Goal: Task Accomplishment & Management: Manage account settings

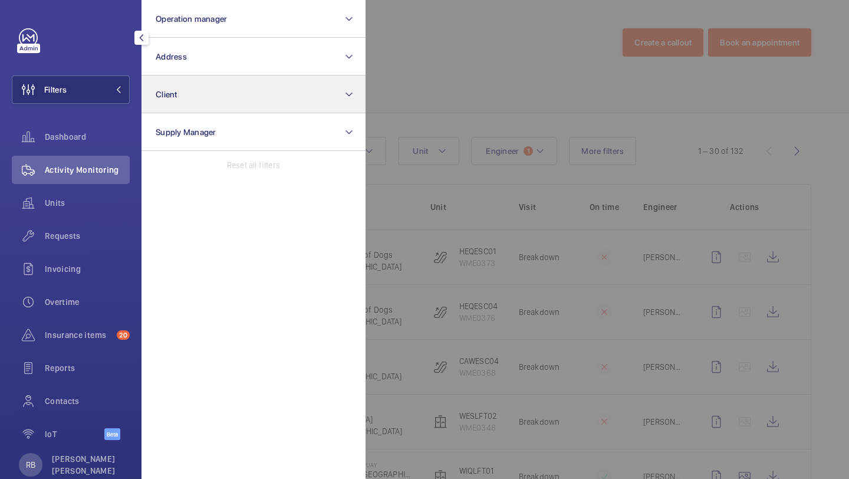
scroll to position [540, 0]
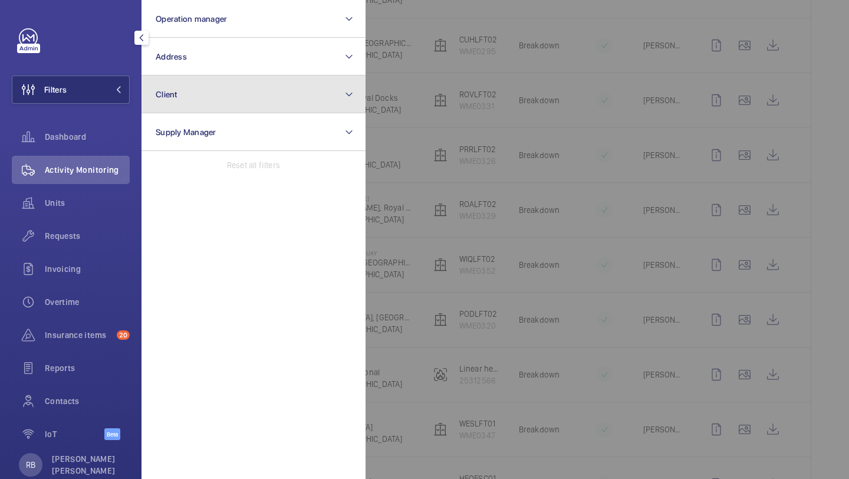
click at [147, 82] on button "Client" at bounding box center [253, 94] width 224 height 38
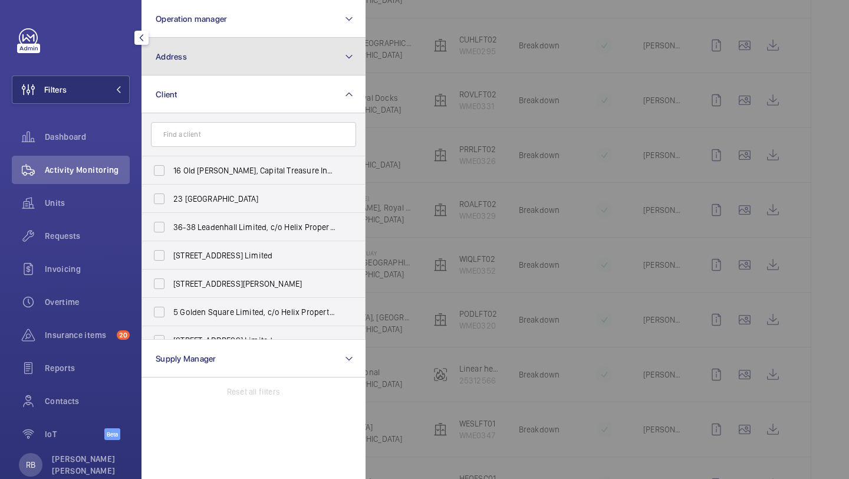
click at [161, 74] on button "Address" at bounding box center [253, 57] width 224 height 38
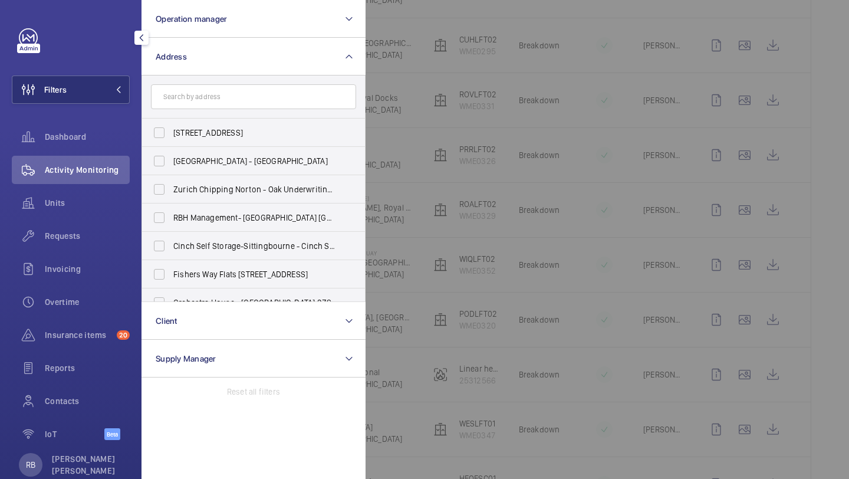
click at [182, 108] on input "text" at bounding box center [253, 96] width 205 height 25
click at [227, 97] on input "text" at bounding box center [253, 96] width 205 height 25
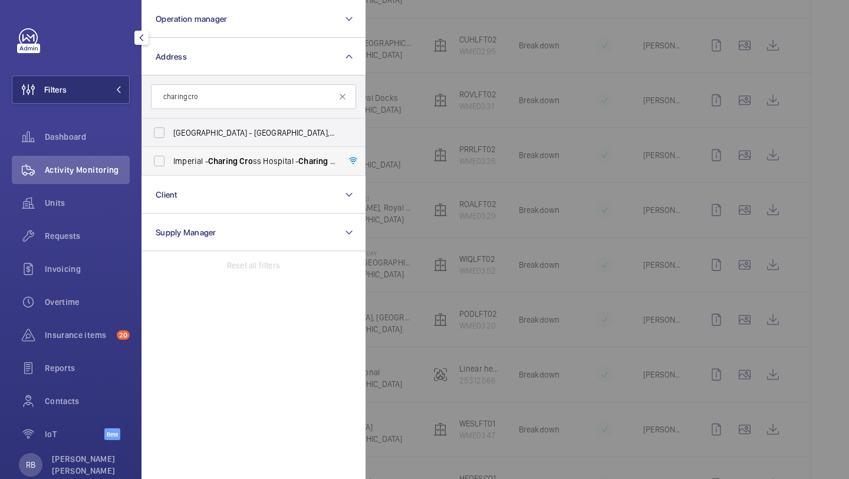
type input "charing cro"
click at [186, 164] on span "Imperial - Charing Cro ss Hospital - Charing Cro ss Hospital, LONDON W6 8RF" at bounding box center [254, 161] width 162 height 12
click at [171, 164] on input "Imperial - Charing Cro ss Hospital - Charing Cro ss Hospital, LONDON W6 8RF" at bounding box center [159, 161] width 24 height 24
checkbox input "true"
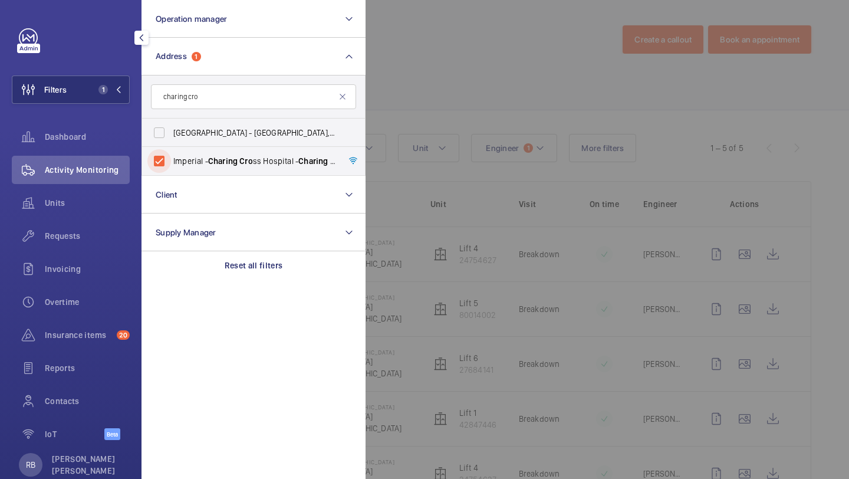
scroll to position [54, 0]
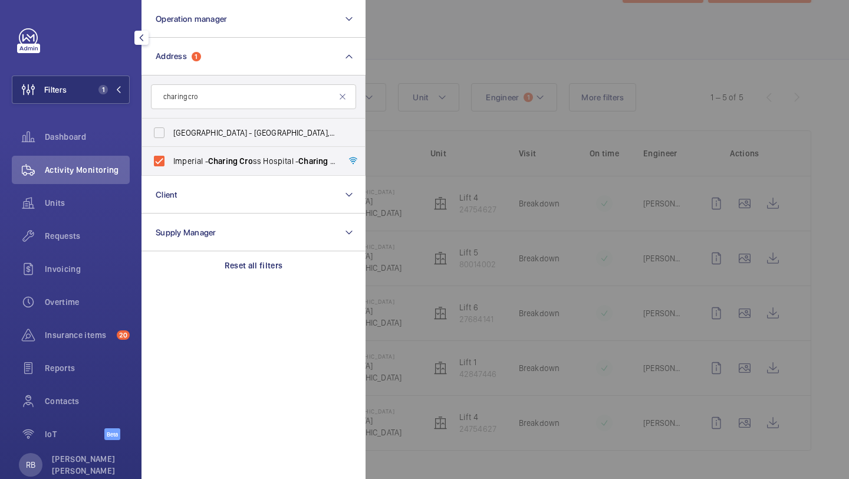
click at [415, 94] on div at bounding box center [789, 239] width 849 height 479
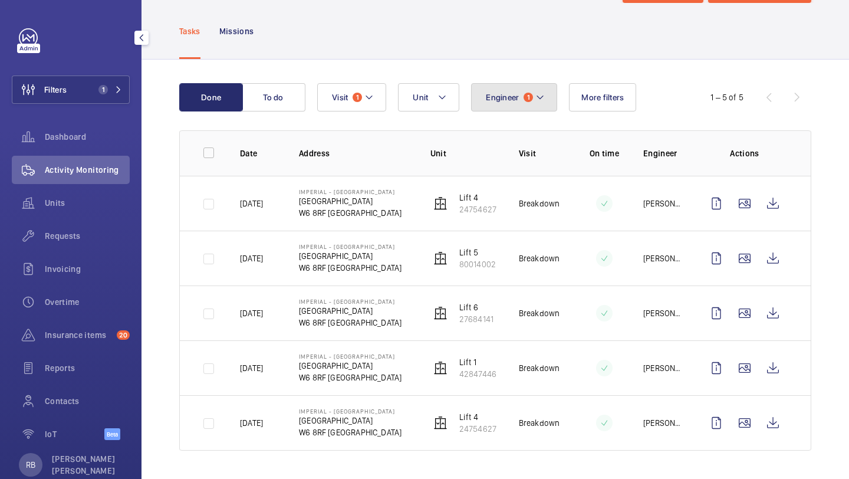
click at [510, 95] on span "Engineer" at bounding box center [502, 97] width 33 height 9
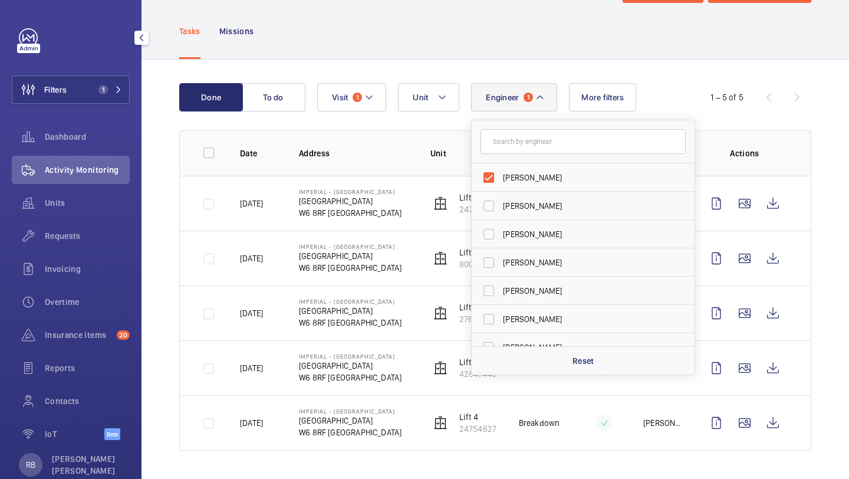
click at [523, 78] on div "Done To do Engineer 1 Keith Bishop Dave Murphy Luke Robinson Terry French Dan J…" at bounding box center [494, 269] width 707 height 419
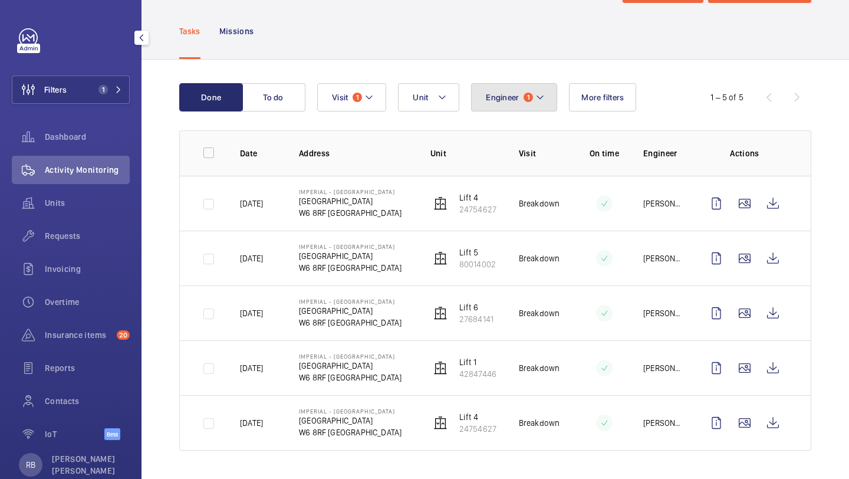
click at [517, 95] on span "Engineer" at bounding box center [502, 97] width 33 height 9
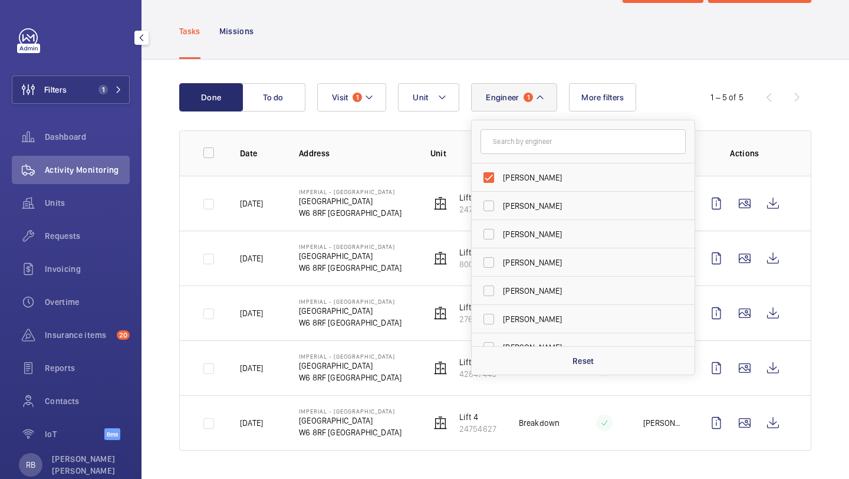
click at [526, 51] on div "Tasks Missions" at bounding box center [495, 31] width 632 height 56
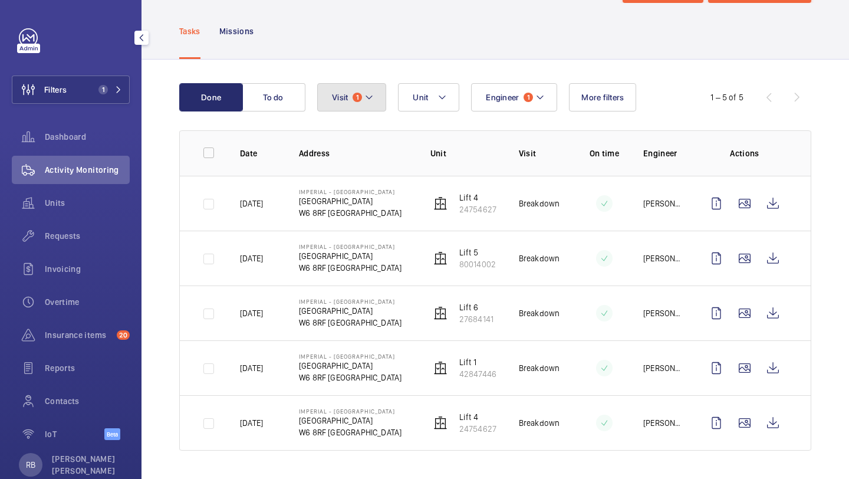
click at [367, 94] on mat-icon at bounding box center [368, 97] width 9 height 14
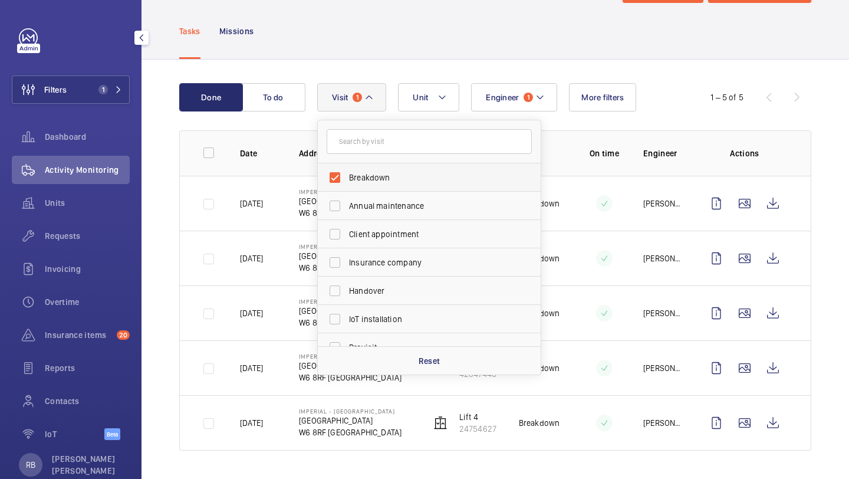
click at [392, 165] on label "Breakdown" at bounding box center [420, 177] width 205 height 28
click at [347, 166] on input "Breakdown" at bounding box center [335, 178] width 24 height 24
checkbox input "false"
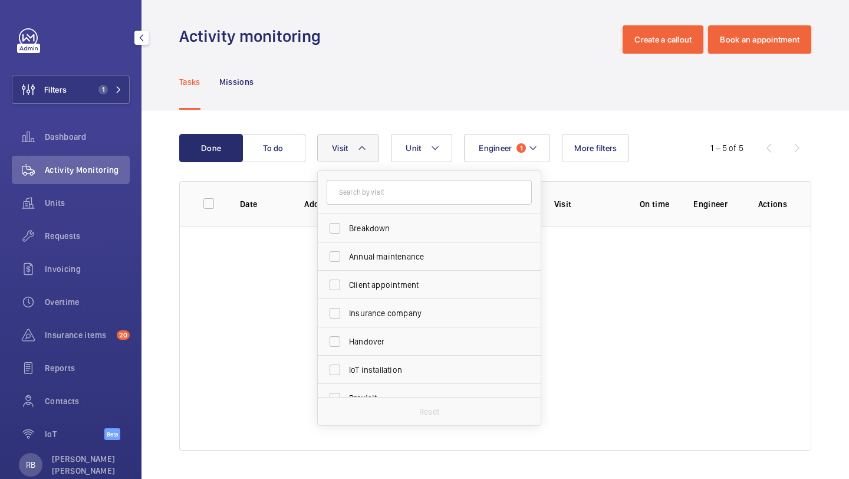
click at [693, 198] on p "Engineer" at bounding box center [715, 204] width 45 height 12
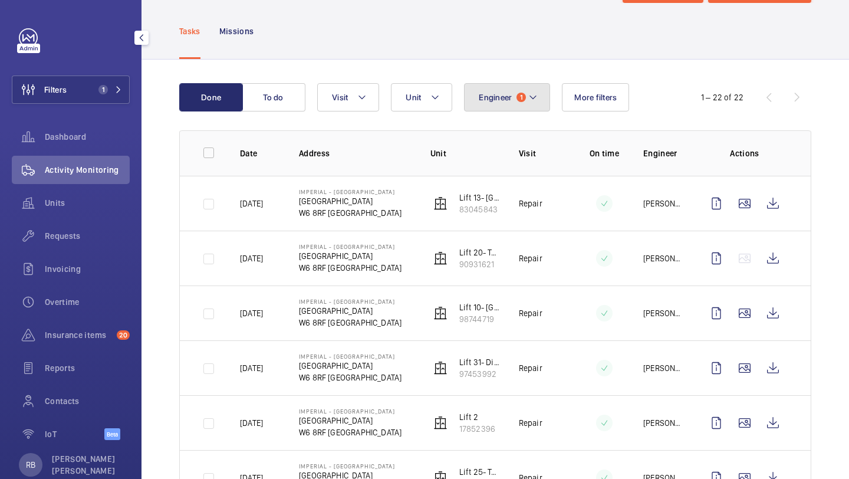
click at [490, 111] on button "Engineer 1" at bounding box center [507, 97] width 86 height 28
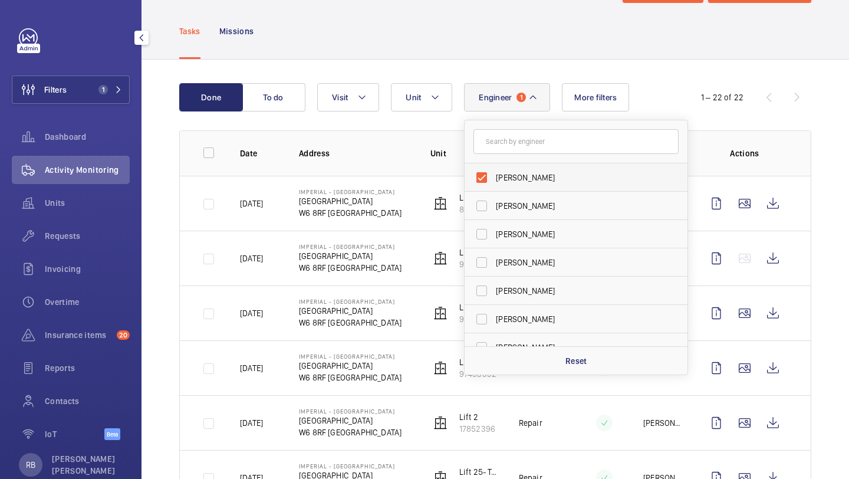
click at [501, 176] on span "[PERSON_NAME]" at bounding box center [577, 178] width 162 height 12
click at [493, 176] on input "[PERSON_NAME]" at bounding box center [482, 178] width 24 height 24
checkbox input "false"
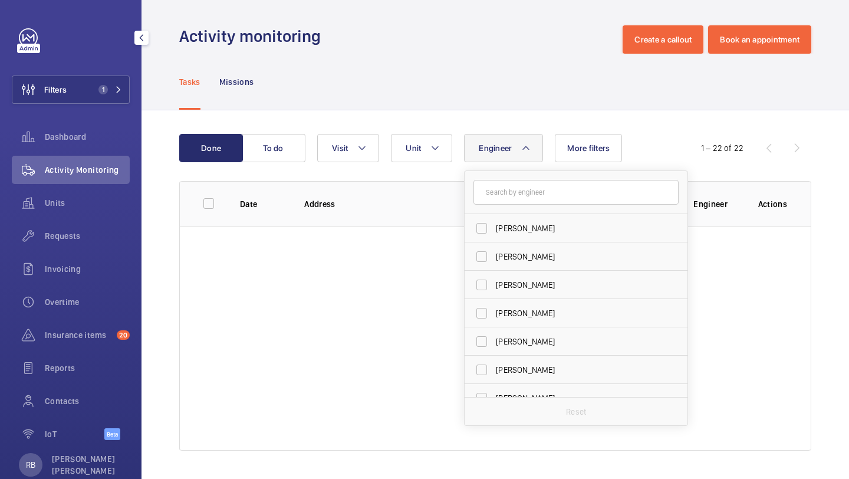
scroll to position [3, 0]
click at [474, 87] on div "Tasks Missions" at bounding box center [495, 82] width 632 height 56
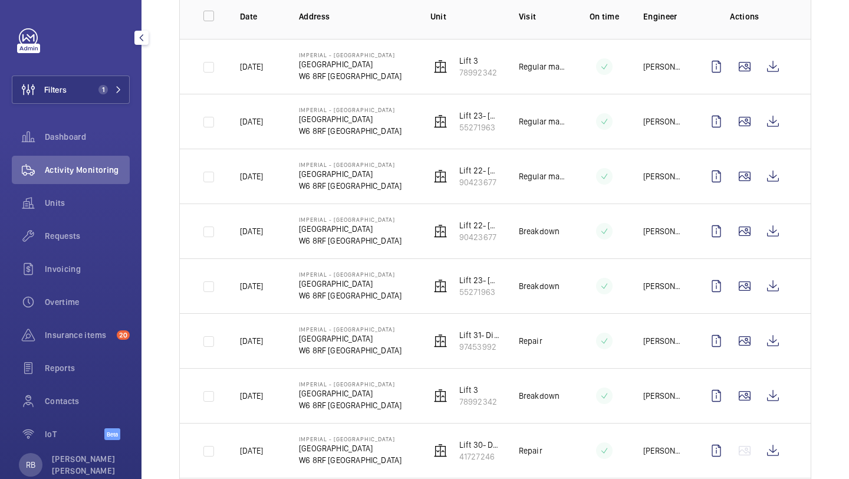
scroll to position [0, 0]
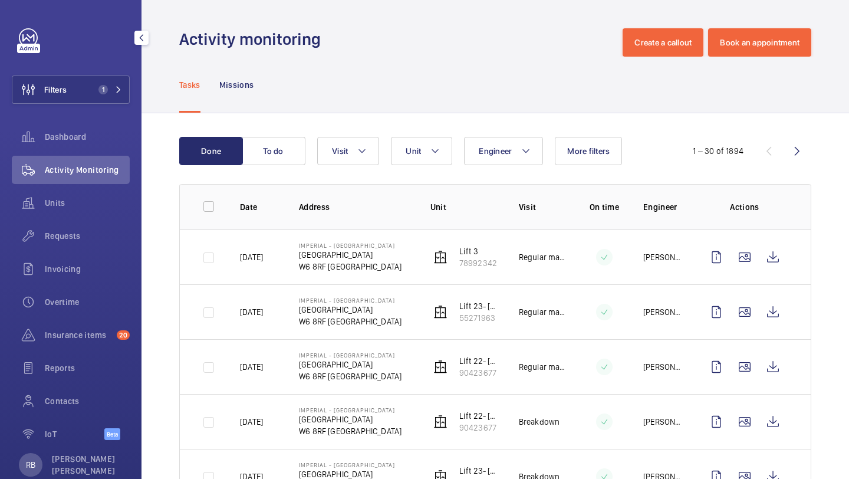
click at [87, 218] on div "Units" at bounding box center [71, 205] width 118 height 33
click at [81, 228] on div "Requests" at bounding box center [71, 236] width 118 height 28
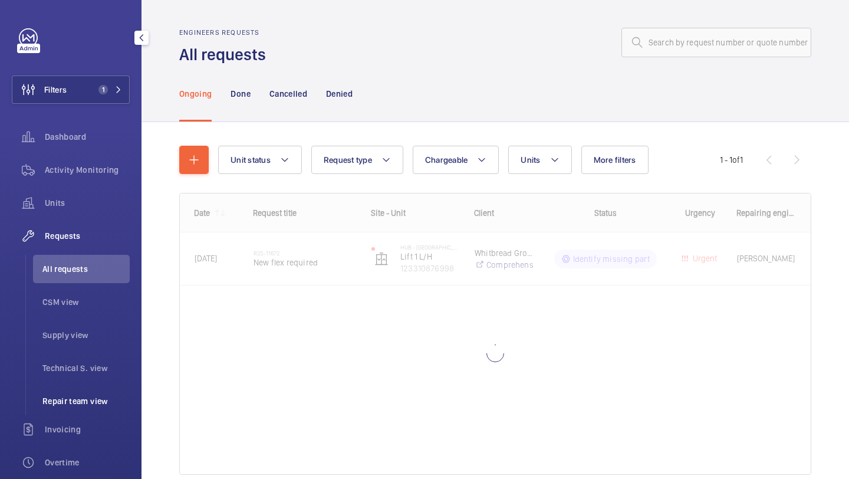
click at [52, 402] on span "Repair team view" at bounding box center [85, 401] width 87 height 12
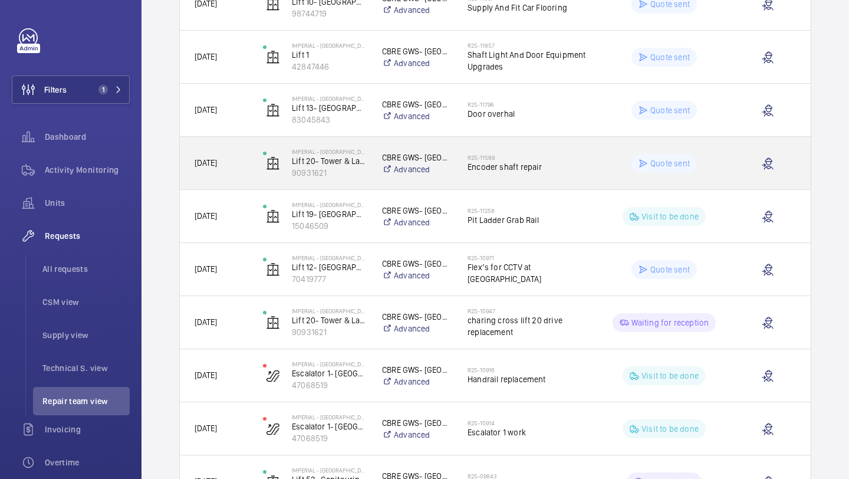
scroll to position [252, 0]
click at [514, 153] on h2 "R25-11589" at bounding box center [527, 156] width 121 height 7
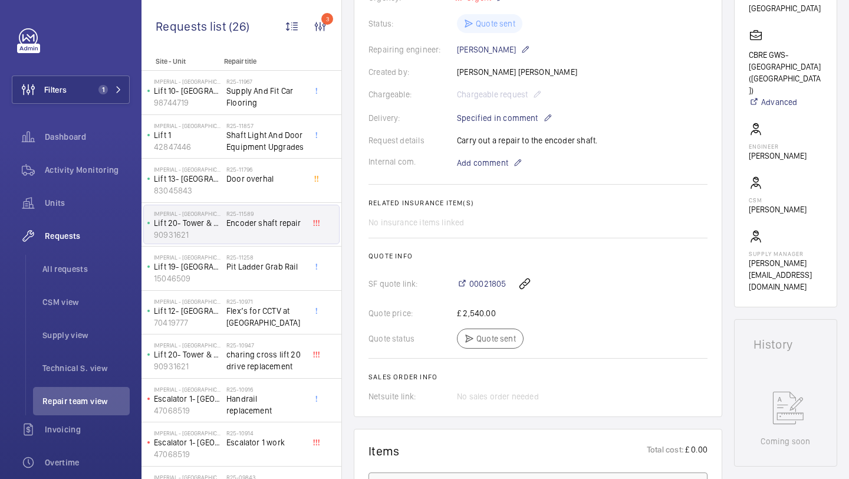
scroll to position [291, 0]
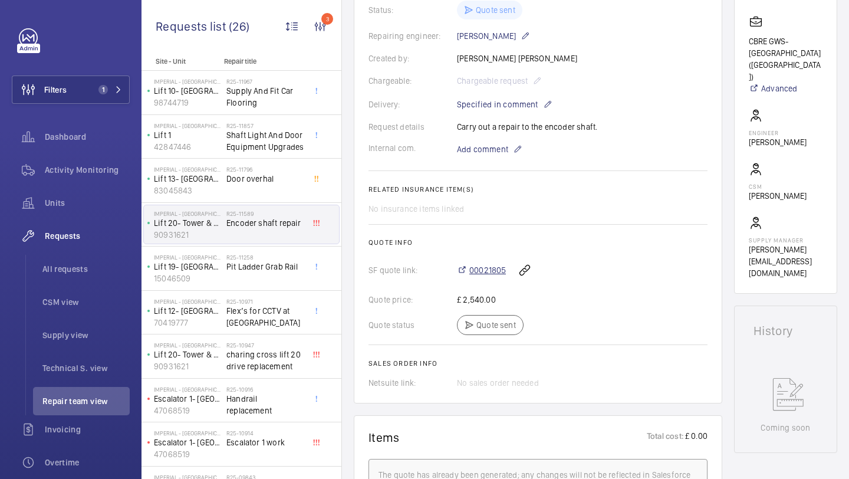
click at [482, 266] on span "00021805" at bounding box center [487, 270] width 37 height 12
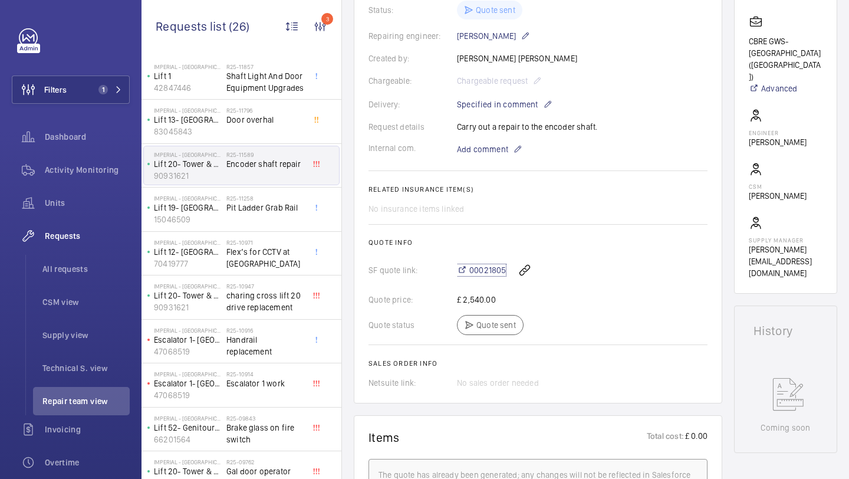
scroll to position [71, 0]
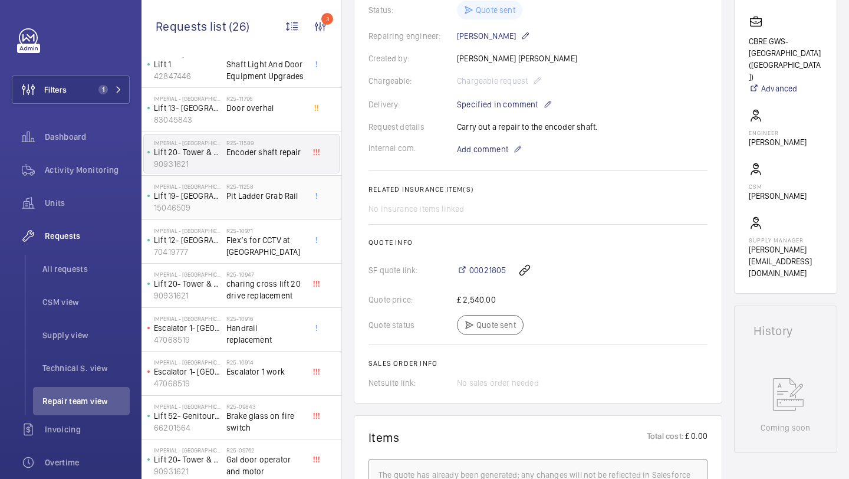
click at [290, 186] on h2 "R25-11258" at bounding box center [265, 186] width 78 height 7
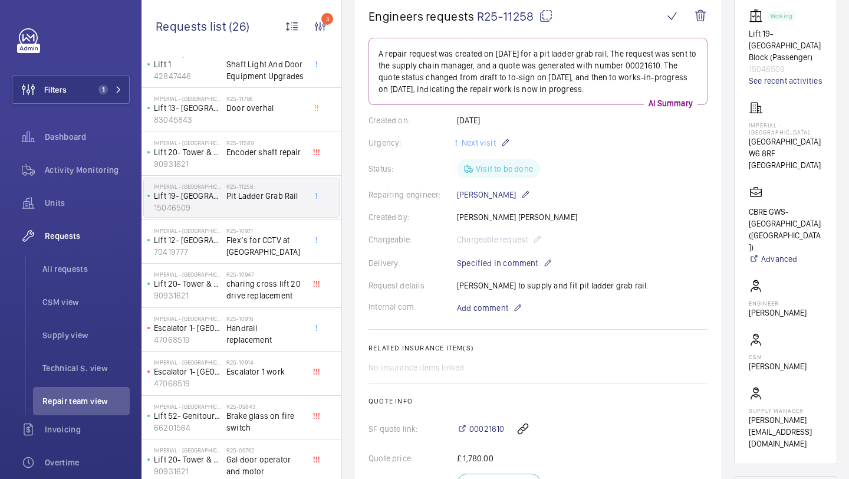
scroll to position [123, 0]
click at [542, 17] on mat-icon at bounding box center [546, 14] width 14 height 14
click at [462, 430] on mat-icon at bounding box center [461, 426] width 9 height 9
click at [424, 207] on wm-front-card-body "A repair request was created on 2025-08-22 for a pit ladder grab rail. The requ…" at bounding box center [537, 290] width 339 height 509
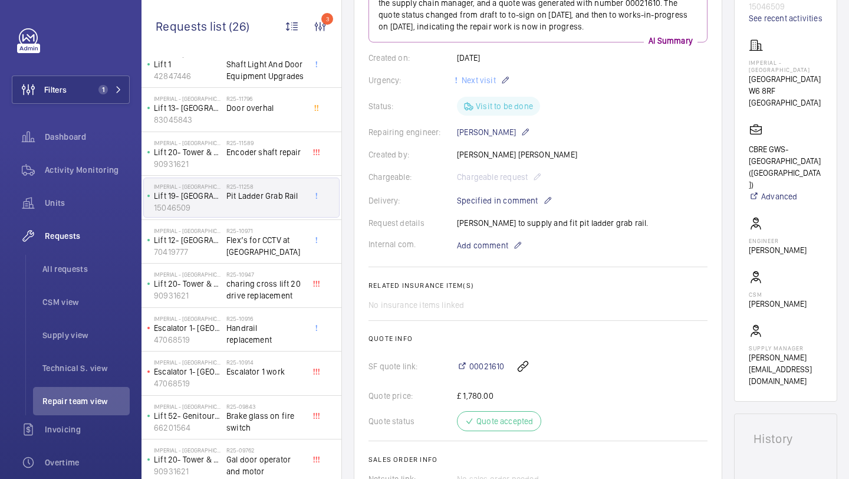
scroll to position [194, 0]
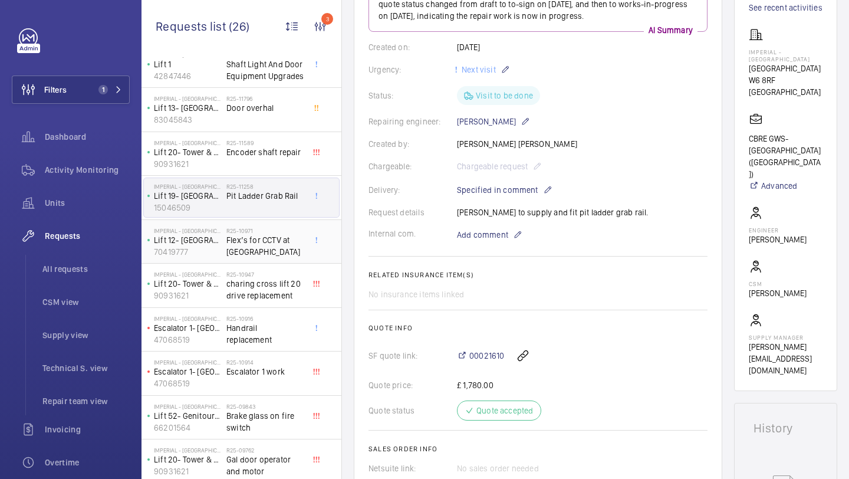
click at [255, 235] on span "Flex’s for CCTV at [GEOGRAPHIC_DATA]" at bounding box center [265, 246] width 78 height 24
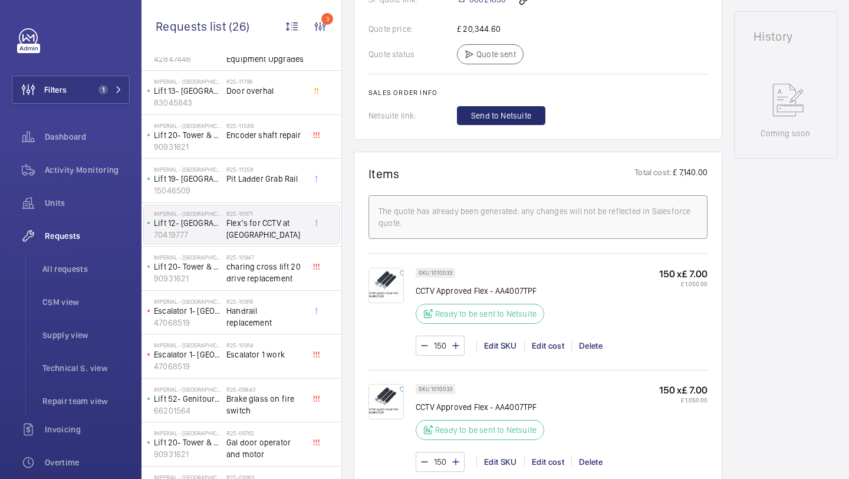
scroll to position [585, 0]
click at [271, 271] on span "charing cross lift 20 drive replacement" at bounding box center [265, 273] width 78 height 24
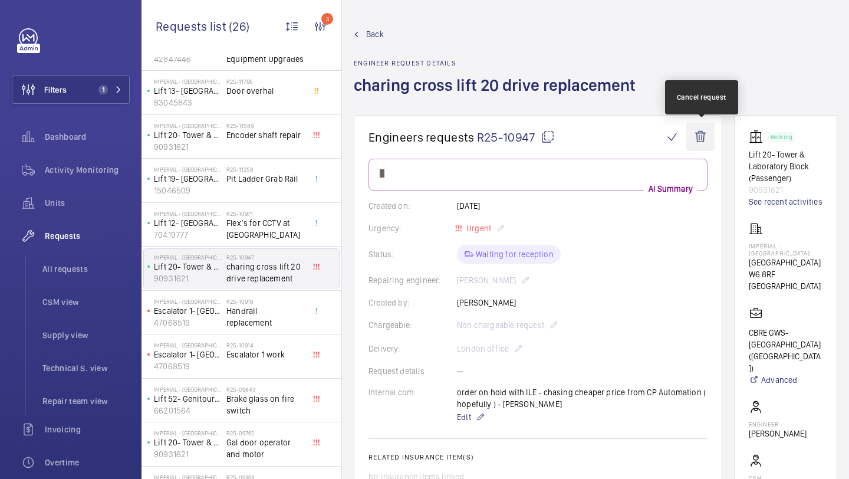
click at [706, 130] on wm-front-icon-button at bounding box center [700, 137] width 28 height 28
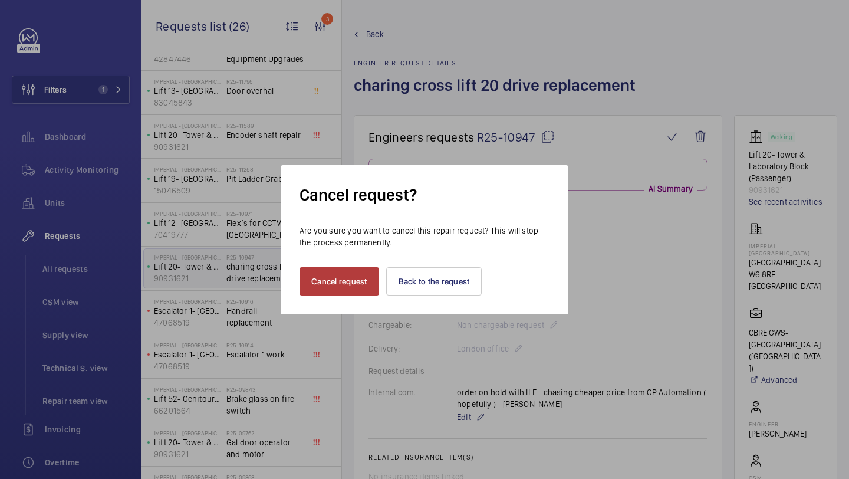
click at [347, 278] on button "Cancel request" at bounding box center [339, 281] width 80 height 28
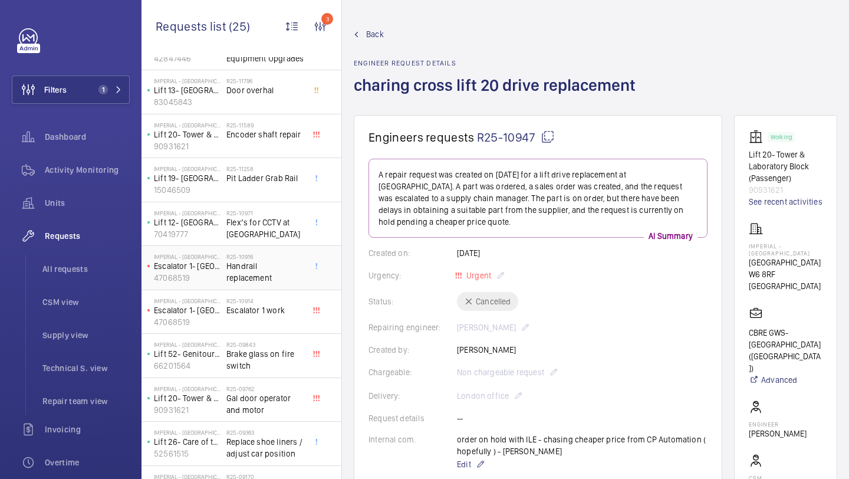
scroll to position [101, 0]
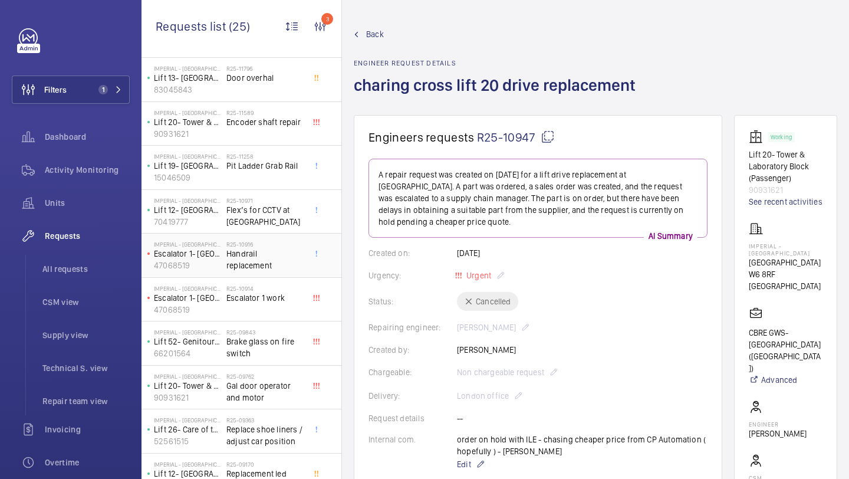
click at [271, 259] on span "Handrail replacement" at bounding box center [265, 260] width 78 height 24
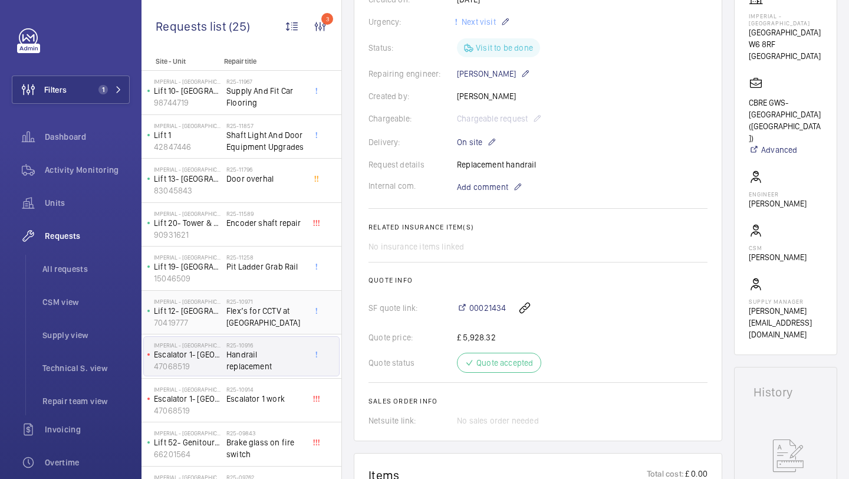
click at [251, 301] on h2 "R25-10971" at bounding box center [265, 301] width 78 height 7
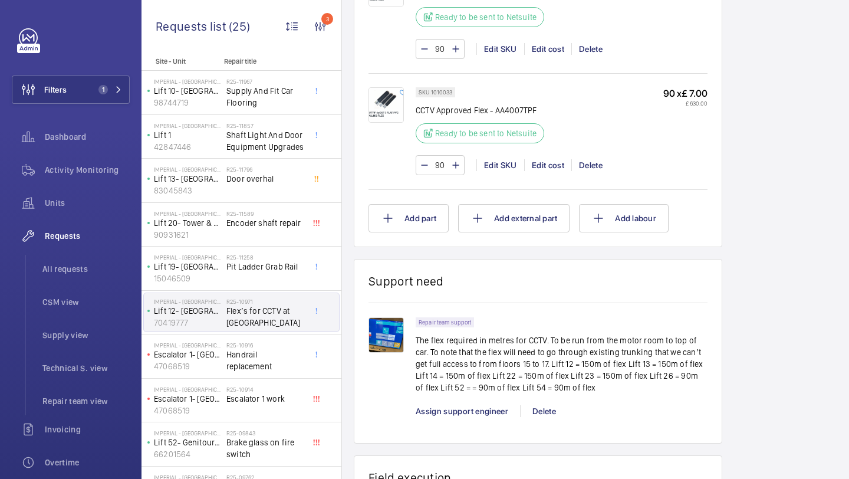
scroll to position [1573, 0]
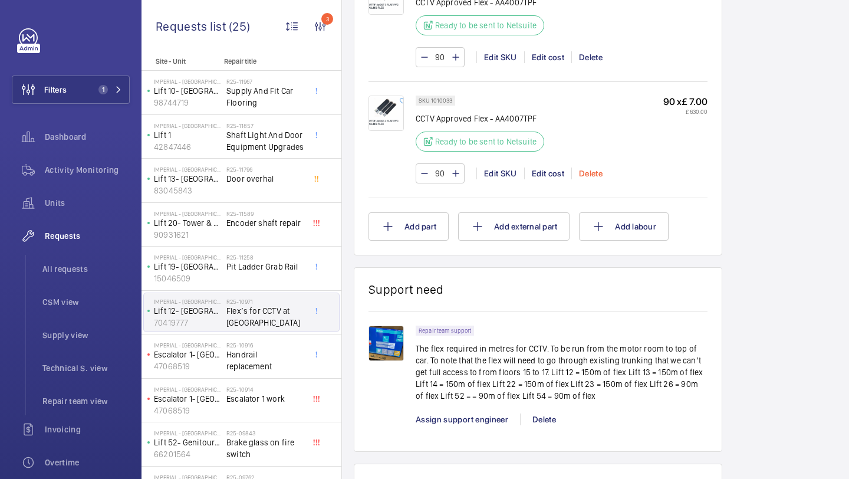
click at [593, 179] on div "Delete" at bounding box center [590, 173] width 38 height 12
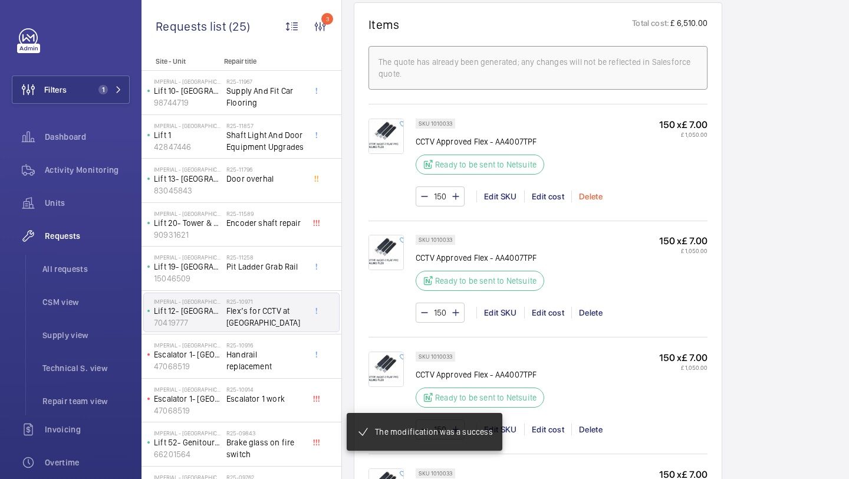
scroll to position [758, 0]
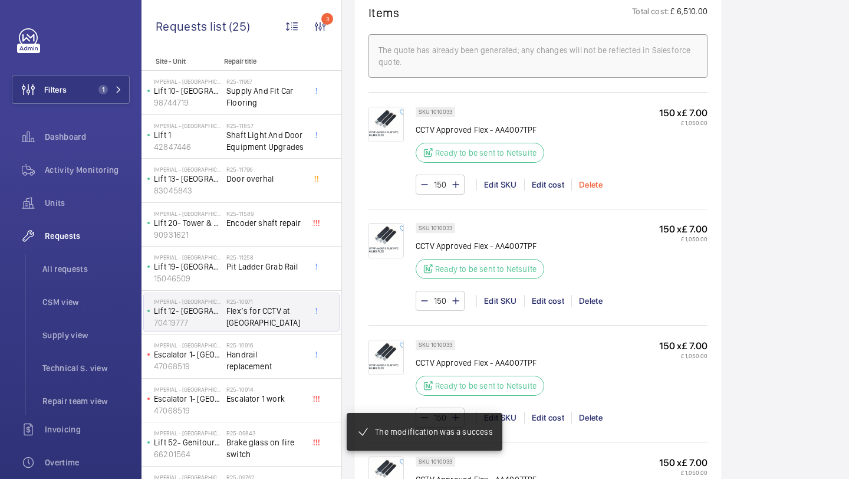
click at [599, 184] on div "Delete" at bounding box center [590, 185] width 38 height 12
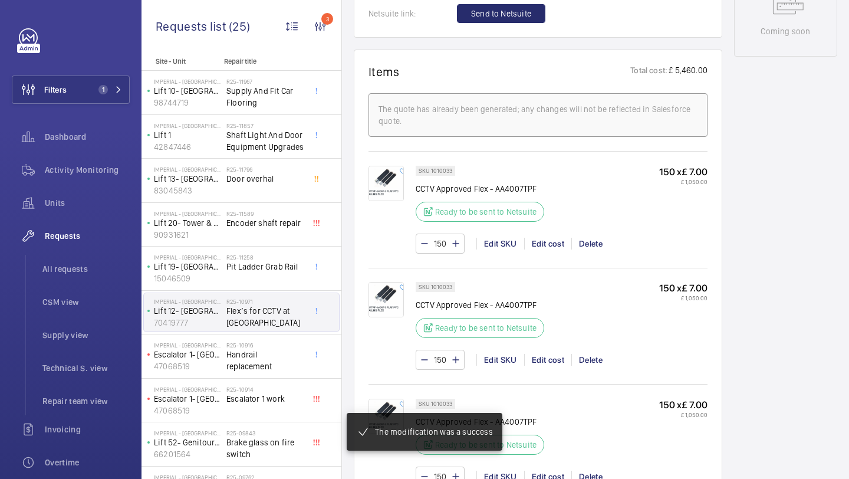
scroll to position [699, 0]
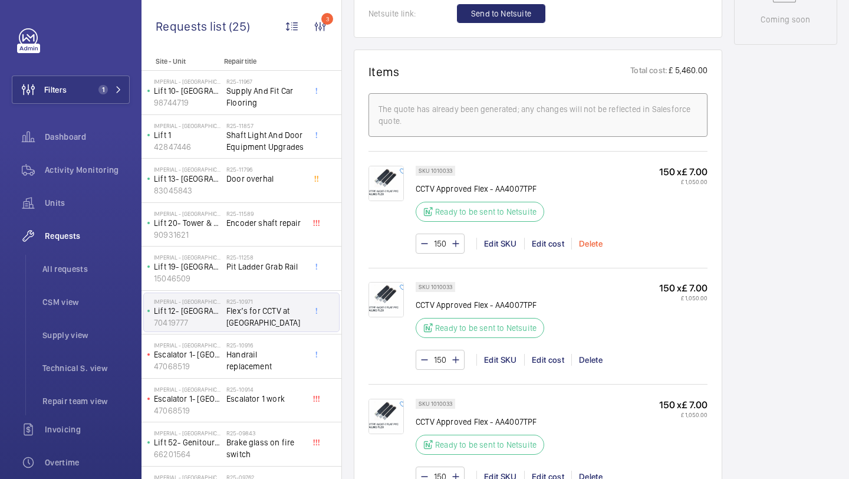
click at [584, 242] on div "Delete" at bounding box center [590, 244] width 38 height 12
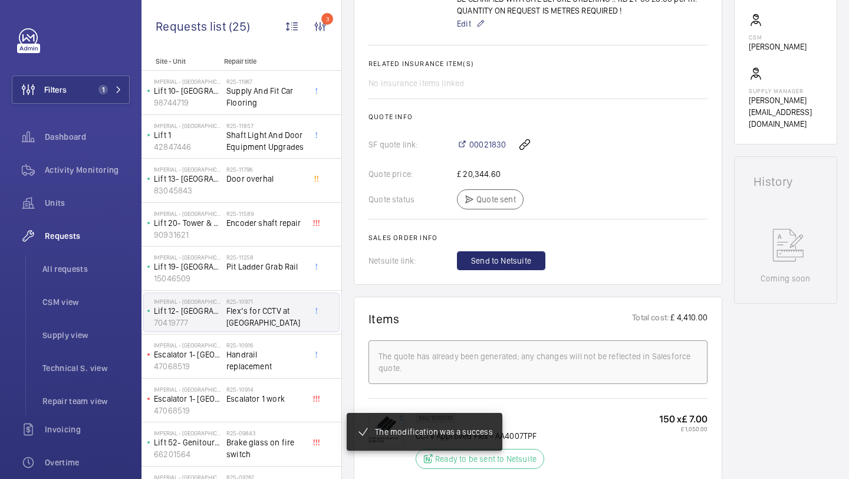
scroll to position [452, 0]
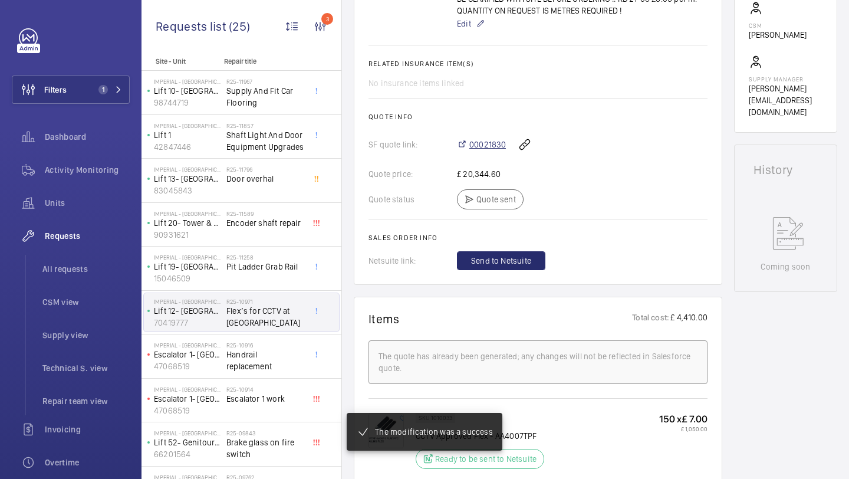
click at [490, 149] on span "00021830" at bounding box center [487, 145] width 37 height 12
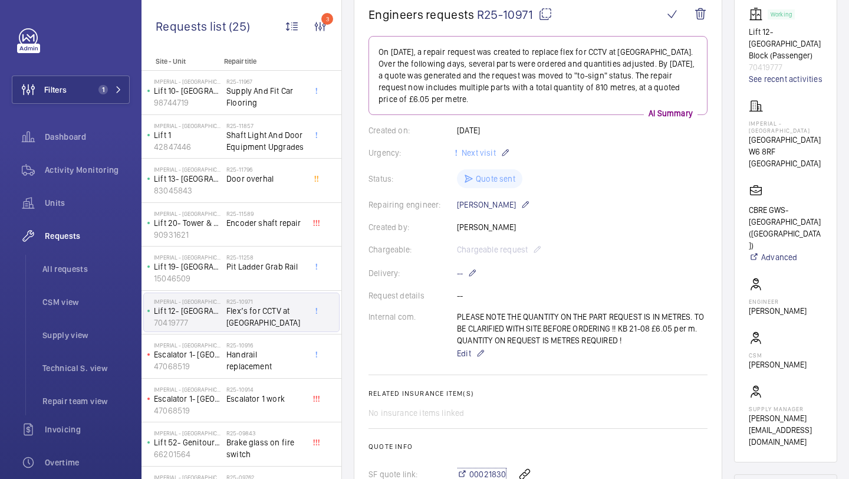
scroll to position [122, 0]
click at [252, 95] on span "Supply And Fit Car Flooring" at bounding box center [265, 97] width 78 height 24
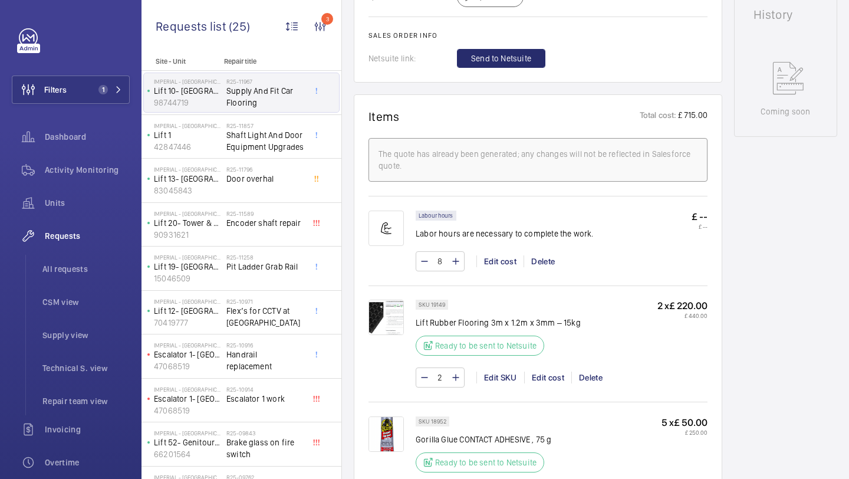
scroll to position [612, 0]
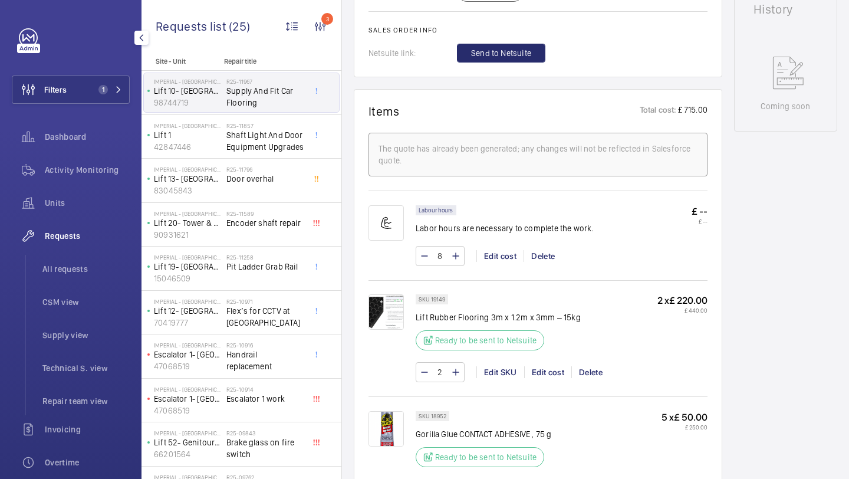
click at [136, 85] on div "Filters 1 Dashboard Activity Monitoring Units Requests All requests CSM view Su…" at bounding box center [70, 239] width 141 height 479
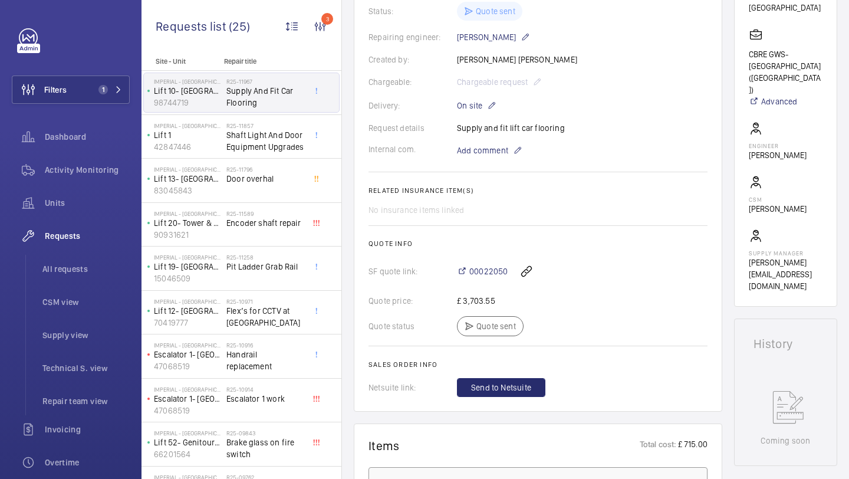
scroll to position [324, 0]
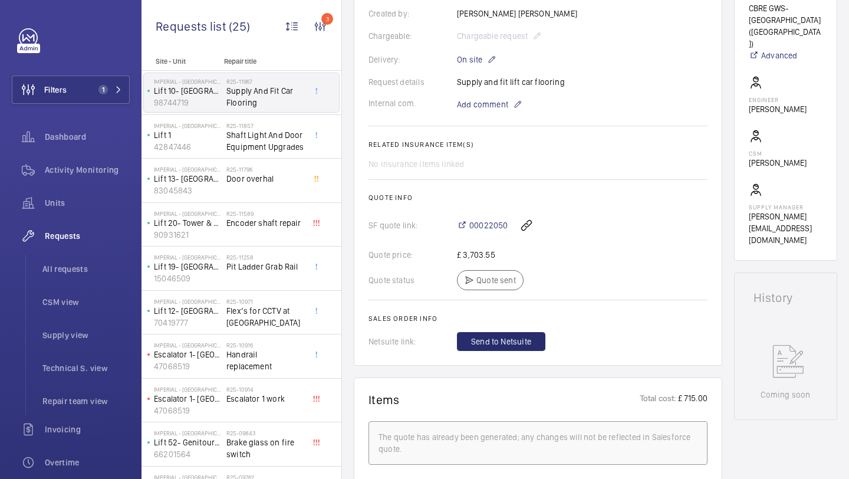
click at [473, 238] on div "00022050" at bounding box center [582, 225] width 250 height 28
click at [484, 223] on span "00022050" at bounding box center [488, 225] width 38 height 12
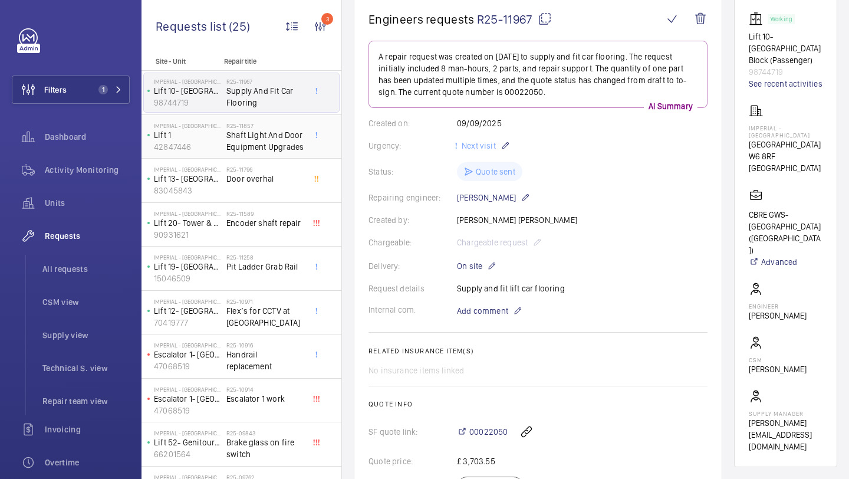
click at [282, 140] on span "Shaft Light And Door Equipment Upgrades" at bounding box center [265, 141] width 78 height 24
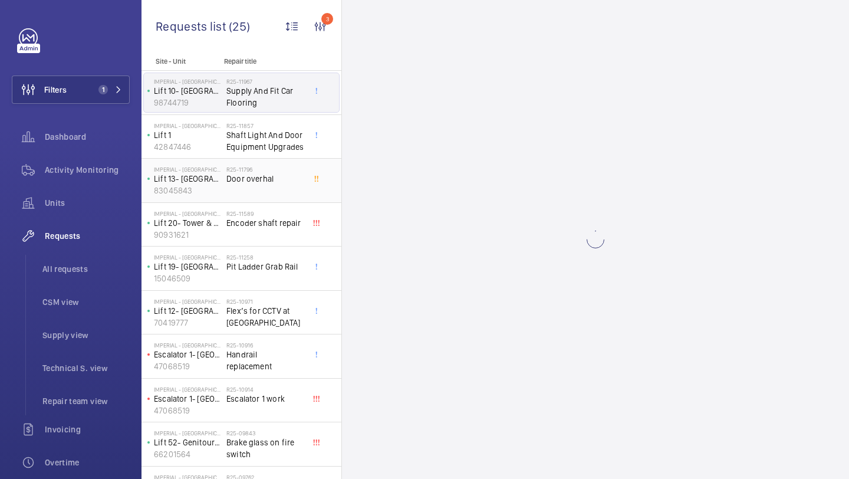
click at [283, 188] on div "R25-11796 Door overhal" at bounding box center [265, 183] width 78 height 34
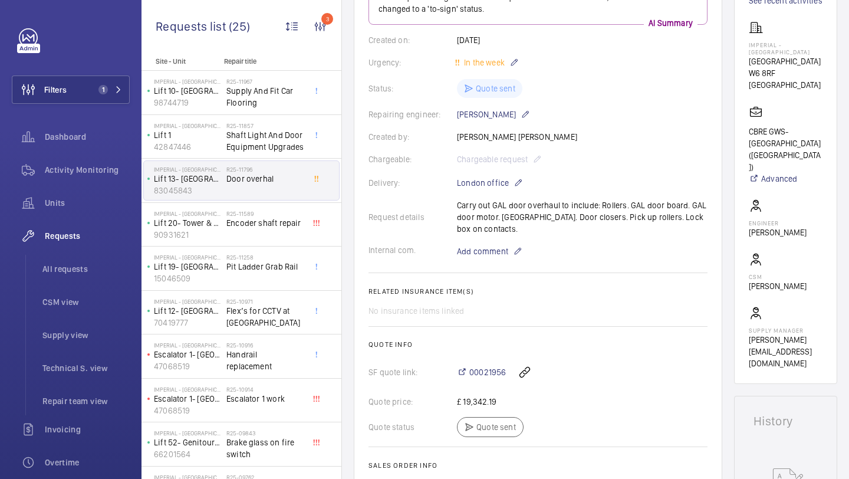
scroll to position [213, 0]
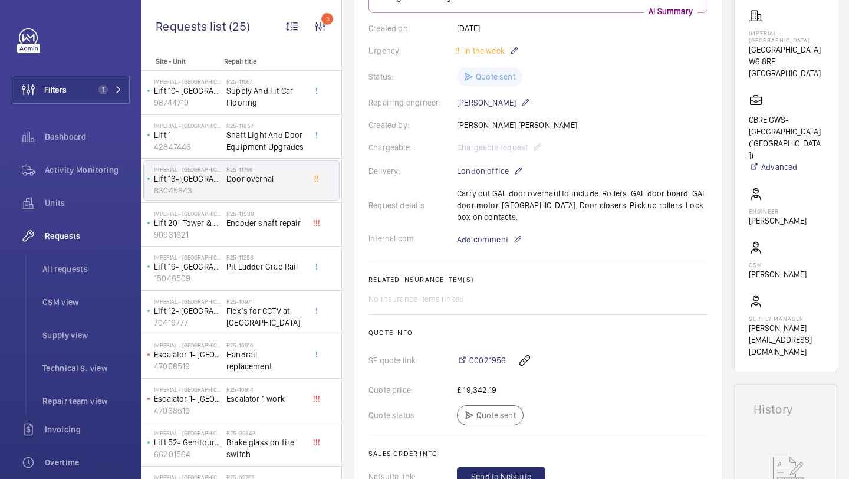
click at [257, 179] on span "Door overhal" at bounding box center [265, 179] width 78 height 12
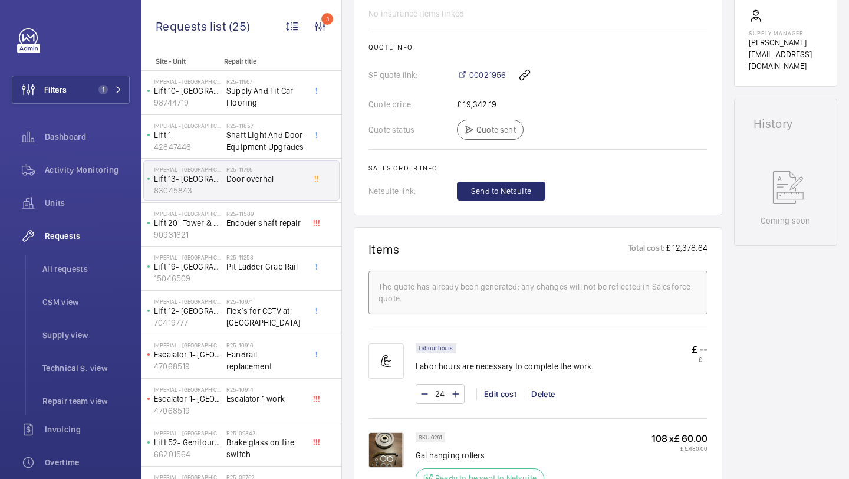
scroll to position [501, 0]
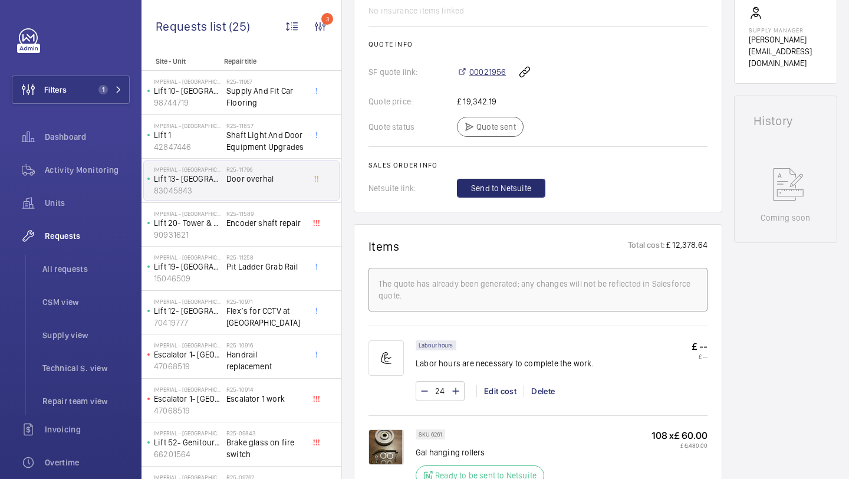
click at [491, 74] on span "00021956" at bounding box center [487, 72] width 37 height 12
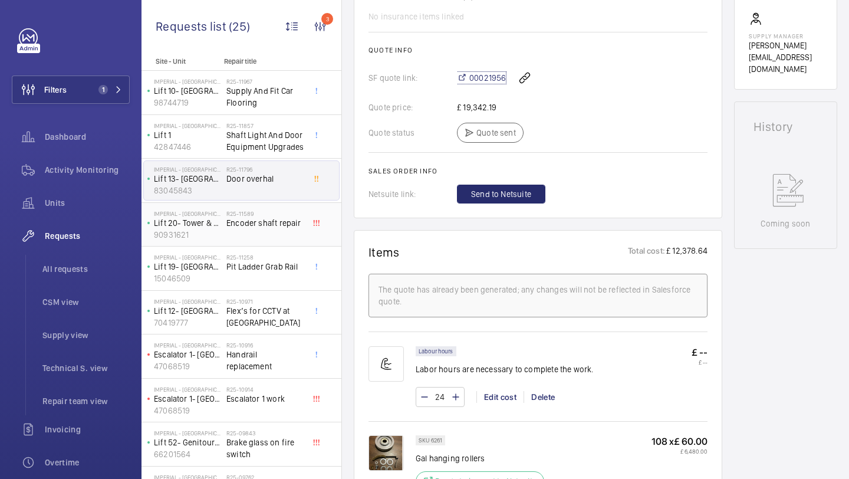
scroll to position [499, 0]
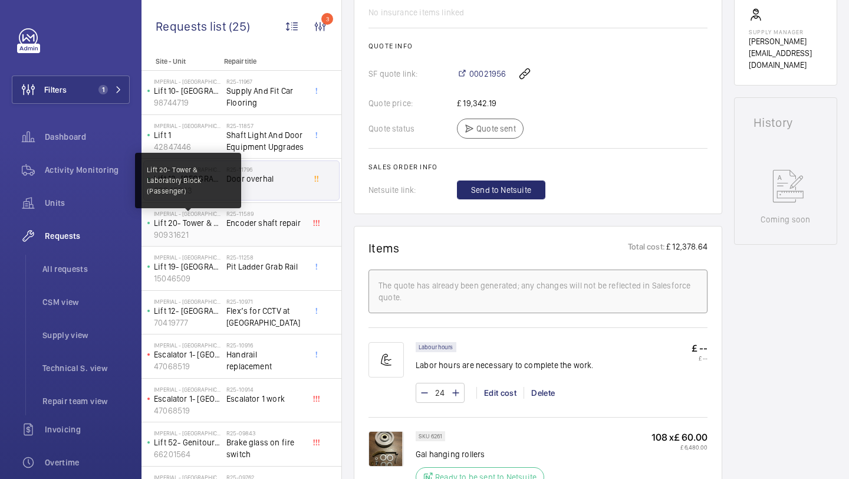
click at [212, 226] on p "Lift 20- Tower & Laboratory Block (Passenger)" at bounding box center [188, 223] width 68 height 12
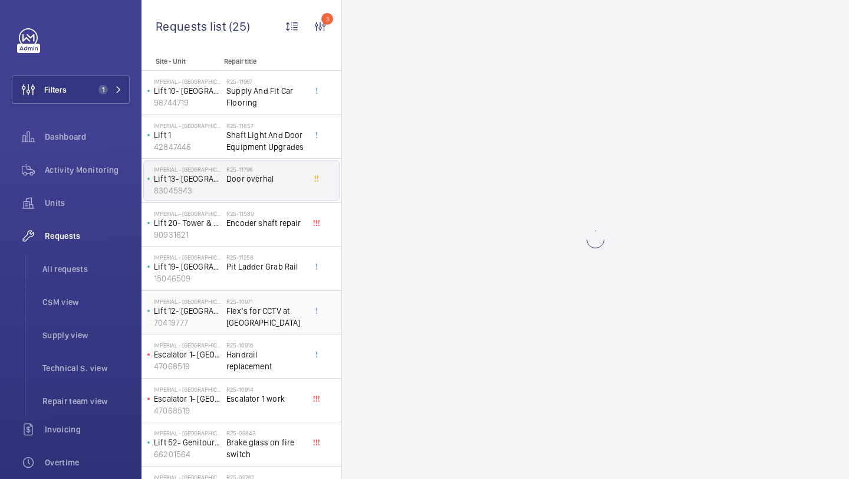
click at [317, 305] on wm-front-bullet-point at bounding box center [319, 310] width 5 height 11
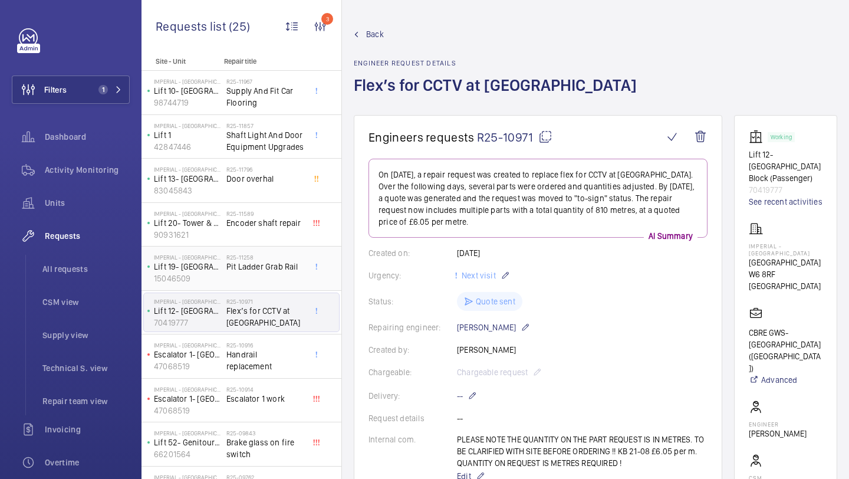
click at [278, 274] on div "R25-11258 Pit Ladder Grab Rail" at bounding box center [265, 270] width 78 height 34
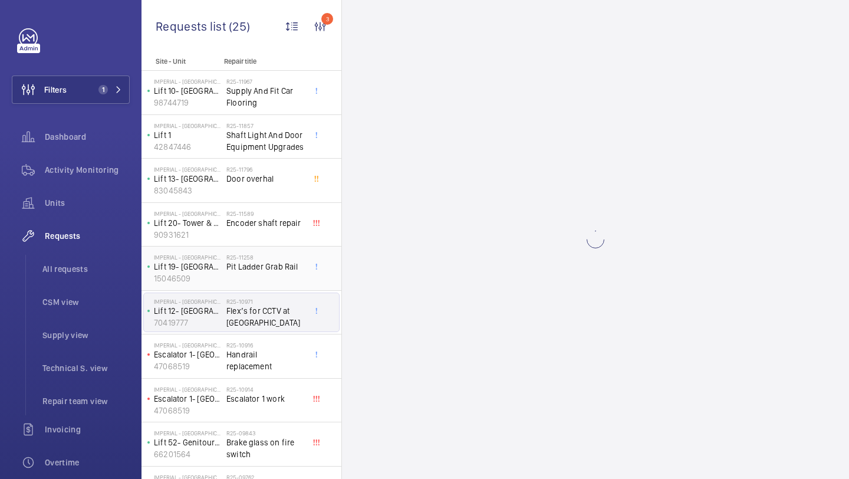
click at [278, 272] on div "R25-11258 Pit Ladder Grab Rail" at bounding box center [265, 270] width 78 height 34
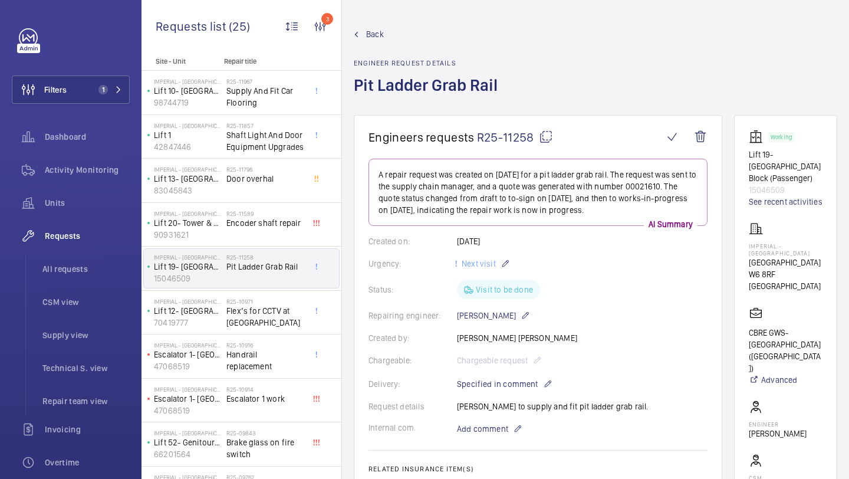
click at [284, 246] on div "Imperial - Charing Cross Hospital Lift 19- Tower & Laboratory Block (Passenger)…" at bounding box center [241, 268] width 200 height 44
click at [285, 237] on div "R25-11589 Encoder shaft repair" at bounding box center [265, 227] width 78 height 34
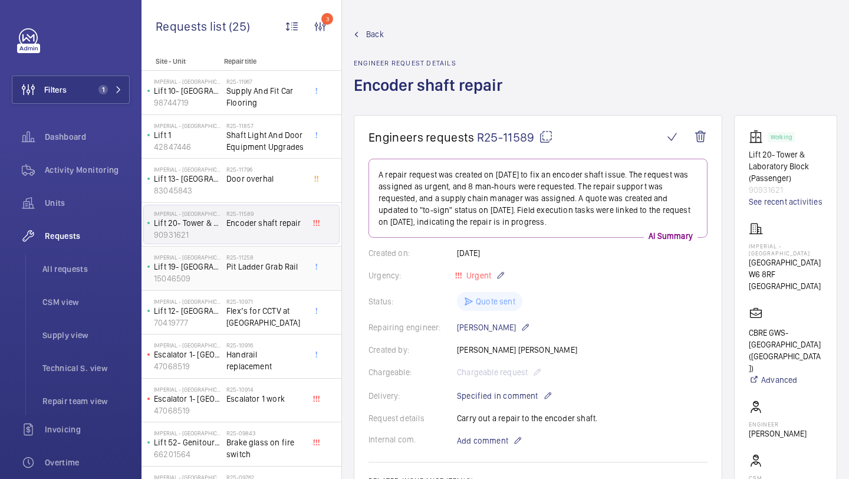
click at [273, 275] on div "R25-11258 Pit Ladder Grab Rail" at bounding box center [265, 270] width 78 height 34
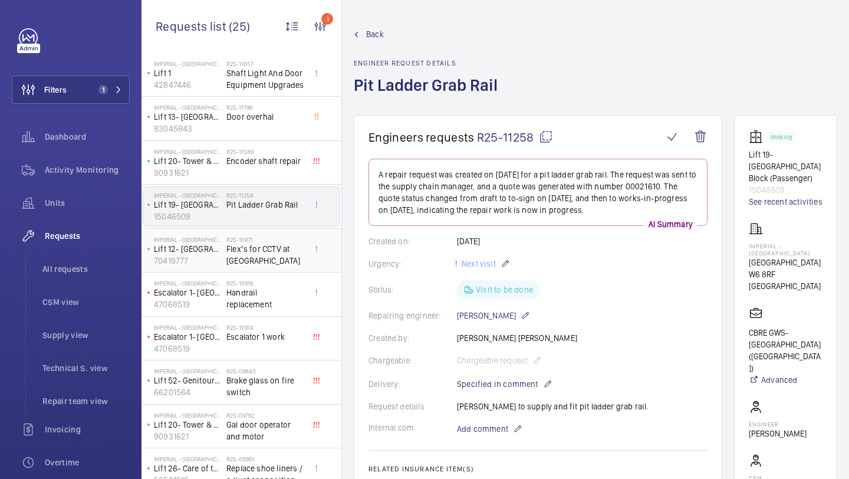
scroll to position [153, 0]
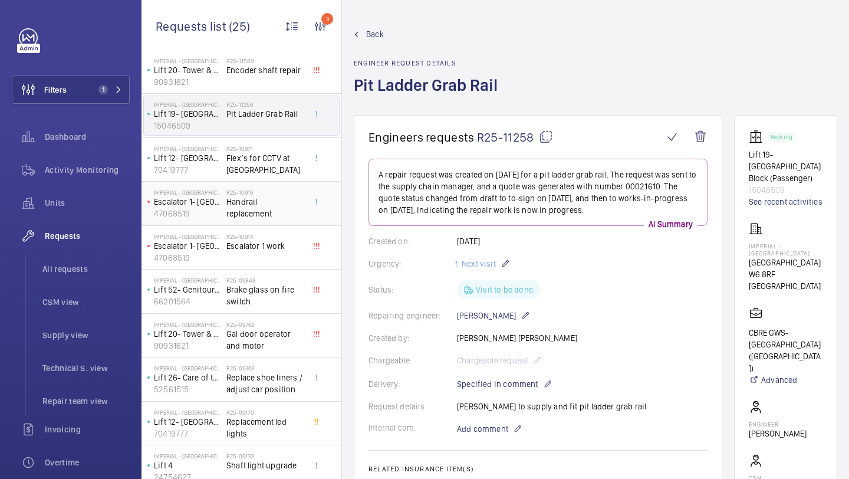
click at [282, 206] on span "Handrail replacement" at bounding box center [265, 208] width 78 height 24
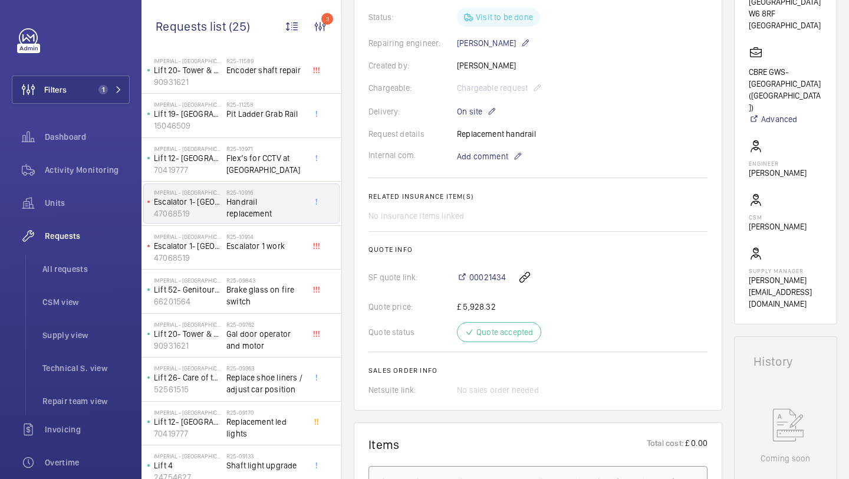
scroll to position [269, 0]
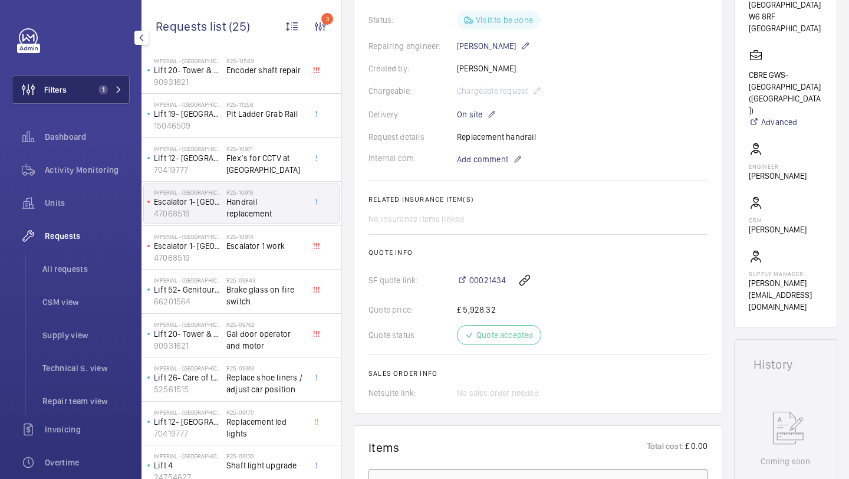
click at [49, 96] on span "Filters" at bounding box center [39, 89] width 54 height 28
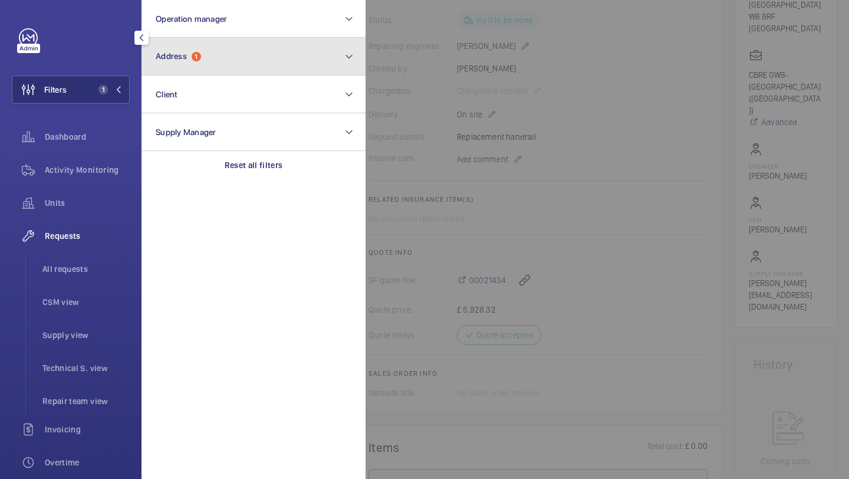
click at [176, 66] on button "Address 1" at bounding box center [253, 57] width 224 height 38
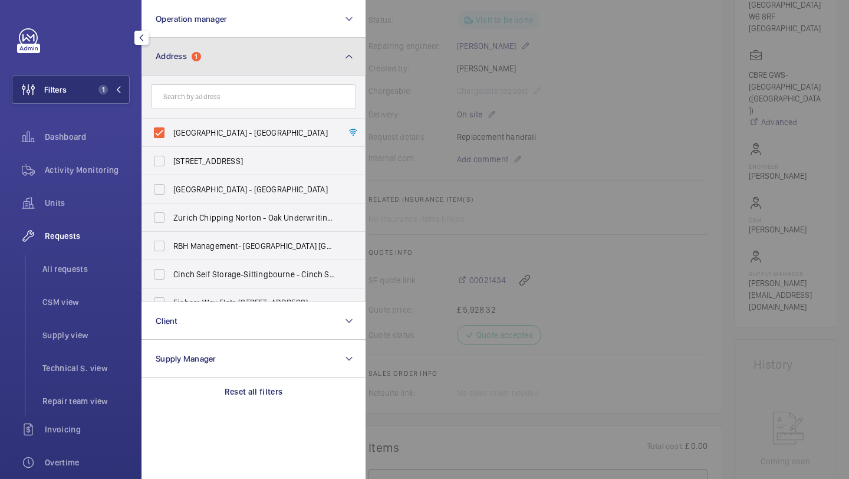
click at [177, 66] on button "Address 1" at bounding box center [253, 57] width 224 height 38
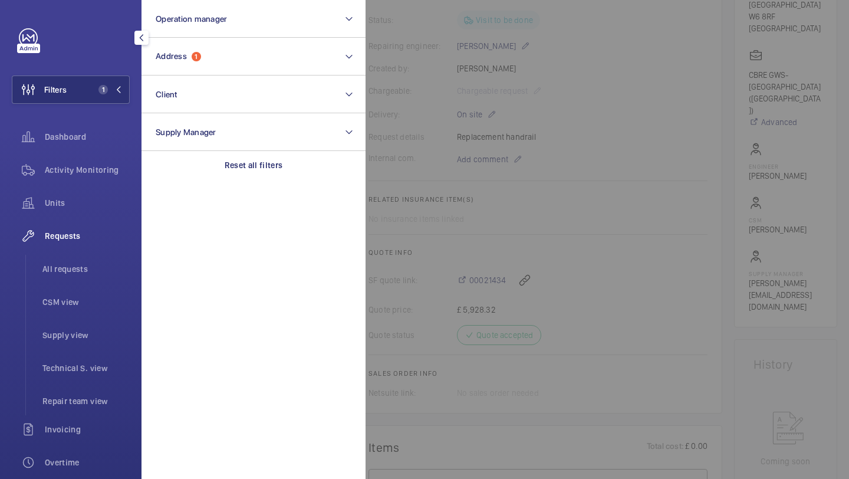
click at [452, 24] on div at bounding box center [789, 239] width 849 height 479
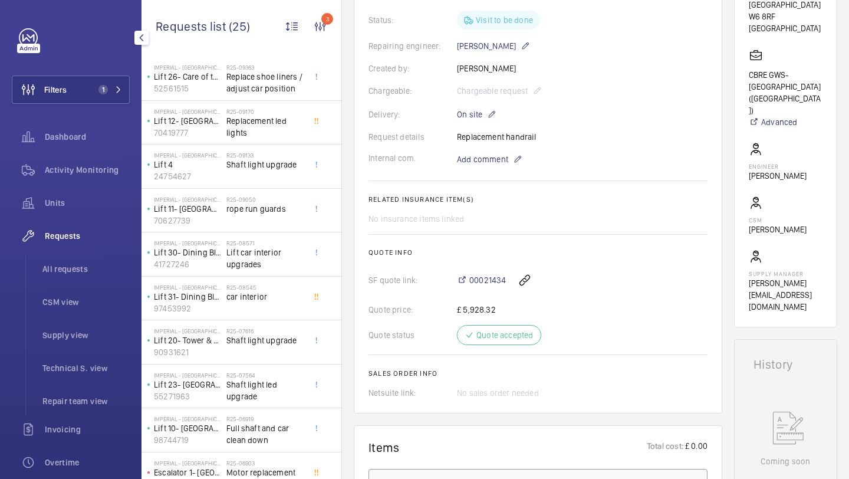
scroll to position [513, 0]
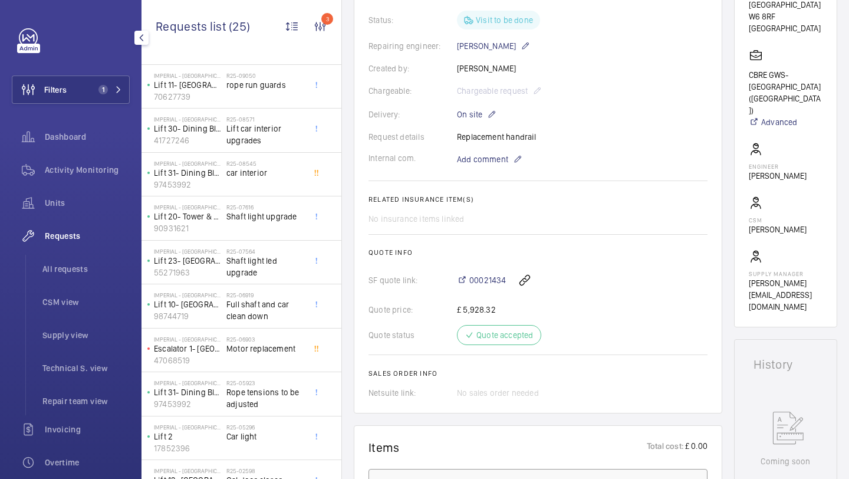
scroll to position [533, 0]
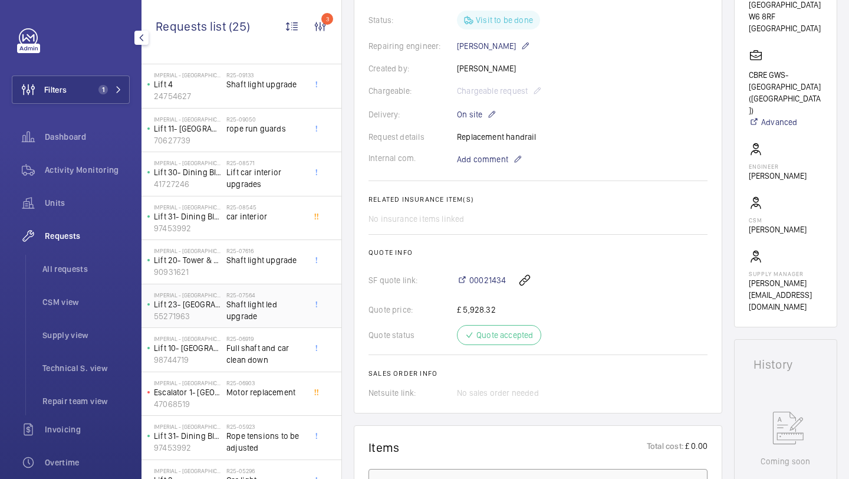
click at [288, 310] on span "Shaft light led upgrade" at bounding box center [265, 310] width 78 height 24
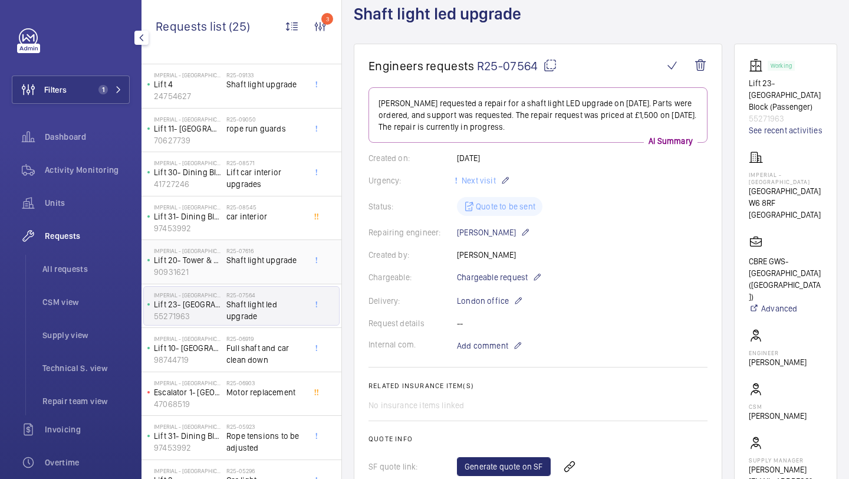
scroll to position [73, 0]
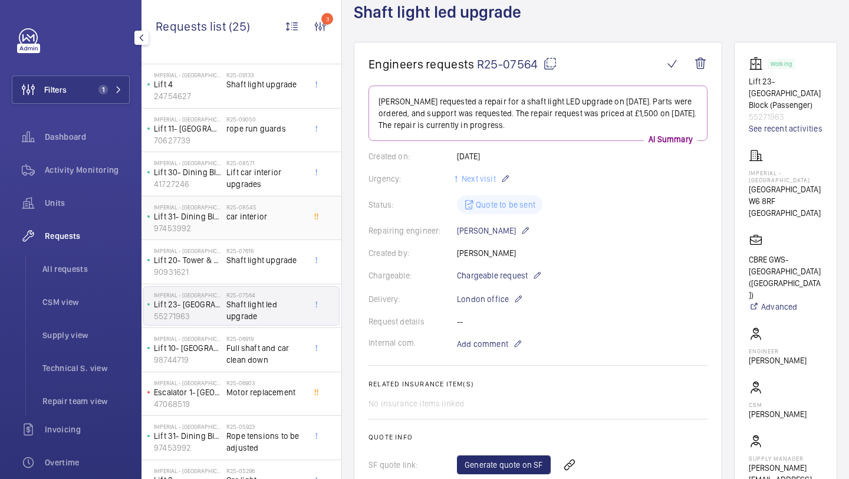
click at [278, 217] on span "car interior" at bounding box center [265, 216] width 78 height 12
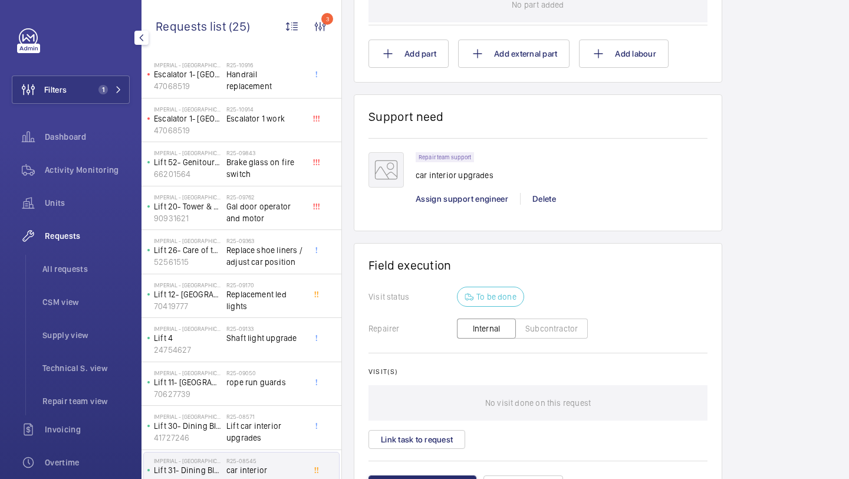
scroll to position [260, 0]
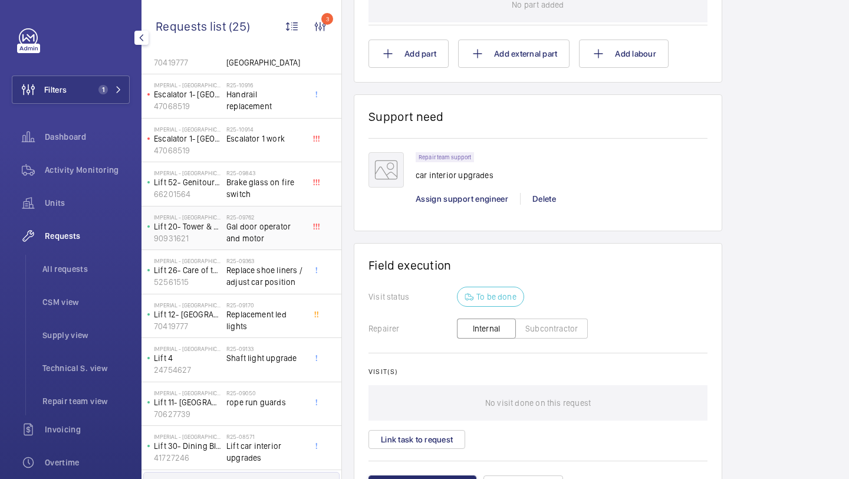
click at [254, 220] on span "Gal door operator and motor" at bounding box center [265, 232] width 78 height 24
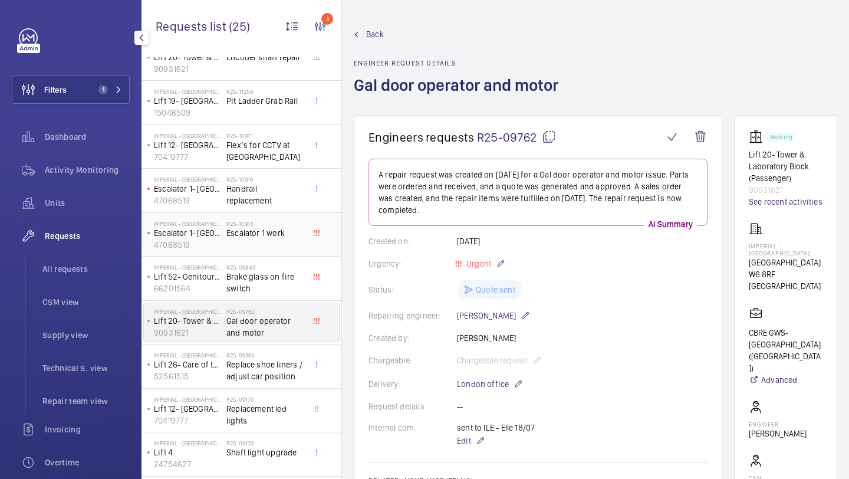
scroll to position [161, 0]
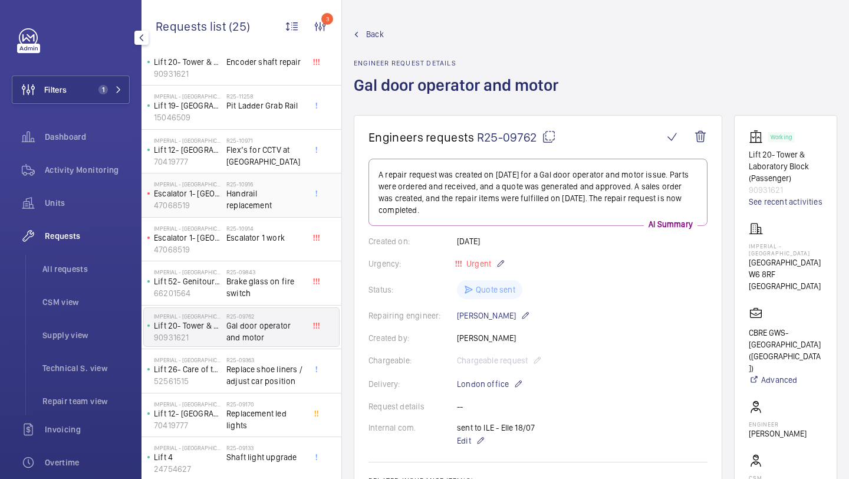
click at [258, 195] on span "Handrail replacement" at bounding box center [265, 199] width 78 height 24
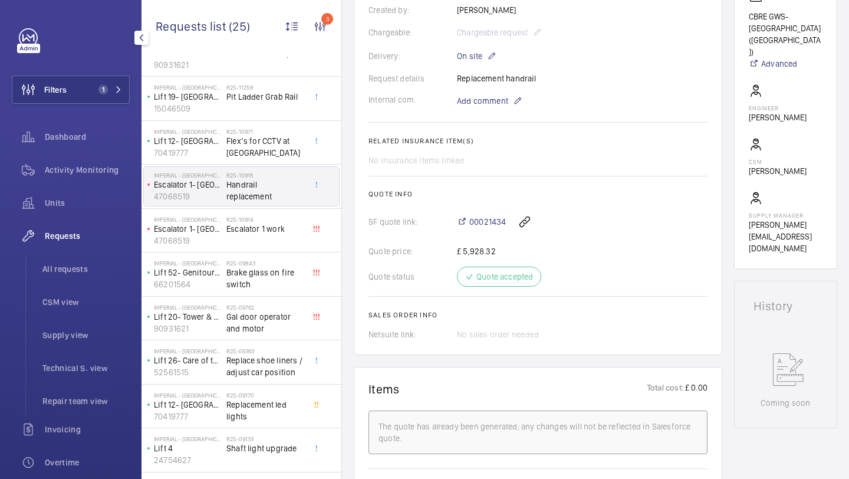
scroll to position [361, 0]
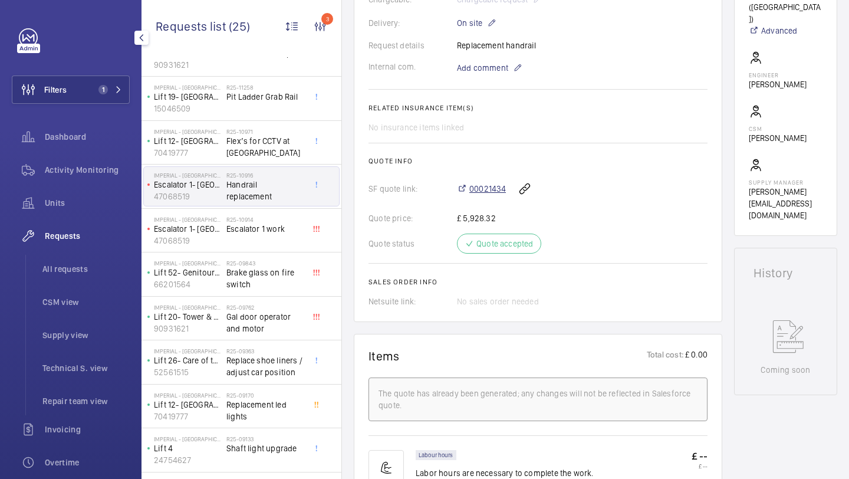
click at [483, 192] on span "00021434" at bounding box center [487, 189] width 37 height 12
click at [95, 88] on span "1" at bounding box center [101, 89] width 14 height 9
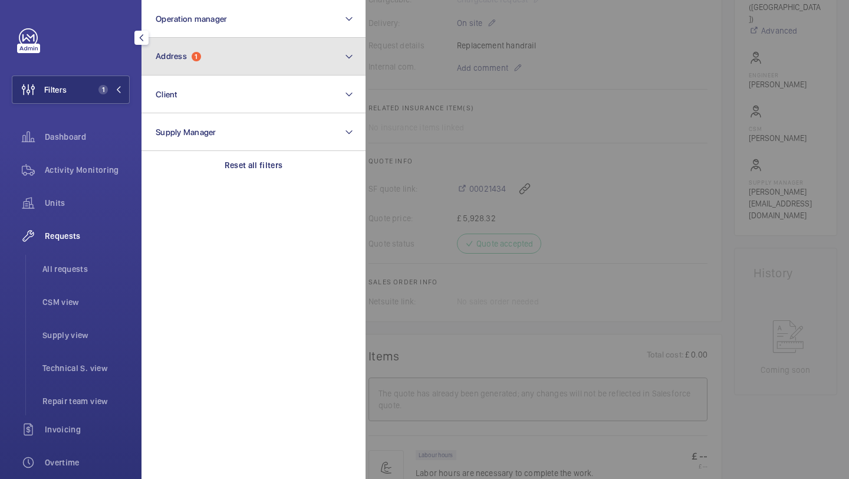
click at [200, 48] on button "Address 1" at bounding box center [253, 57] width 224 height 38
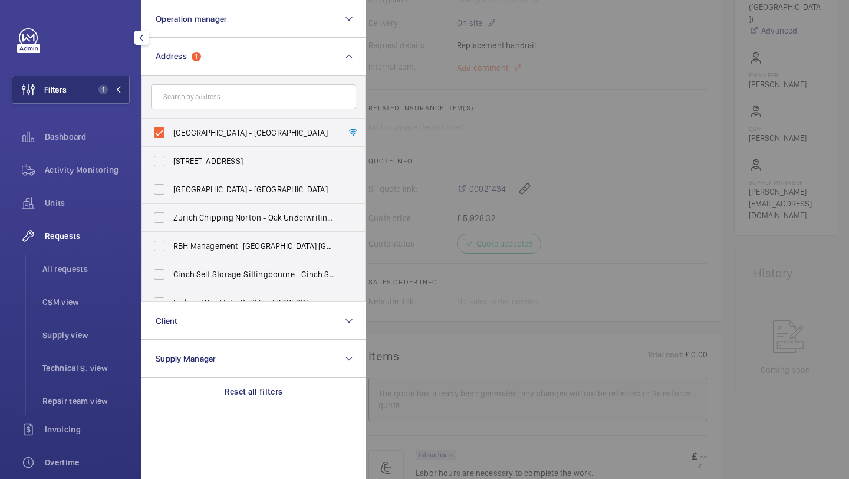
click at [519, 62] on div at bounding box center [789, 239] width 849 height 479
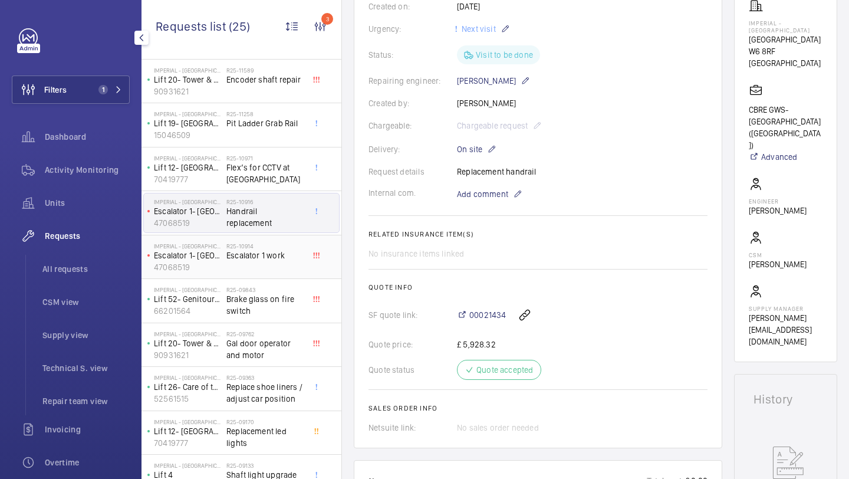
scroll to position [150, 0]
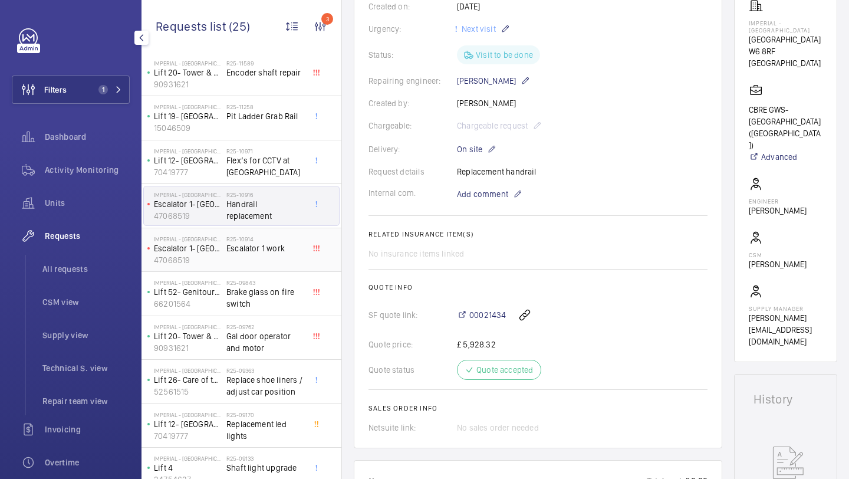
click at [275, 262] on div "R25-10914 Escalator 1 work" at bounding box center [265, 252] width 78 height 34
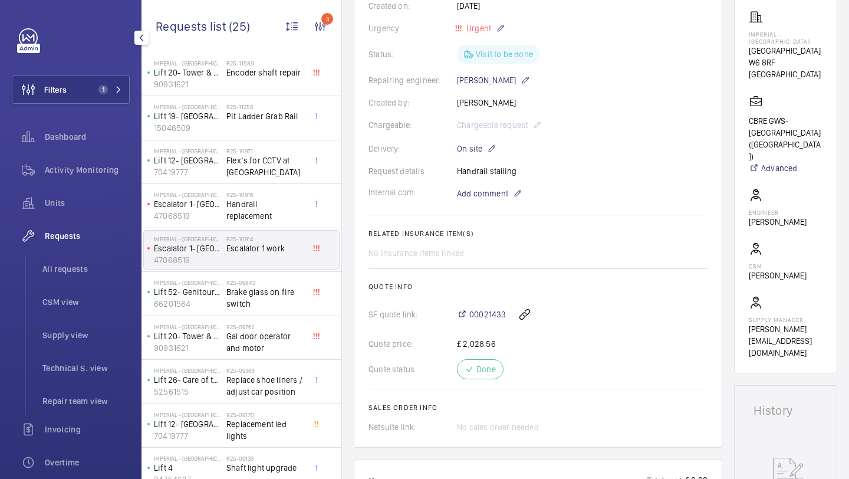
scroll to position [228, 0]
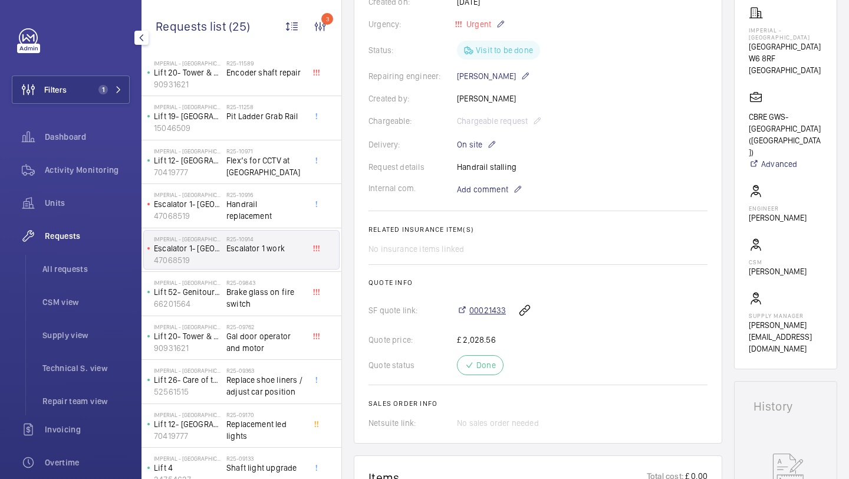
click at [476, 308] on span "00021433" at bounding box center [487, 310] width 37 height 12
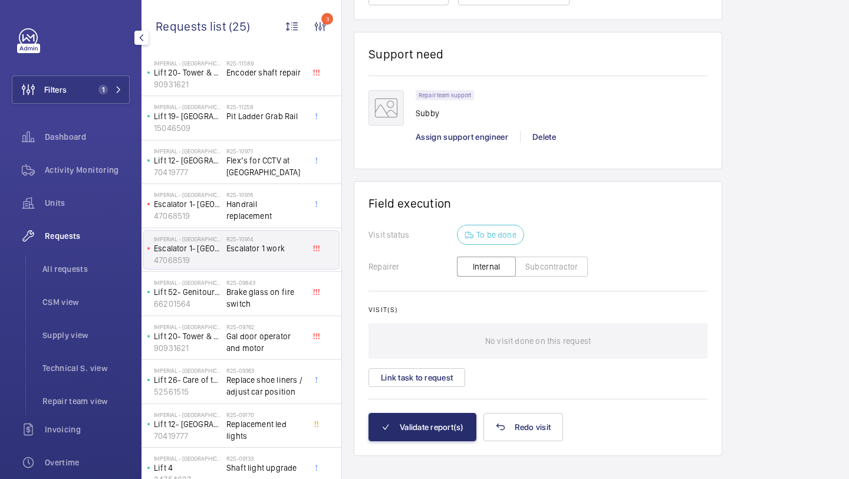
scroll to position [927, 0]
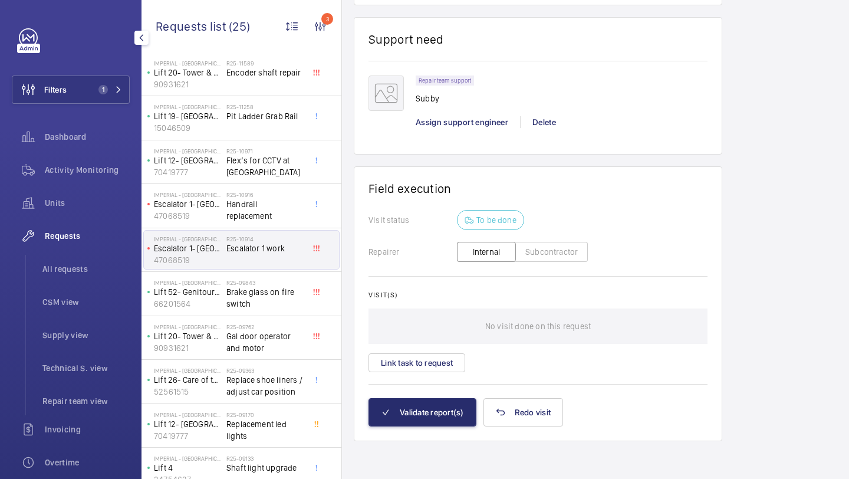
click at [420, 348] on div "Visit(s) No visit done on this request Link task to request" at bounding box center [537, 331] width 339 height 81
click at [418, 364] on button "Link task to request" at bounding box center [416, 362] width 97 height 19
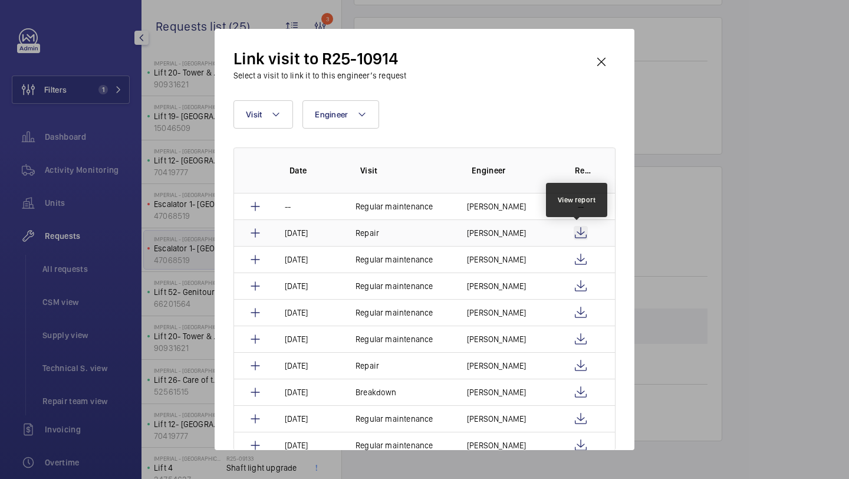
click at [578, 231] on wm-front-icon-button at bounding box center [580, 233] width 14 height 14
click at [467, 239] on td "Sam Williams" at bounding box center [504, 232] width 103 height 27
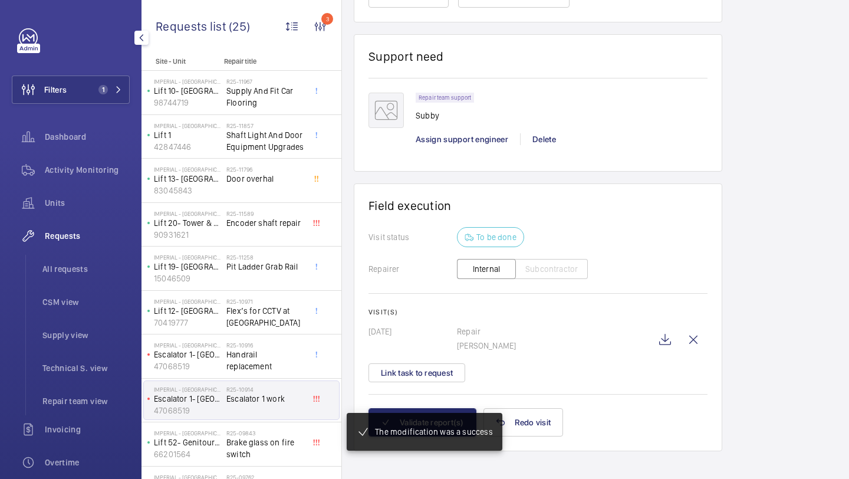
scroll to position [944, 0]
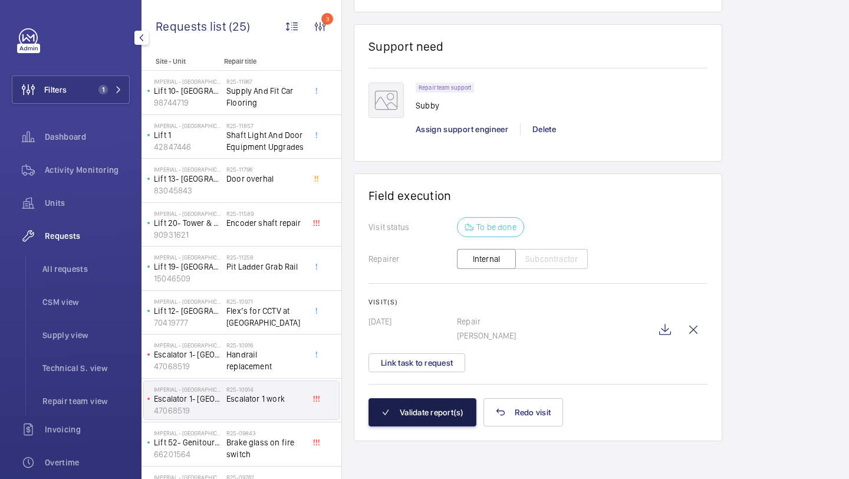
click at [437, 414] on button "Validate report(s)" at bounding box center [422, 412] width 108 height 28
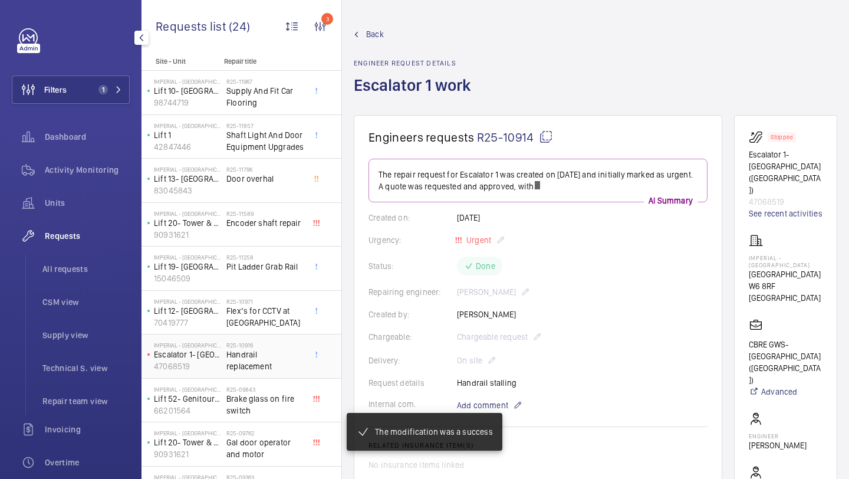
click at [265, 358] on span "Handrail replacement" at bounding box center [265, 360] width 78 height 24
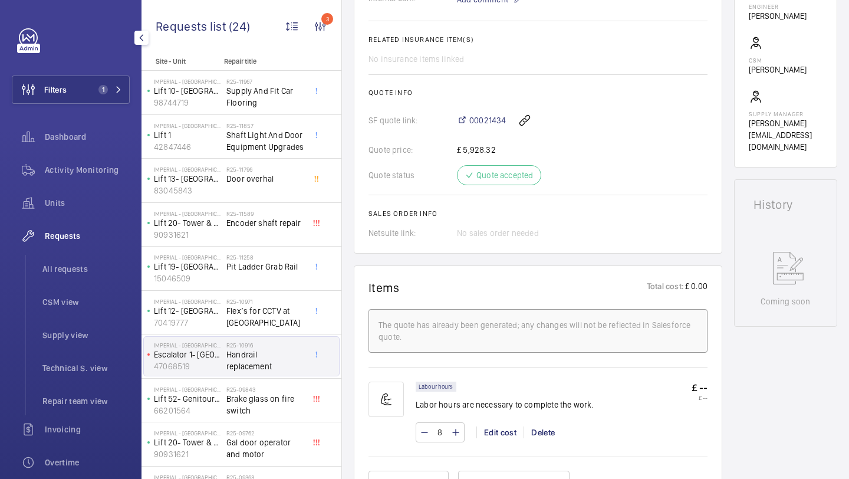
scroll to position [437, 0]
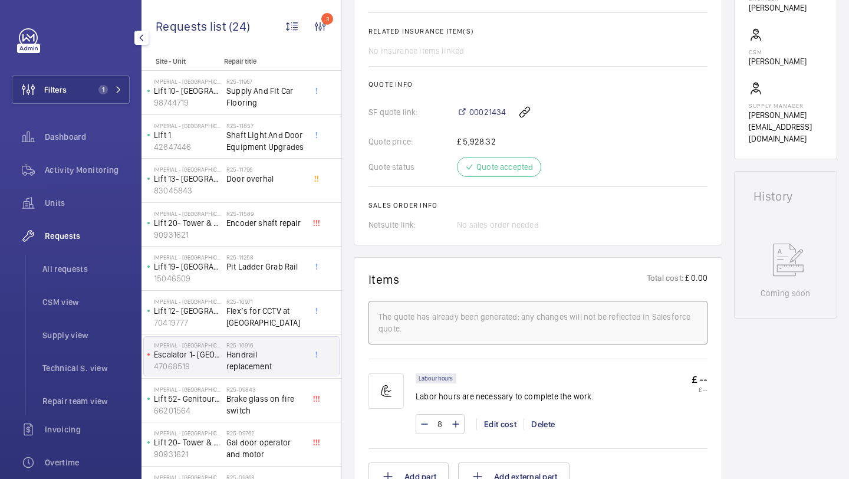
drag, startPoint x: 537, startPoint y: 236, endPoint x: 533, endPoint y: 198, distance: 37.9
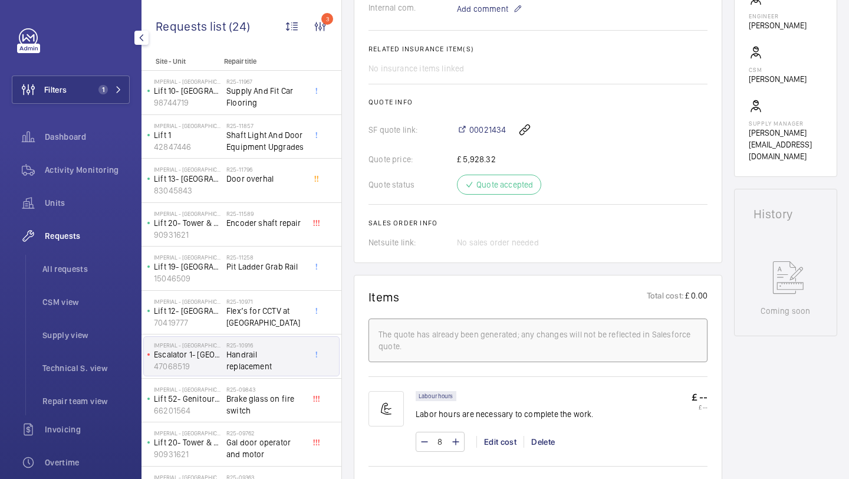
scroll to position [419, 0]
click at [490, 128] on span "00021434" at bounding box center [487, 130] width 37 height 12
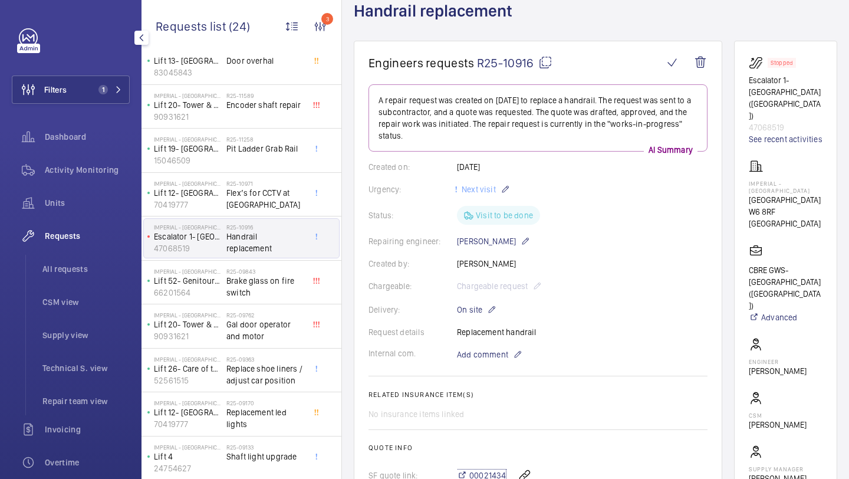
scroll to position [203, 0]
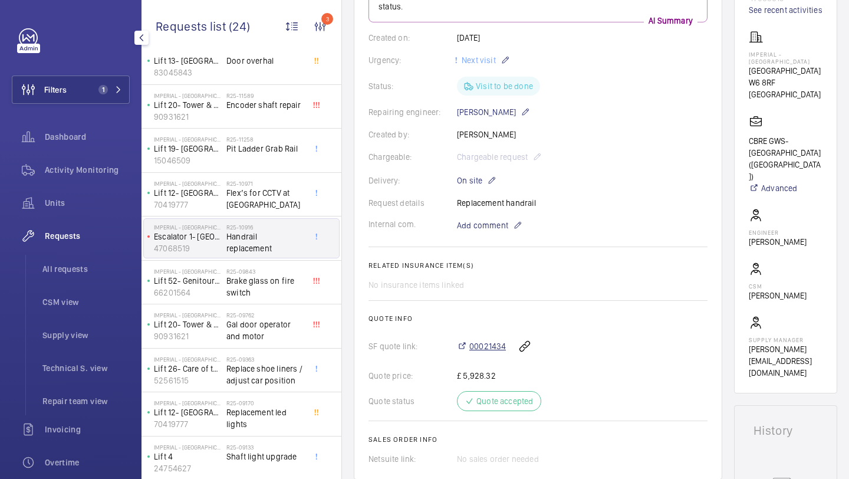
click at [483, 352] on span "00021434" at bounding box center [487, 346] width 37 height 12
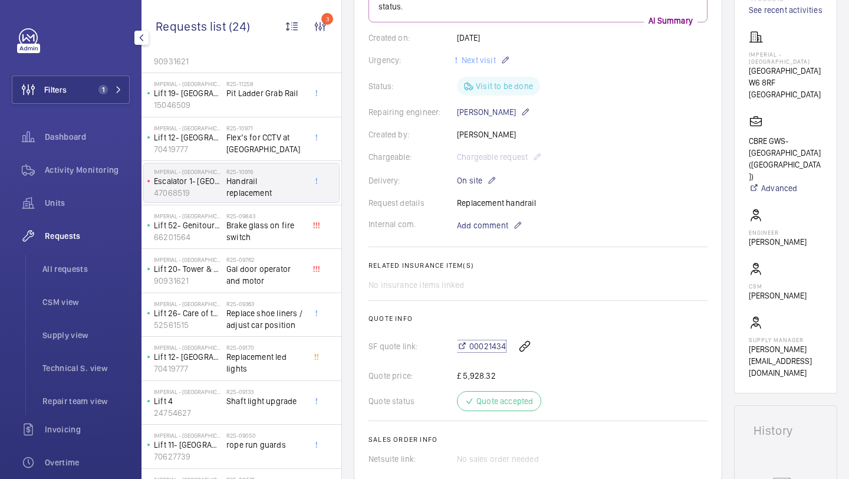
scroll to position [173, 0]
click at [261, 234] on span "Brake glass on fire switch" at bounding box center [265, 232] width 78 height 24
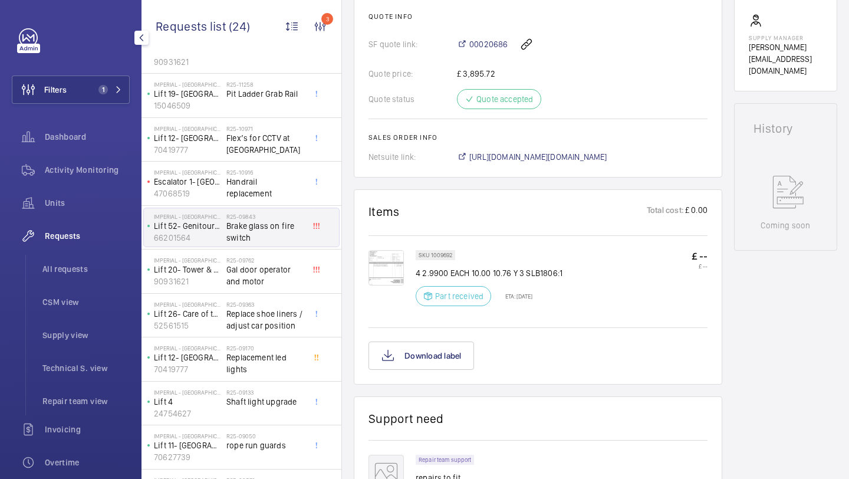
scroll to position [510, 0]
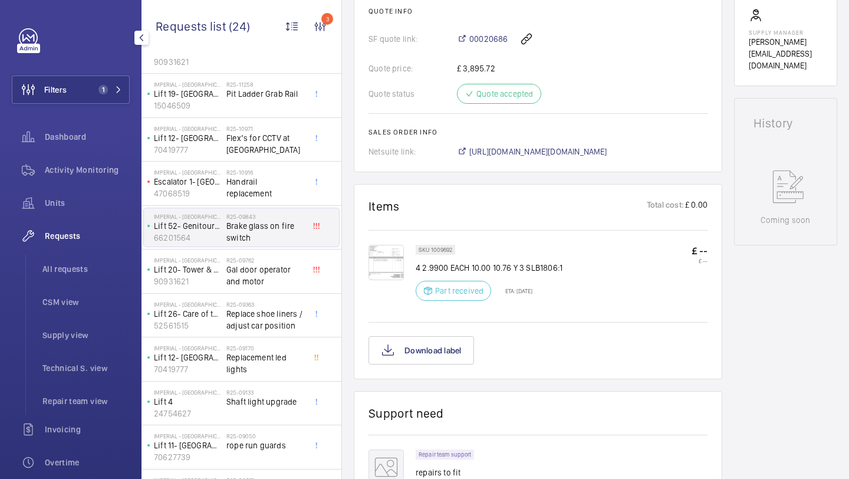
click at [383, 253] on img at bounding box center [385, 262] width 35 height 35
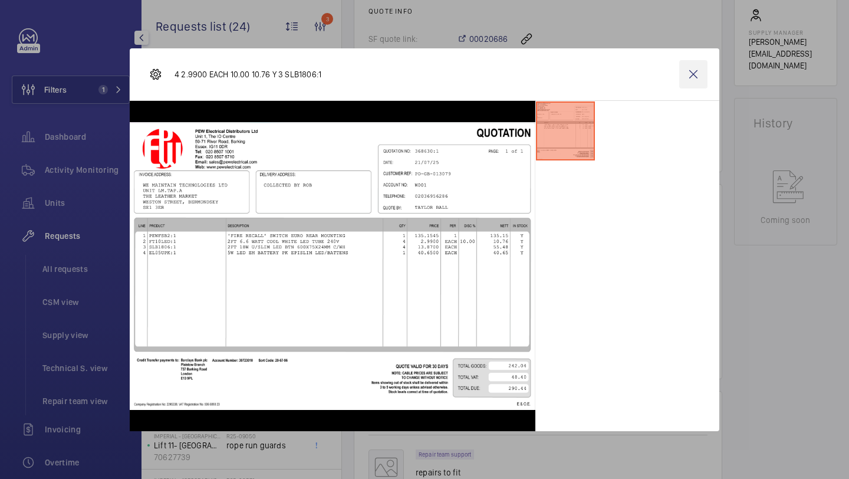
click at [703, 62] on wm-front-icon-button at bounding box center [693, 74] width 28 height 28
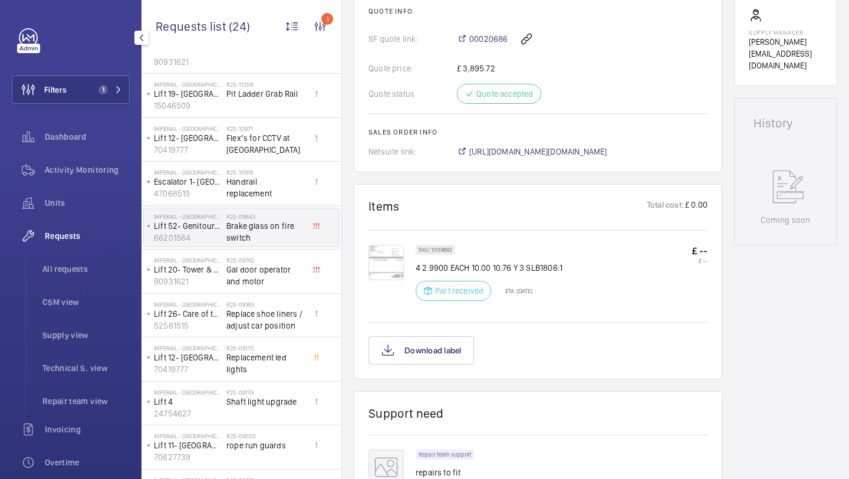
scroll to position [879, 0]
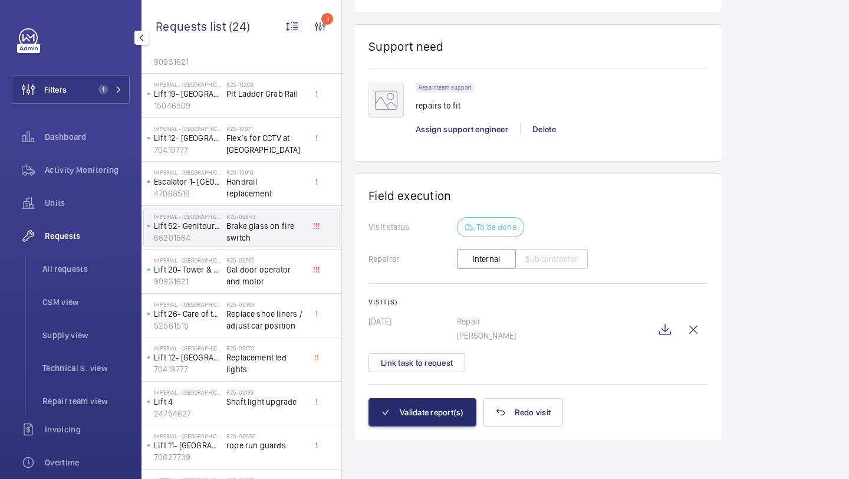
scroll to position [874, 0]
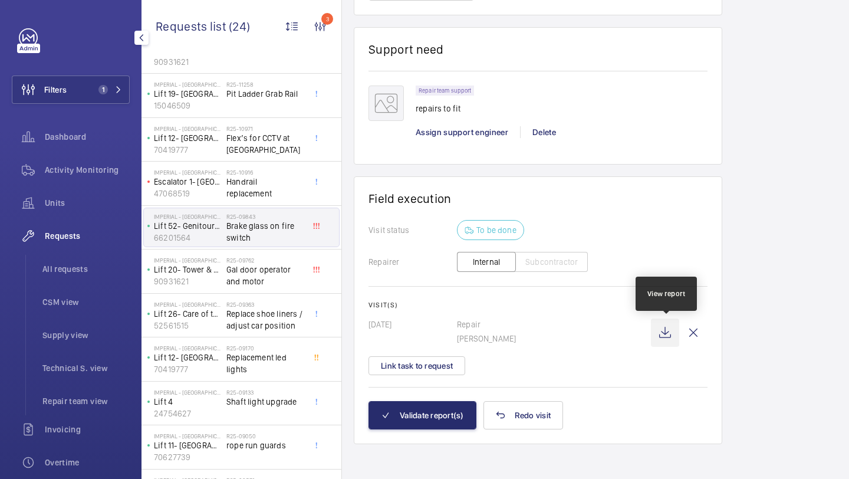
click at [660, 329] on wm-front-icon-button at bounding box center [665, 332] width 28 height 28
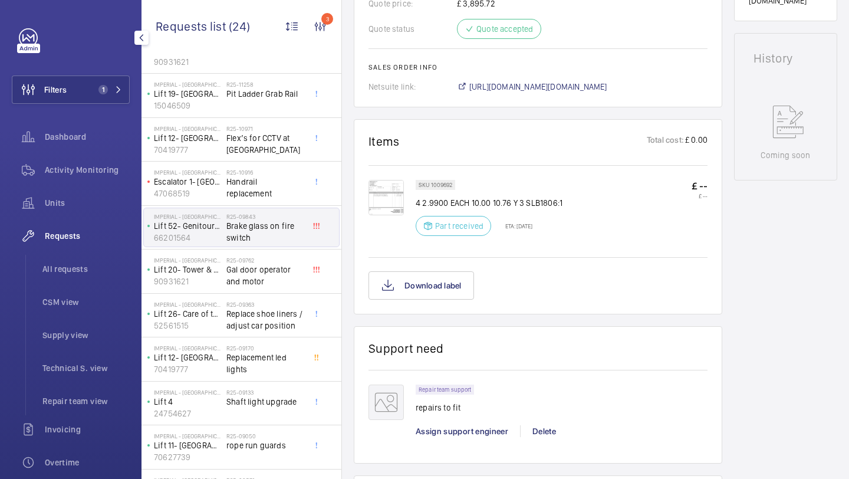
scroll to position [499, 0]
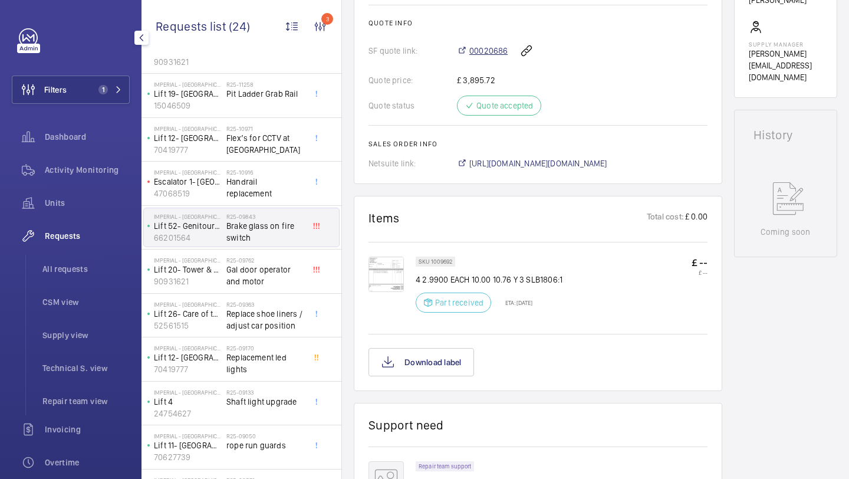
click at [489, 47] on span "00020686" at bounding box center [488, 51] width 38 height 12
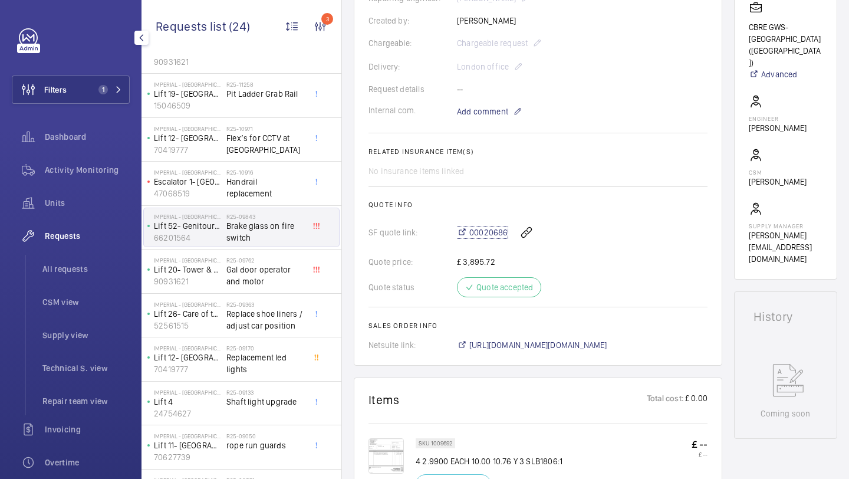
scroll to position [879, 0]
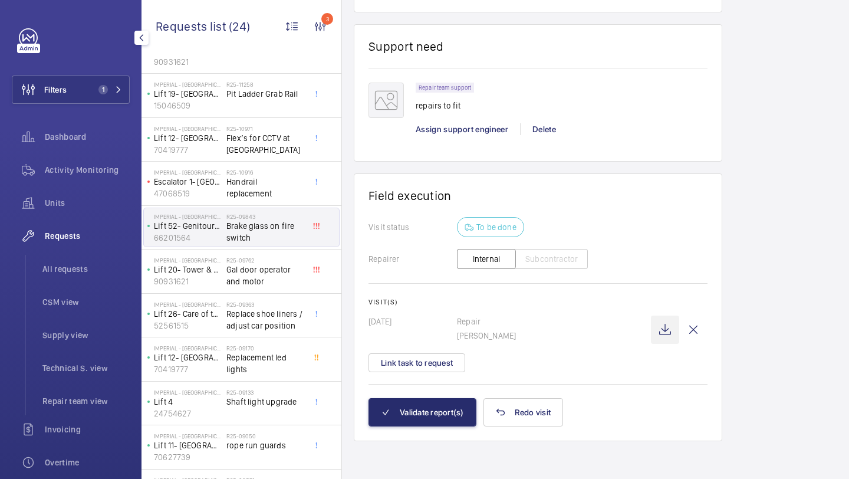
click at [673, 332] on wm-front-icon-button at bounding box center [665, 329] width 28 height 28
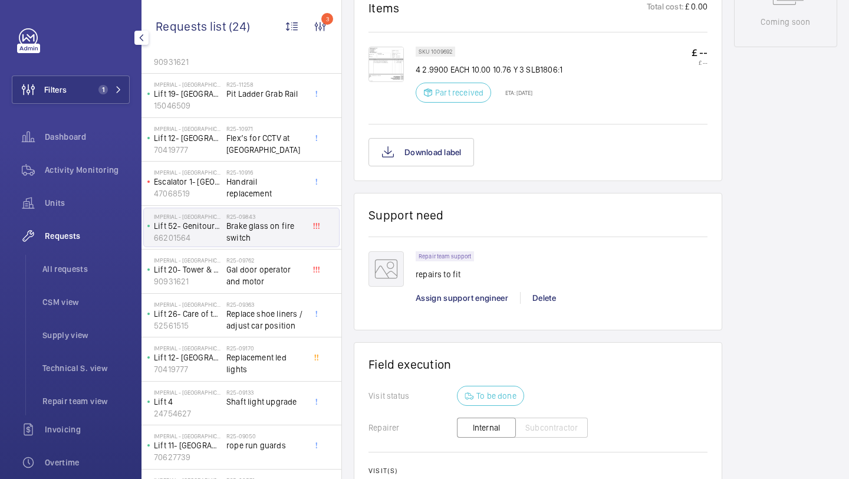
scroll to position [605, 0]
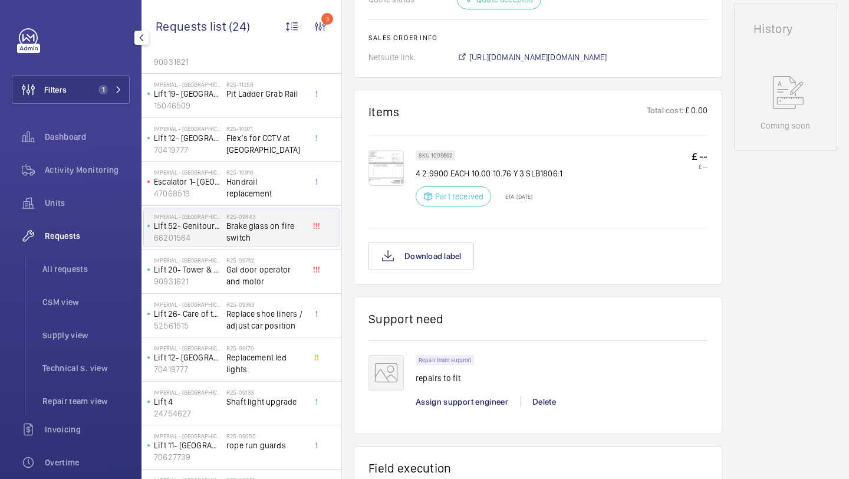
click at [402, 168] on img at bounding box center [385, 167] width 35 height 35
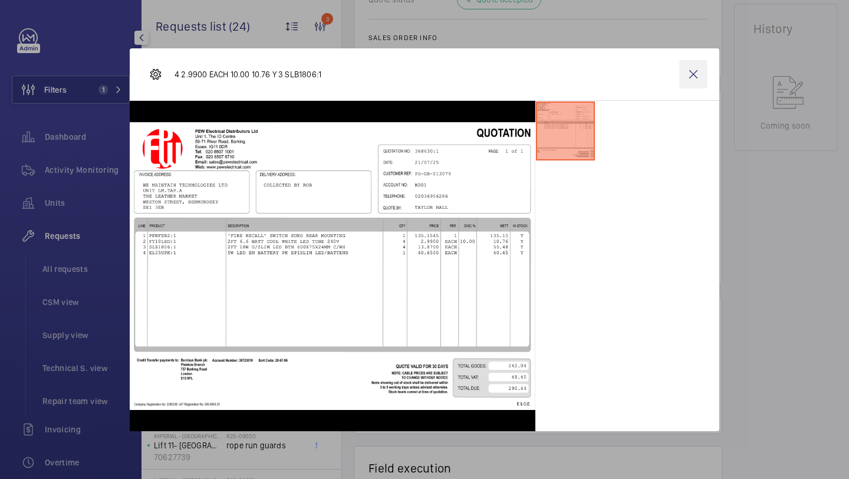
click at [685, 79] on wm-front-icon-button at bounding box center [693, 74] width 28 height 28
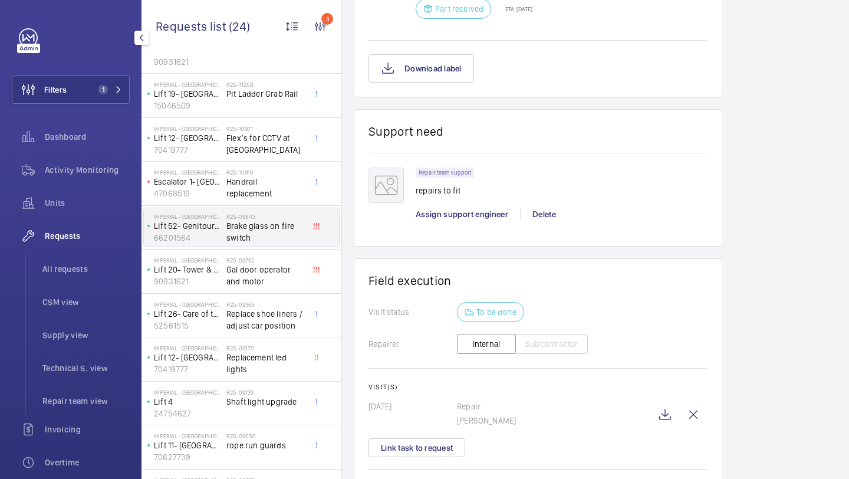
scroll to position [877, 0]
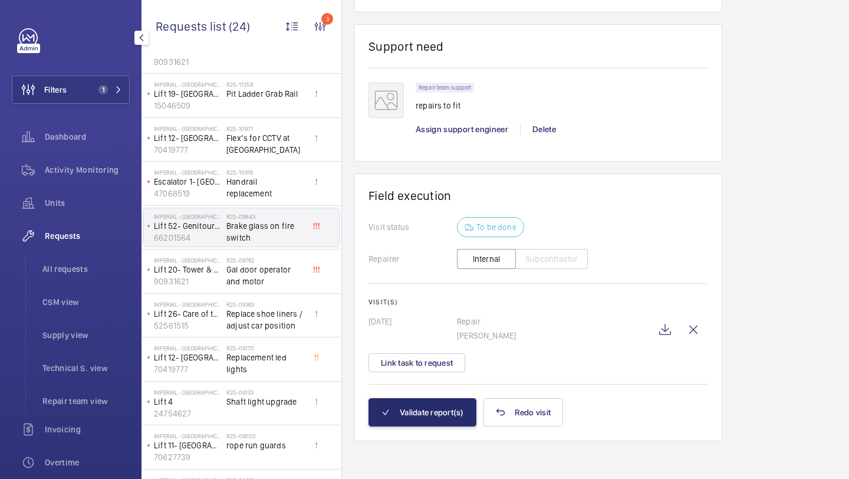
click at [449, 351] on div "Visit(s) 22/07/2025 Repair Rob Smith Link task to request" at bounding box center [537, 335] width 339 height 74
click at [446, 357] on button "Link task to request" at bounding box center [416, 362] width 97 height 19
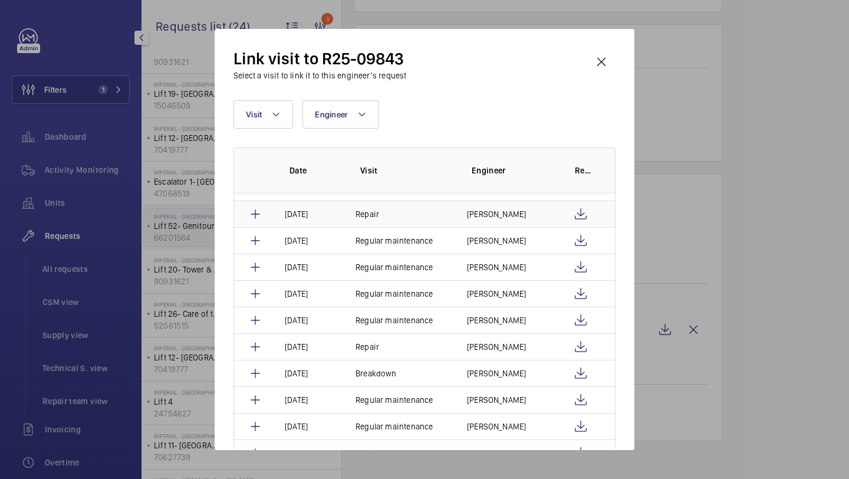
scroll to position [18, 0]
click at [599, 66] on wm-front-icon-button at bounding box center [601, 62] width 28 height 28
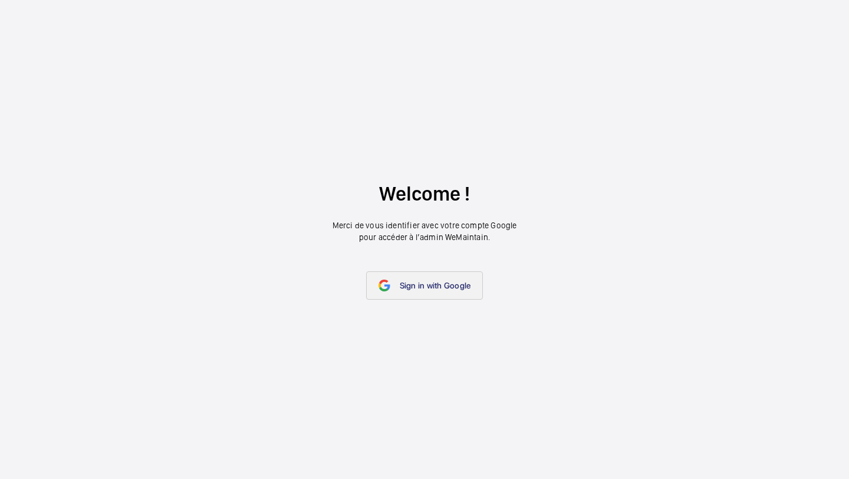
click at [425, 281] on span "Sign in with Google" at bounding box center [435, 285] width 71 height 9
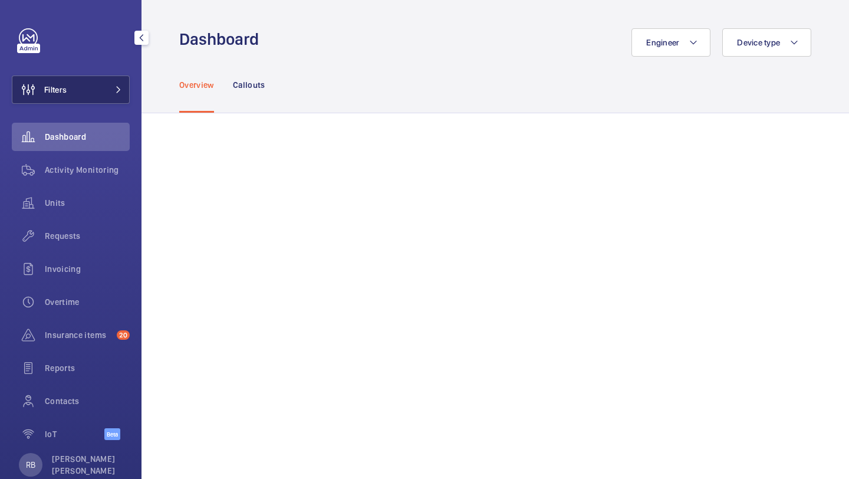
click at [97, 90] on button "Filters" at bounding box center [71, 89] width 118 height 28
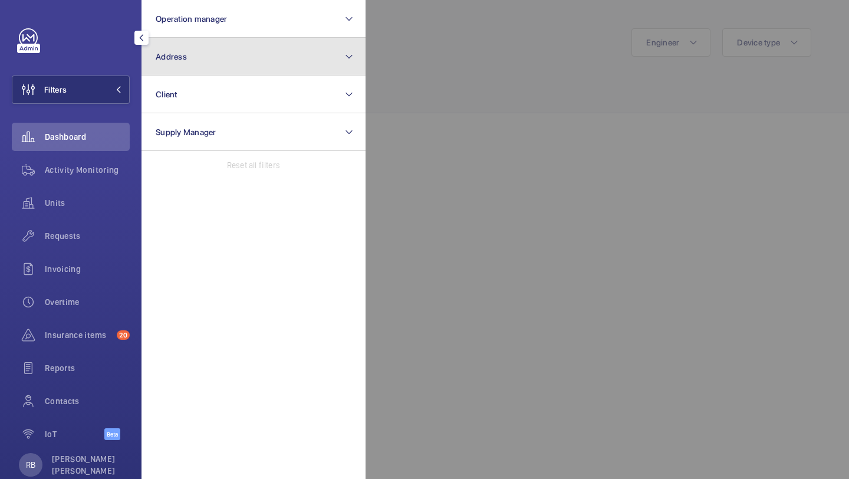
click at [200, 55] on button "Address" at bounding box center [253, 57] width 224 height 38
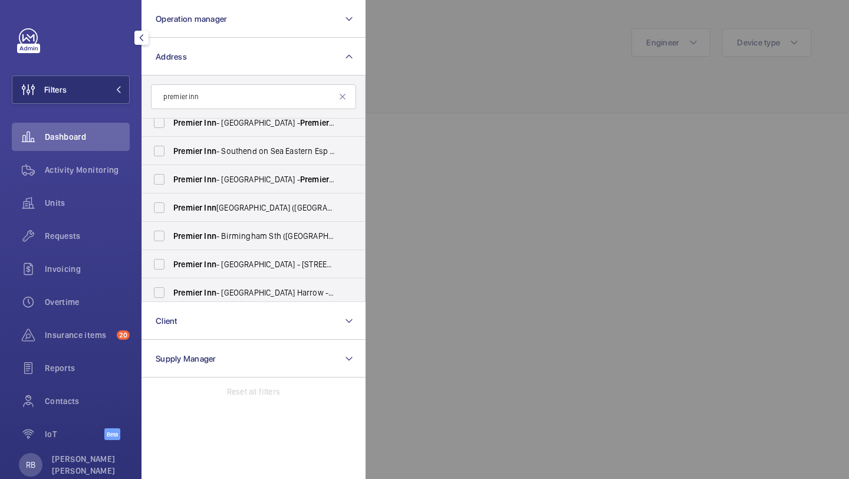
scroll to position [723, 0]
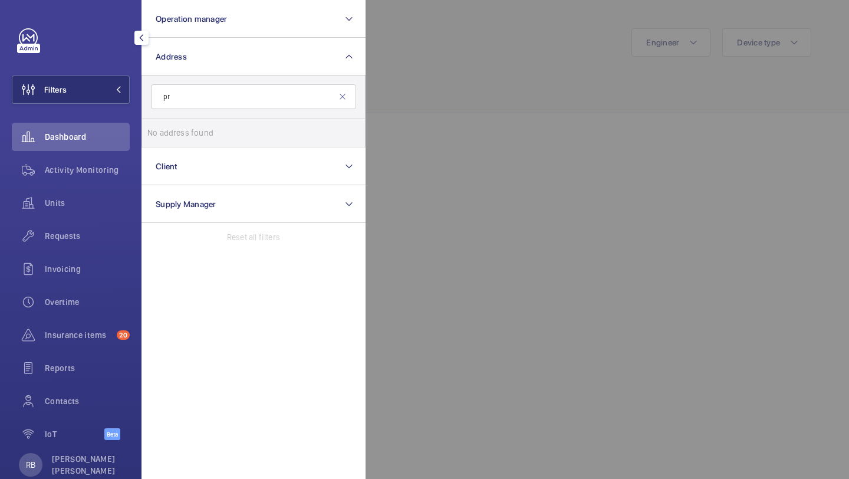
type input "p"
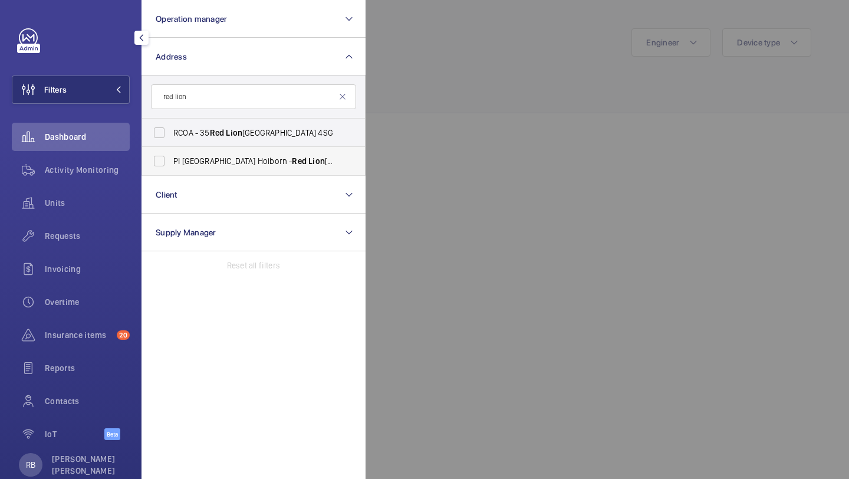
type input "red lion"
click at [225, 167] on label "PI London Holborn - Red Lion Street, HOLBORN WC1R 4PS" at bounding box center [244, 161] width 205 height 28
click at [171, 167] on input "PI London Holborn - Red Lion Street, HOLBORN WC1R 4PS" at bounding box center [159, 161] width 24 height 24
checkbox input "true"
click at [487, 71] on div at bounding box center [789, 239] width 849 height 479
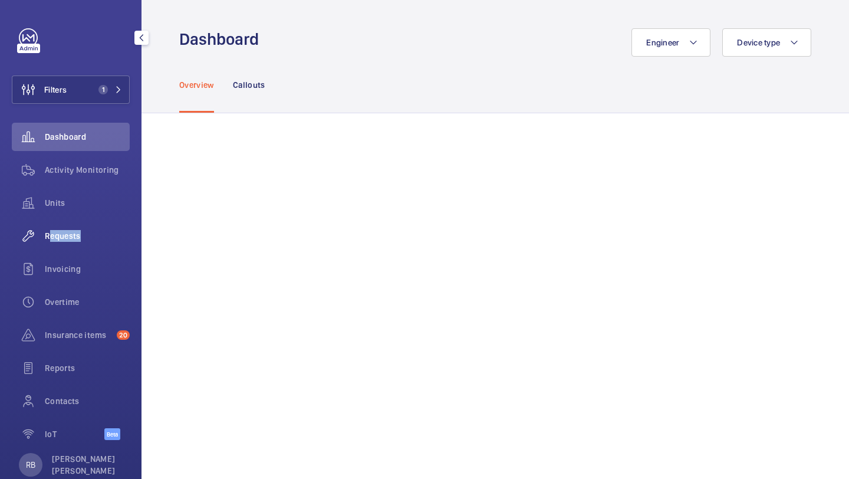
click at [78, 230] on span "Requests" at bounding box center [87, 236] width 85 height 12
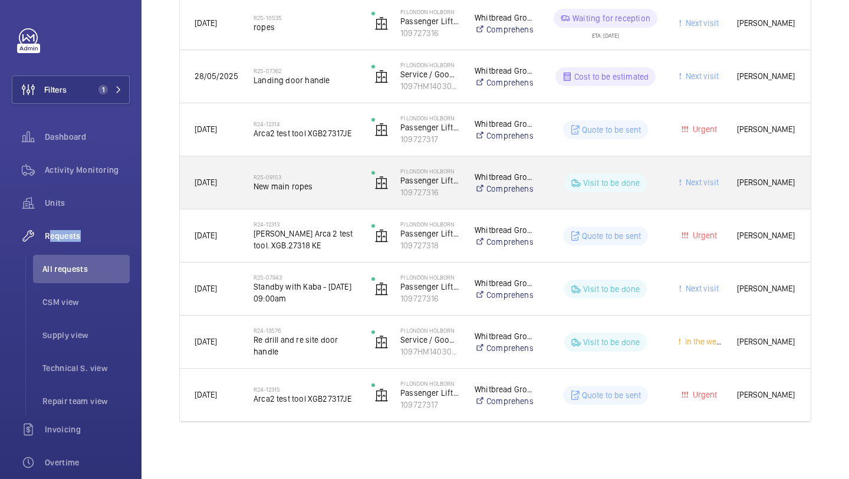
scroll to position [195, 0]
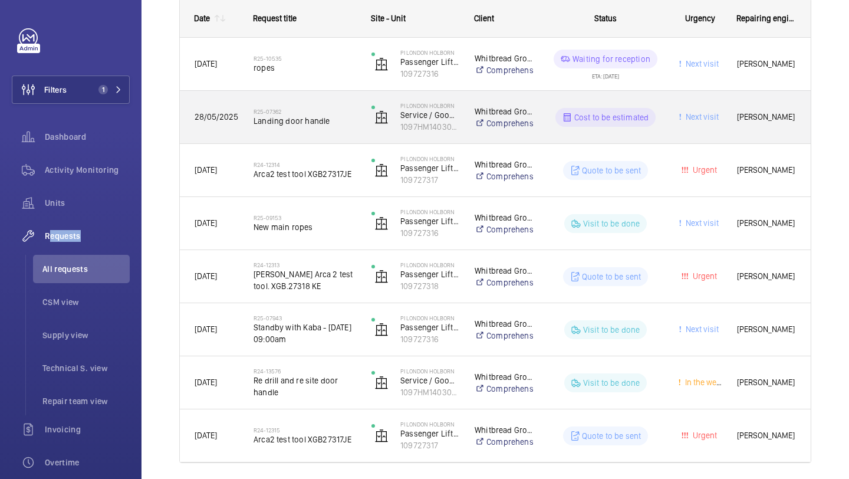
click at [337, 115] on span "Landing door handle" at bounding box center [304, 121] width 103 height 12
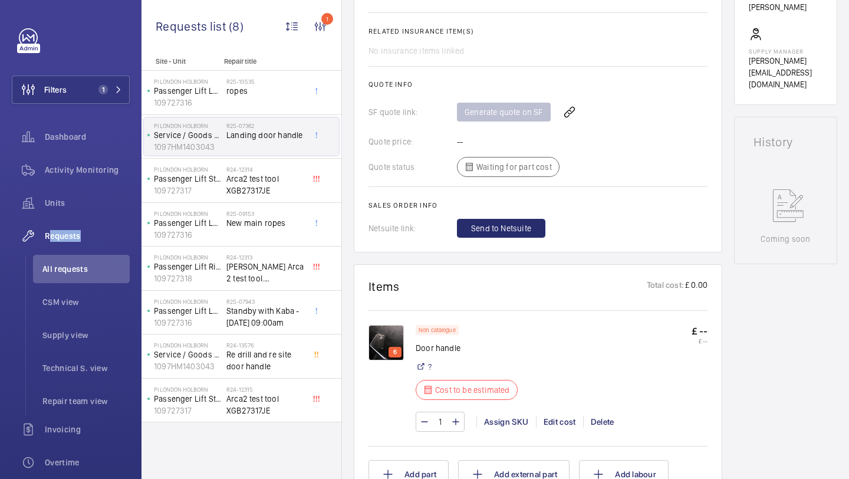
scroll to position [434, 0]
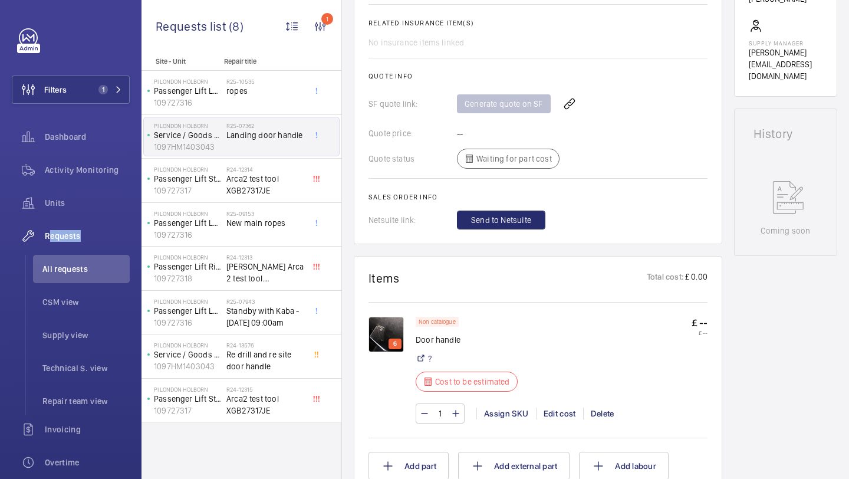
click at [390, 338] on img at bounding box center [385, 334] width 35 height 35
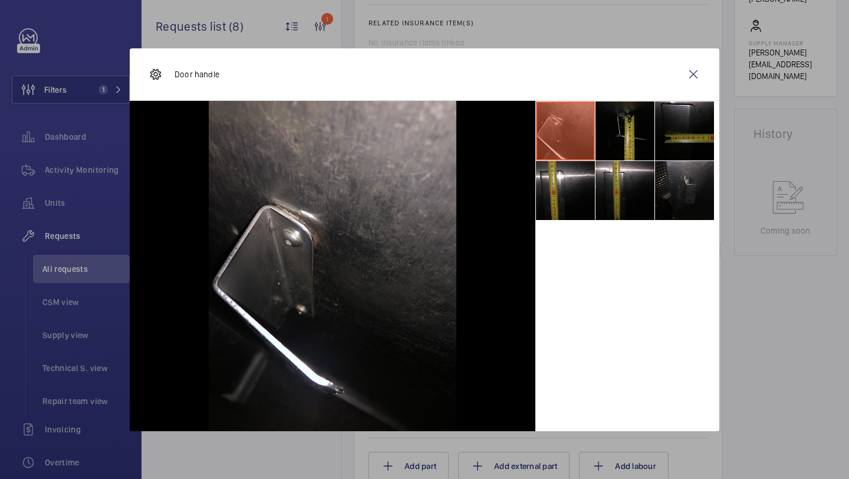
click at [628, 121] on li at bounding box center [624, 130] width 59 height 59
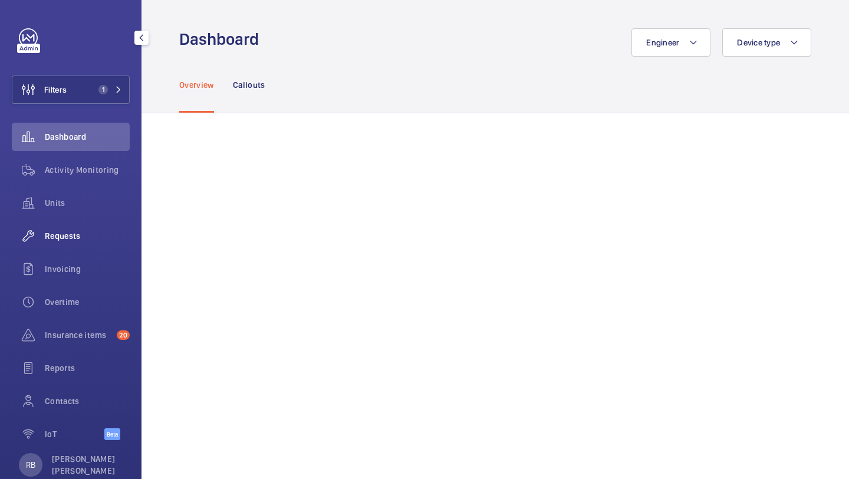
click at [52, 243] on div "Requests" at bounding box center [71, 236] width 118 height 28
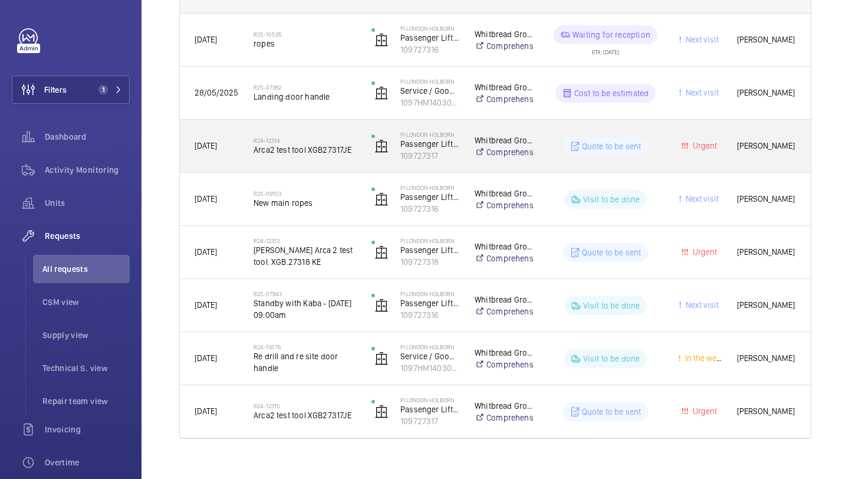
scroll to position [235, 0]
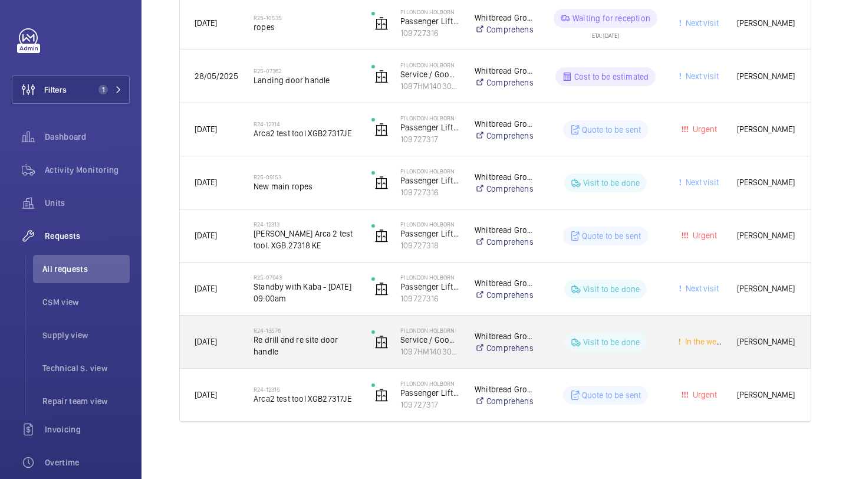
click at [342, 343] on span "Re drill and re site door handle" at bounding box center [304, 346] width 103 height 24
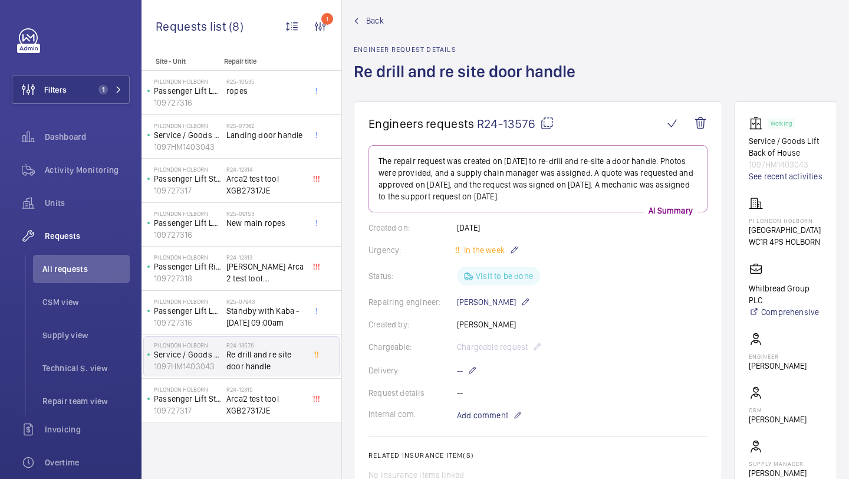
scroll to position [64, 0]
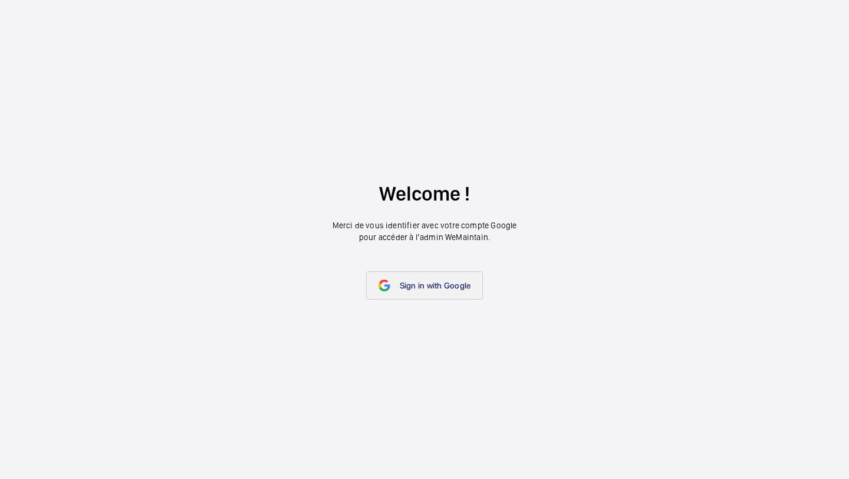
click at [410, 281] on span "Sign in with Google" at bounding box center [435, 285] width 71 height 9
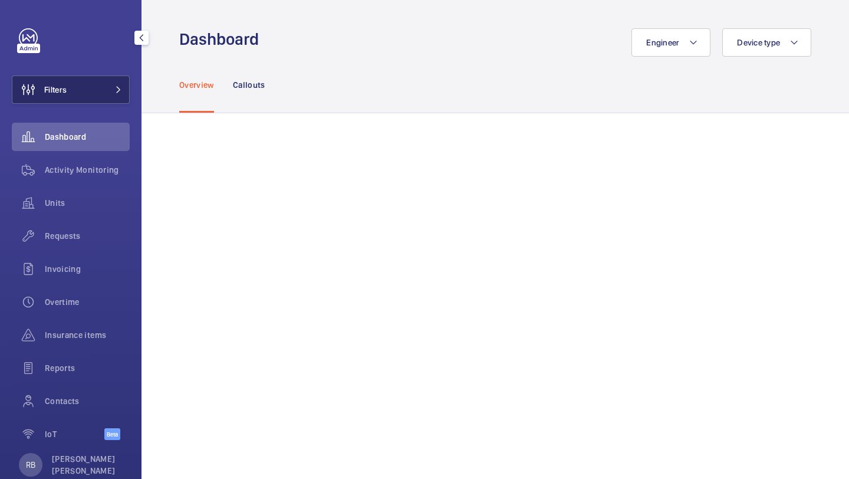
click at [116, 100] on button "Filters" at bounding box center [71, 89] width 118 height 28
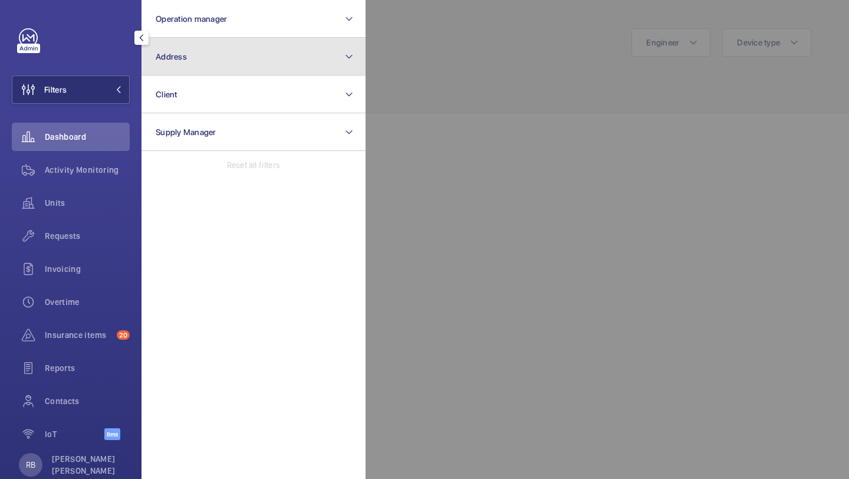
click at [183, 59] on span "Address" at bounding box center [171, 56] width 31 height 9
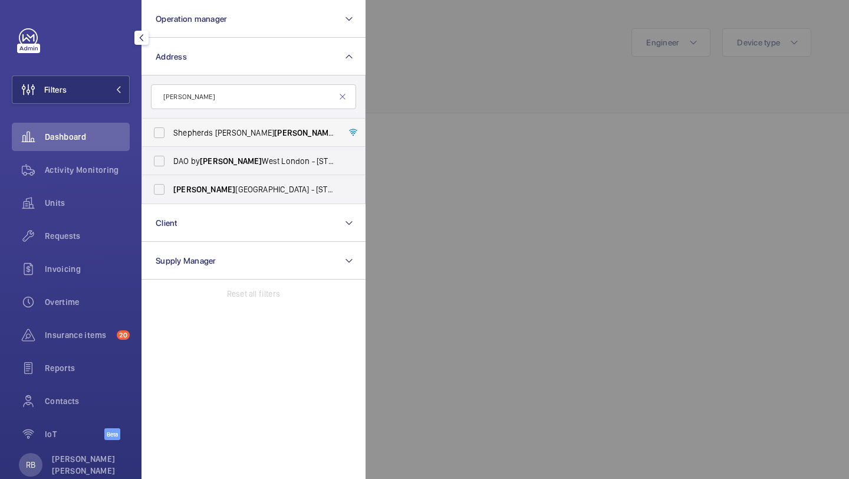
type input "[PERSON_NAME]"
click at [236, 138] on span "[GEOGRAPHIC_DATA][PERSON_NAME][PERSON_NAME] - [PERSON_NAME][GEOGRAPHIC_DATA][PE…" at bounding box center [254, 133] width 162 height 12
click at [171, 138] on input "[GEOGRAPHIC_DATA][PERSON_NAME][PERSON_NAME] - [PERSON_NAME][GEOGRAPHIC_DATA][PE…" at bounding box center [159, 133] width 24 height 24
checkbox input "true"
click at [370, 99] on div at bounding box center [789, 239] width 849 height 479
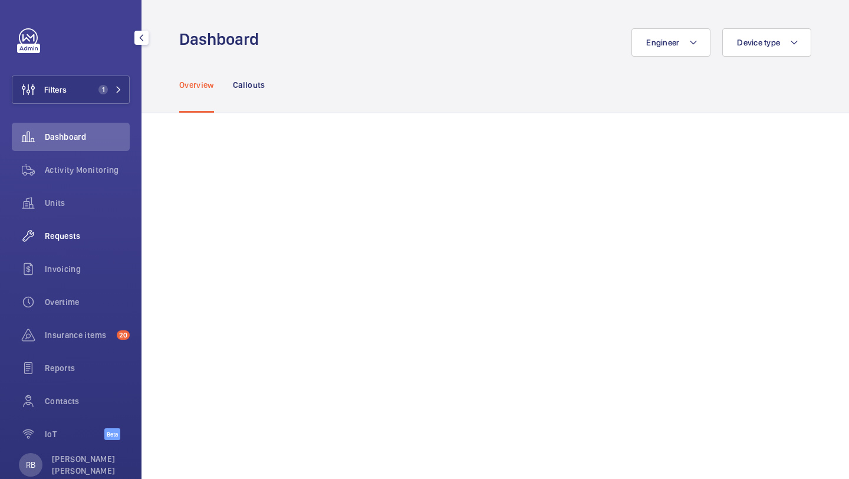
click at [70, 230] on span "Requests" at bounding box center [87, 236] width 85 height 12
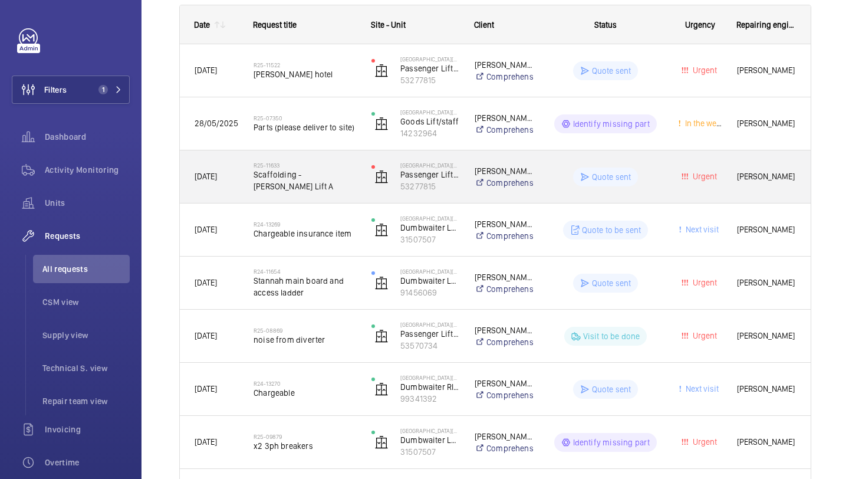
scroll to position [190, 0]
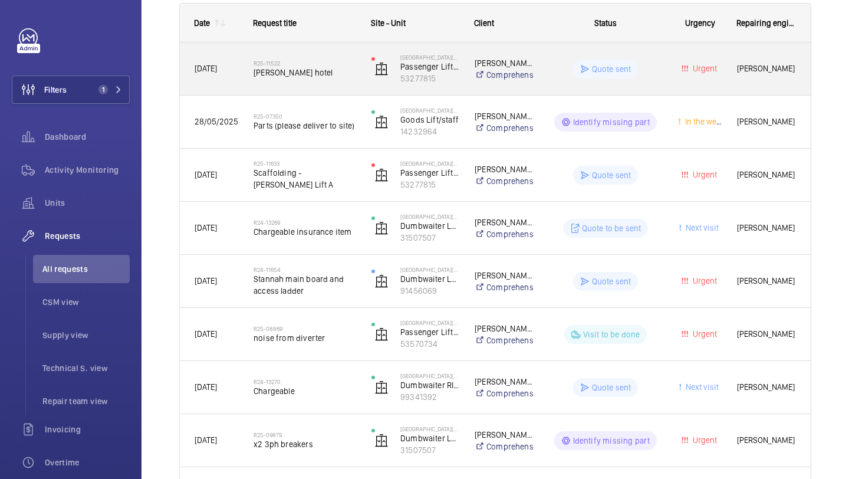
click at [348, 68] on span "Dorsett hotel" at bounding box center [304, 73] width 103 height 12
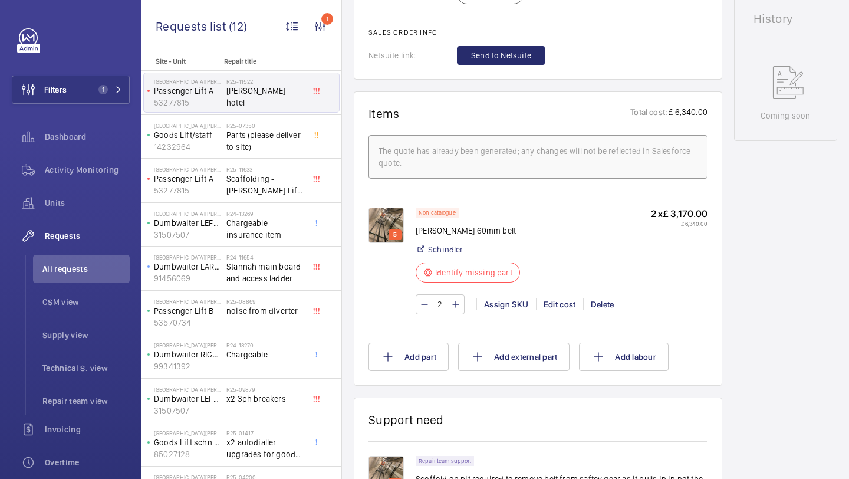
scroll to position [637, 0]
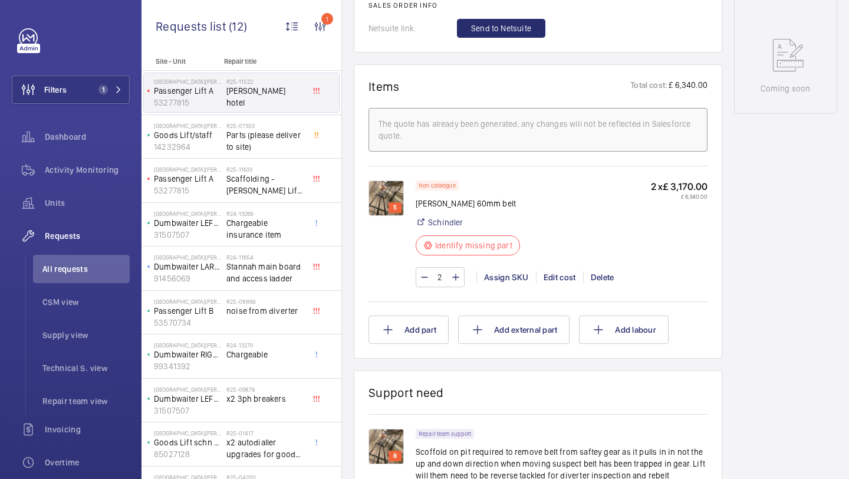
click at [457, 243] on p "Identify missing part" at bounding box center [473, 245] width 77 height 12
click at [451, 243] on p "Identify missing part" at bounding box center [473, 245] width 77 height 12
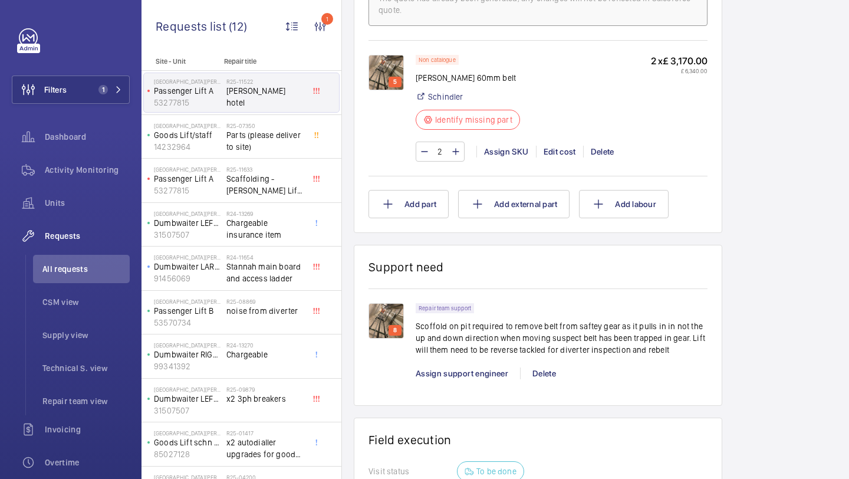
scroll to position [757, 0]
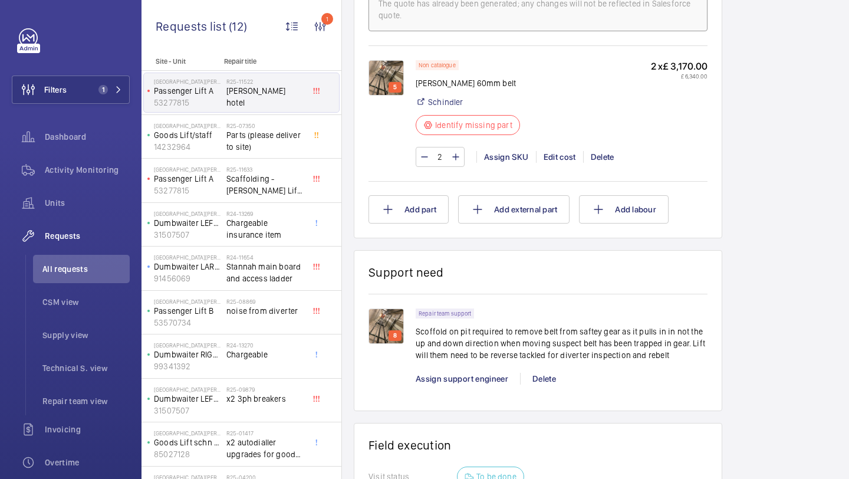
click at [392, 67] on img at bounding box center [385, 77] width 35 height 35
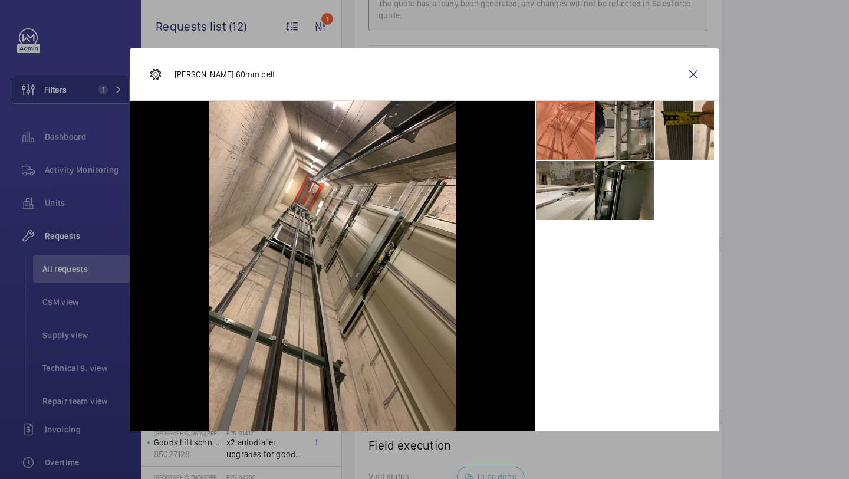
click at [623, 131] on li at bounding box center [624, 130] width 59 height 59
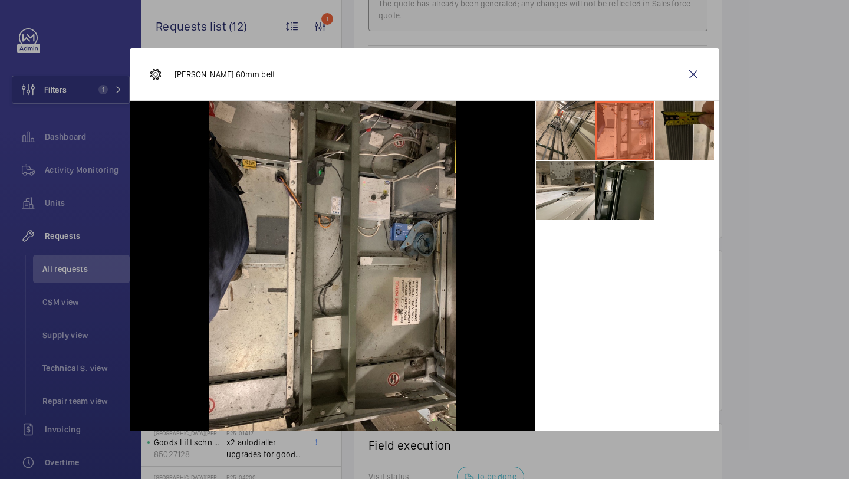
click at [696, 131] on li at bounding box center [684, 130] width 59 height 59
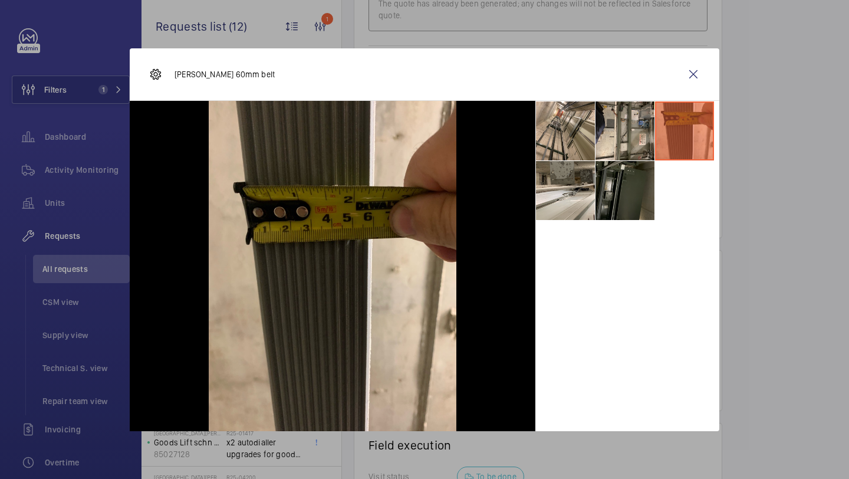
click at [648, 183] on li at bounding box center [624, 190] width 59 height 59
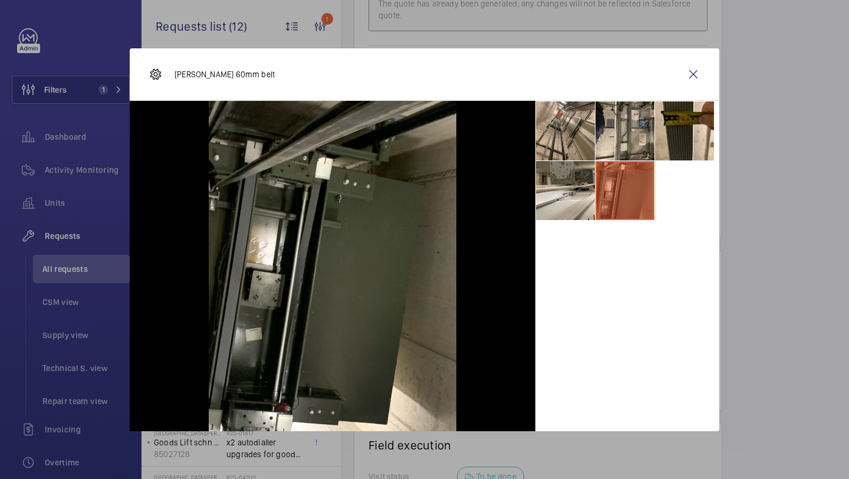
click at [609, 183] on li at bounding box center [624, 190] width 59 height 59
click at [587, 184] on li at bounding box center [565, 190] width 59 height 59
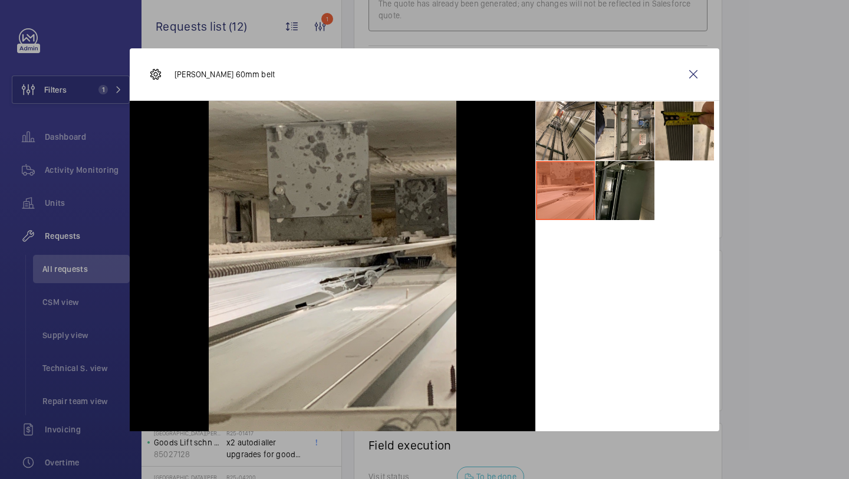
click at [677, 95] on div "Schindler 60mm belt" at bounding box center [424, 74] width 589 height 52
click at [677, 93] on div "Schindler 60mm belt" at bounding box center [424, 74] width 589 height 52
click at [689, 77] on wm-front-icon-button at bounding box center [693, 74] width 28 height 28
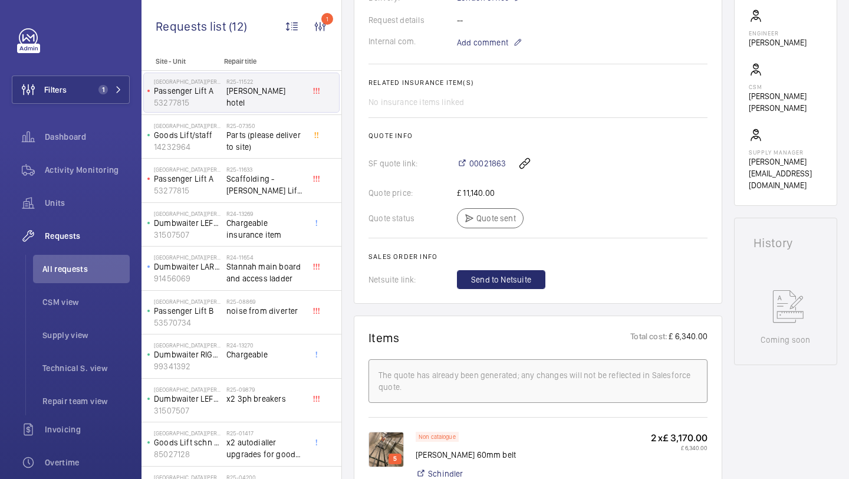
scroll to position [347, 0]
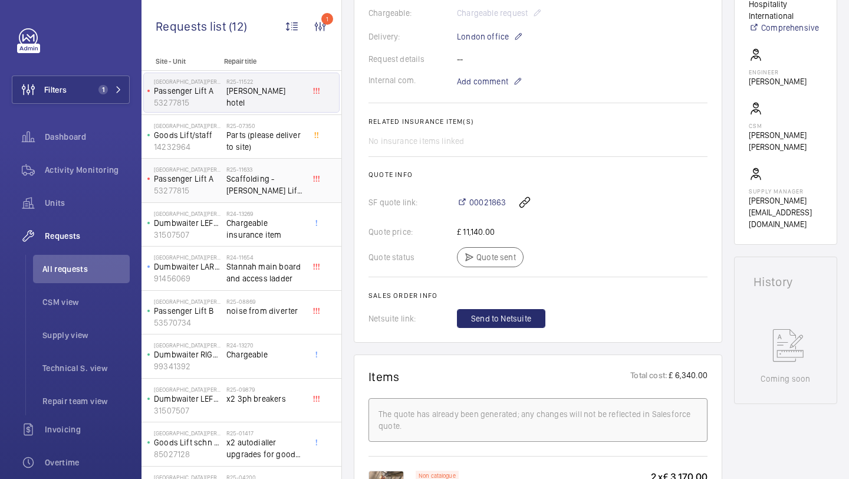
click at [284, 191] on span "Scaffolding - Dorsett Lift A" at bounding box center [265, 185] width 78 height 24
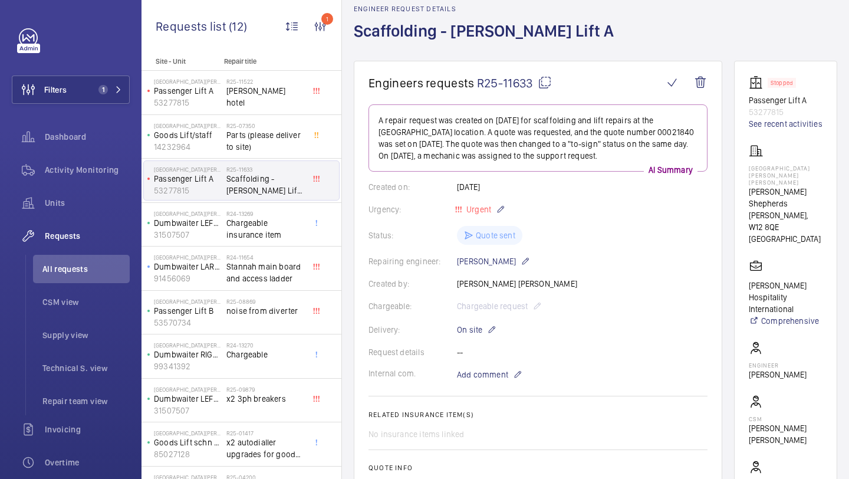
scroll to position [44, 0]
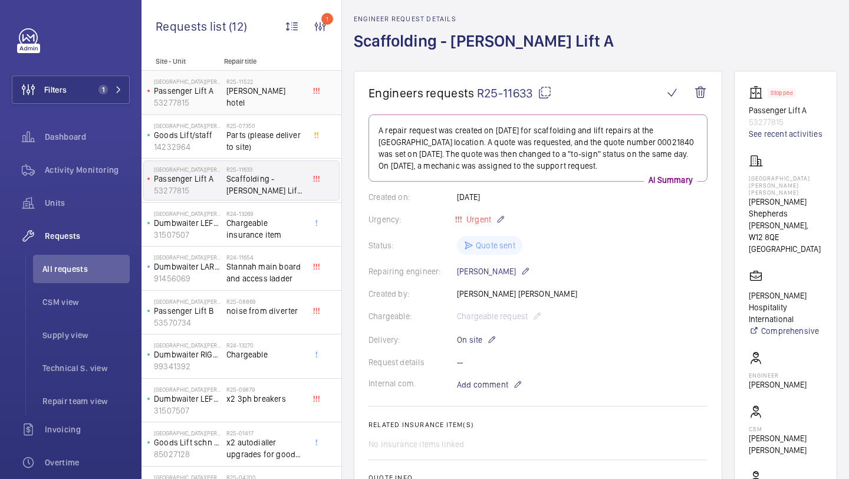
click at [243, 75] on div "R25-11522 Dorsett hotel" at bounding box center [267, 92] width 83 height 39
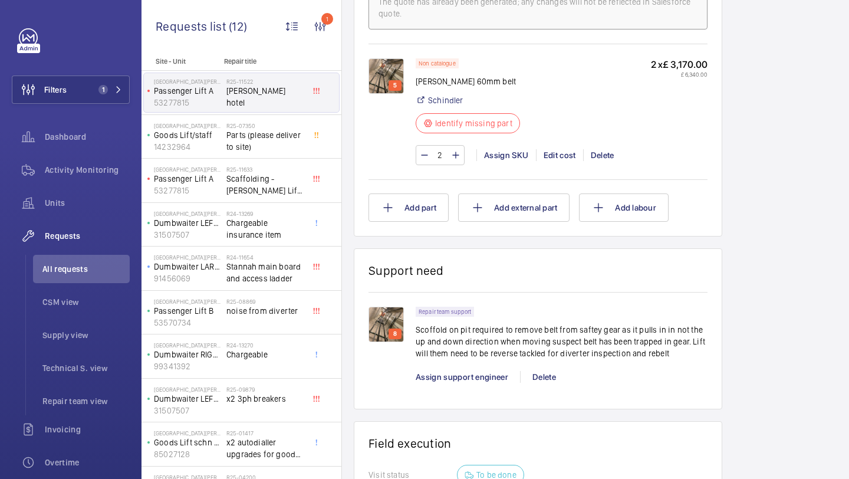
scroll to position [768, 0]
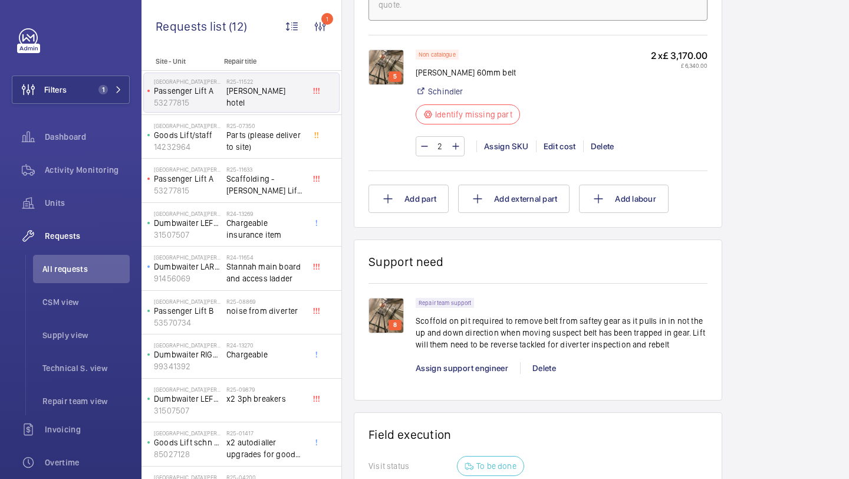
click at [511, 336] on p "Scoffold on pit required to remove belt from saftey gear as it pulls in in not …" at bounding box center [562, 332] width 292 height 35
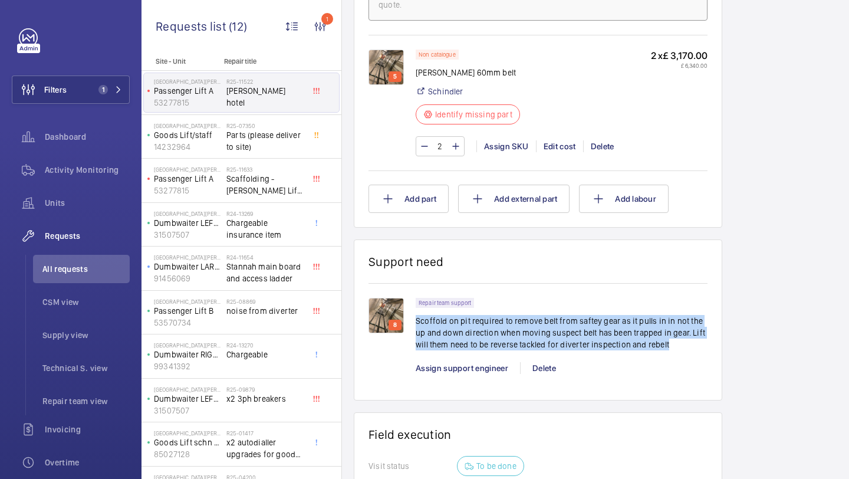
click at [511, 336] on p "Scoffold on pit required to remove belt from saftey gear as it pulls in in not …" at bounding box center [562, 332] width 292 height 35
click at [506, 334] on p "Scoffold on pit required to remove belt from saftey gear as it pulls in in not …" at bounding box center [562, 332] width 292 height 35
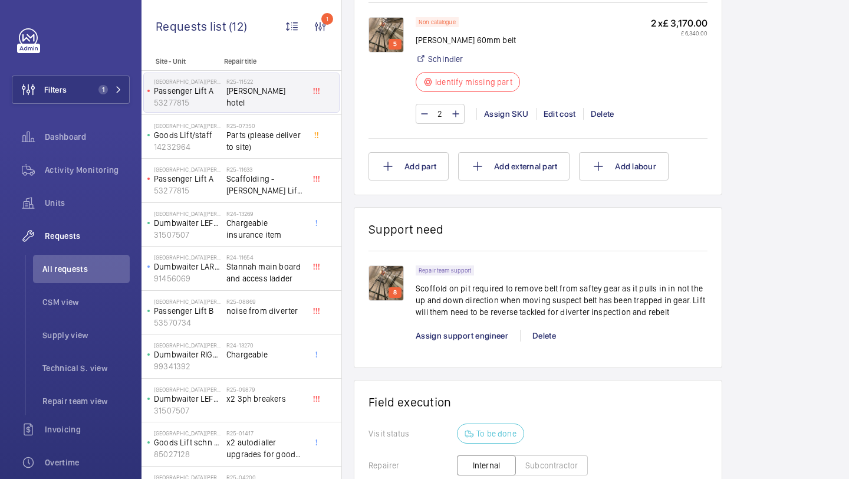
scroll to position [823, 0]
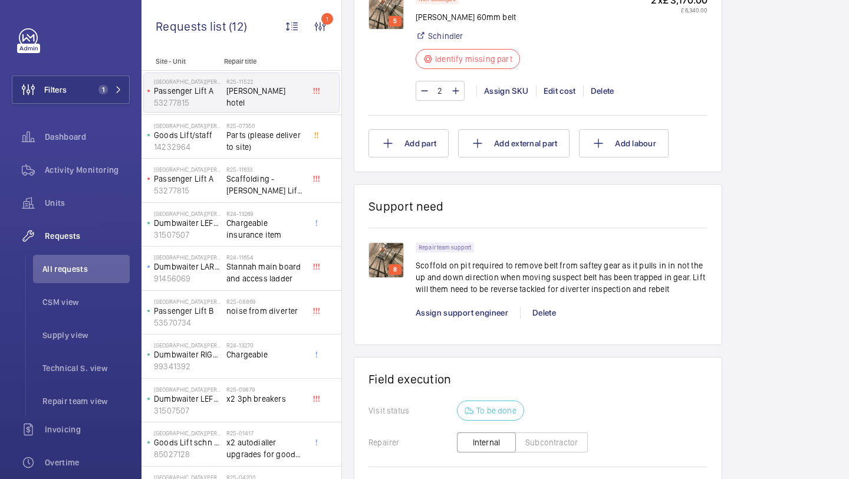
click at [397, 48] on div "5" at bounding box center [391, 47] width 47 height 107
click at [396, 7] on img at bounding box center [385, 11] width 35 height 35
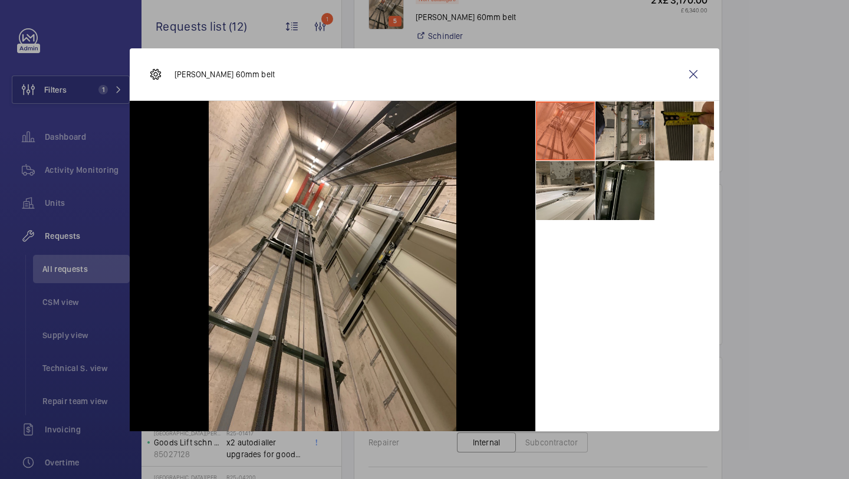
click at [618, 153] on li at bounding box center [624, 130] width 59 height 59
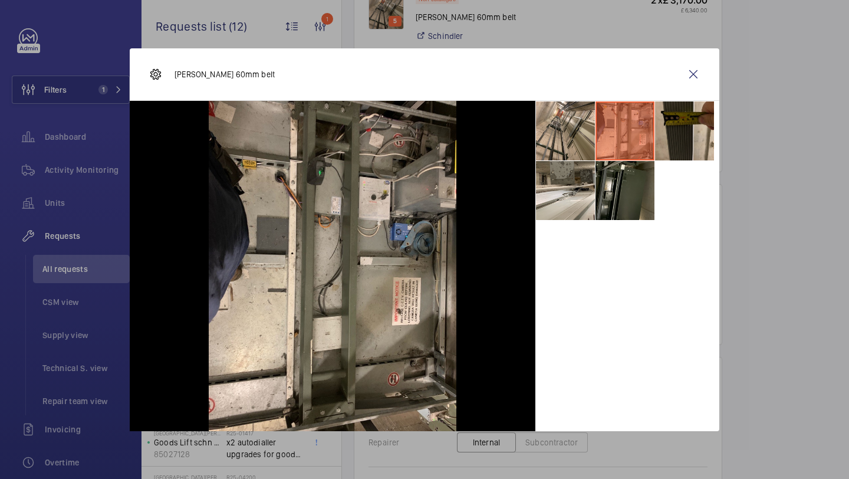
click at [678, 127] on li at bounding box center [684, 130] width 59 height 59
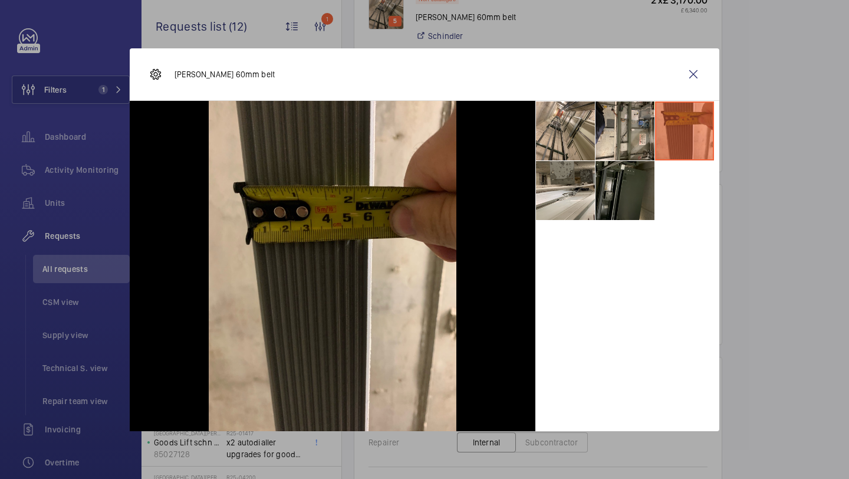
click at [641, 175] on li at bounding box center [624, 190] width 59 height 59
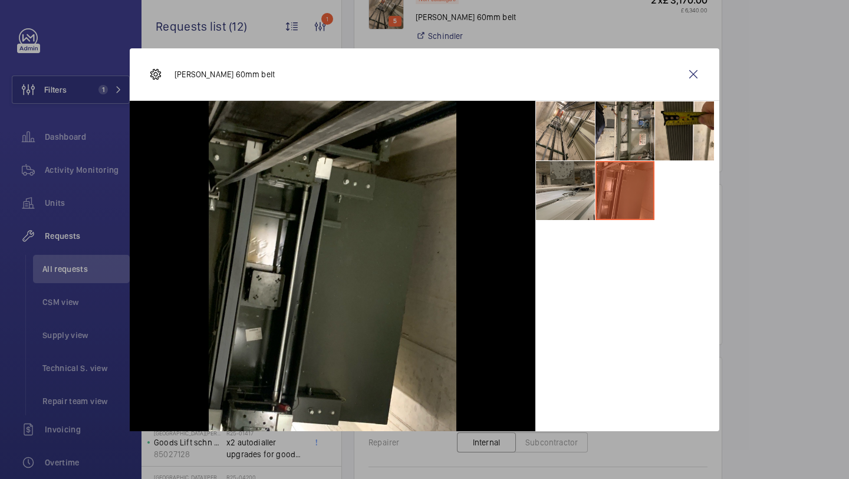
click at [542, 179] on li at bounding box center [565, 190] width 59 height 59
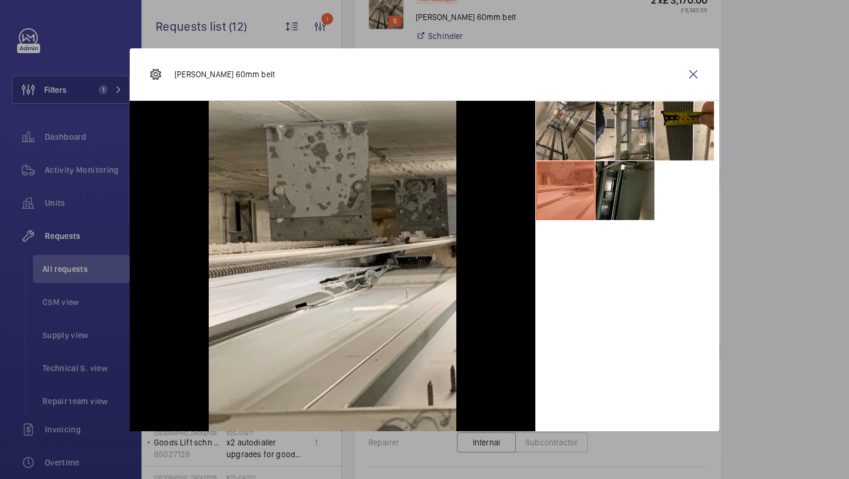
click at [549, 120] on li at bounding box center [565, 130] width 59 height 59
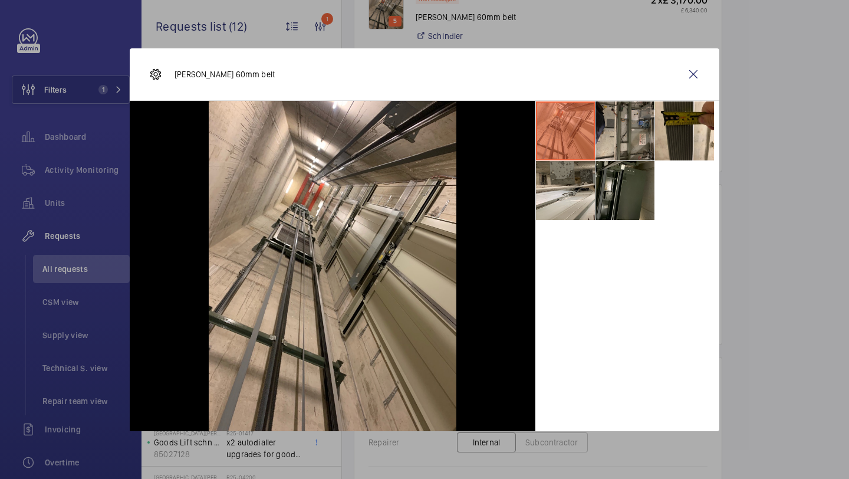
click at [644, 113] on li at bounding box center [624, 130] width 59 height 59
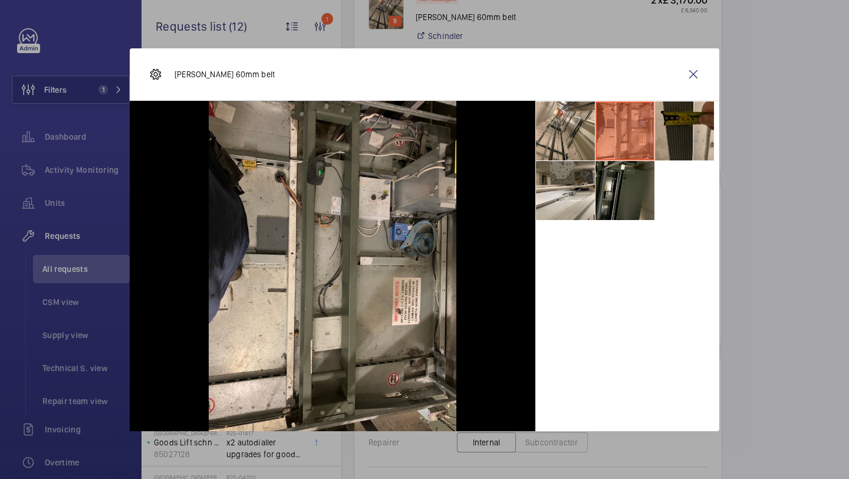
click at [675, 117] on li at bounding box center [684, 130] width 59 height 59
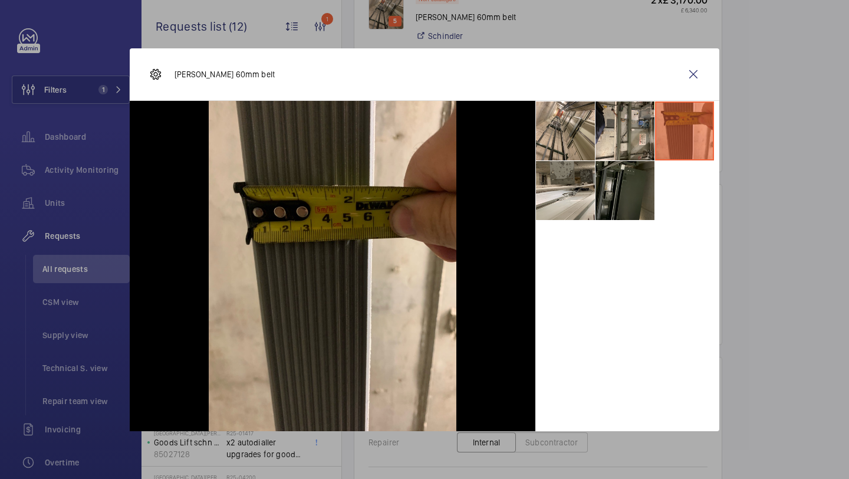
click at [637, 191] on li at bounding box center [624, 190] width 59 height 59
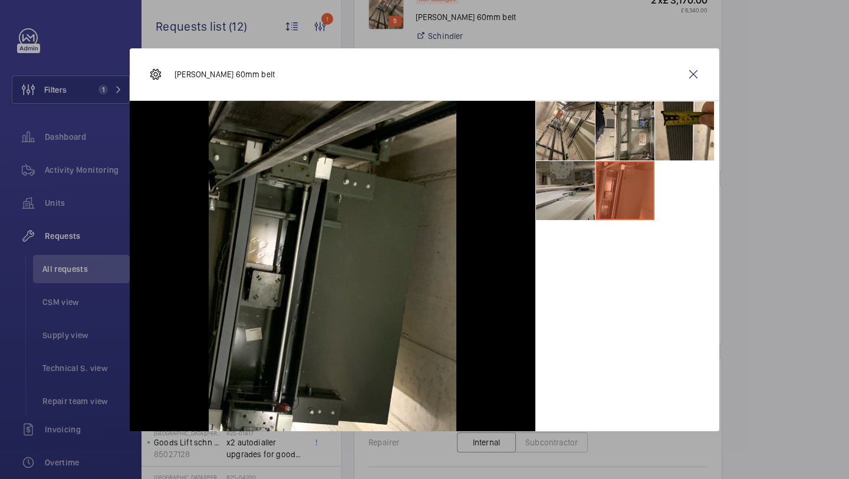
click at [578, 191] on li at bounding box center [565, 190] width 59 height 59
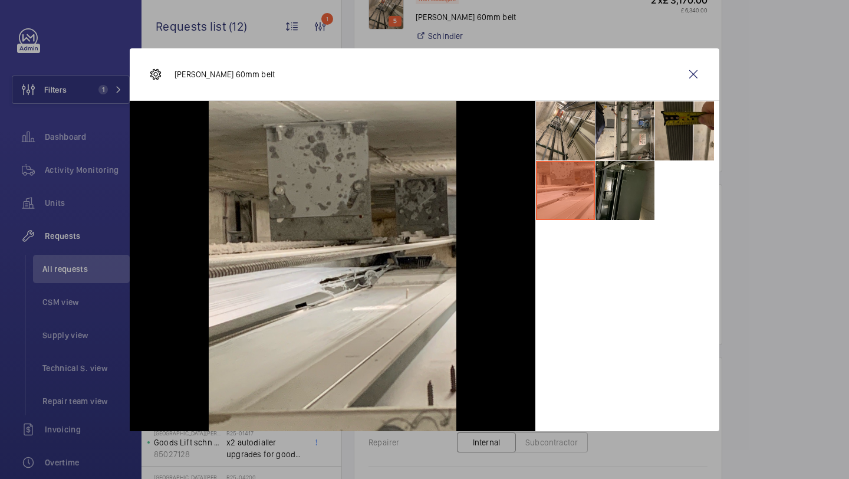
click at [676, 103] on li at bounding box center [684, 130] width 59 height 59
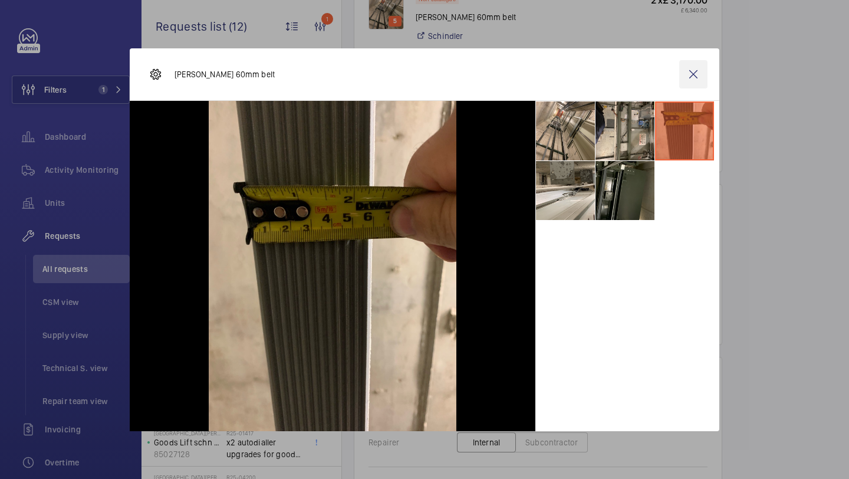
click at [698, 80] on wm-front-icon-button at bounding box center [693, 74] width 28 height 28
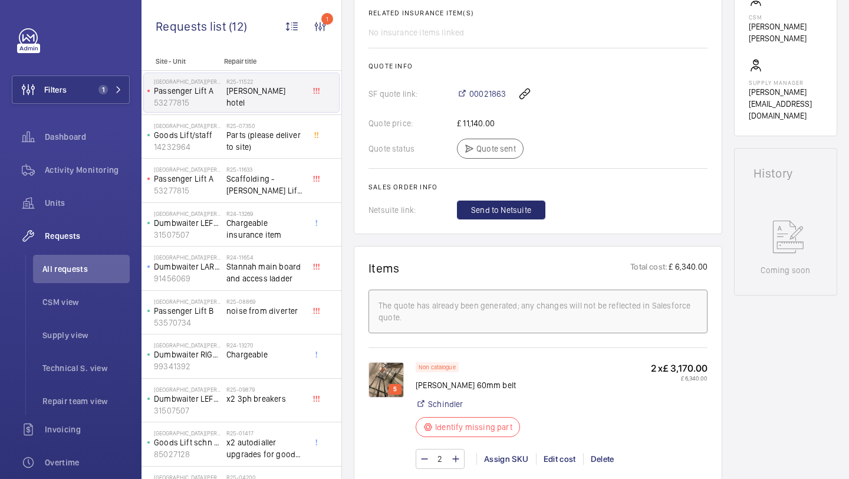
scroll to position [451, 0]
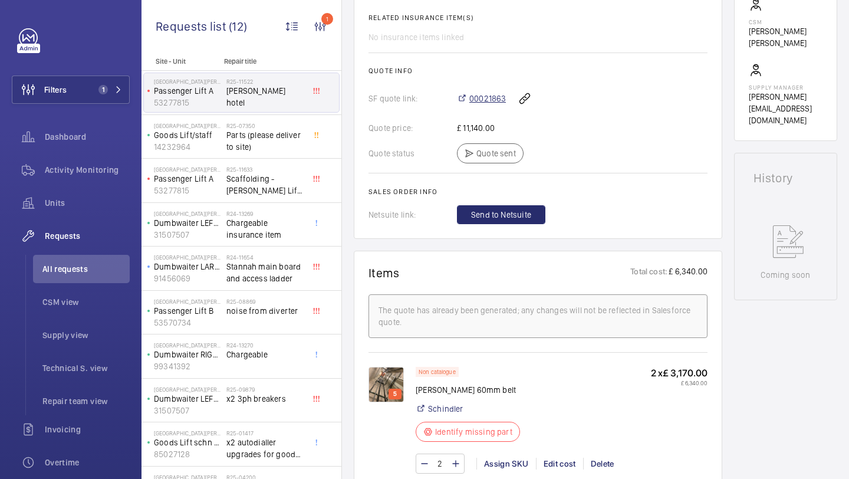
click at [481, 94] on span "00021863" at bounding box center [487, 99] width 37 height 12
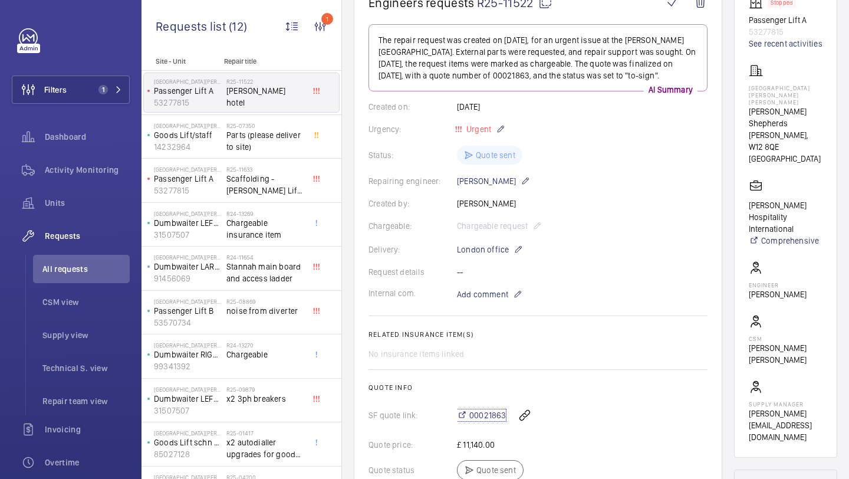
scroll to position [0, 0]
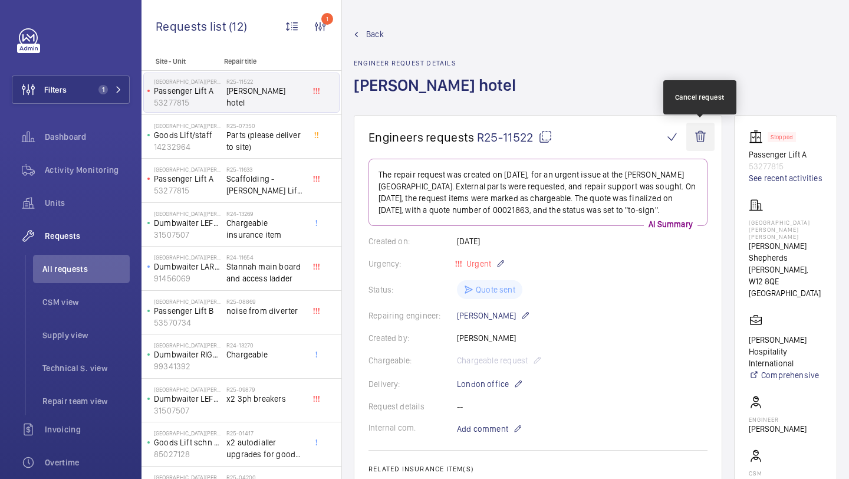
click at [704, 134] on wm-front-icon-button at bounding box center [700, 137] width 28 height 28
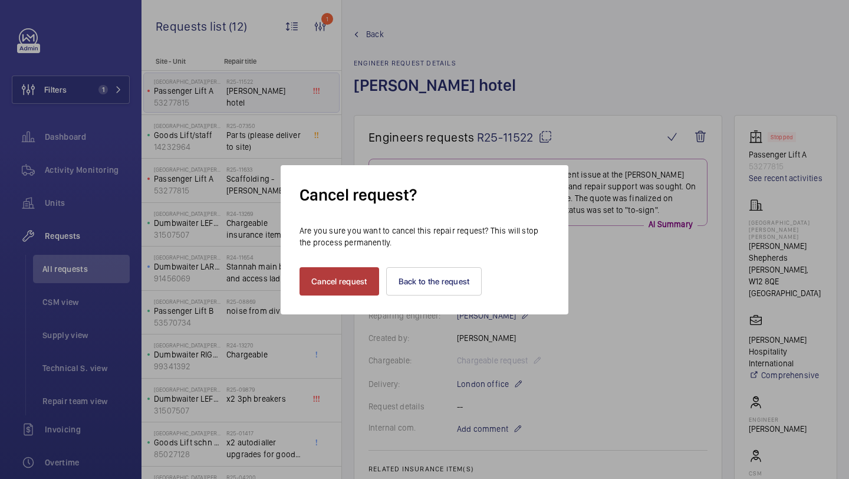
click at [331, 281] on button "Cancel request" at bounding box center [339, 281] width 80 height 28
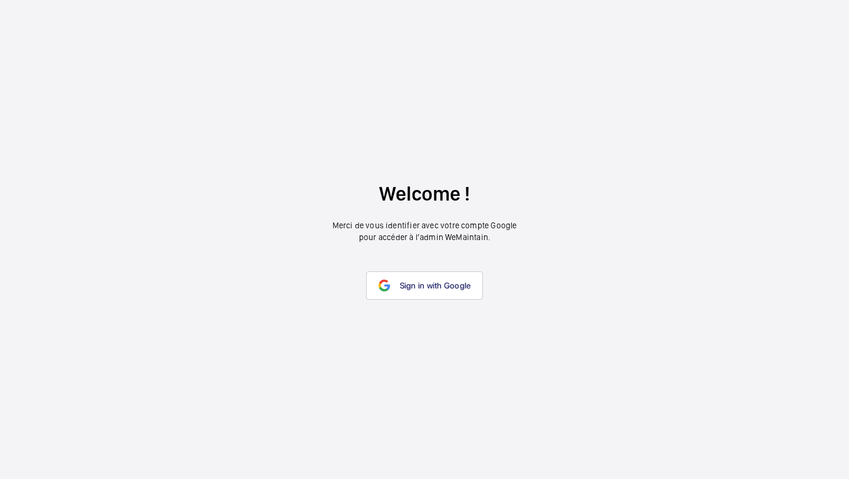
click at [461, 271] on link "Sign in with Google" at bounding box center [424, 285] width 117 height 28
click at [449, 284] on span "Sign in with Google" at bounding box center [435, 285] width 71 height 9
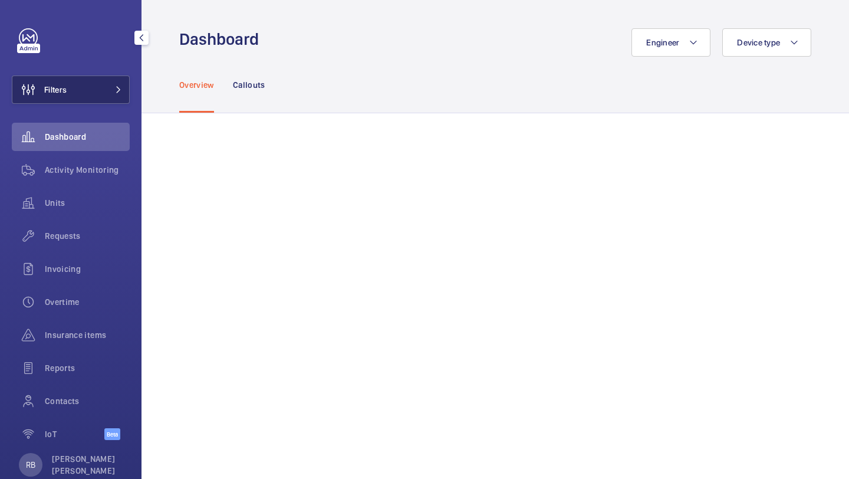
click at [67, 102] on button "Filters" at bounding box center [71, 89] width 118 height 28
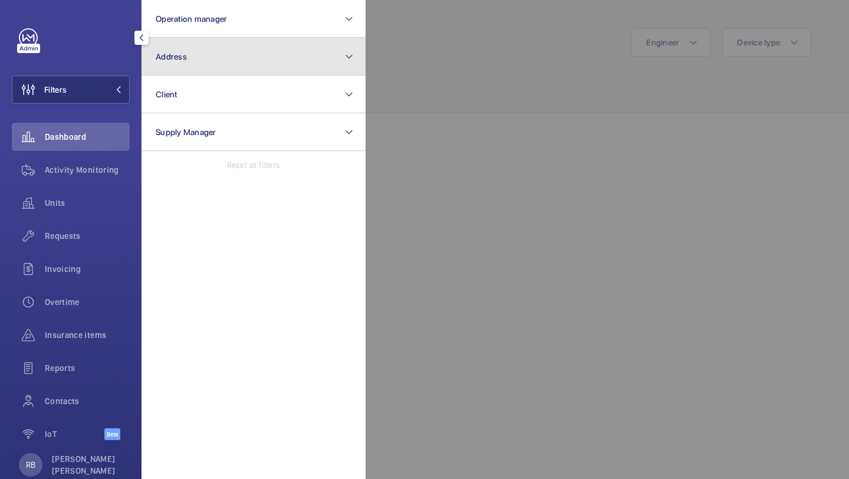
click at [188, 64] on button "Address" at bounding box center [253, 57] width 224 height 38
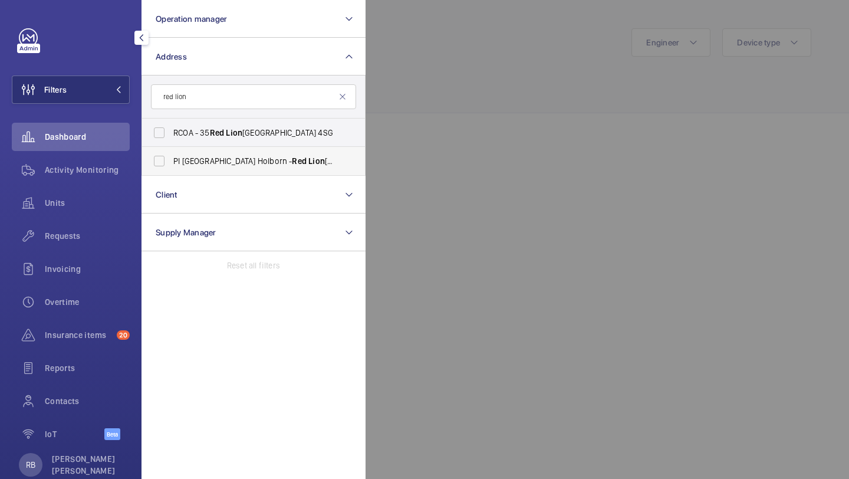
type input "red lion"
click at [196, 150] on label "PI [GEOGRAPHIC_DATA] Holborn - [STREET_ADDRESS]" at bounding box center [244, 161] width 205 height 28
click at [171, 150] on input "PI [GEOGRAPHIC_DATA] Holborn - [STREET_ADDRESS]" at bounding box center [159, 161] width 24 height 24
checkbox input "true"
click at [449, 95] on div at bounding box center [789, 239] width 849 height 479
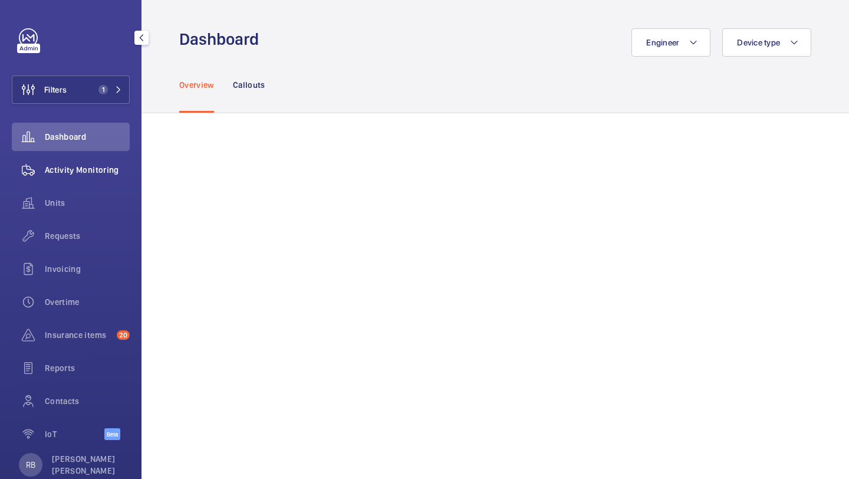
click at [108, 157] on div "Activity Monitoring" at bounding box center [71, 170] width 118 height 28
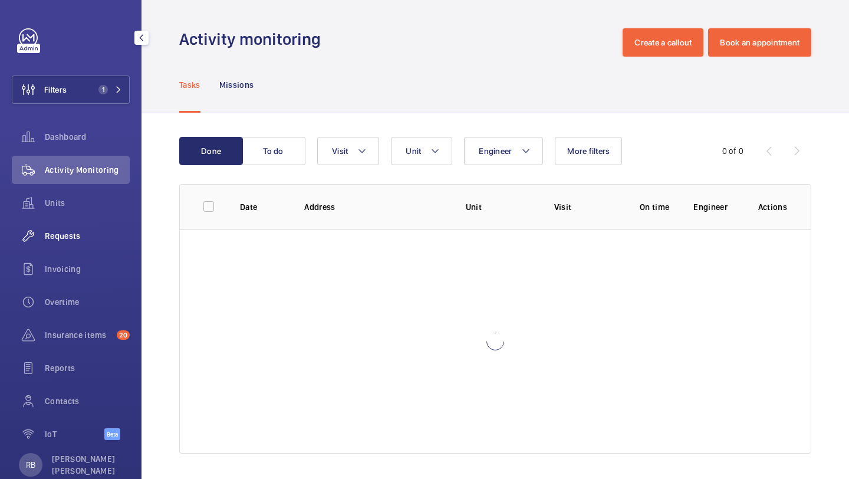
click at [70, 248] on div "Requests" at bounding box center [71, 236] width 118 height 28
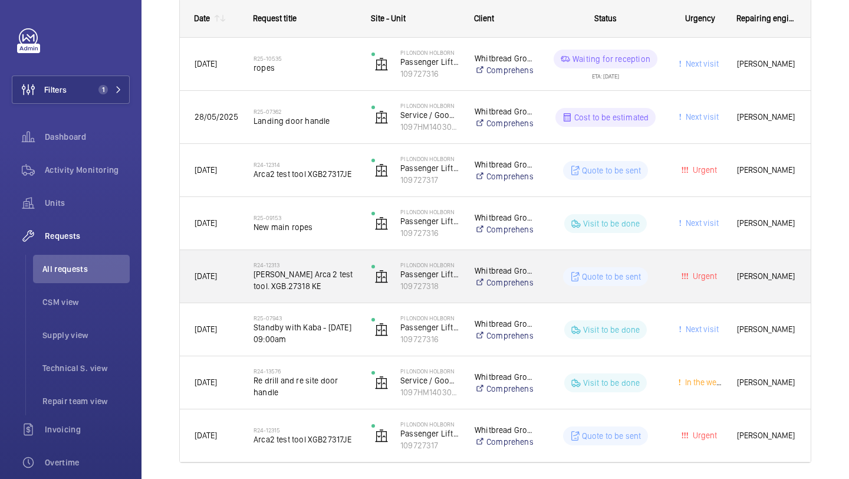
scroll to position [235, 0]
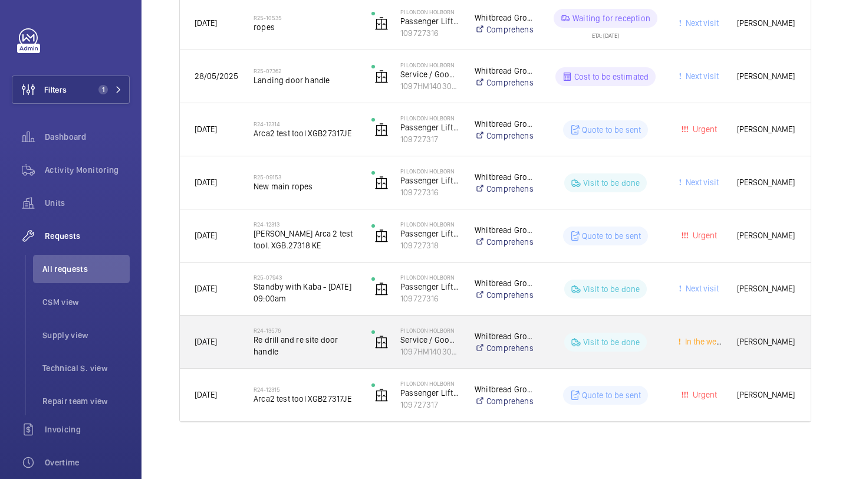
click at [329, 342] on span "Re drill and re site door handle" at bounding box center [304, 346] width 103 height 24
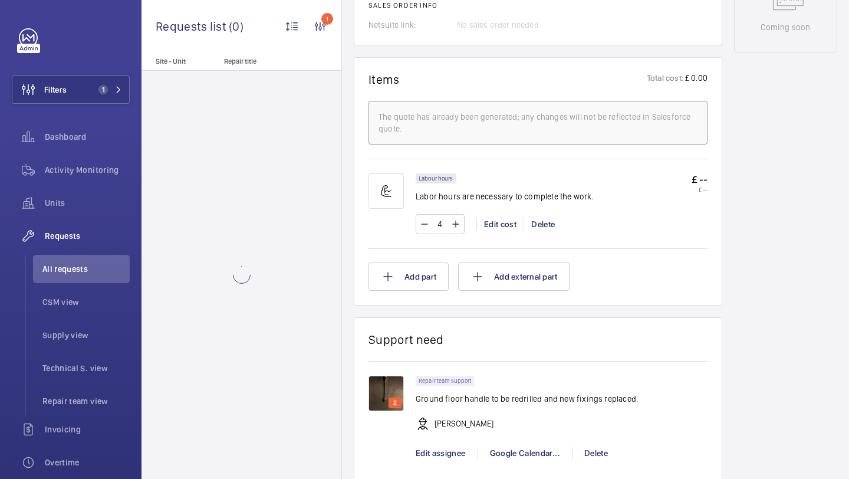
scroll to position [825, 0]
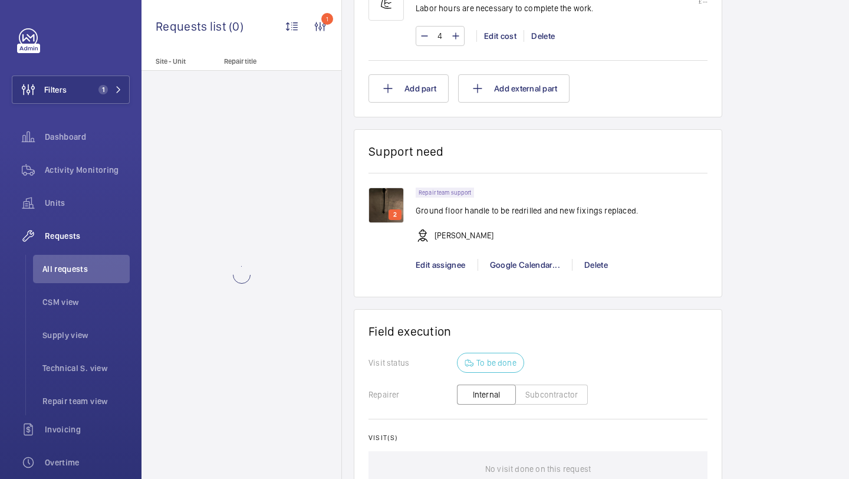
click at [383, 196] on img at bounding box center [385, 204] width 35 height 35
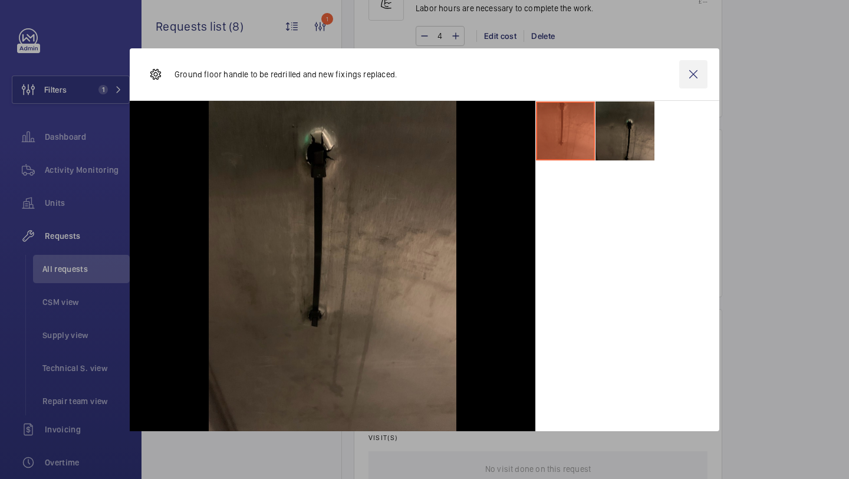
click at [697, 72] on wm-front-icon-button at bounding box center [693, 74] width 28 height 28
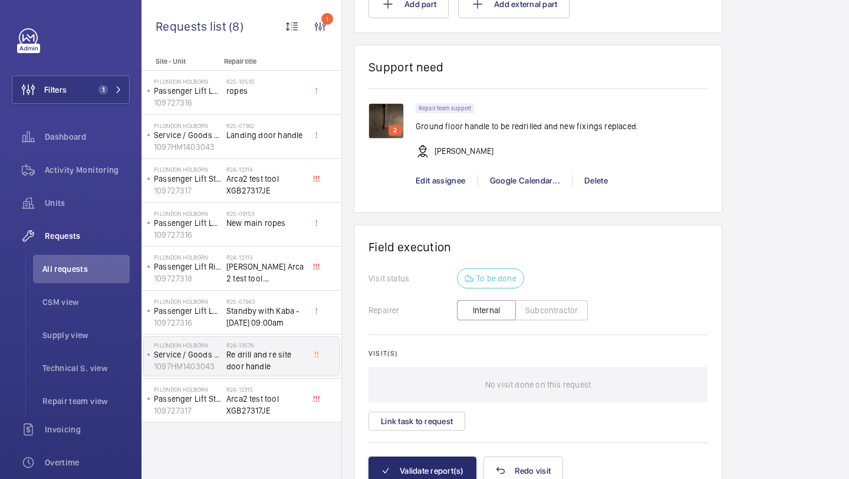
scroll to position [905, 0]
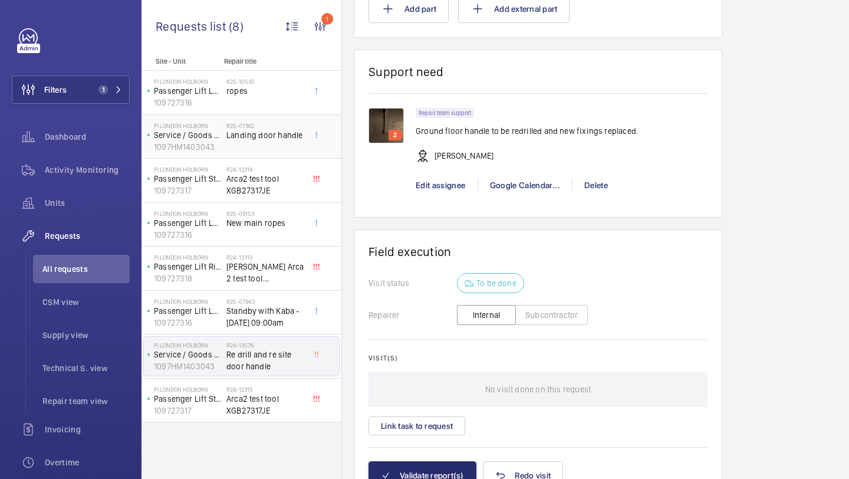
click at [265, 141] on div "R25-07362 Landing door handle" at bounding box center [265, 139] width 78 height 34
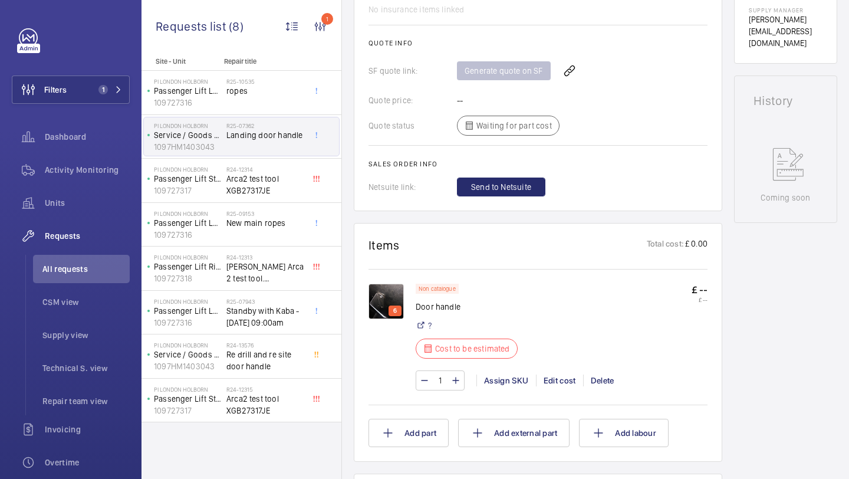
scroll to position [466, 0]
click at [378, 311] on img at bounding box center [385, 301] width 35 height 35
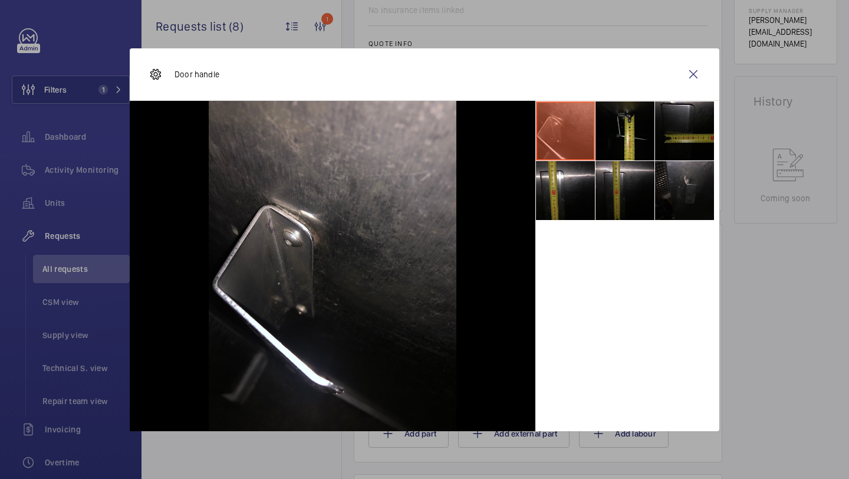
click at [628, 208] on li at bounding box center [624, 190] width 59 height 59
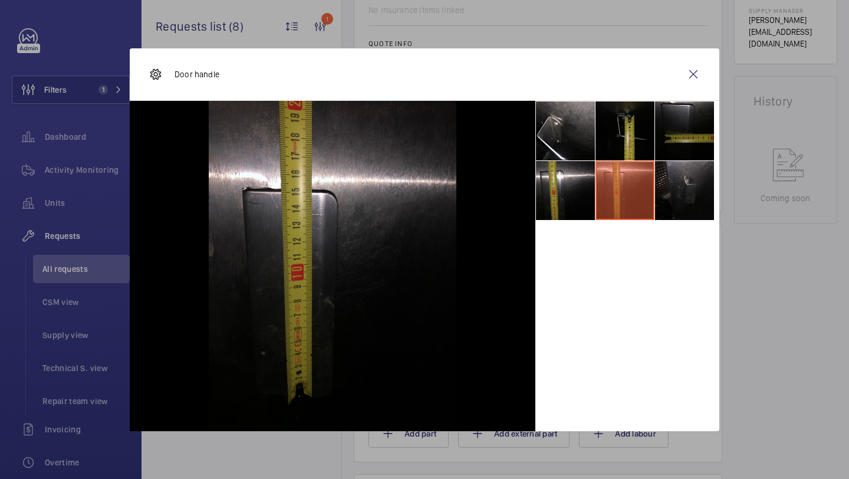
click at [630, 150] on li at bounding box center [624, 130] width 59 height 59
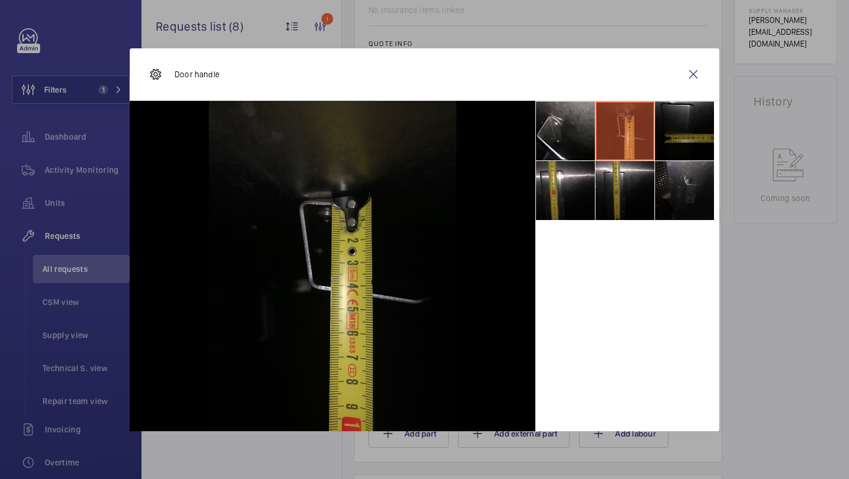
click at [664, 141] on li at bounding box center [684, 130] width 59 height 59
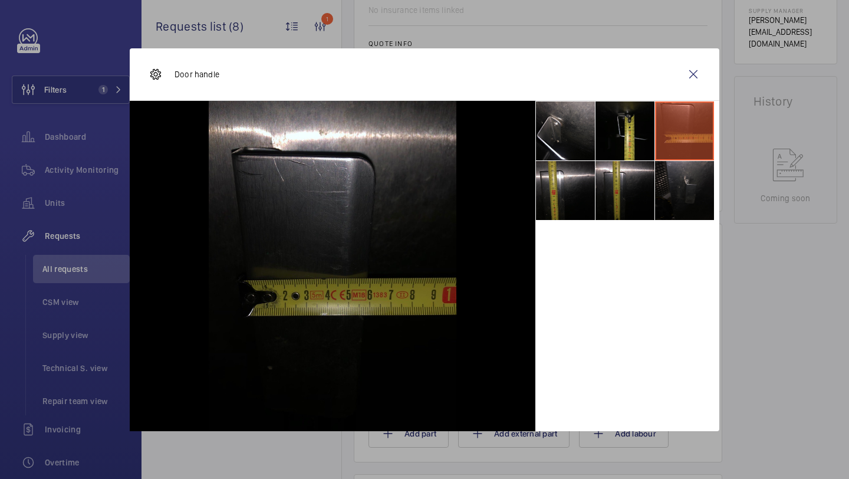
click at [665, 168] on li at bounding box center [684, 190] width 59 height 59
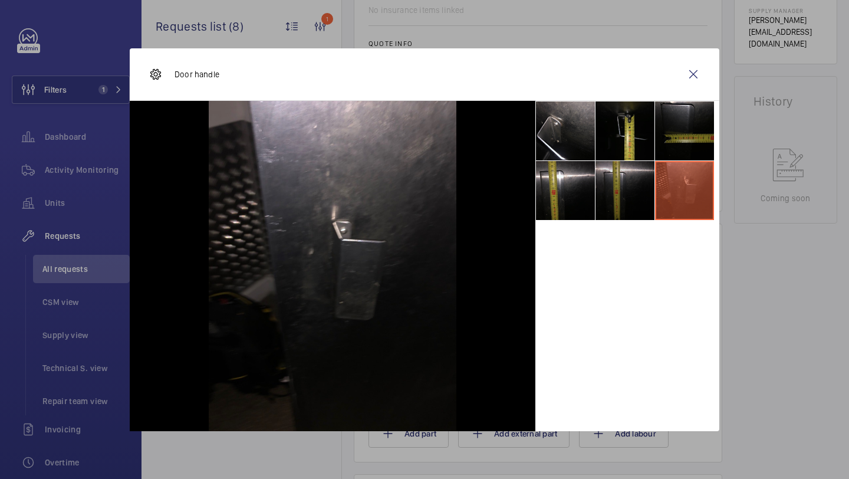
click at [625, 170] on li at bounding box center [624, 190] width 59 height 59
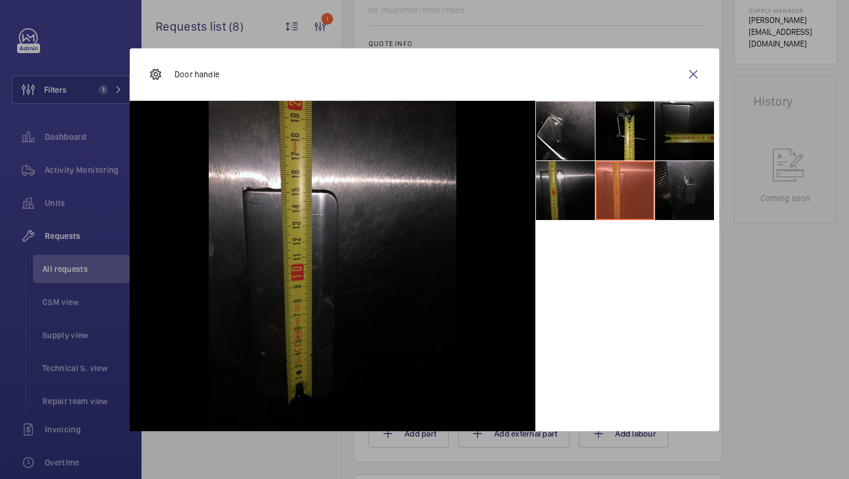
click at [588, 175] on li at bounding box center [565, 190] width 59 height 59
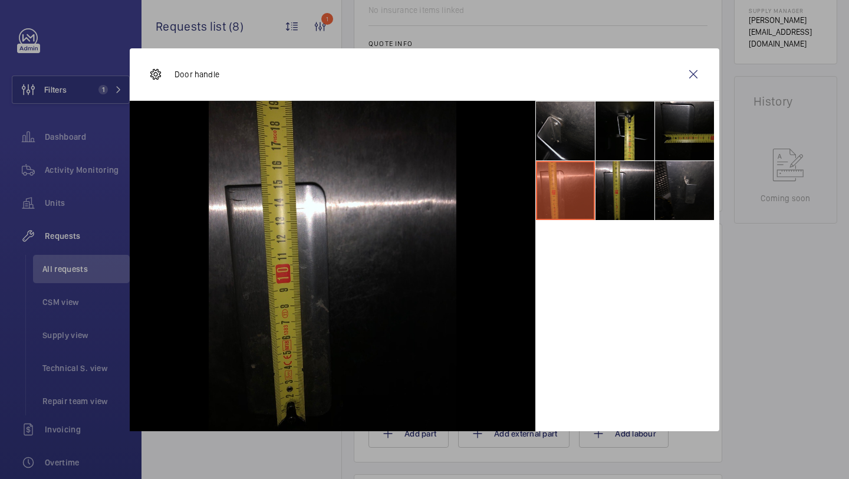
click at [586, 139] on li at bounding box center [565, 130] width 59 height 59
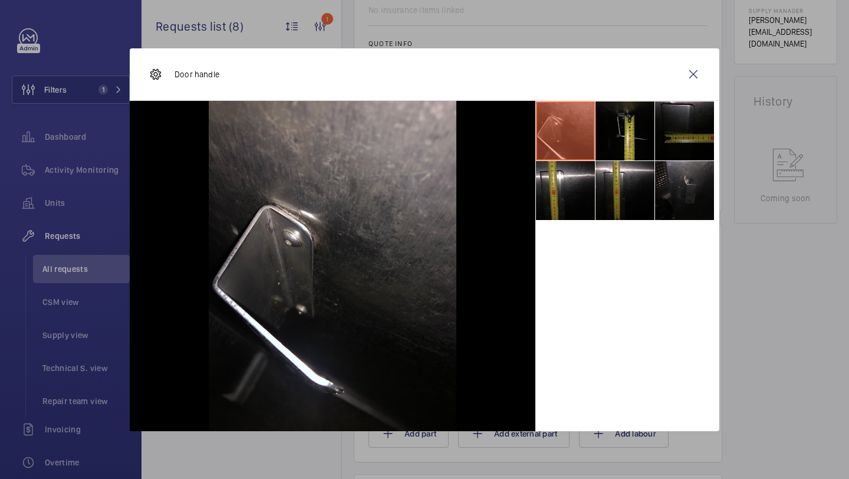
click at [688, 106] on li at bounding box center [684, 130] width 59 height 59
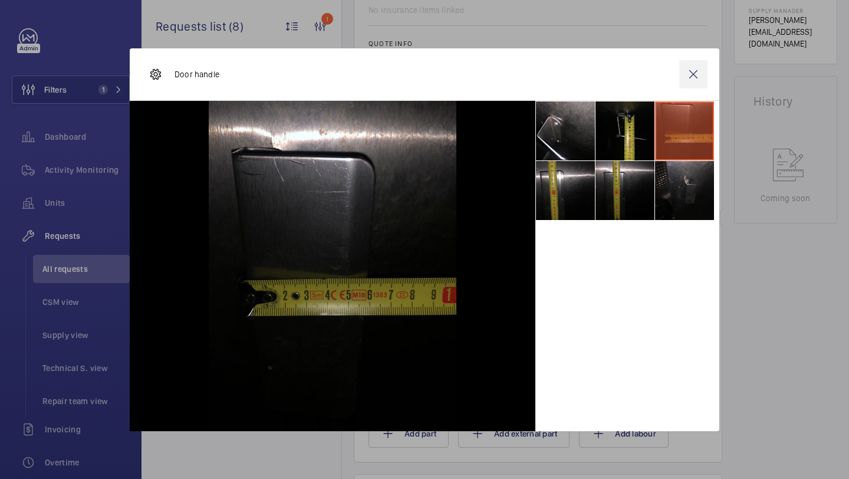
click at [706, 65] on wm-front-icon-button at bounding box center [693, 74] width 28 height 28
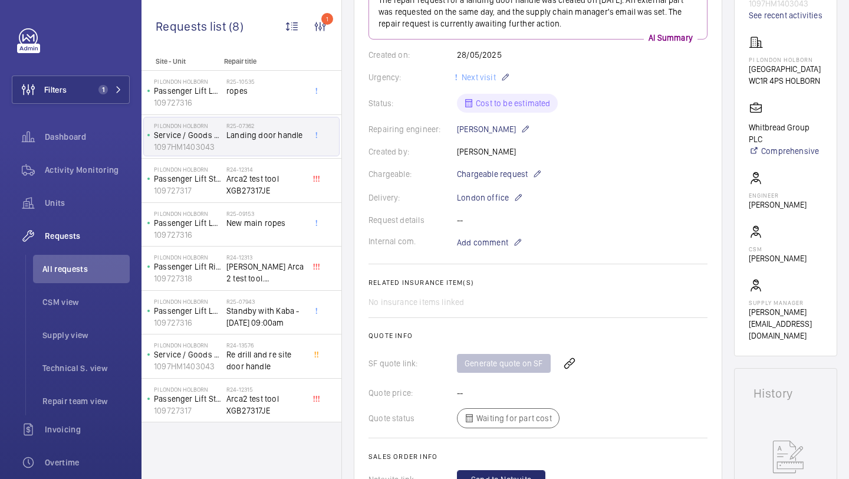
scroll to position [132, 0]
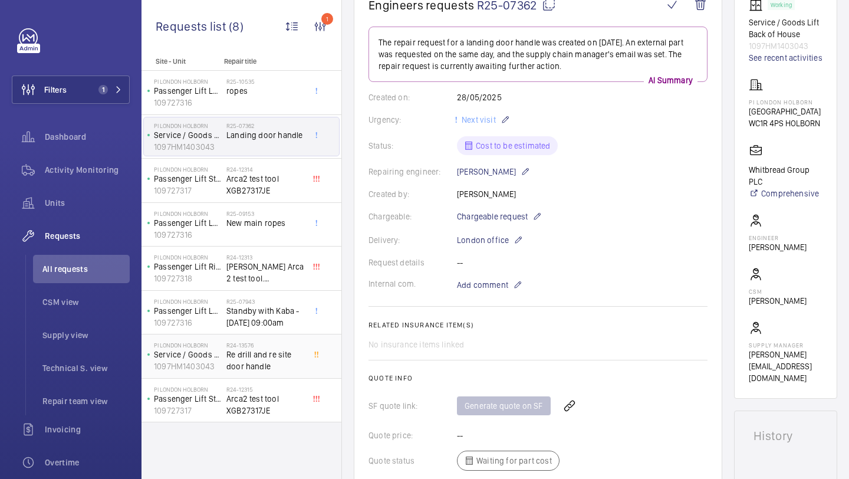
click at [285, 338] on div "R24-13576 Re drill and re site door handle" at bounding box center [267, 356] width 83 height 39
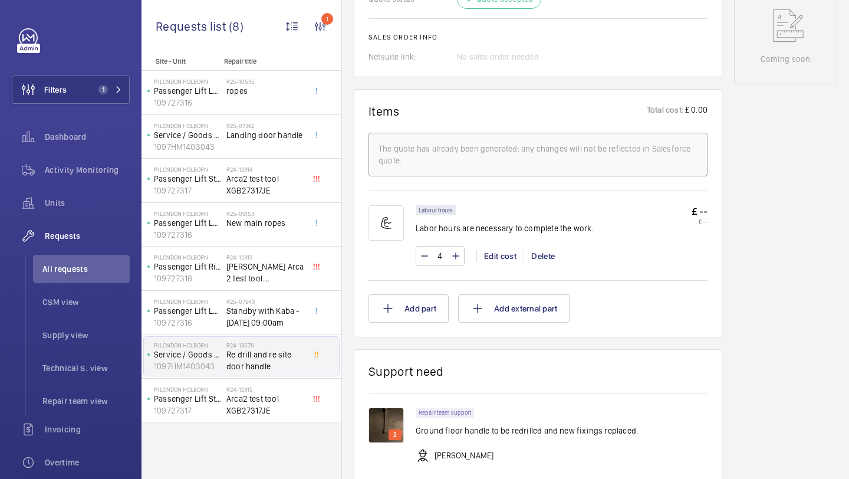
scroll to position [708, 0]
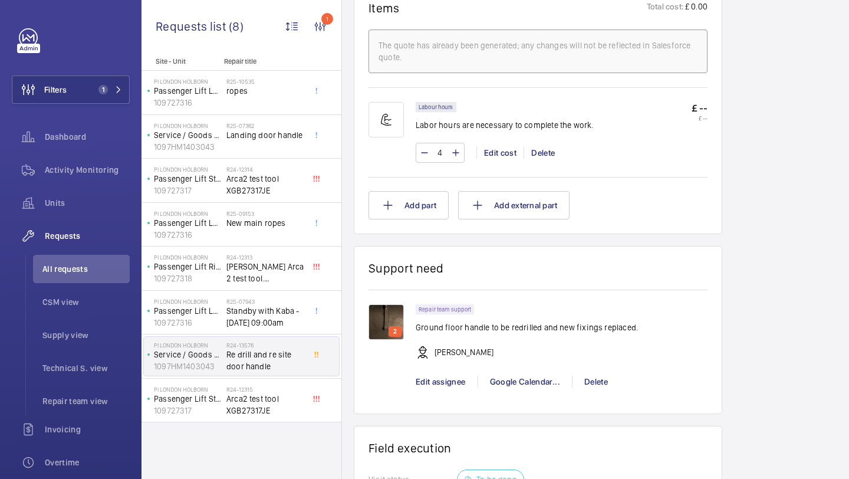
click at [497, 323] on p "Ground floor handle to be redrilled and new fixings replaced." at bounding box center [527, 327] width 222 height 12
click at [511, 323] on p "Ground floor handle to be redrilled and new fixings replaced." at bounding box center [527, 327] width 222 height 12
click at [536, 325] on p "Ground floor handle to be redrilled and new fixings replaced." at bounding box center [527, 327] width 222 height 12
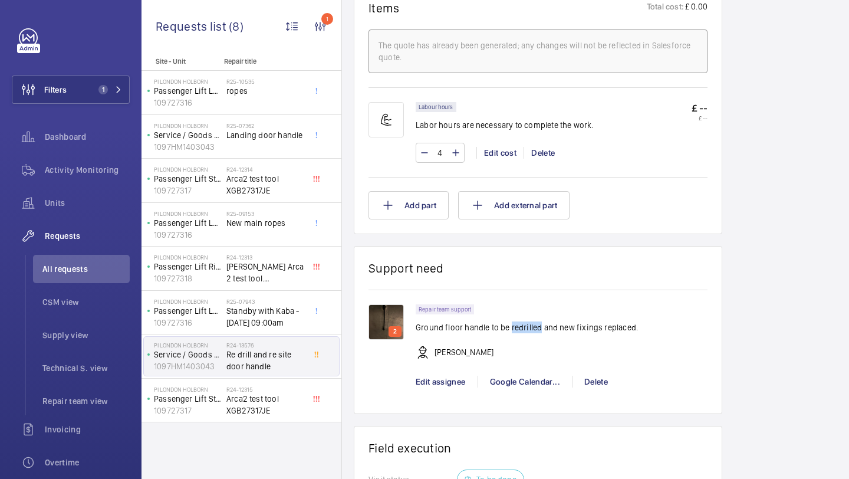
click at [536, 325] on p "Ground floor handle to be redrilled and new fixings replaced." at bounding box center [527, 327] width 222 height 12
click at [552, 325] on p "Ground floor handle to be redrilled and new fixings replaced." at bounding box center [527, 327] width 222 height 12
click at [401, 320] on img at bounding box center [385, 321] width 35 height 35
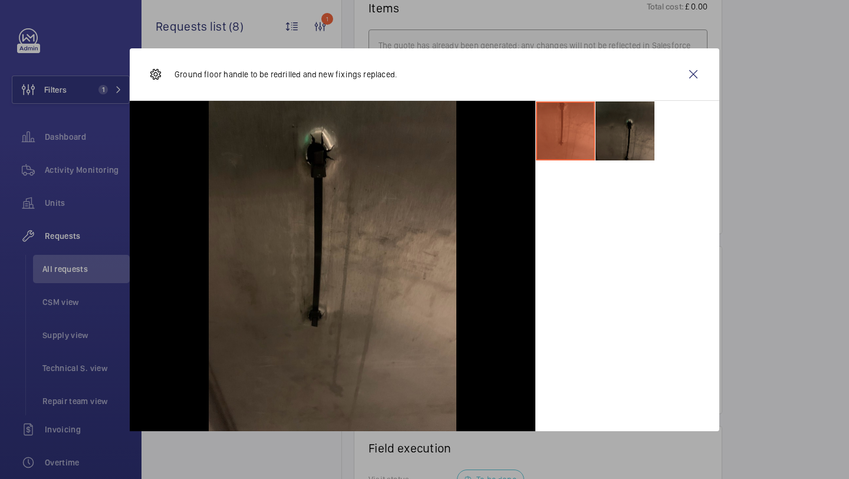
click at [625, 141] on li at bounding box center [624, 130] width 59 height 59
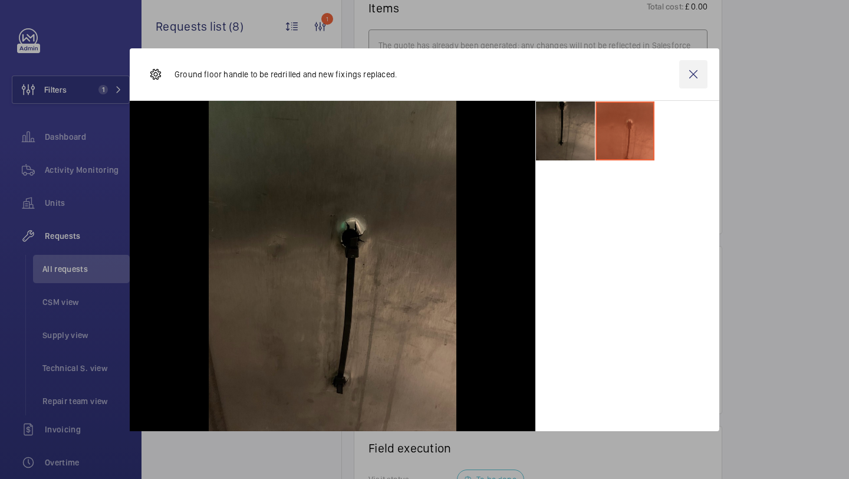
click at [700, 74] on wm-front-icon-button at bounding box center [693, 74] width 28 height 28
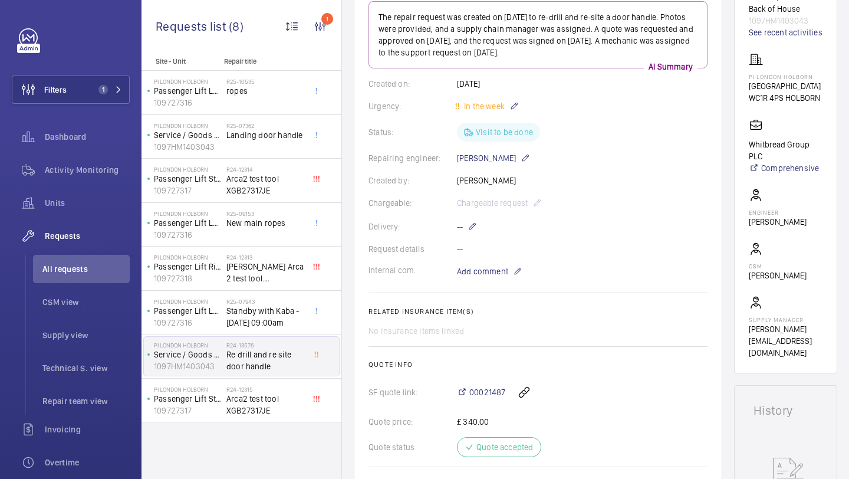
scroll to position [157, 0]
click at [285, 146] on div "R25-07362 Landing door handle" at bounding box center [265, 139] width 78 height 34
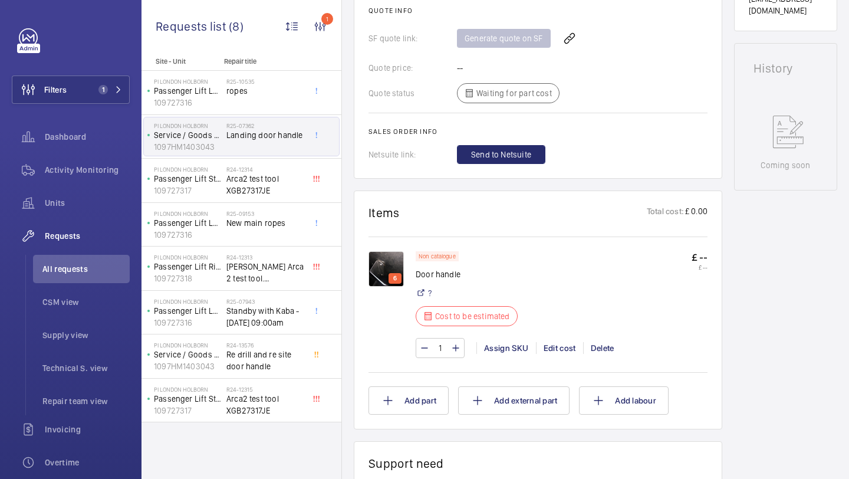
scroll to position [495, 0]
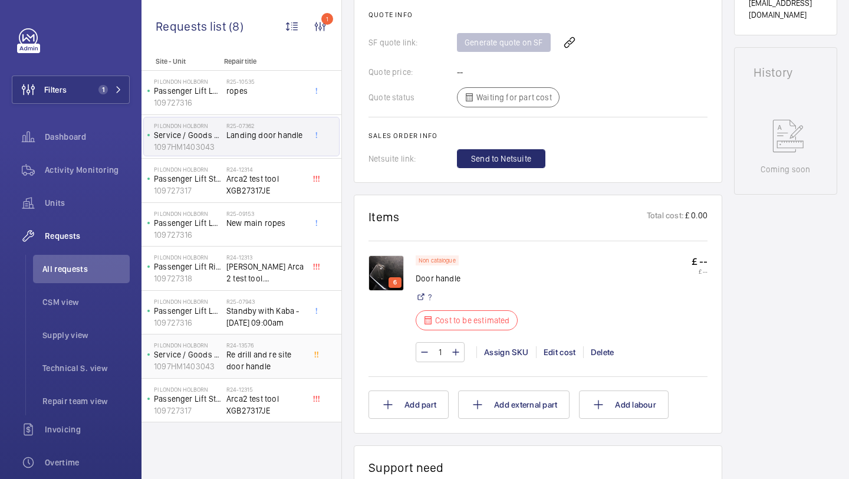
click at [282, 346] on h2 "R24-13576" at bounding box center [265, 344] width 78 height 7
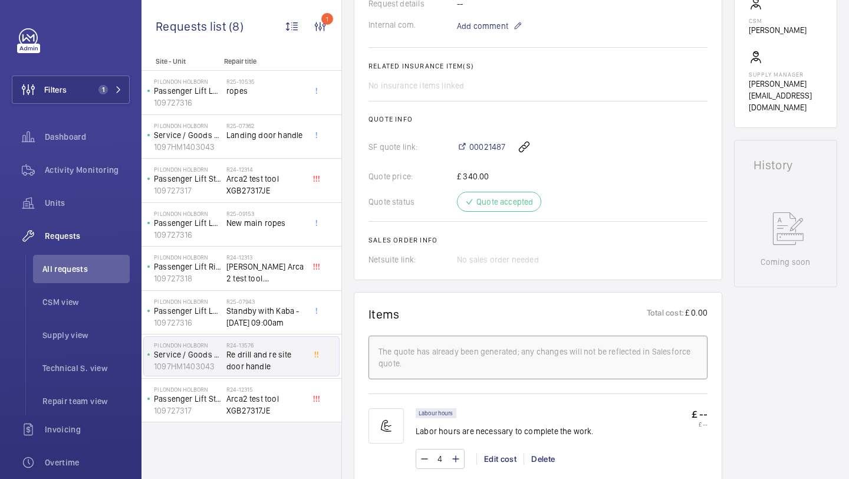
scroll to position [384, 0]
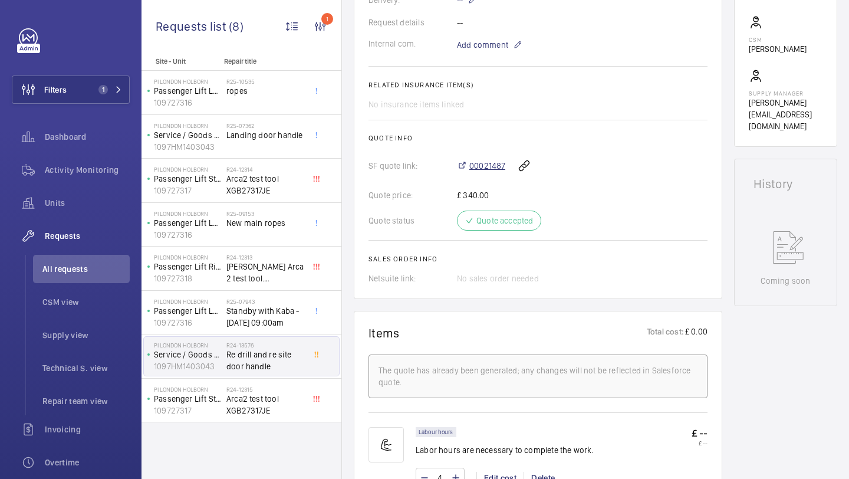
click at [483, 161] on span "00021487" at bounding box center [487, 166] width 36 height 12
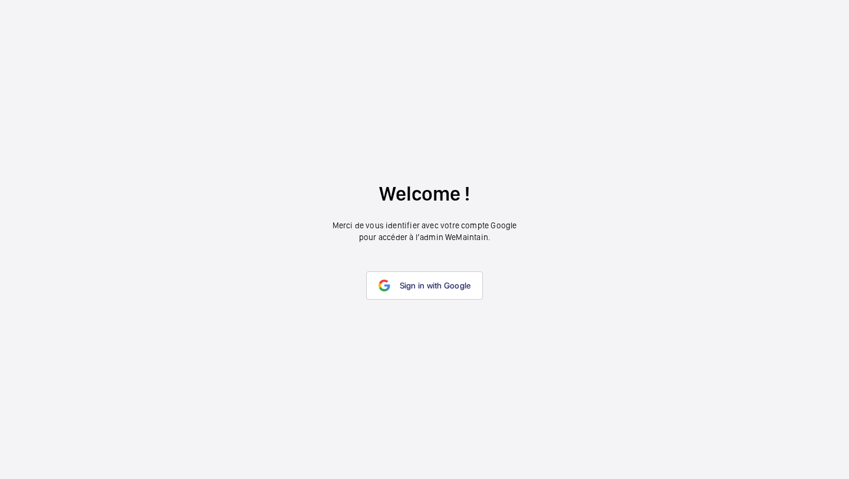
click at [443, 306] on wm-front-google-login "Welcome ! Merci de vous identifier avec votre compte Google pour accéder à l’ad…" at bounding box center [424, 239] width 849 height 479
click at [444, 301] on wm-front-google-login "Welcome ! Merci de vous identifier avec votre compte Google pour accéder à l’ad…" at bounding box center [424, 239] width 849 height 479
click at [444, 289] on span "Sign in with Google" at bounding box center [435, 285] width 71 height 9
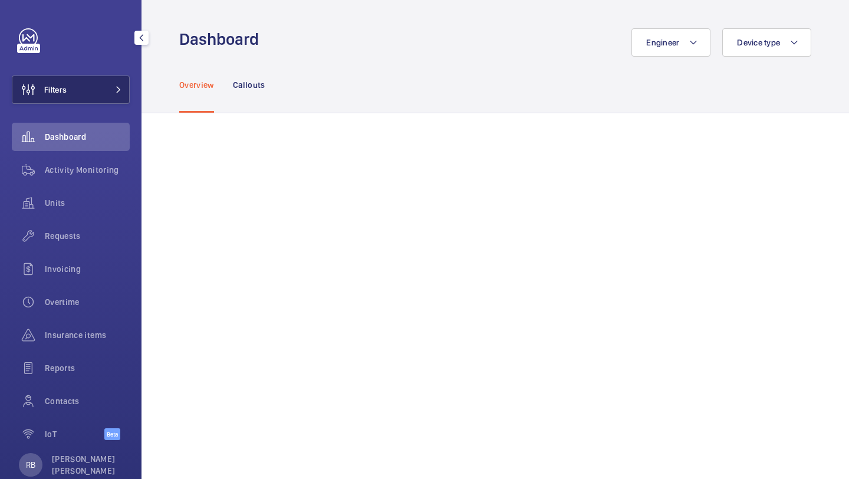
click at [82, 95] on button "Filters" at bounding box center [71, 89] width 118 height 28
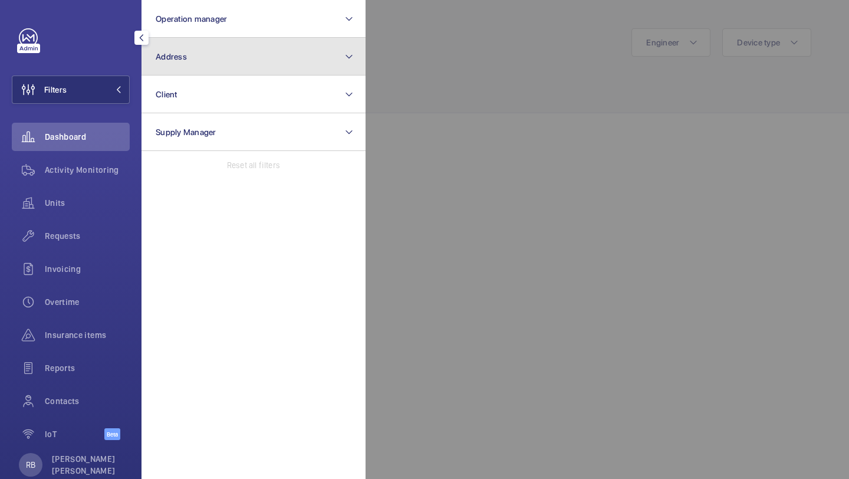
click at [210, 57] on button "Address" at bounding box center [253, 57] width 224 height 38
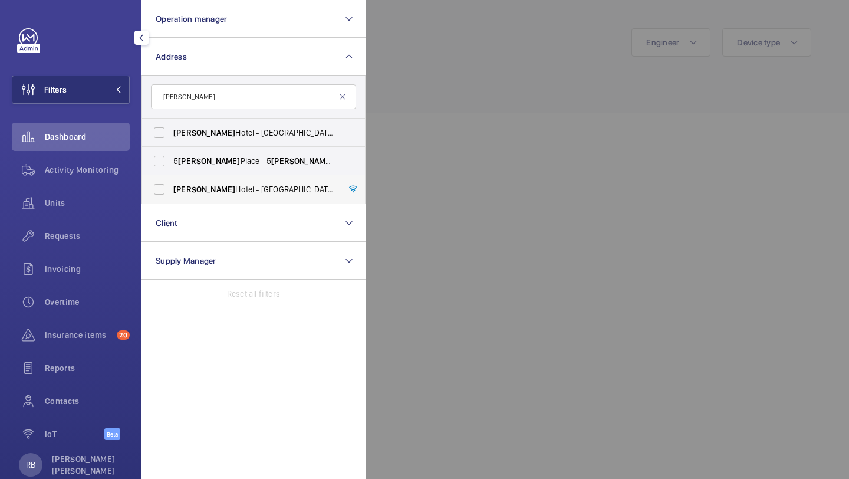
type input "[PERSON_NAME]"
click at [258, 190] on span "[PERSON_NAME][GEOGRAPHIC_DATA] - [GEOGRAPHIC_DATA] - [STREET_ADDRESS]" at bounding box center [254, 189] width 162 height 12
click at [171, 190] on input "[PERSON_NAME][GEOGRAPHIC_DATA] - [GEOGRAPHIC_DATA] - [STREET_ADDRESS]" at bounding box center [159, 189] width 24 height 24
checkbox input "true"
click at [404, 76] on div at bounding box center [789, 239] width 849 height 479
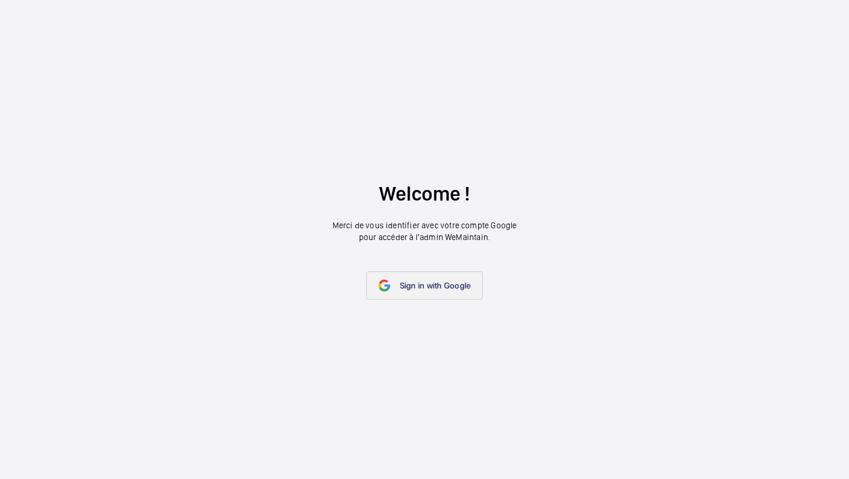
click at [440, 288] on span "Sign in with Google" at bounding box center [435, 285] width 71 height 9
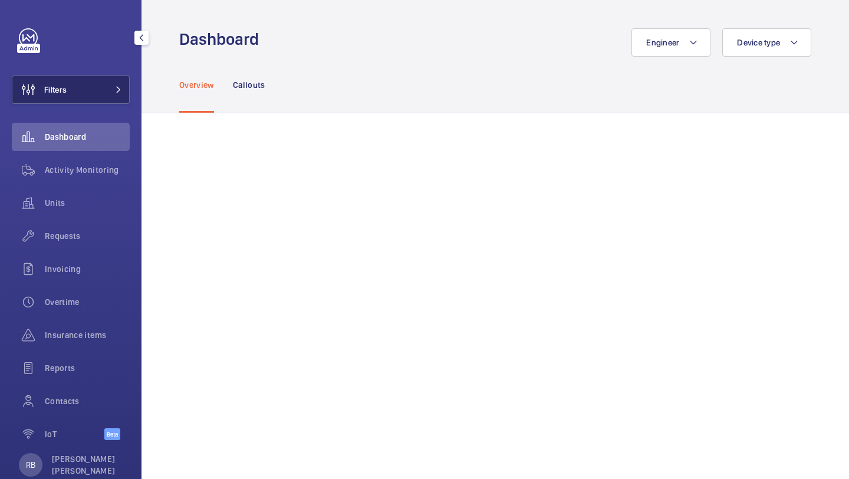
click at [90, 98] on button "Filters" at bounding box center [71, 89] width 118 height 28
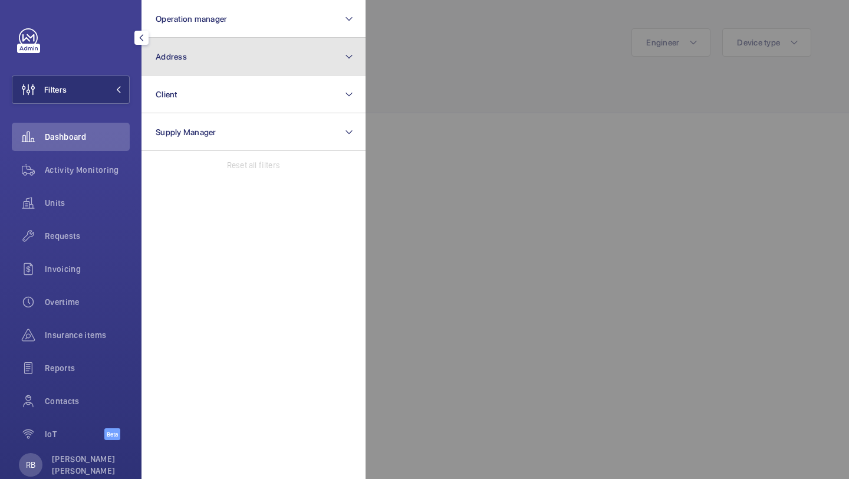
click at [184, 73] on button "Address" at bounding box center [253, 57] width 224 height 38
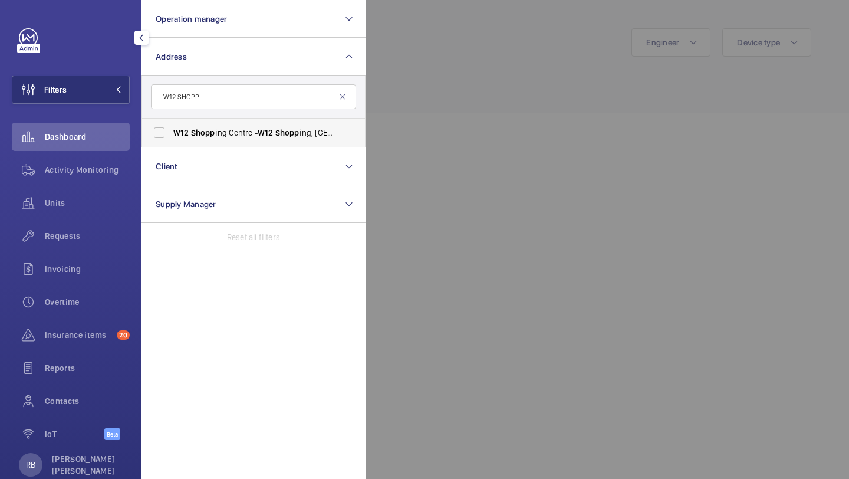
type input "W12 SHOPP"
click at [233, 126] on label "W12 Shopp ing Centre - [GEOGRAPHIC_DATA]" at bounding box center [244, 132] width 205 height 28
click at [171, 126] on input "W12 Shopp ing Centre - [GEOGRAPHIC_DATA]" at bounding box center [159, 133] width 24 height 24
checkbox input "true"
click at [439, 91] on div at bounding box center [789, 239] width 849 height 479
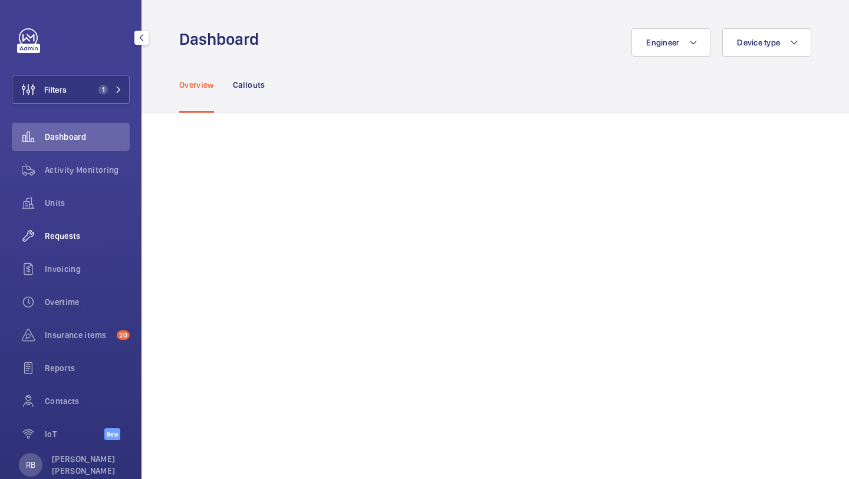
click at [83, 233] on span "Requests" at bounding box center [87, 236] width 85 height 12
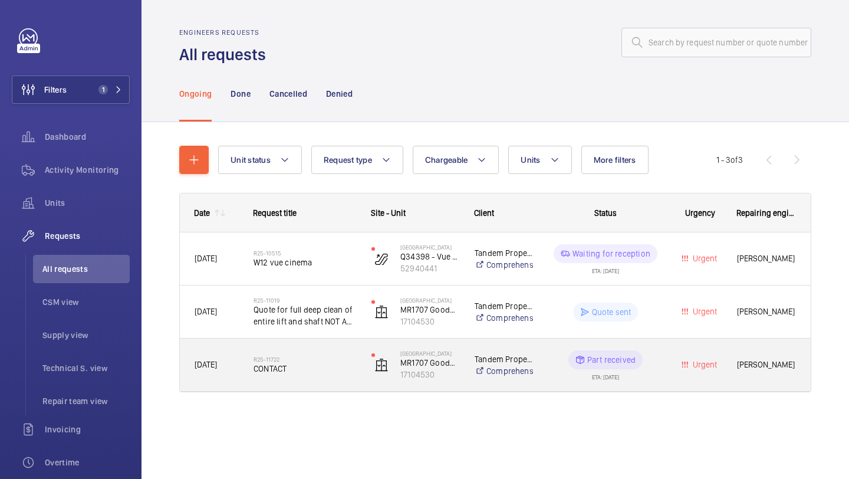
click at [355, 360] on h2 "R25-11722" at bounding box center [304, 358] width 103 height 7
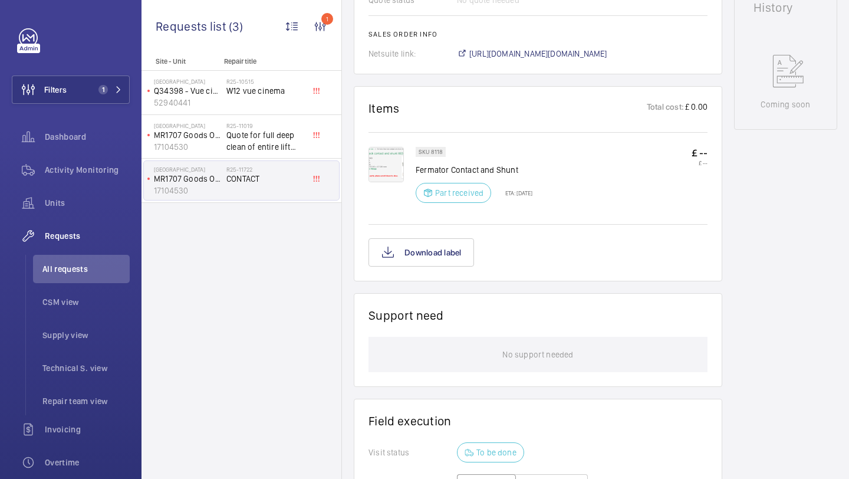
scroll to position [539, 0]
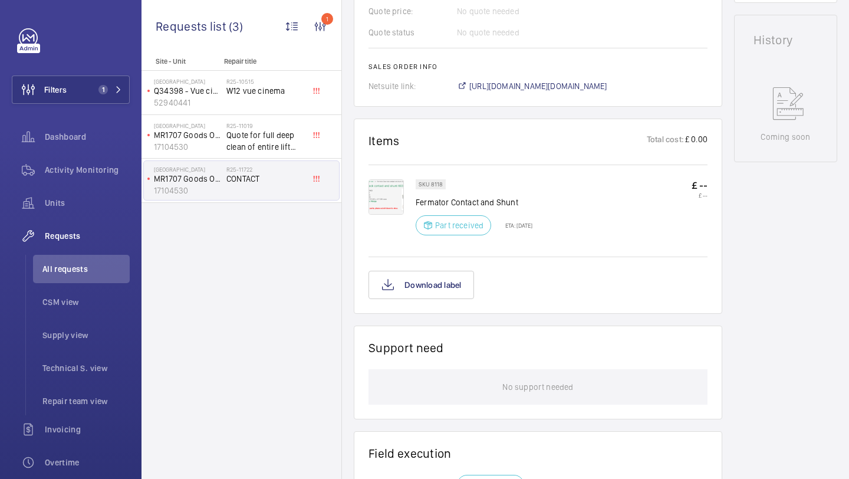
click at [395, 195] on img at bounding box center [385, 196] width 35 height 35
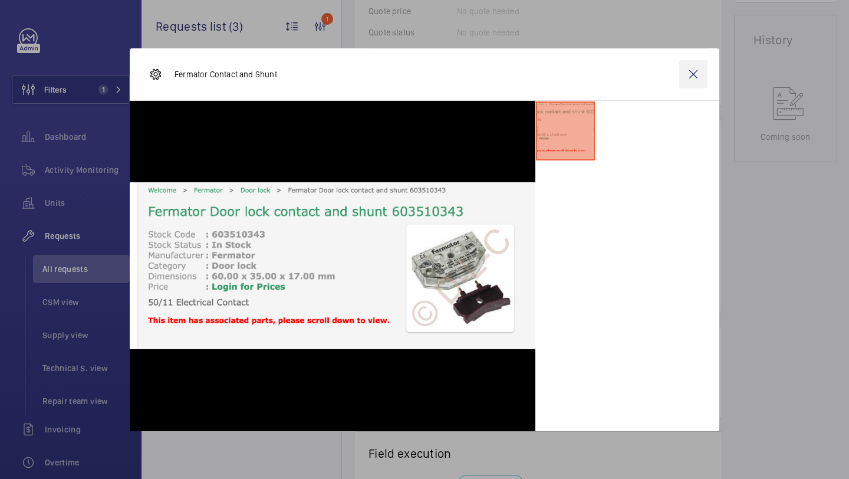
click at [693, 84] on wm-front-icon-button at bounding box center [693, 74] width 28 height 28
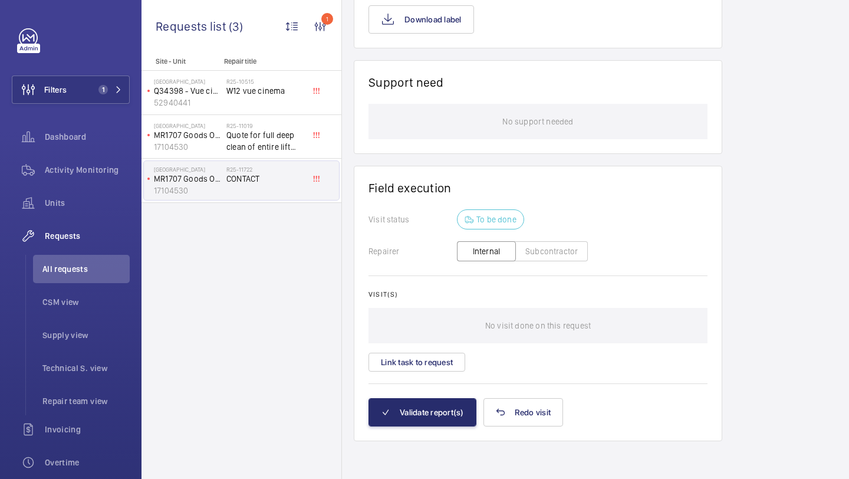
scroll to position [763, 0]
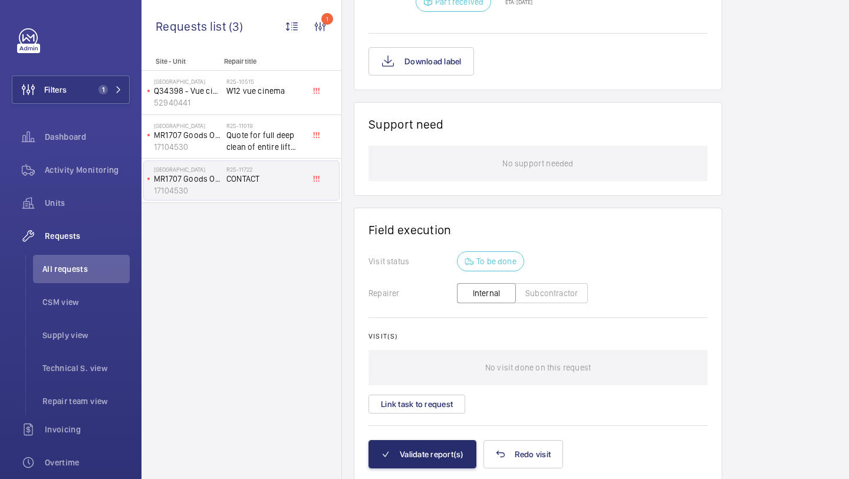
click at [514, 146] on wm-front-card-header "Support need" at bounding box center [537, 131] width 339 height 29
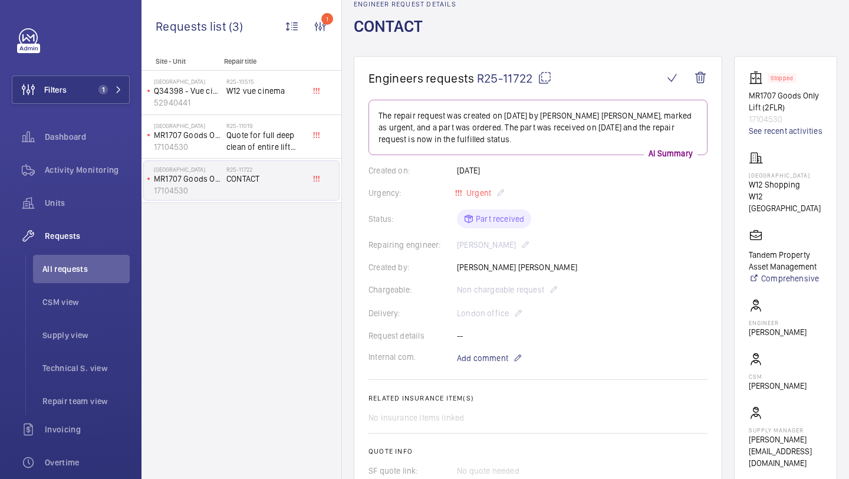
scroll to position [0, 0]
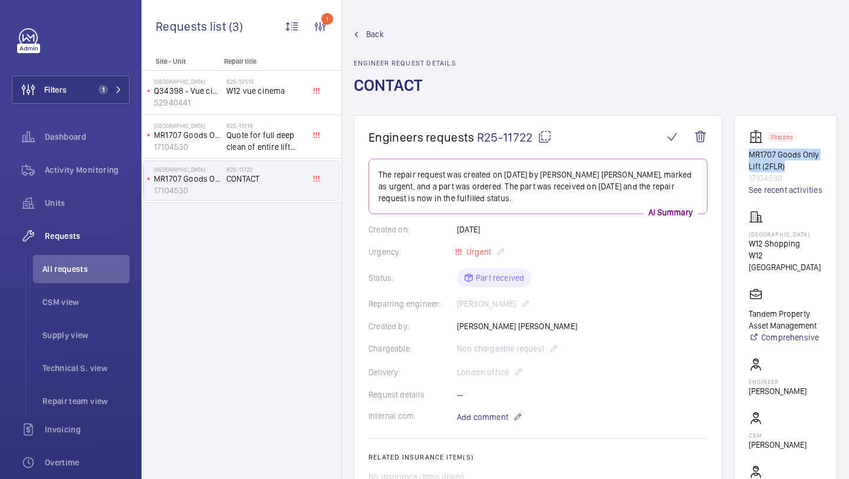
drag, startPoint x: 749, startPoint y: 155, endPoint x: 818, endPoint y: 166, distance: 69.9
click at [818, 166] on wm-front-card "Stopped MR1707 Goods Only Lift (2FLR) 17104530 See recent activities [GEOGRAPHI…" at bounding box center [785, 328] width 103 height 427
copy p "MR1707 Goods Only Lift (2FLR)"
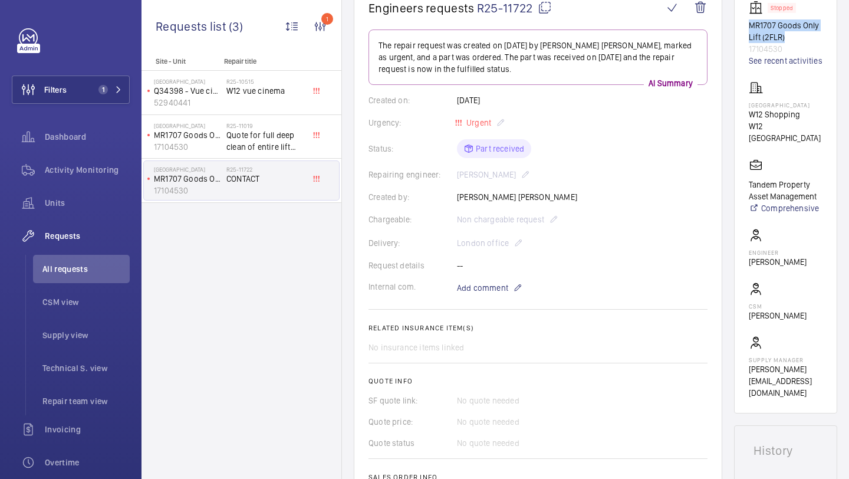
scroll to position [130, 0]
drag, startPoint x: 749, startPoint y: 118, endPoint x: 813, endPoint y: 144, distance: 68.5
click at [812, 144] on wm-front-card "Stopped MR1707 Goods Only Lift (2FLR) 17104530 See recent activities [GEOGRAPHI…" at bounding box center [785, 198] width 103 height 427
copy div "[GEOGRAPHIC_DATA]"
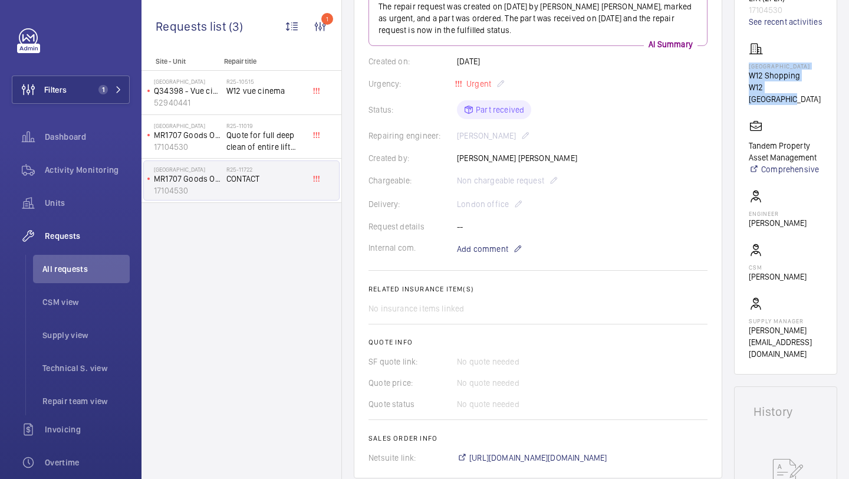
scroll to position [172, 0]
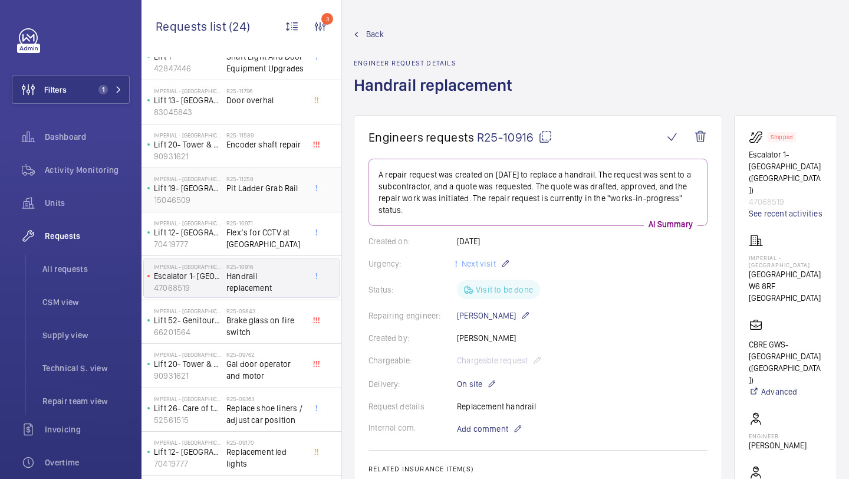
scroll to position [87, 0]
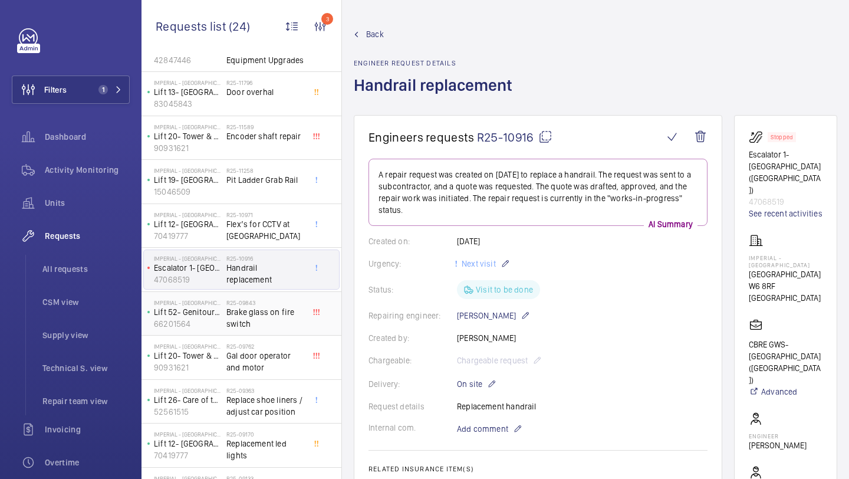
click at [243, 308] on span "Brake glass on fire switch" at bounding box center [265, 318] width 78 height 24
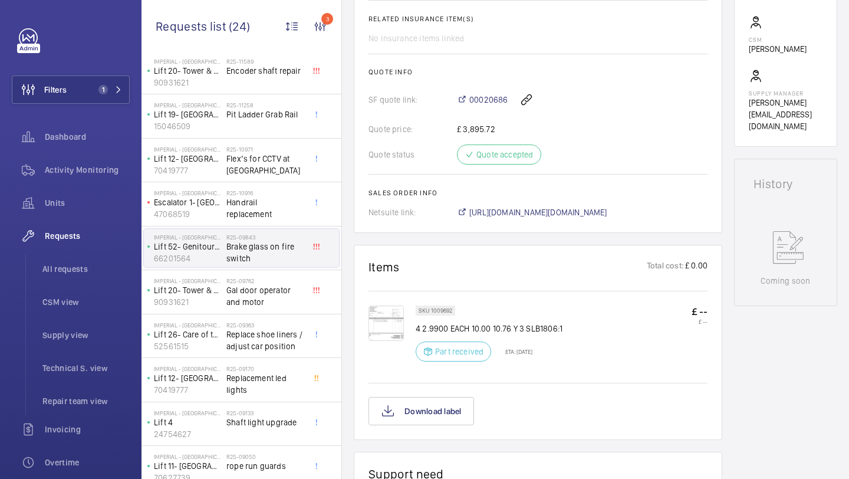
scroll to position [162, 0]
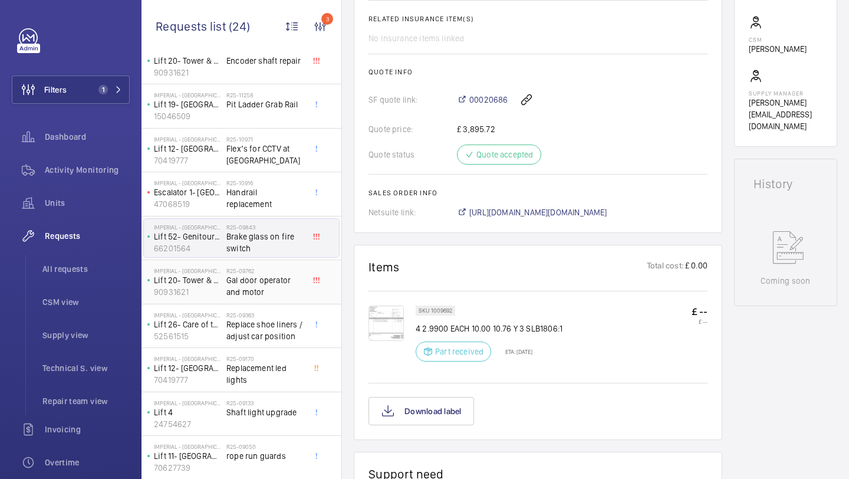
click at [266, 291] on span "Gal door operator and motor" at bounding box center [265, 286] width 78 height 24
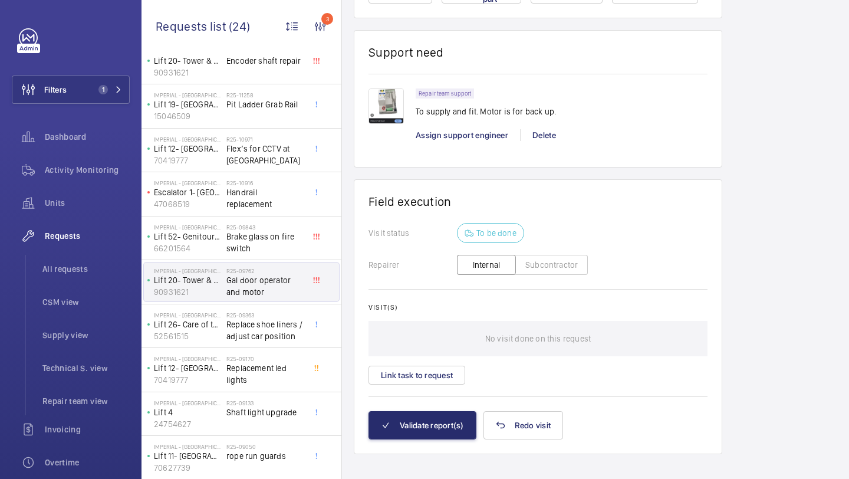
scroll to position [1094, 0]
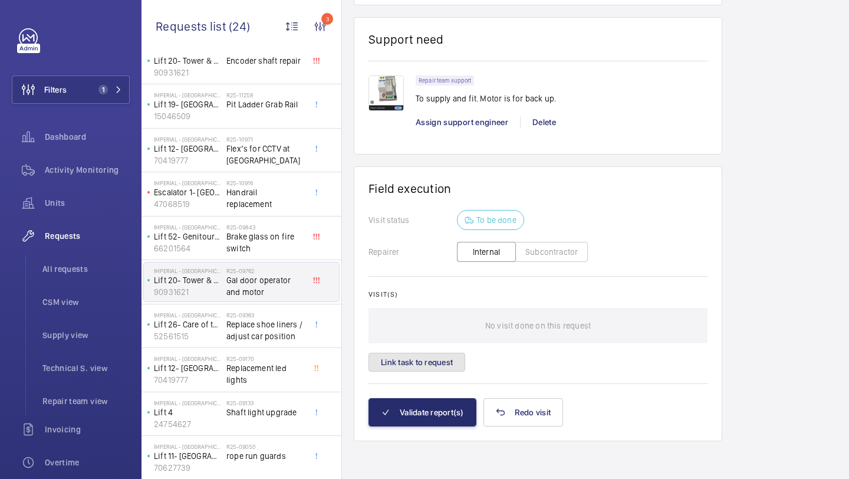
click at [441, 358] on button "Link task to request" at bounding box center [416, 361] width 97 height 19
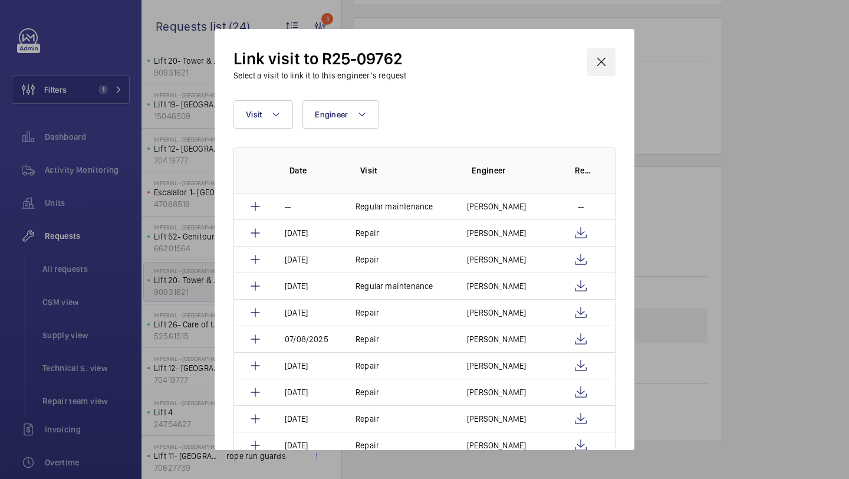
click at [594, 58] on wm-front-icon-button at bounding box center [601, 62] width 28 height 28
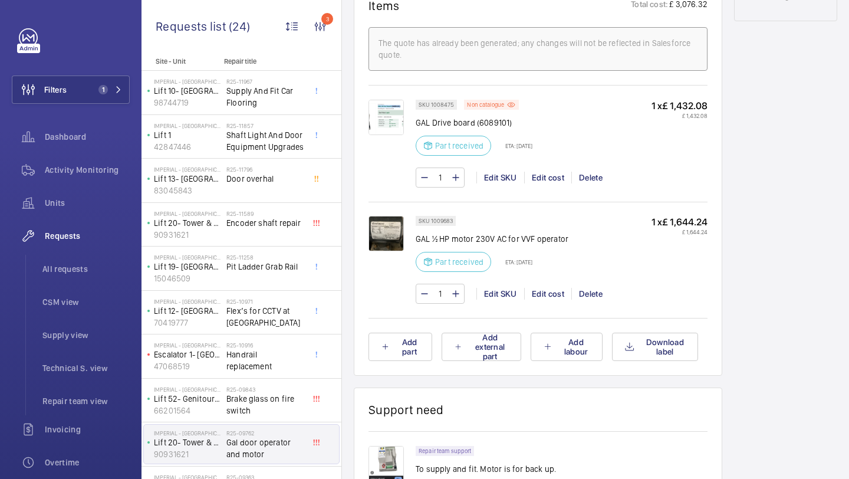
scroll to position [795, 0]
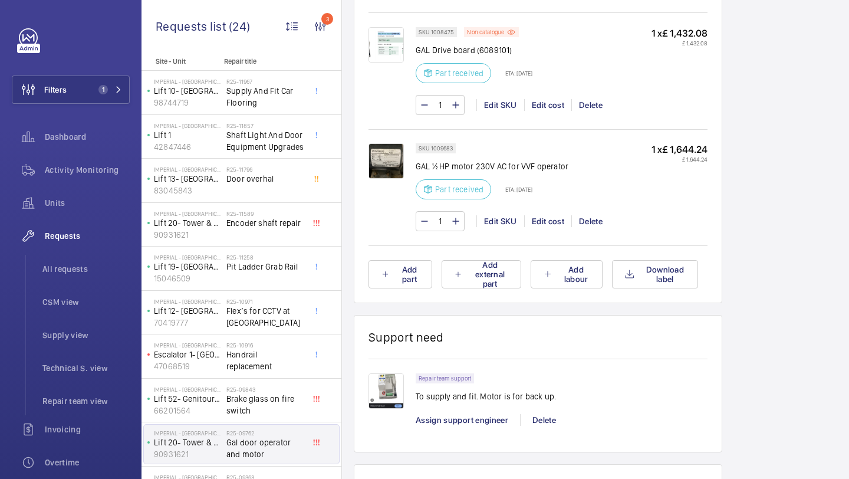
click at [384, 39] on img at bounding box center [385, 44] width 35 height 35
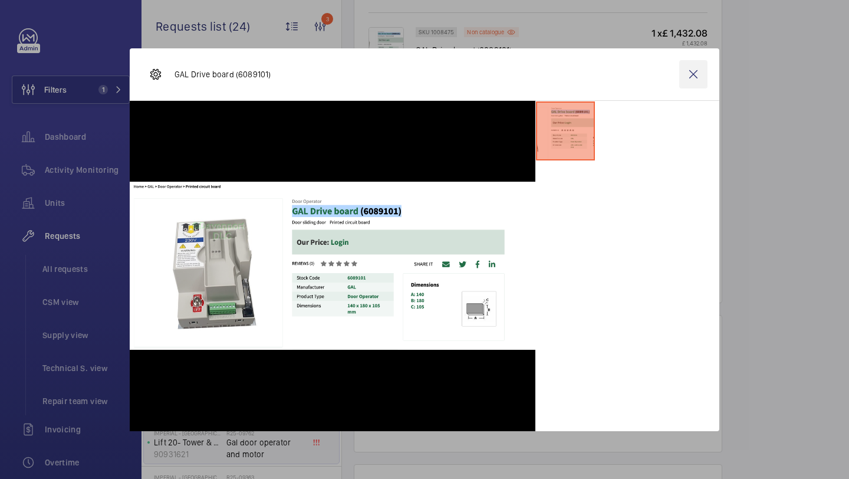
click at [687, 75] on wm-front-icon-button at bounding box center [693, 74] width 28 height 28
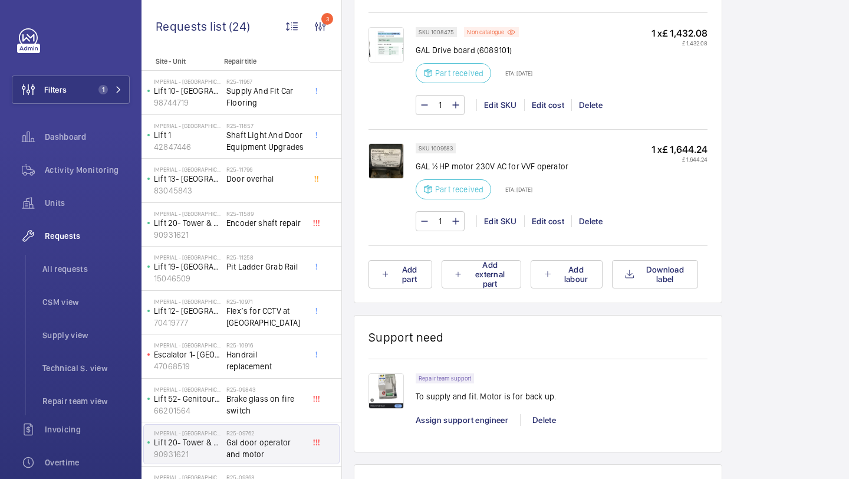
click at [393, 157] on img at bounding box center [385, 160] width 35 height 35
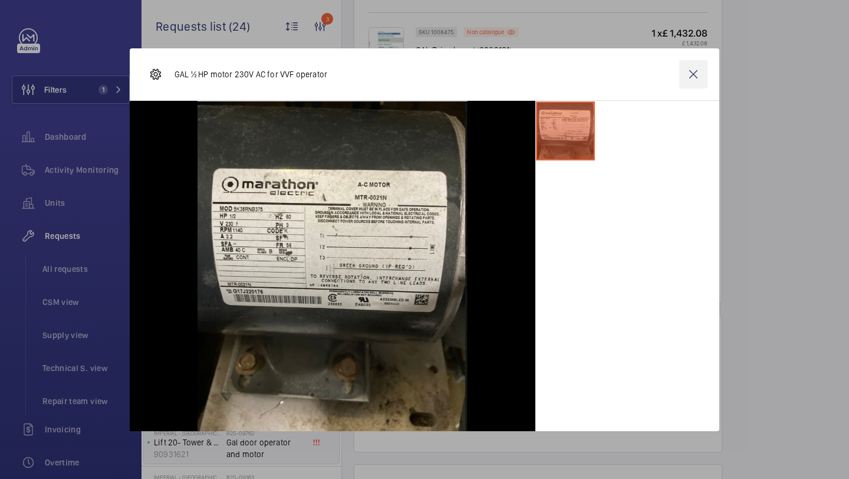
click at [691, 68] on wm-front-icon-button at bounding box center [693, 74] width 28 height 28
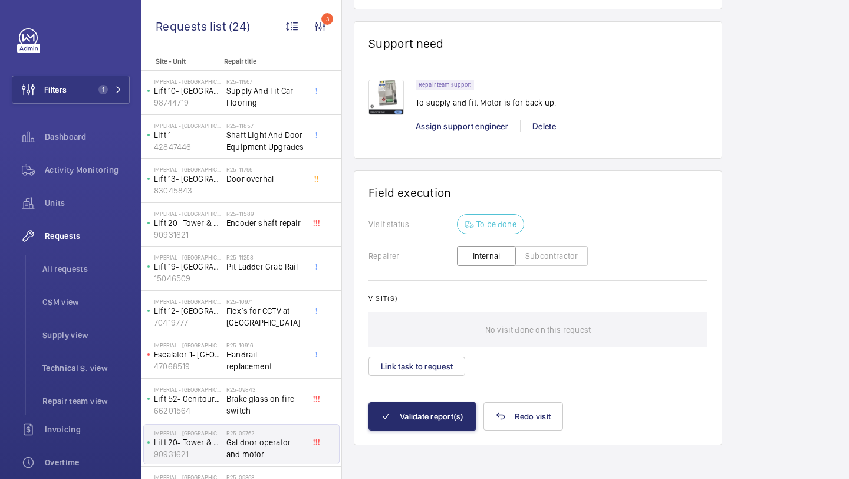
scroll to position [1094, 0]
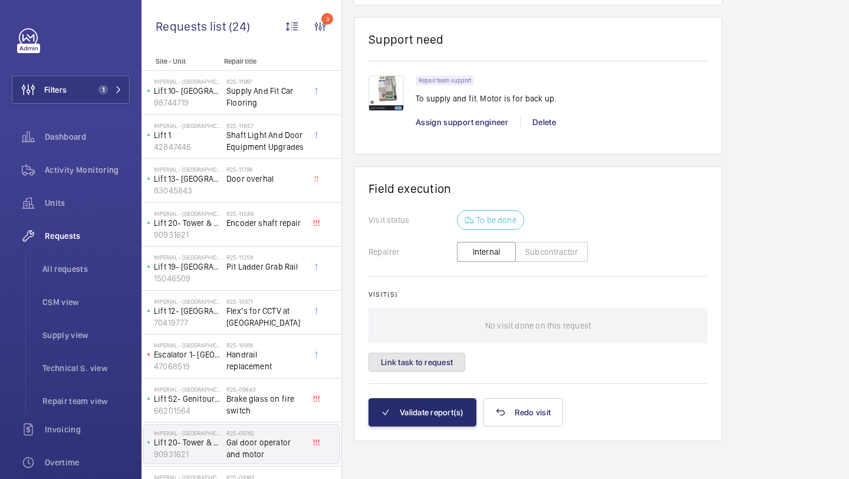
click at [410, 364] on button "Link task to request" at bounding box center [416, 361] width 97 height 19
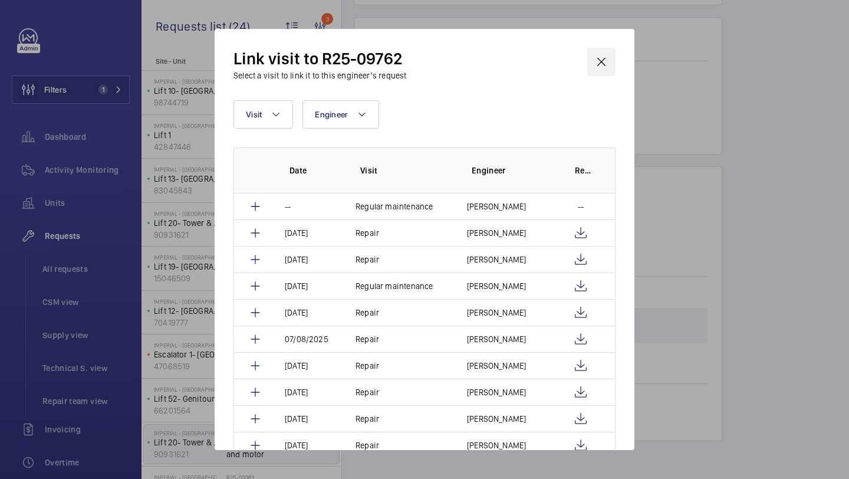
click at [607, 59] on wm-front-icon-button at bounding box center [601, 62] width 28 height 28
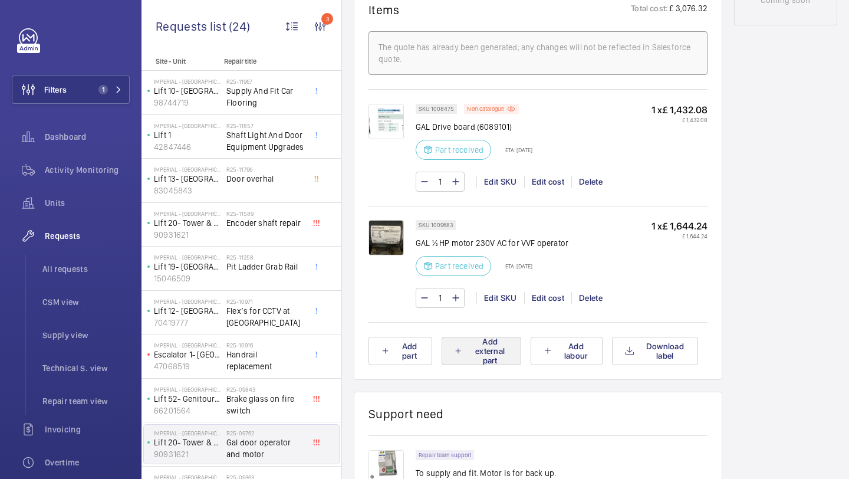
scroll to position [1094, 0]
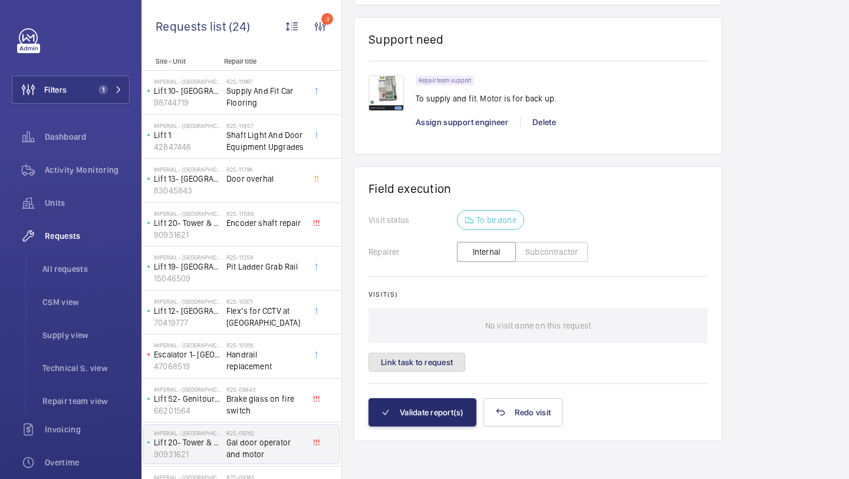
click at [434, 353] on button "Link task to request" at bounding box center [416, 361] width 97 height 19
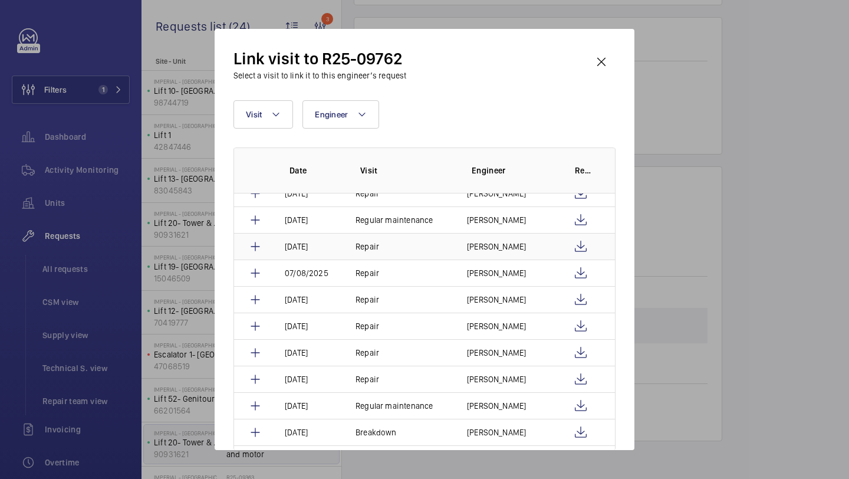
scroll to position [68, 0]
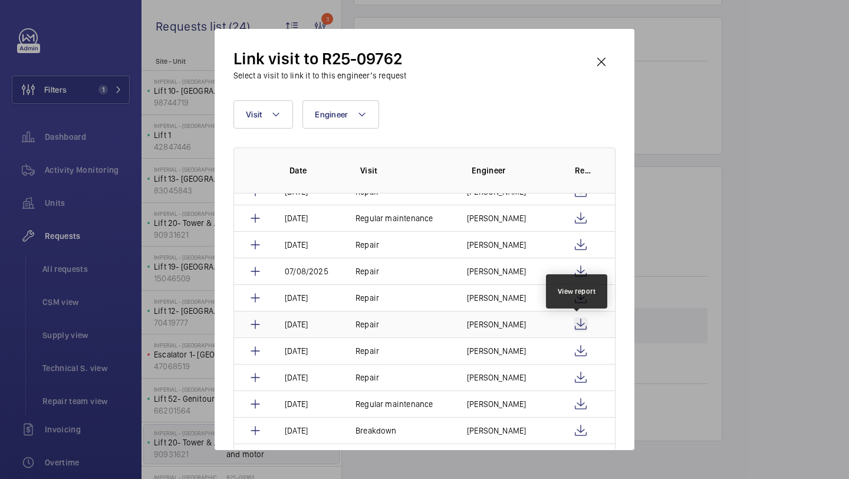
click at [581, 326] on wm-front-icon-button at bounding box center [580, 324] width 14 height 14
click at [500, 317] on td "[PERSON_NAME]" at bounding box center [504, 324] width 103 height 27
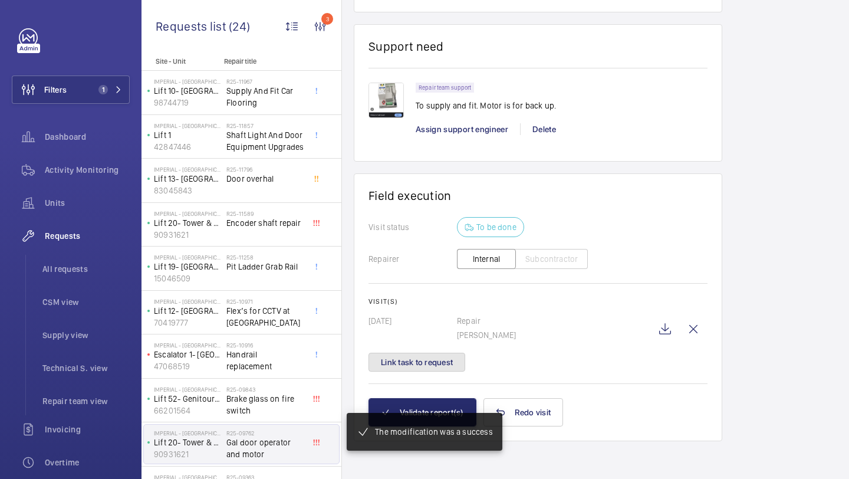
click at [444, 364] on button "Link task to request" at bounding box center [416, 361] width 97 height 19
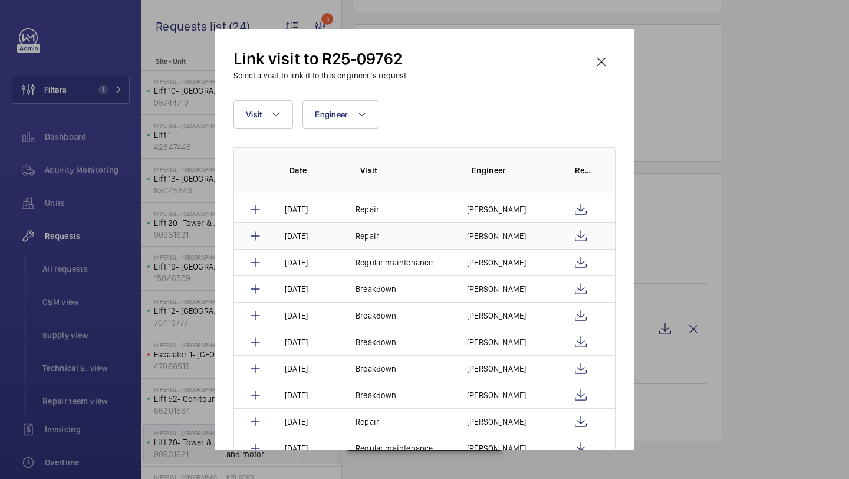
scroll to position [122, 0]
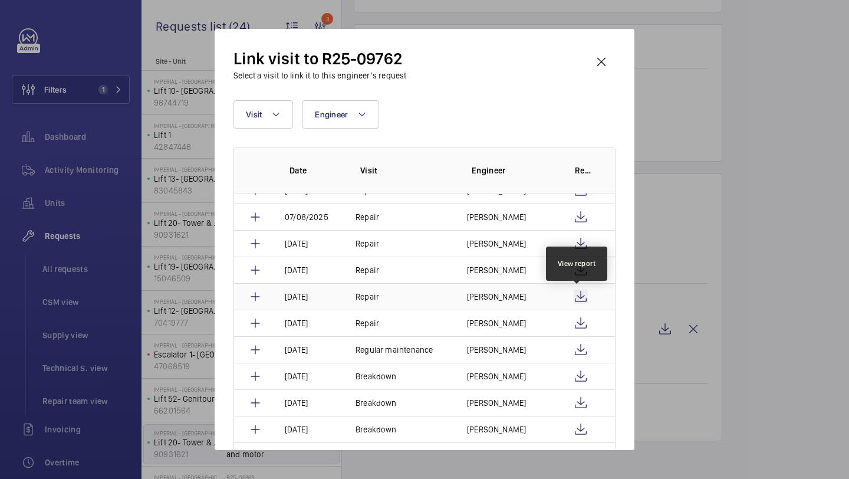
click at [578, 295] on wm-front-icon-button at bounding box center [580, 296] width 14 height 14
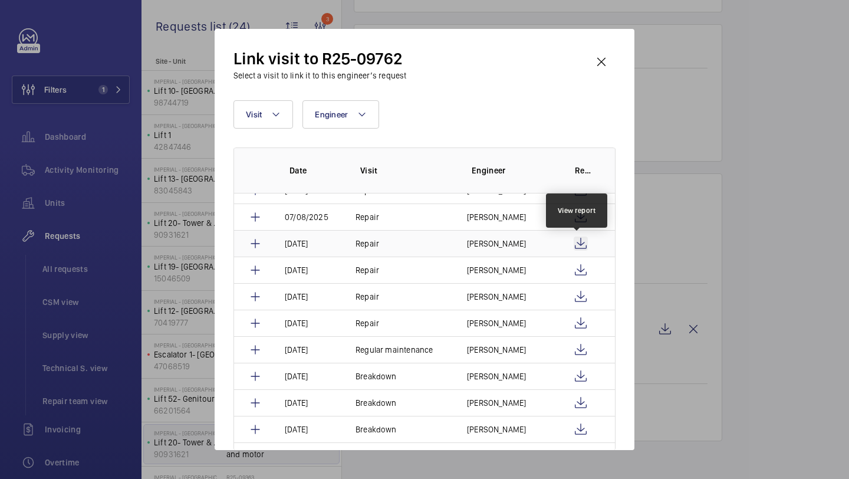
click at [578, 241] on wm-front-icon-button at bounding box center [580, 243] width 14 height 14
click at [598, 65] on wm-front-icon-button at bounding box center [601, 62] width 28 height 28
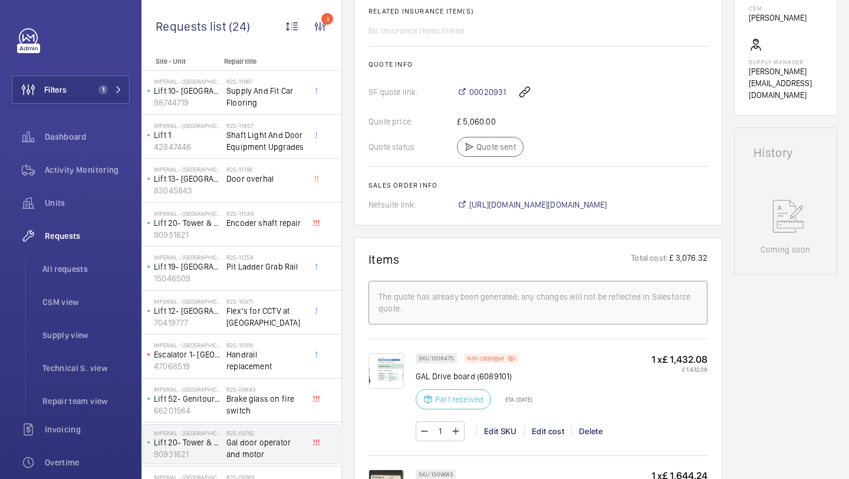
scroll to position [371, 0]
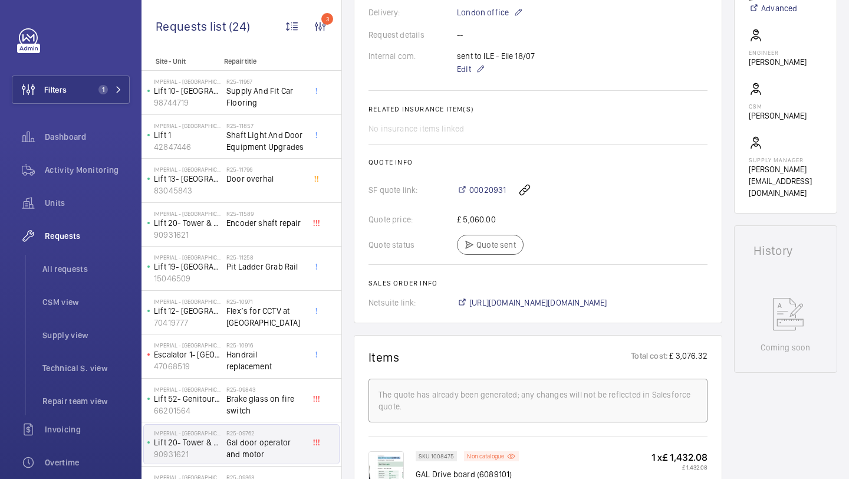
click at [484, 199] on div "00020931" at bounding box center [582, 190] width 250 height 28
click at [485, 194] on span "00020931" at bounding box center [487, 190] width 37 height 12
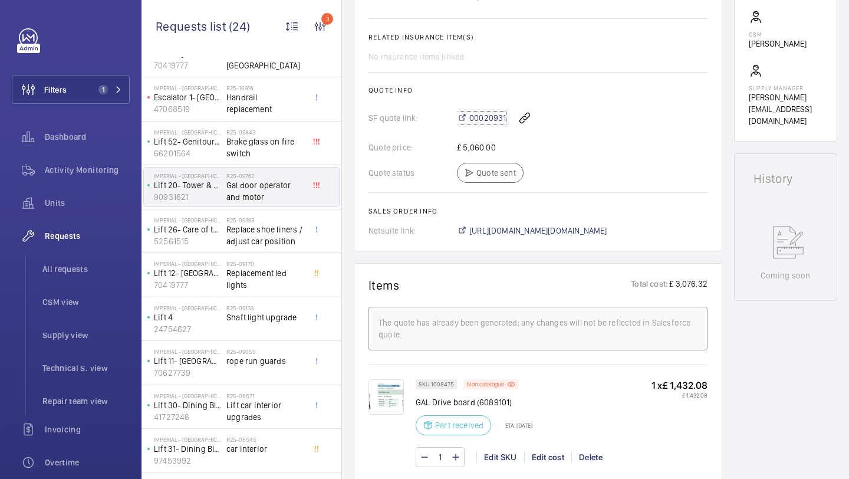
scroll to position [397, 0]
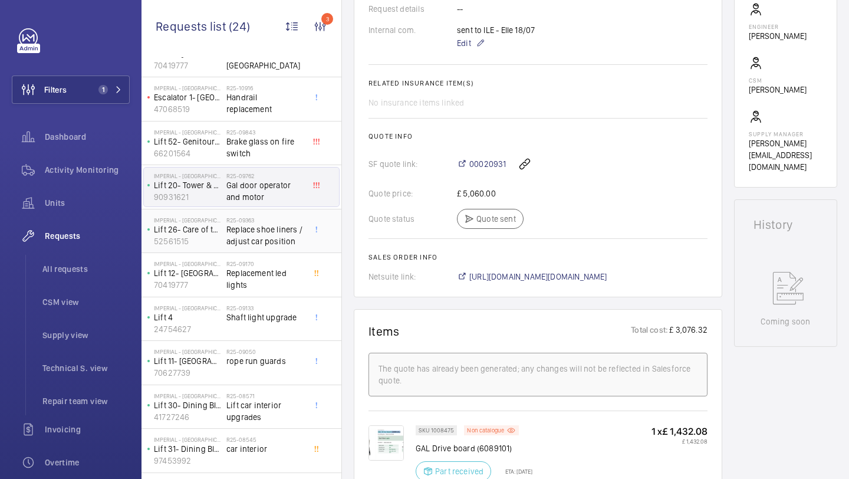
click at [261, 233] on span "Replace shoe liners / adjust car position" at bounding box center [265, 235] width 78 height 24
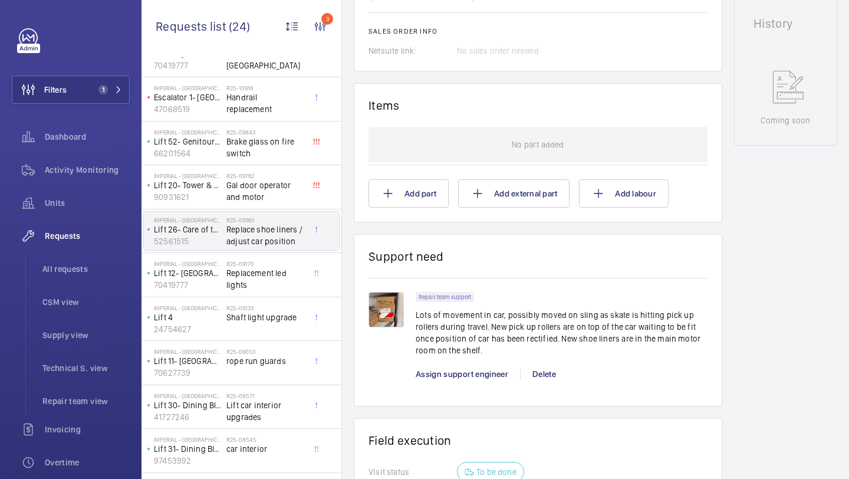
scroll to position [681, 0]
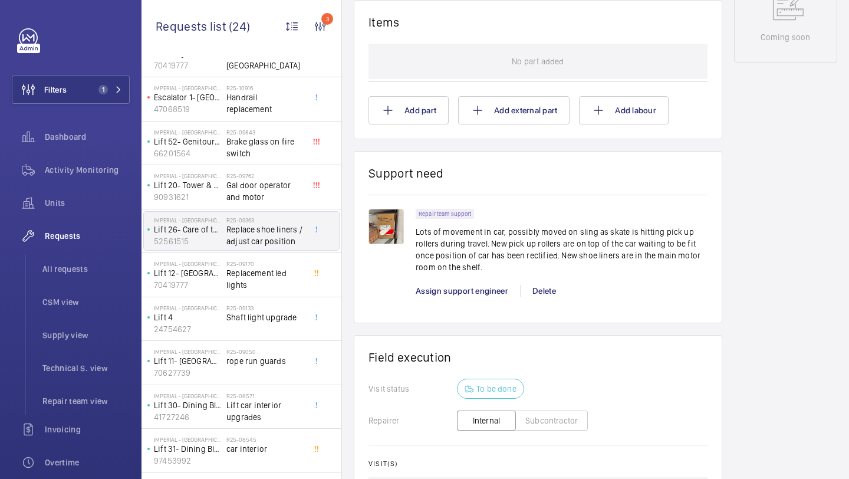
click at [382, 226] on img at bounding box center [385, 226] width 35 height 35
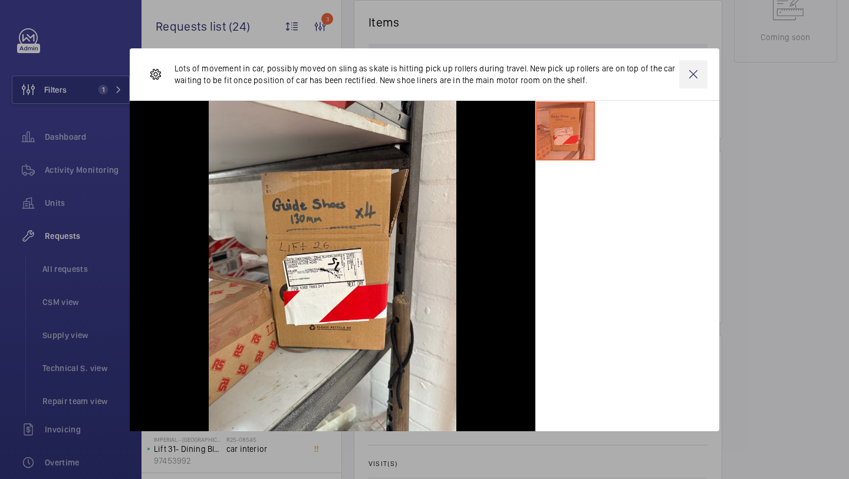
click at [699, 75] on wm-front-icon-button at bounding box center [693, 74] width 28 height 28
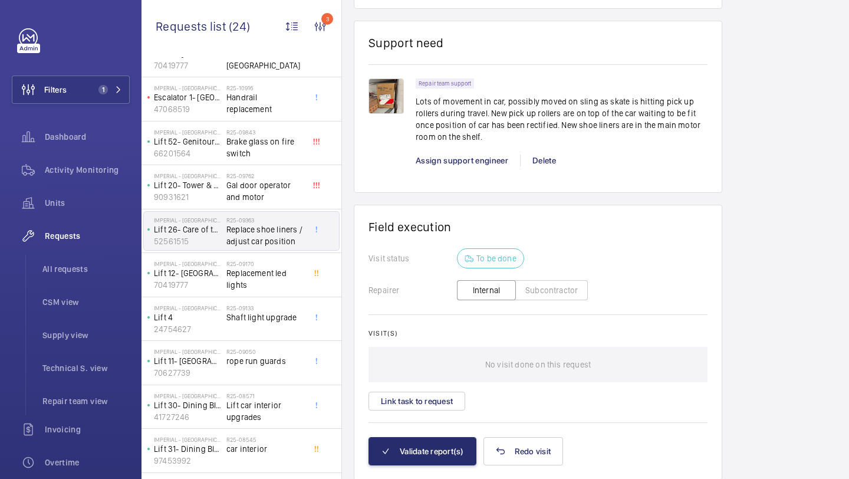
scroll to position [852, 0]
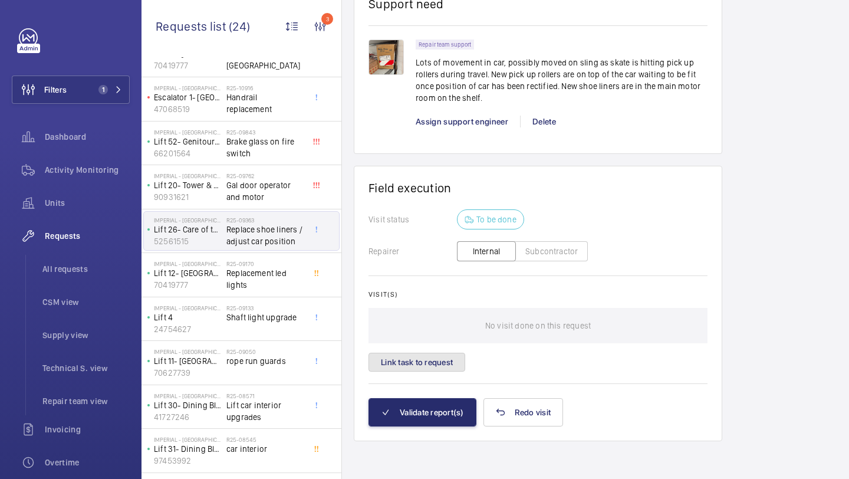
click at [420, 358] on button "Link task to request" at bounding box center [416, 361] width 97 height 19
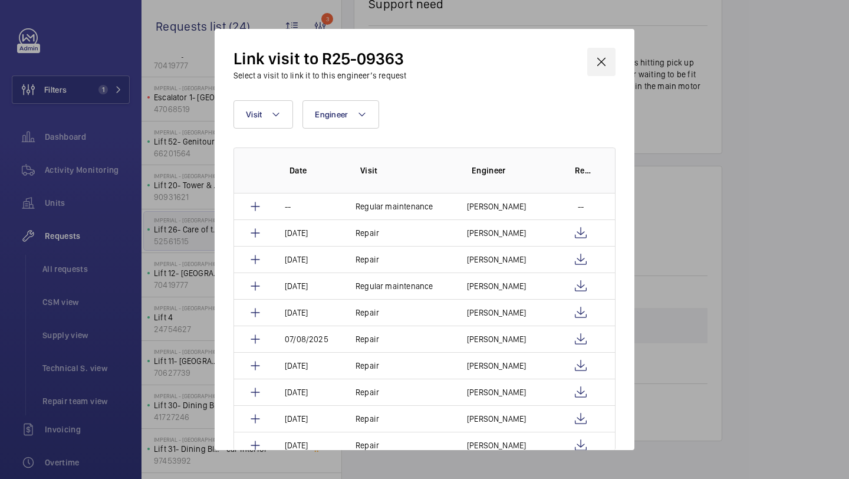
click at [615, 55] on div "Link visit to R25-09363 Select a visit to link it to this engineer’s request Vi…" at bounding box center [425, 239] width 420 height 421
click at [603, 60] on wm-front-icon-button at bounding box center [601, 62] width 28 height 28
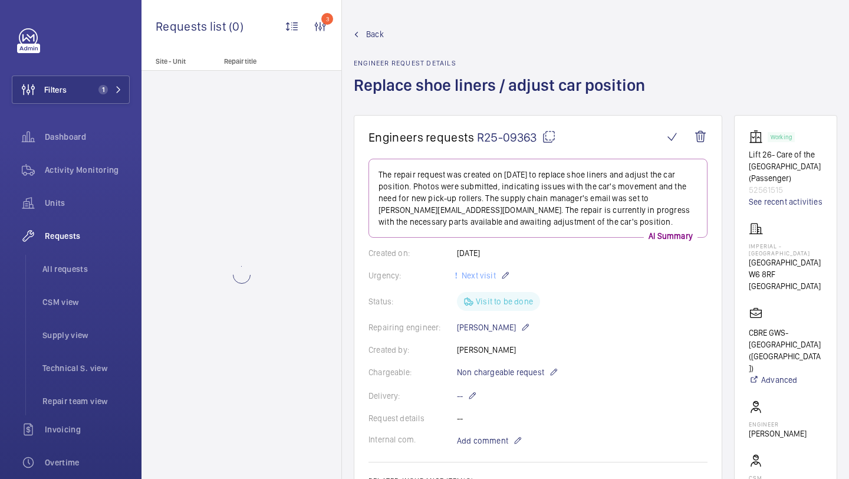
scroll to position [852, 0]
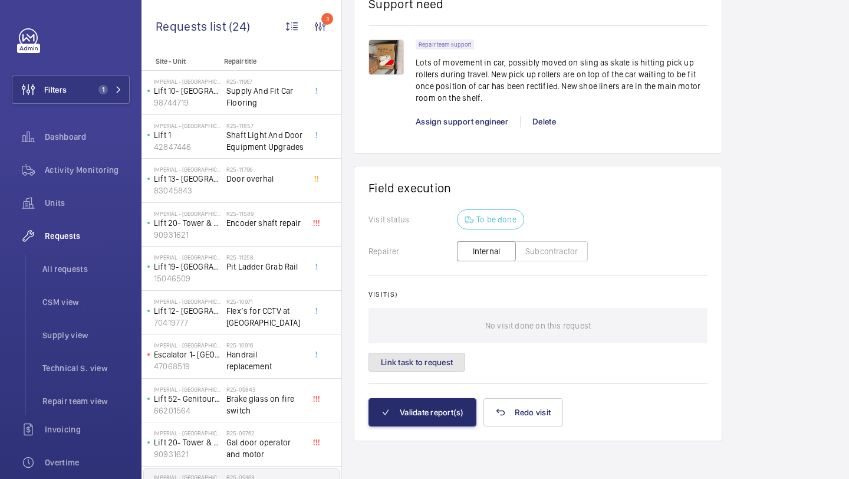
click at [416, 356] on button "Link task to request" at bounding box center [416, 361] width 97 height 19
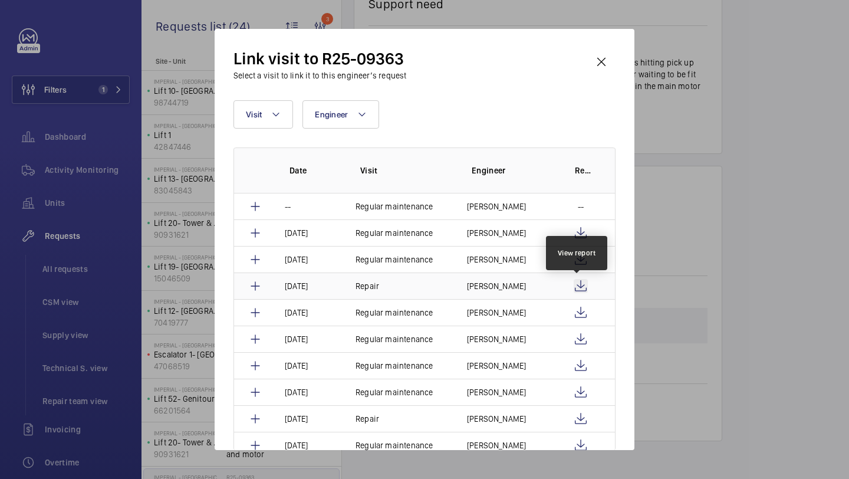
click at [581, 283] on wm-front-icon-button at bounding box center [580, 286] width 14 height 14
click at [601, 67] on wm-front-icon-button at bounding box center [601, 62] width 28 height 28
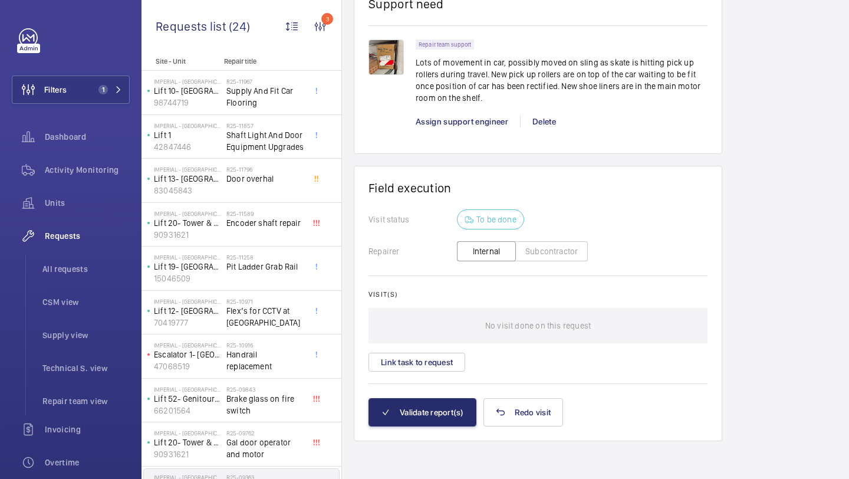
scroll to position [740, 0]
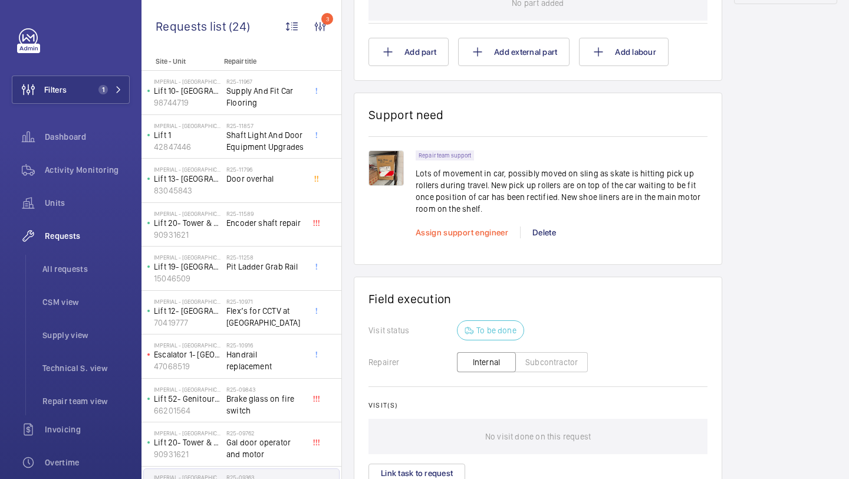
click at [464, 228] on span "Assign support engineer" at bounding box center [462, 232] width 93 height 9
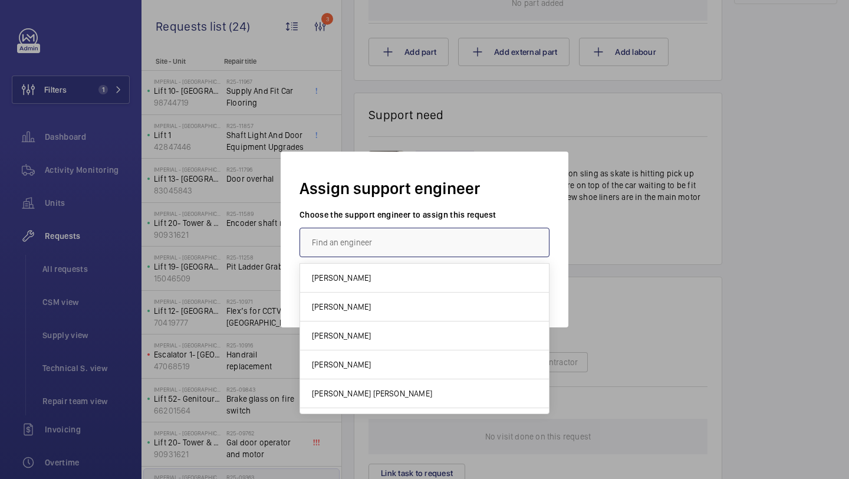
click at [435, 238] on input "text" at bounding box center [424, 242] width 250 height 29
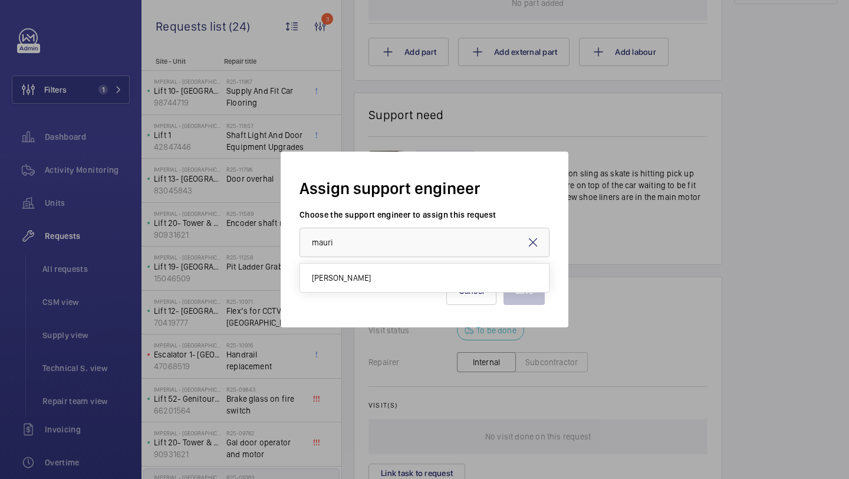
click at [398, 270] on mat-option "Maurice Shanley" at bounding box center [424, 277] width 249 height 28
type input "Maurice Shanley"
click at [514, 290] on button "Save" at bounding box center [523, 290] width 41 height 28
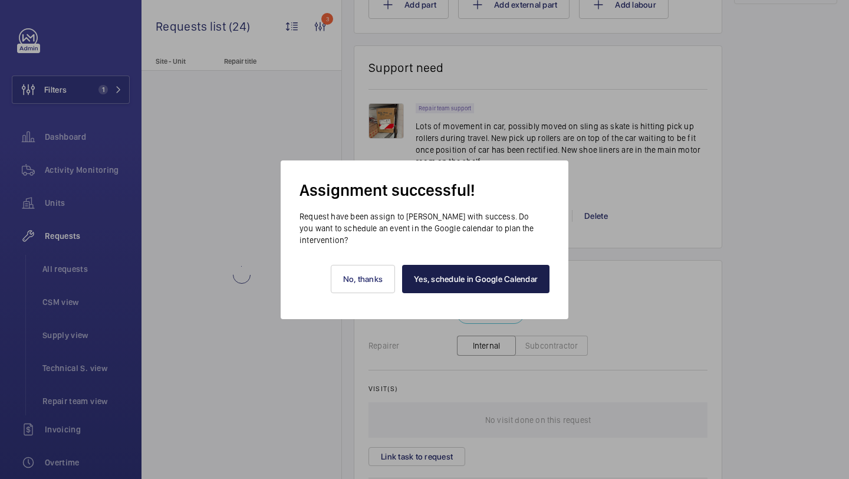
click at [479, 280] on link "Yes, schedule in Google Calendar" at bounding box center [475, 279] width 147 height 28
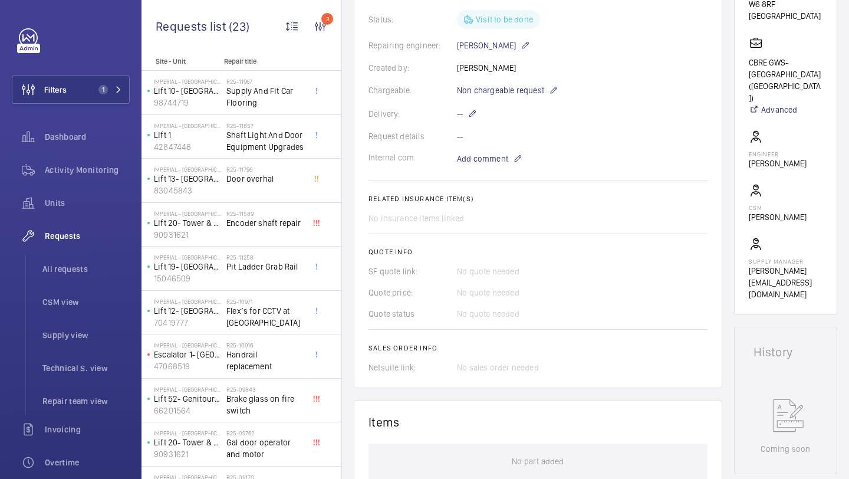
scroll to position [248, 0]
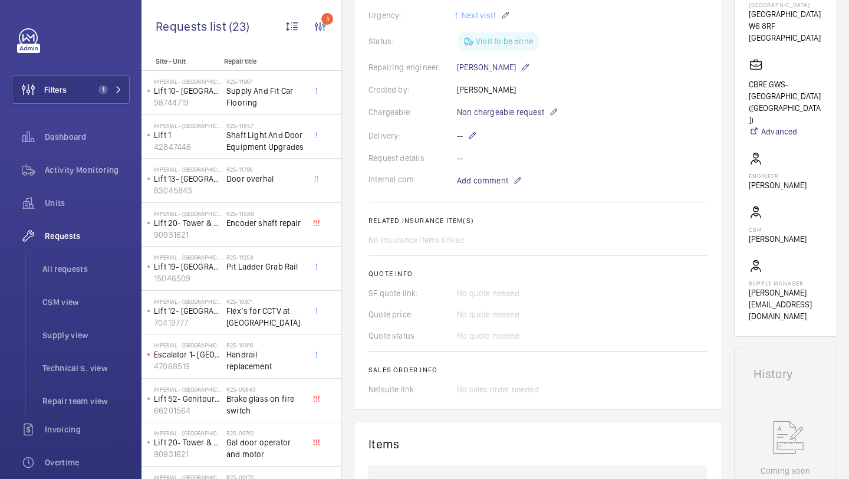
click at [490, 196] on wm-front-card-body "The repair request was created on 2025-07-10 to replace shoe liners and adjust …" at bounding box center [537, 152] width 339 height 484
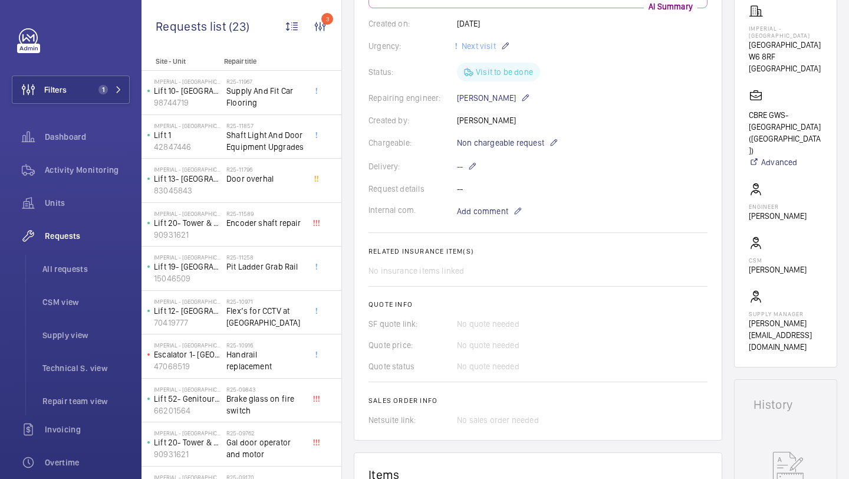
scroll to position [153, 0]
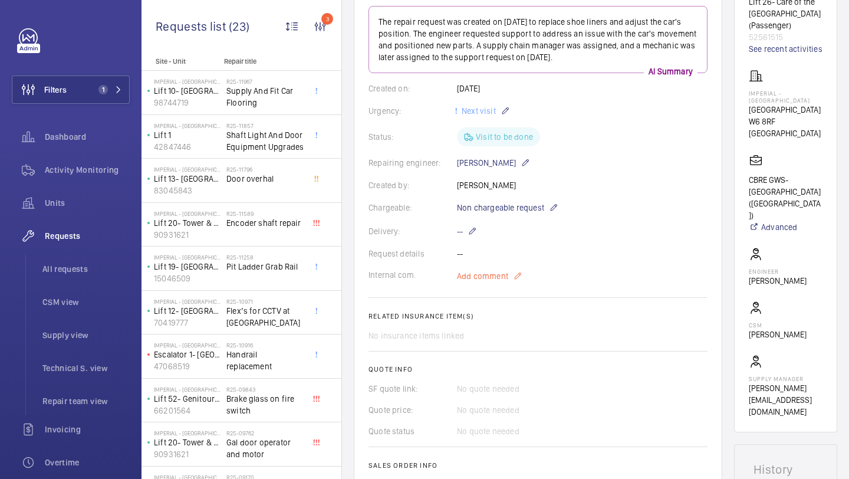
click at [474, 279] on span "Add comment" at bounding box center [482, 276] width 51 height 12
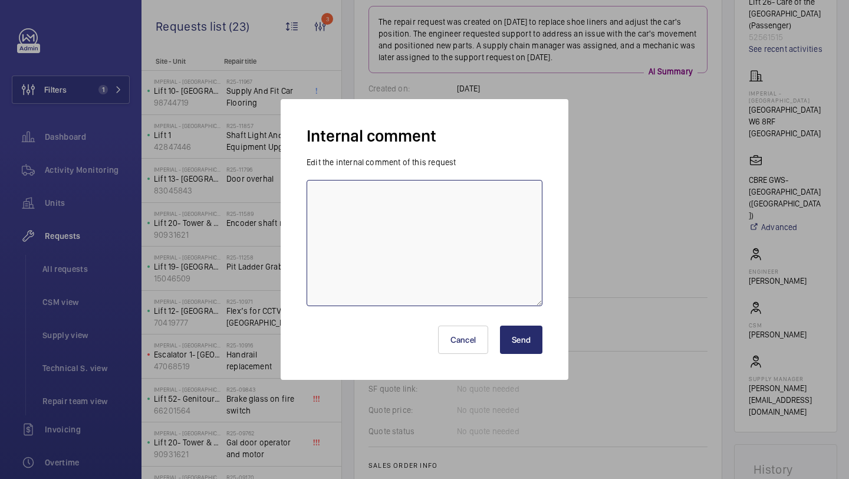
click at [488, 256] on textarea at bounding box center [424, 243] width 236 height 126
type textarea "Mo booked in for Thursday 11th September"
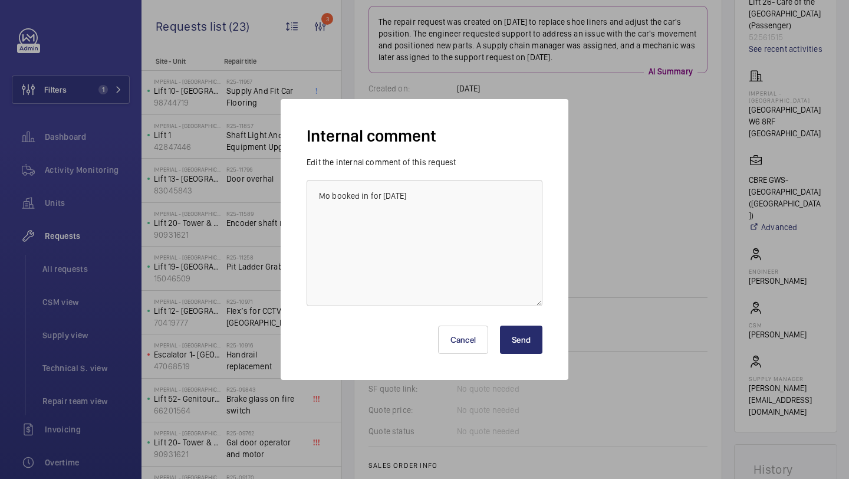
click at [520, 361] on div "Cancel Send" at bounding box center [424, 334] width 236 height 57
click at [522, 342] on button "Send" at bounding box center [521, 339] width 42 height 28
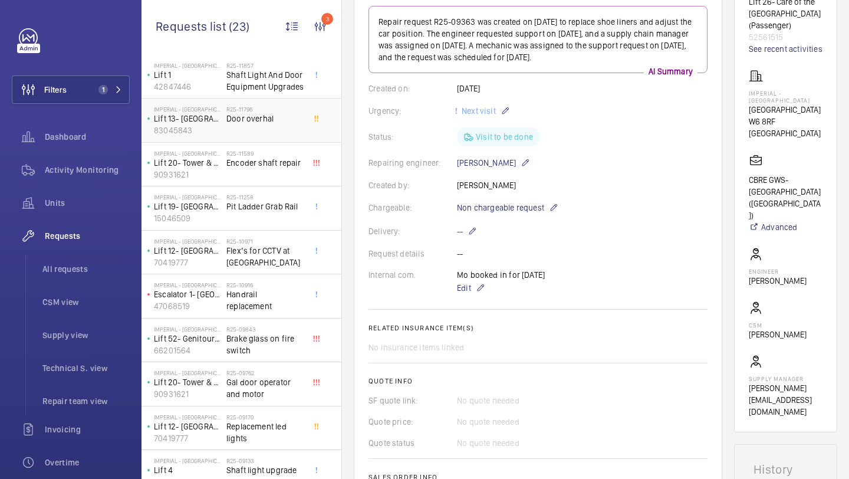
scroll to position [61, 0]
click at [260, 332] on span "Brake glass on fire switch" at bounding box center [265, 344] width 78 height 24
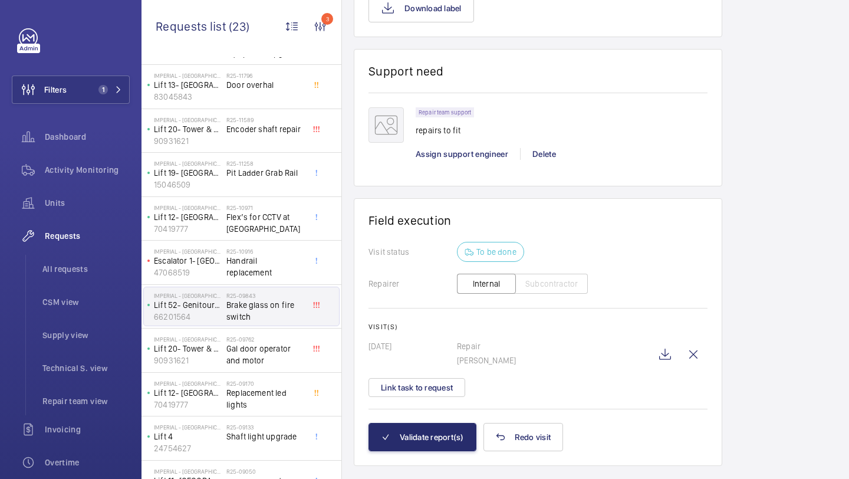
scroll to position [115, 0]
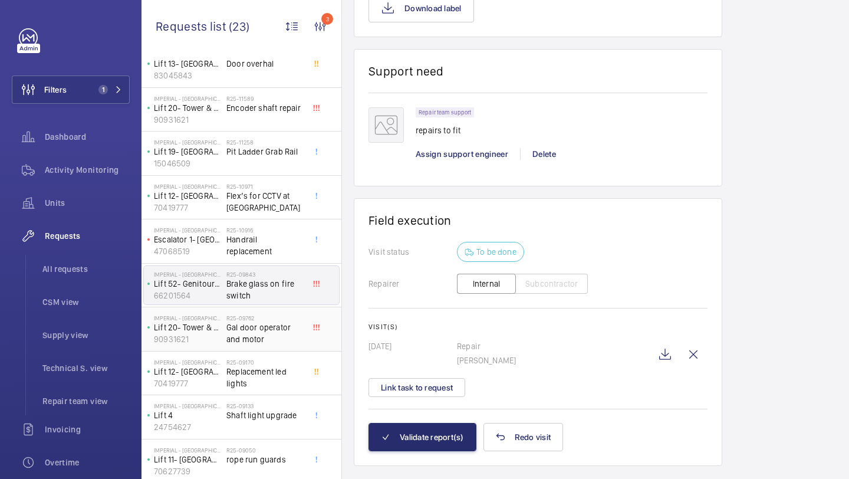
click at [292, 322] on span "Gal door operator and motor" at bounding box center [265, 333] width 78 height 24
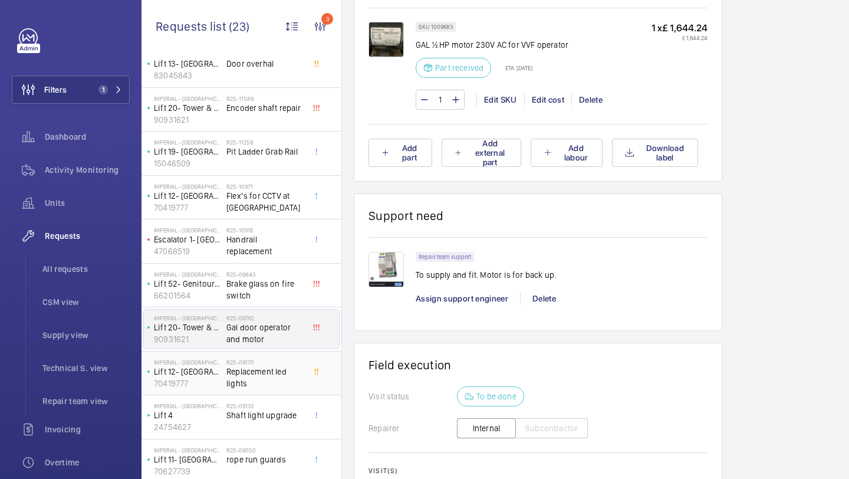
scroll to position [226, 0]
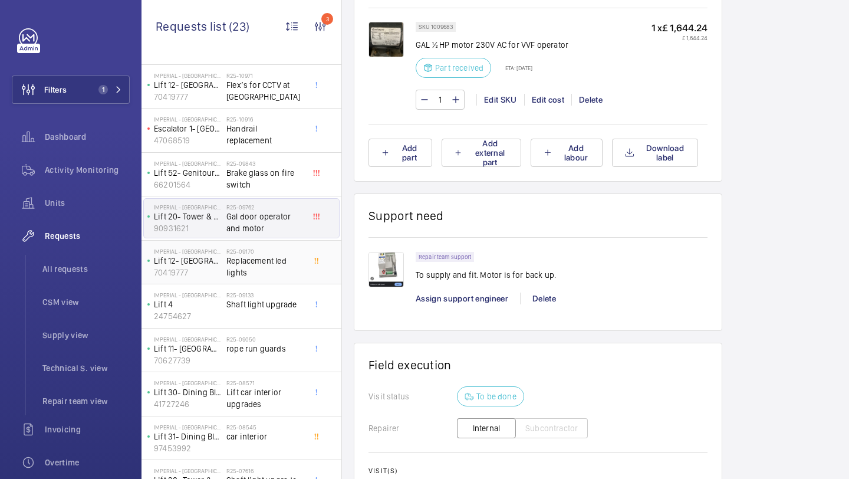
click at [280, 263] on span "Replacement led lights" at bounding box center [265, 267] width 78 height 24
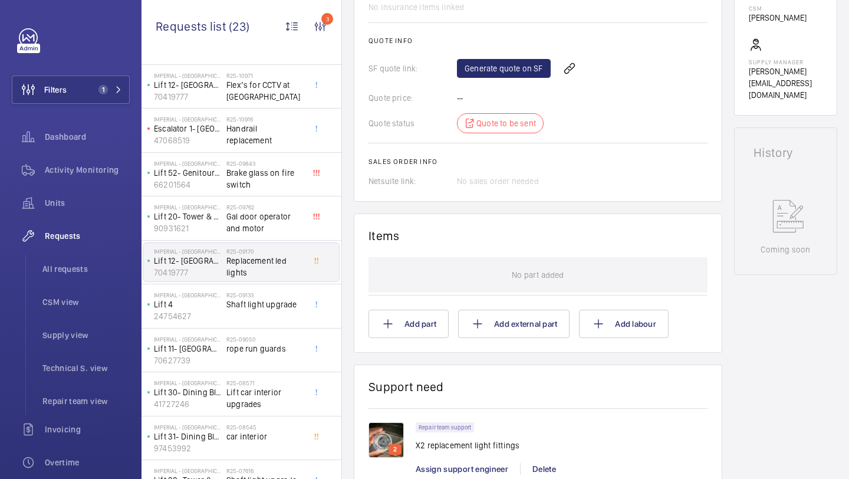
scroll to position [670, 0]
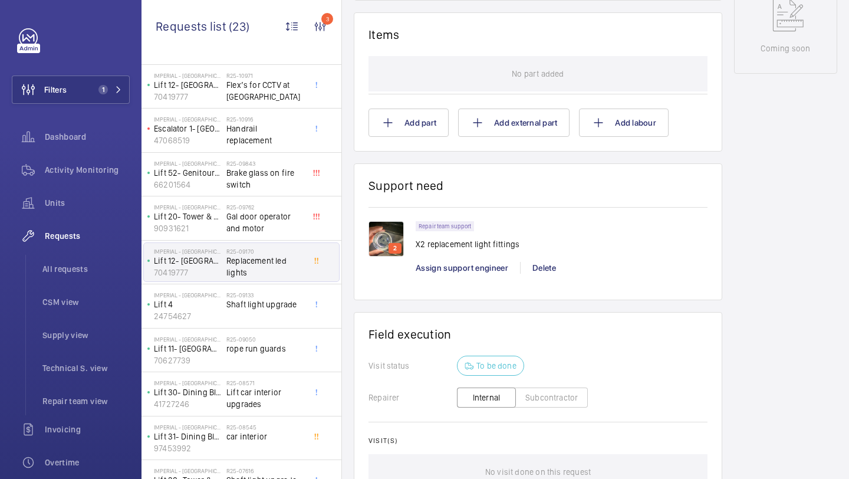
click at [391, 255] on img at bounding box center [385, 238] width 35 height 35
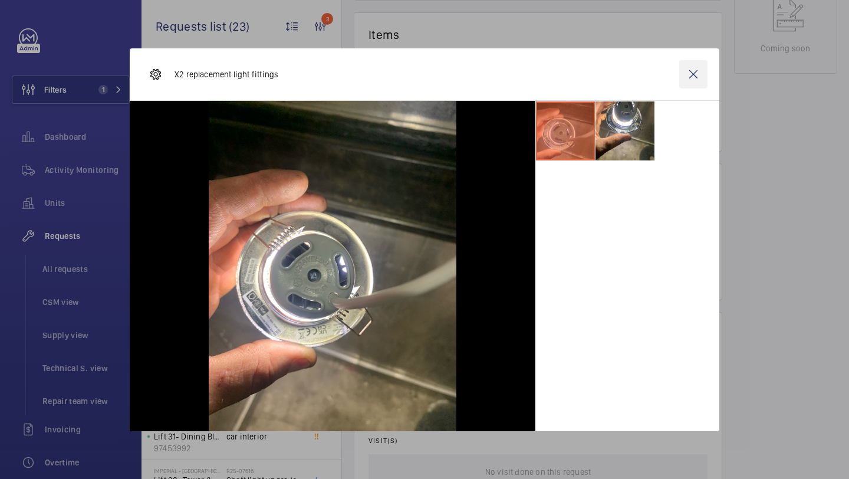
click at [691, 80] on wm-front-icon-button at bounding box center [693, 74] width 28 height 28
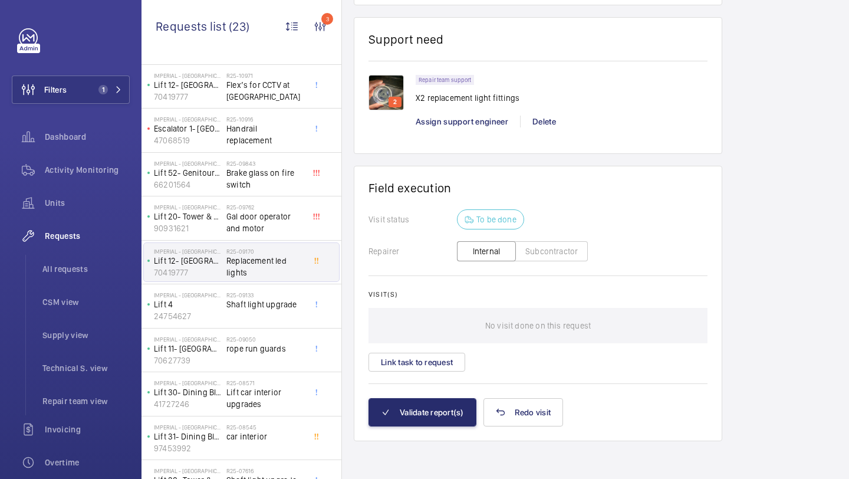
scroll to position [829, 0]
click at [427, 363] on button "Link task to request" at bounding box center [416, 361] width 97 height 19
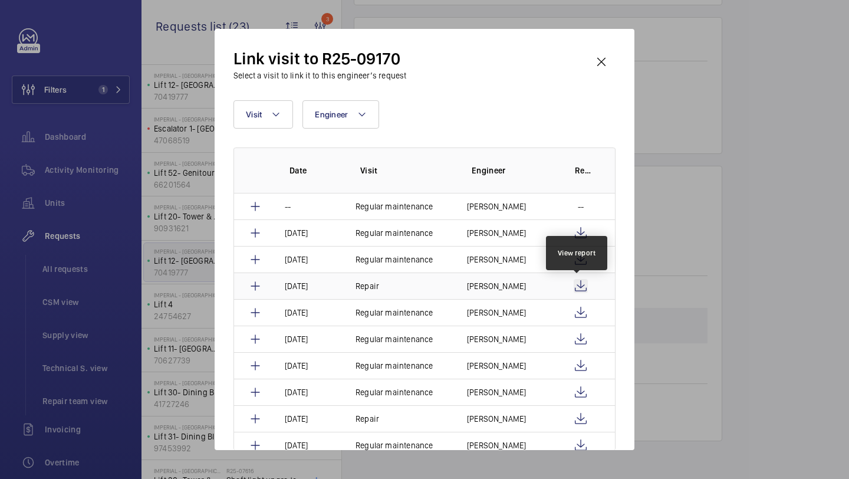
click at [581, 288] on wm-front-icon-button at bounding box center [580, 286] width 14 height 14
click at [601, 58] on wm-front-icon-button at bounding box center [601, 62] width 28 height 28
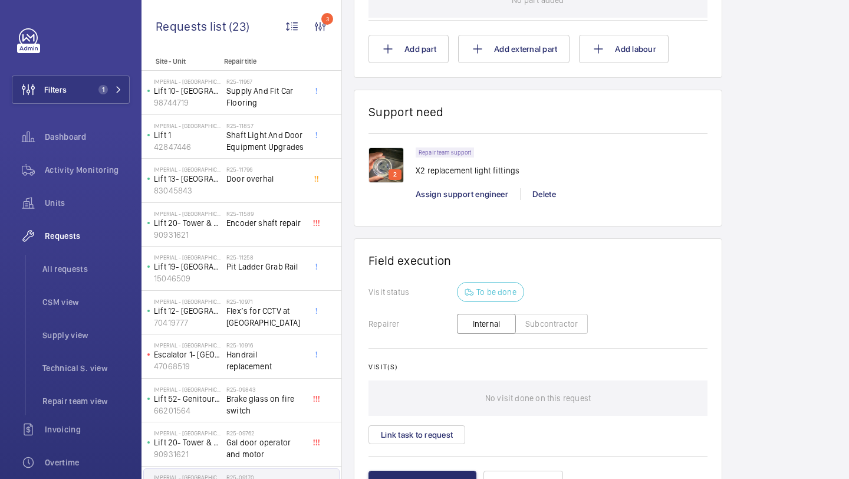
scroll to position [759, 0]
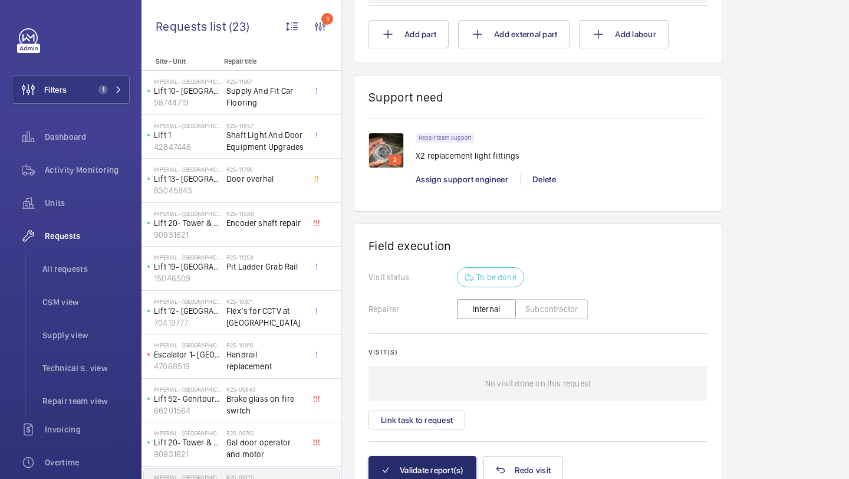
click at [377, 160] on img at bounding box center [385, 150] width 35 height 35
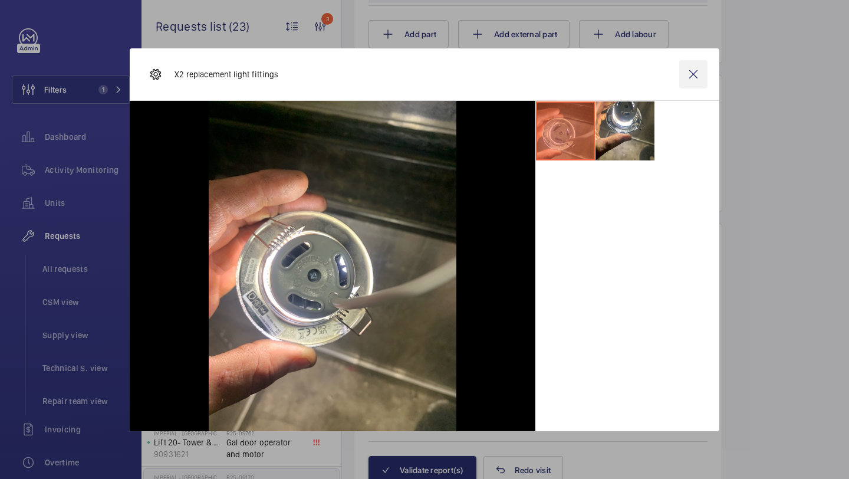
click at [697, 82] on wm-front-icon-button at bounding box center [693, 74] width 28 height 28
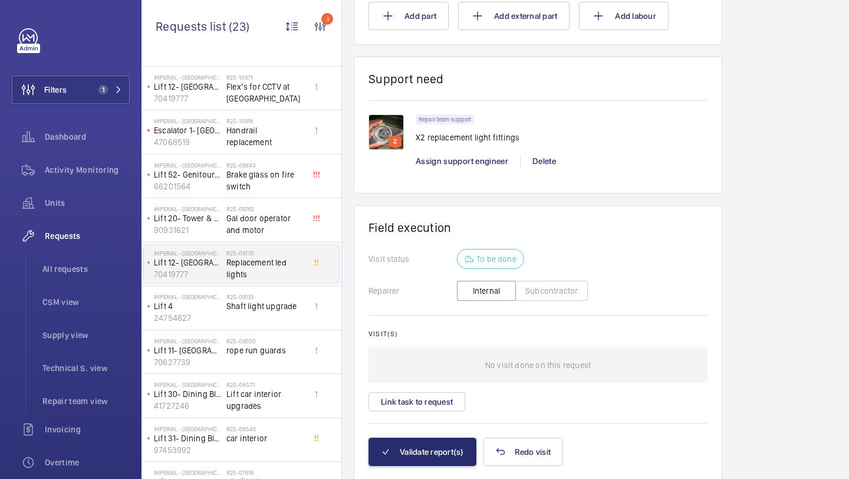
scroll to position [782, 0]
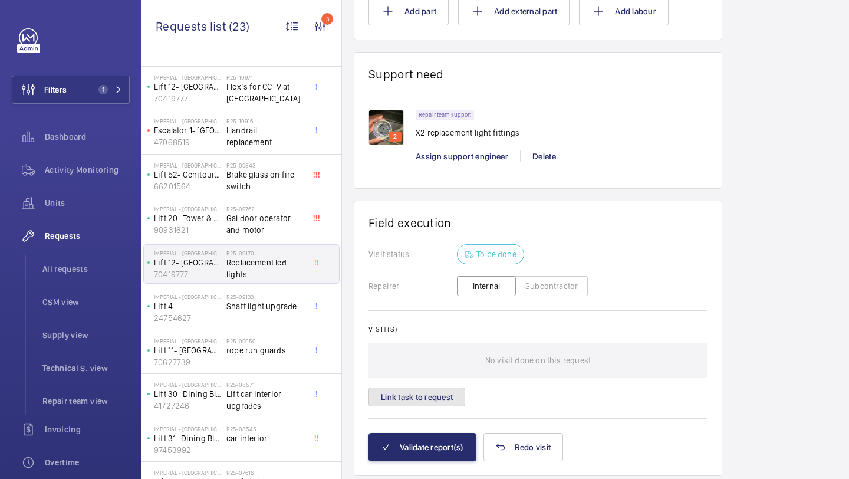
click at [411, 406] on button "Link task to request" at bounding box center [416, 396] width 97 height 19
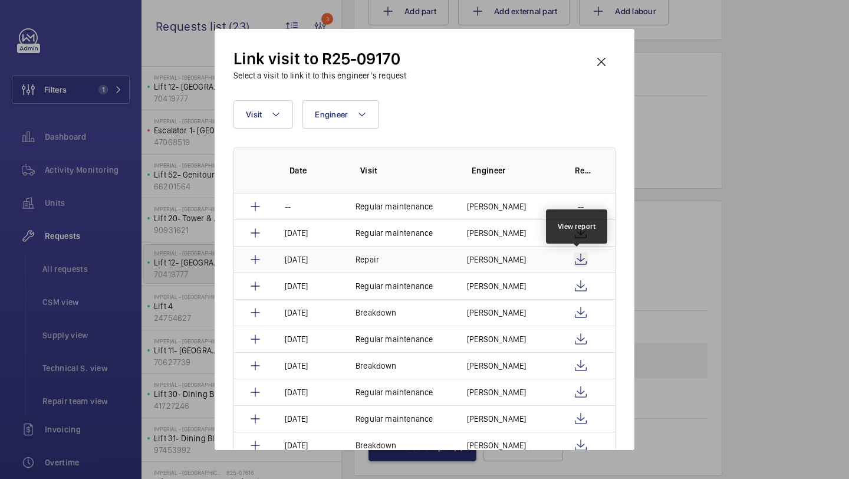
click at [575, 259] on wm-front-icon-button at bounding box center [580, 259] width 14 height 14
click at [595, 74] on wm-front-icon-button at bounding box center [601, 62] width 28 height 28
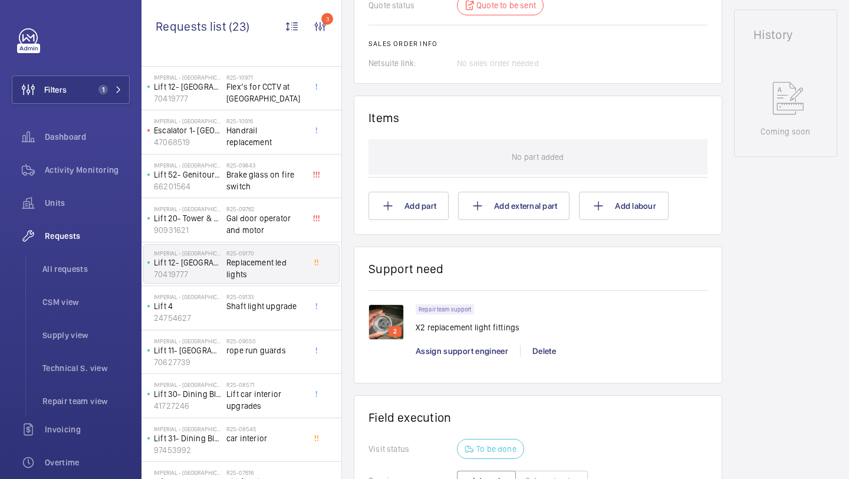
scroll to position [590, 0]
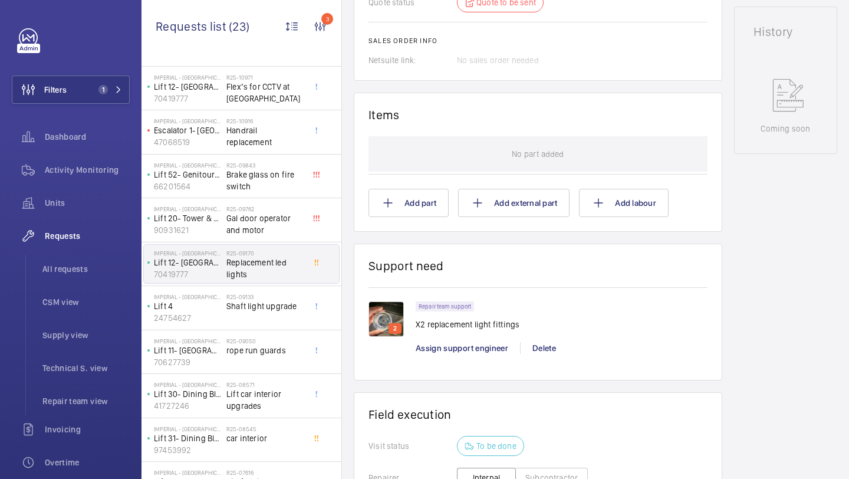
click at [394, 335] on img at bounding box center [385, 318] width 35 height 35
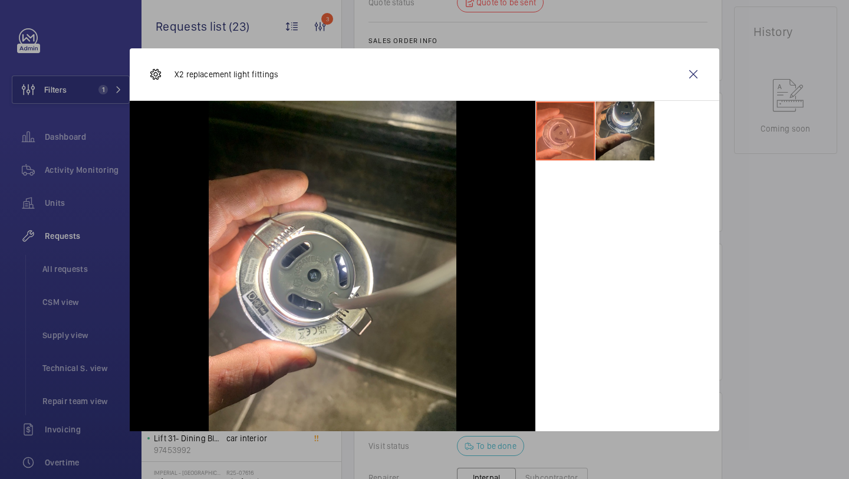
click at [602, 128] on li at bounding box center [624, 130] width 59 height 59
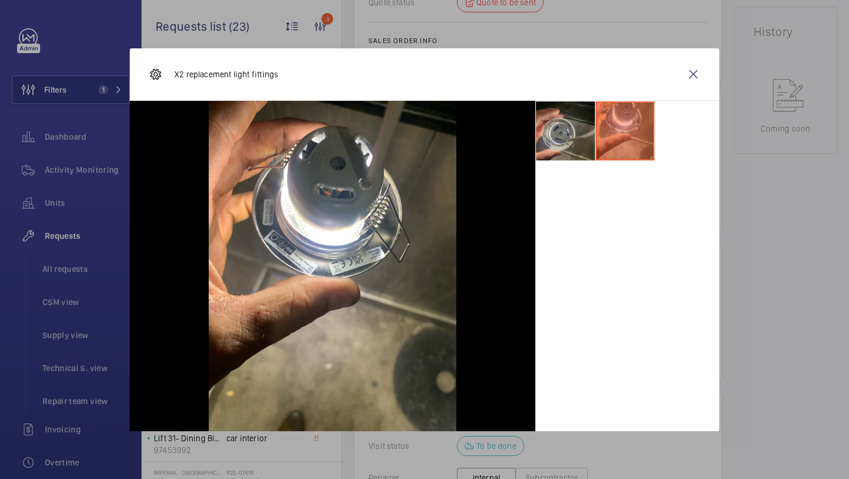
click at [583, 147] on li at bounding box center [565, 130] width 59 height 59
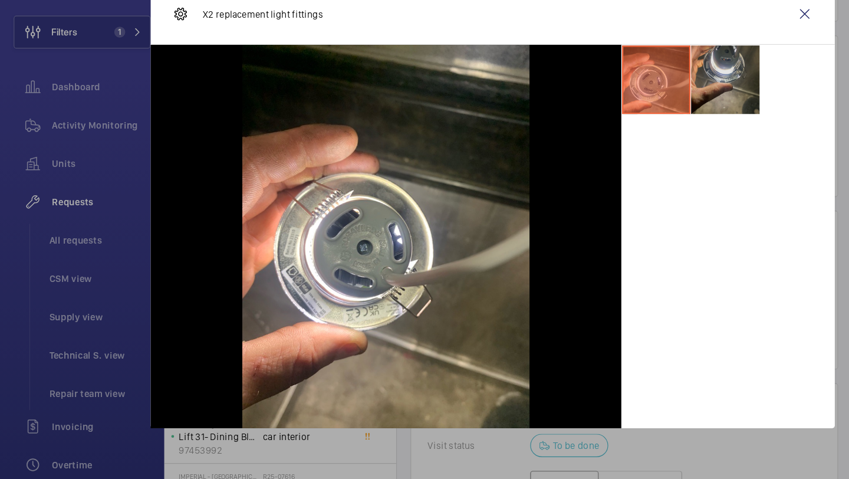
click at [616, 124] on li at bounding box center [624, 130] width 59 height 59
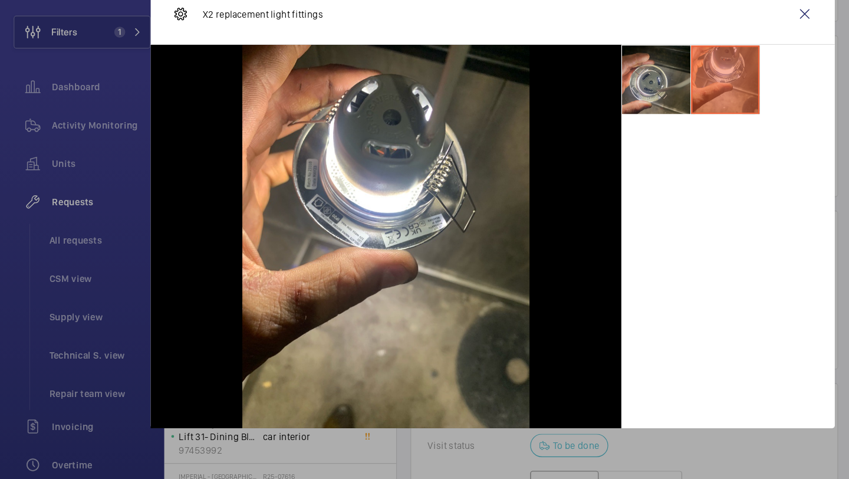
click at [566, 134] on li at bounding box center [565, 130] width 59 height 59
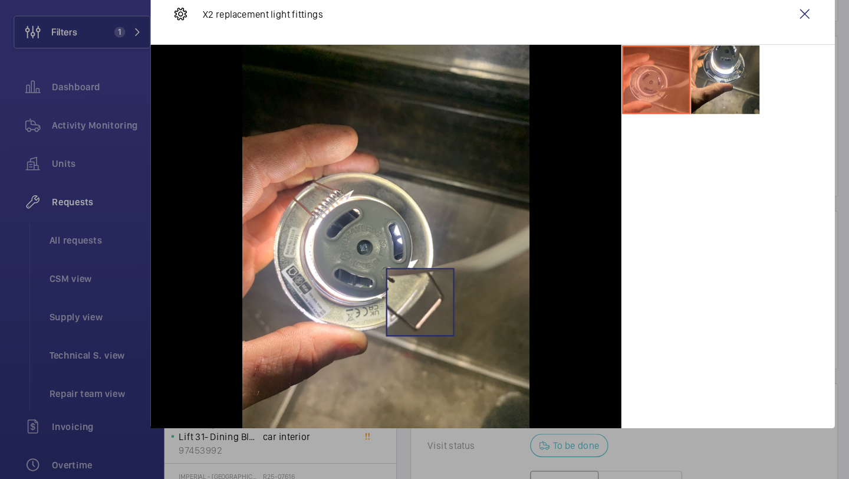
scroll to position [0, 0]
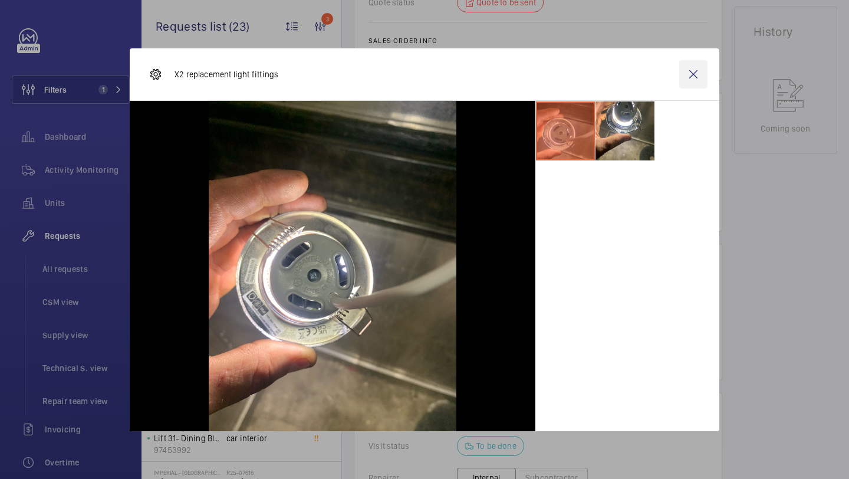
click at [690, 71] on wm-front-icon-button at bounding box center [693, 74] width 28 height 28
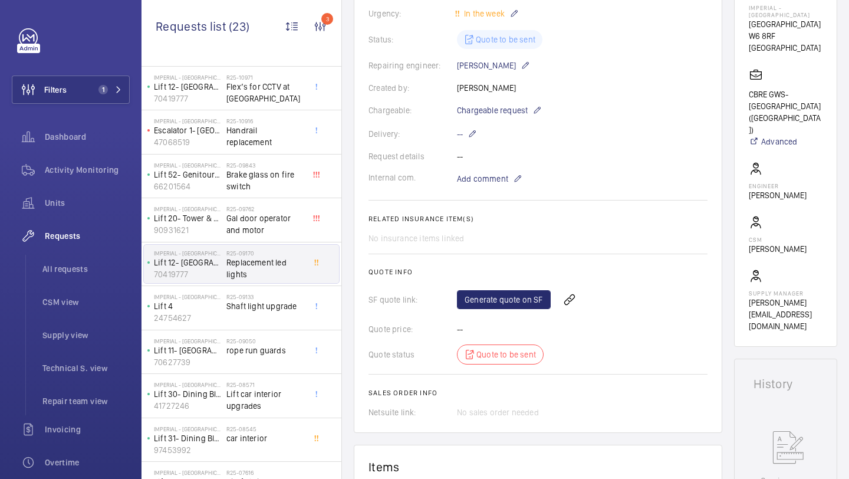
scroll to position [108, 0]
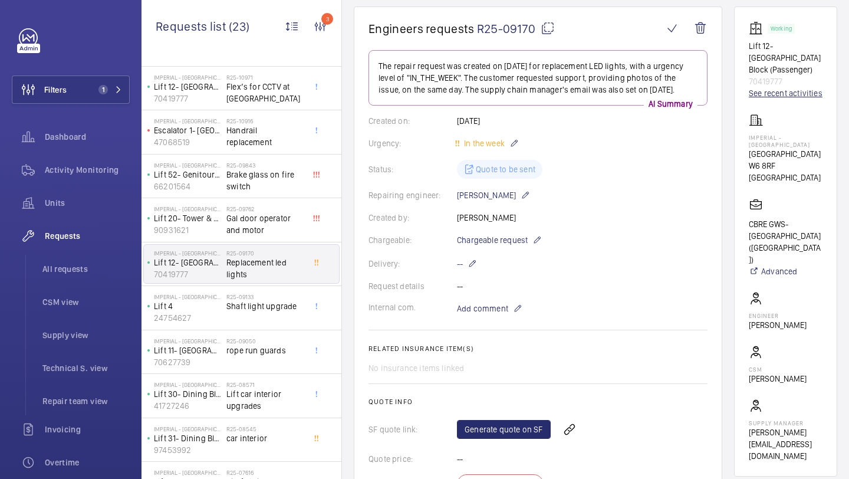
click at [782, 93] on link "See recent activities" at bounding box center [786, 93] width 74 height 12
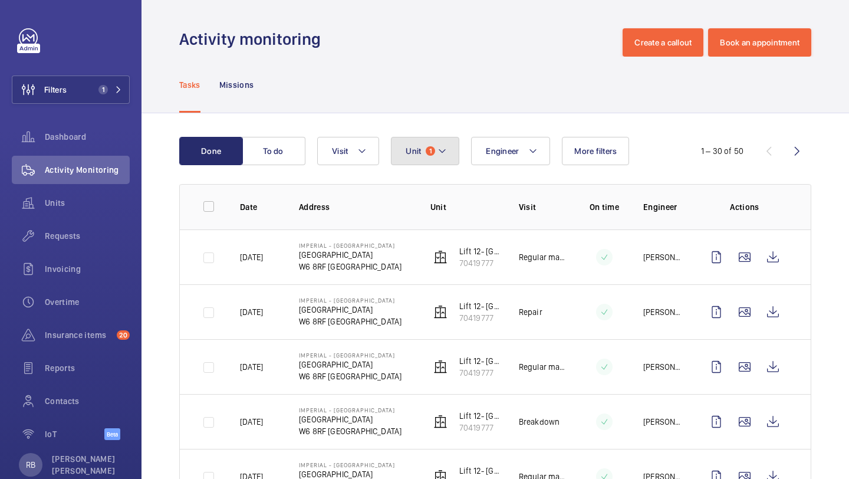
click at [405, 146] on button "Unit 1" at bounding box center [425, 151] width 68 height 28
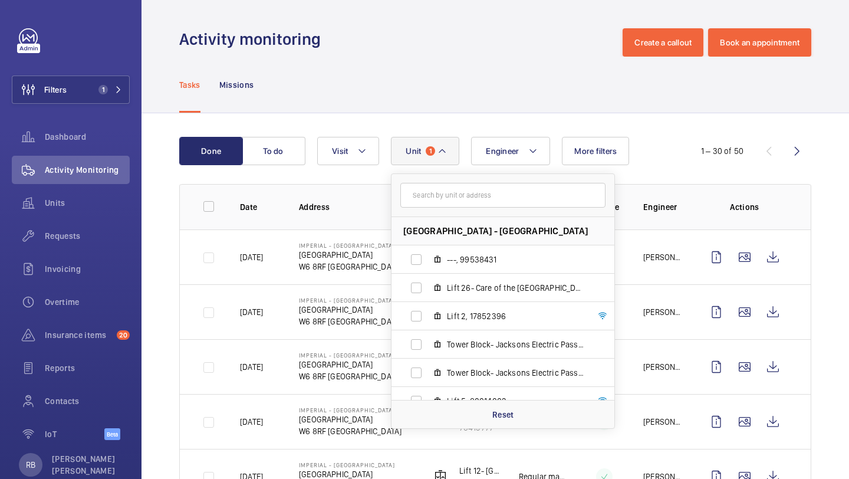
click at [438, 137] on button "Unit 1" at bounding box center [425, 151] width 68 height 28
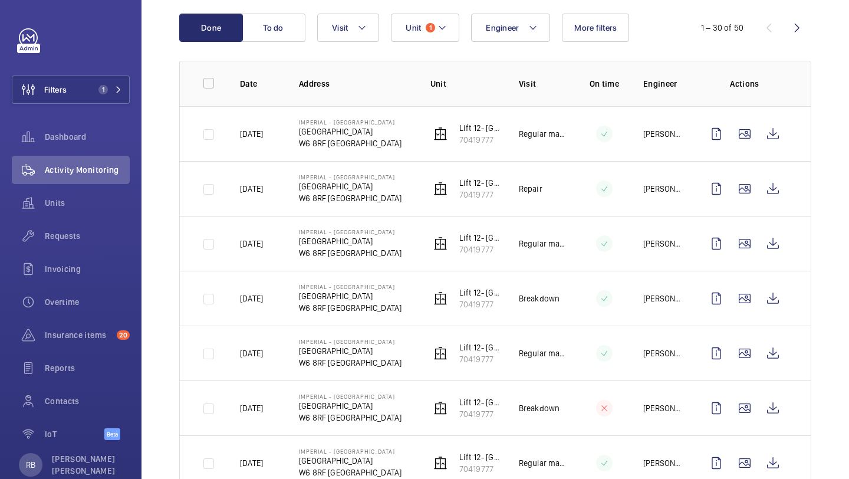
scroll to position [130, 0]
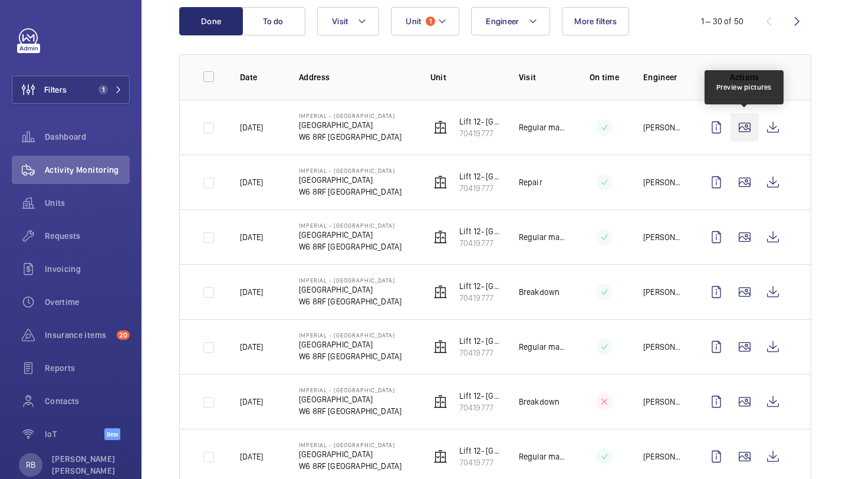
click at [752, 128] on wm-front-icon-button at bounding box center [744, 127] width 28 height 28
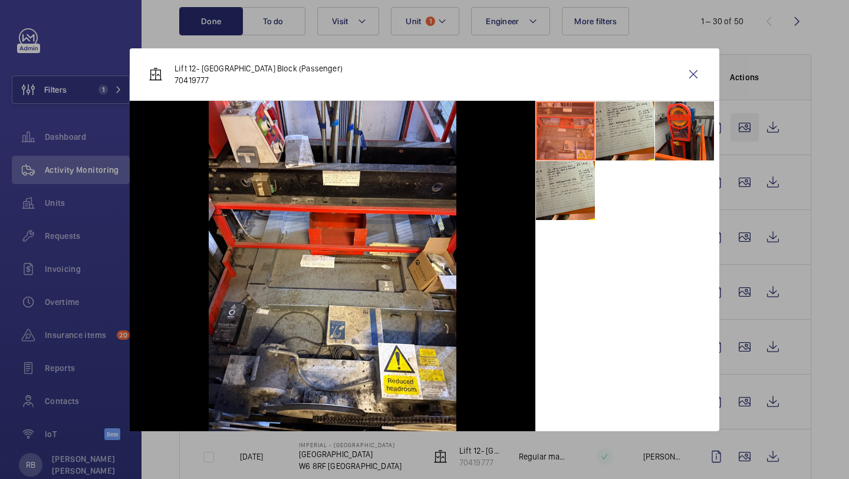
click at [752, 128] on div at bounding box center [424, 239] width 849 height 479
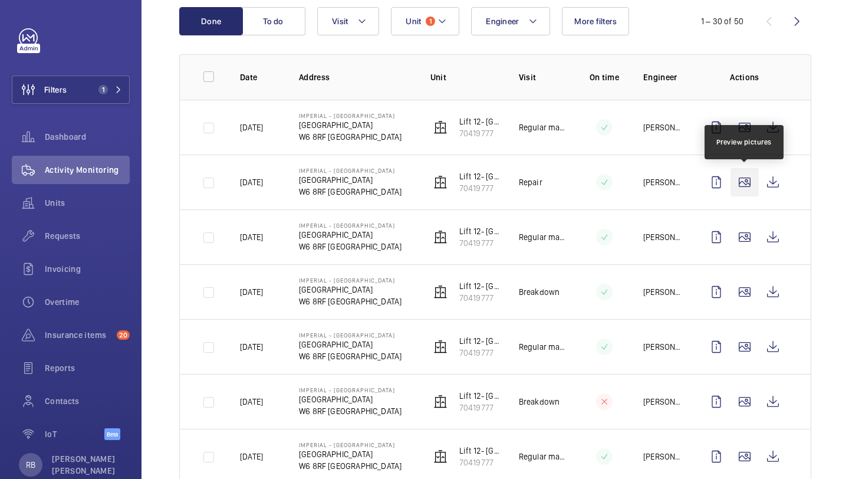
click at [747, 180] on wm-front-icon-button at bounding box center [744, 182] width 28 height 28
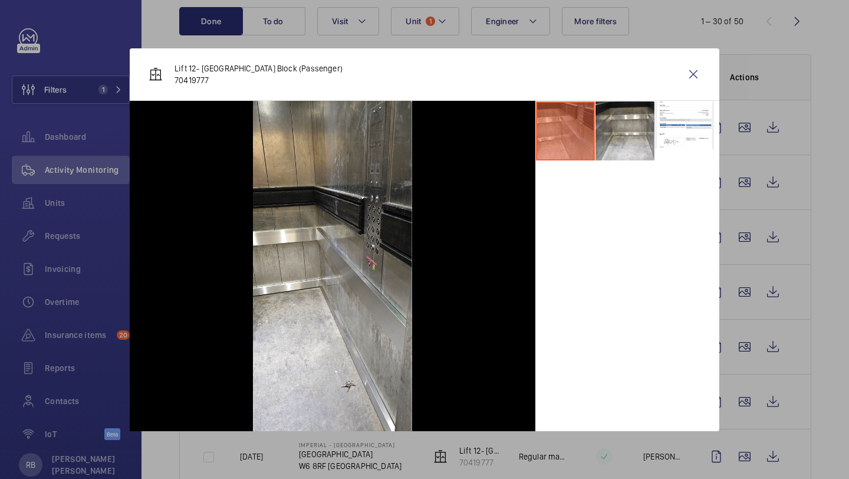
click at [734, 173] on div at bounding box center [424, 239] width 849 height 479
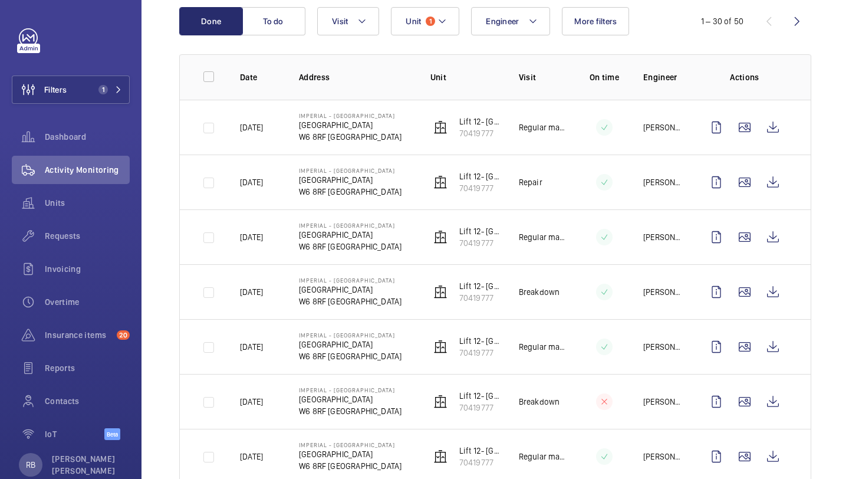
click at [747, 261] on td at bounding box center [746, 236] width 127 height 55
click at [747, 246] on wm-front-icon-button at bounding box center [744, 237] width 28 height 28
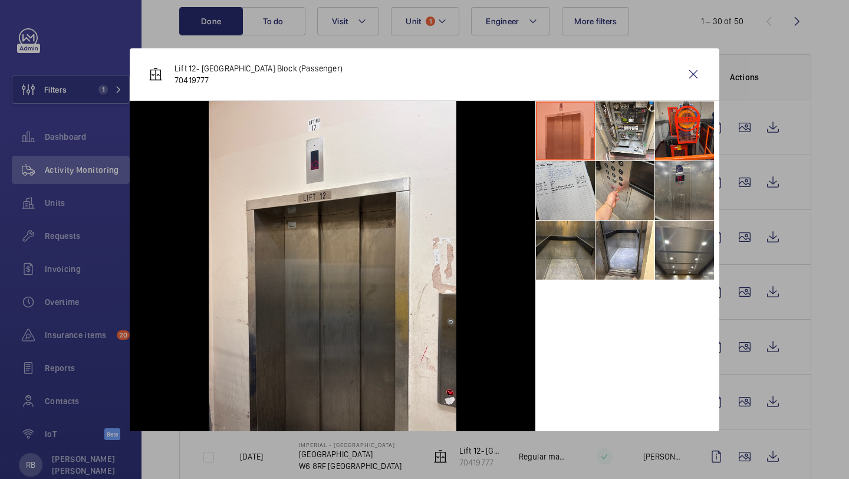
click at [558, 259] on li at bounding box center [565, 249] width 59 height 59
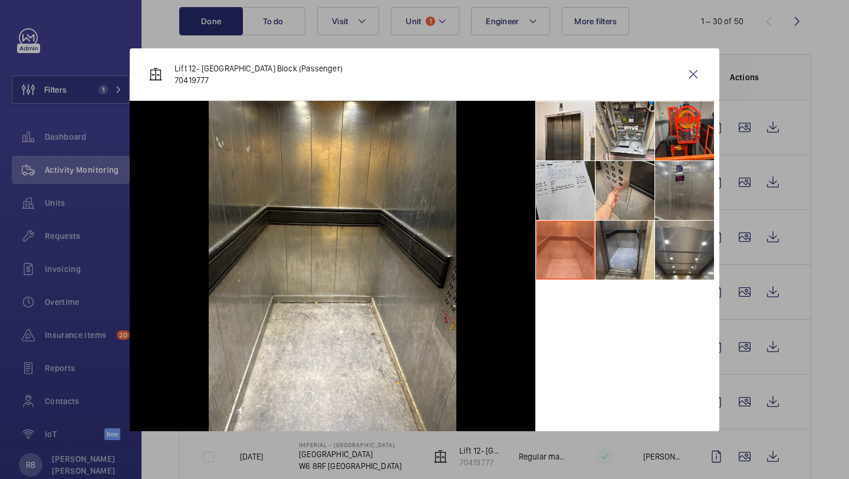
click at [629, 242] on li at bounding box center [624, 249] width 59 height 59
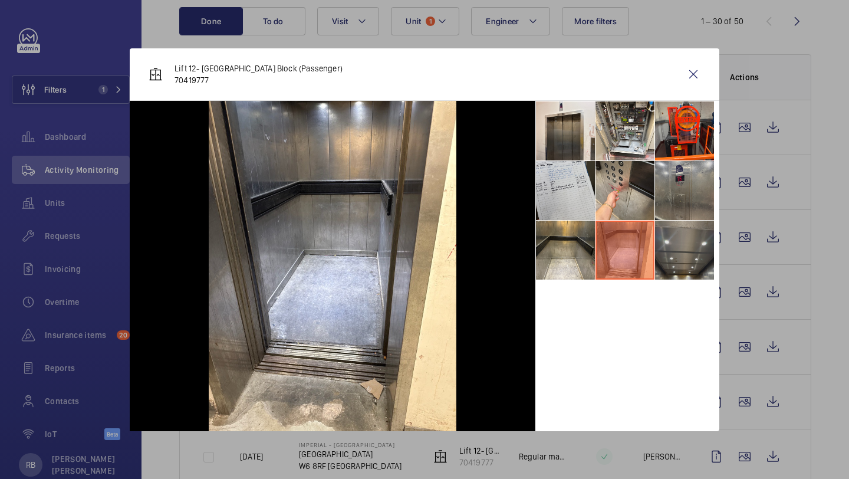
click at [665, 240] on li at bounding box center [684, 249] width 59 height 59
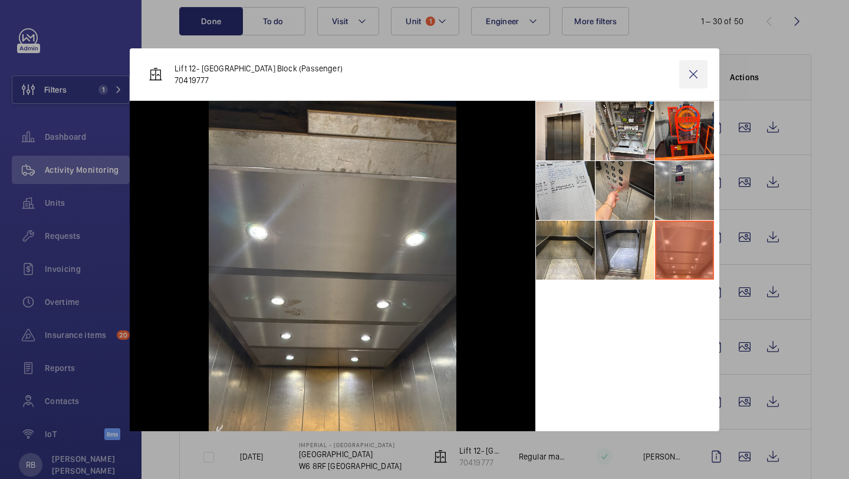
click at [691, 67] on wm-front-icon-button at bounding box center [693, 74] width 28 height 28
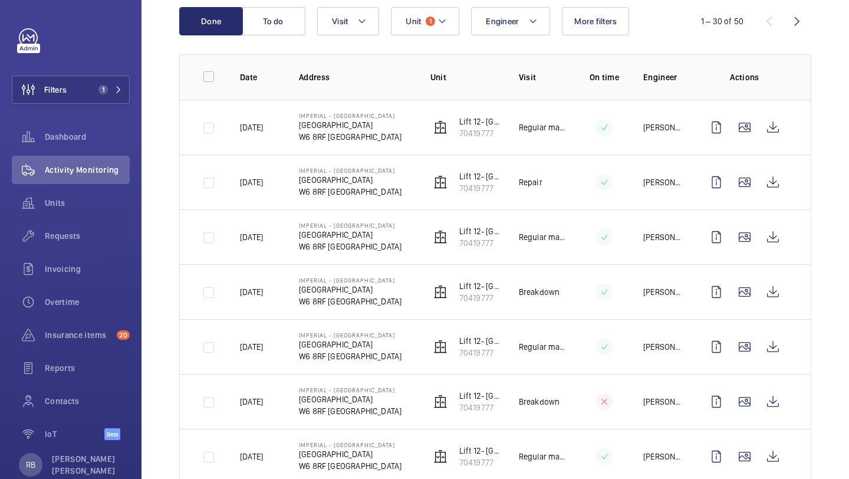
scroll to position [0, 0]
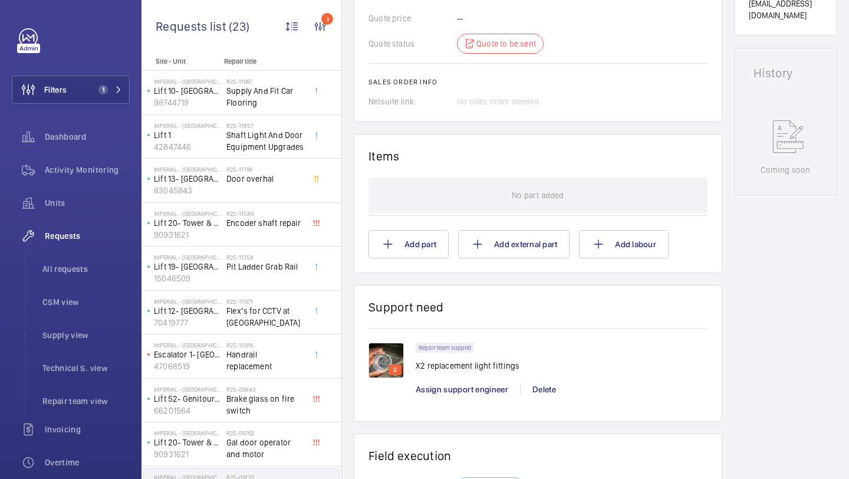
scroll to position [557, 0]
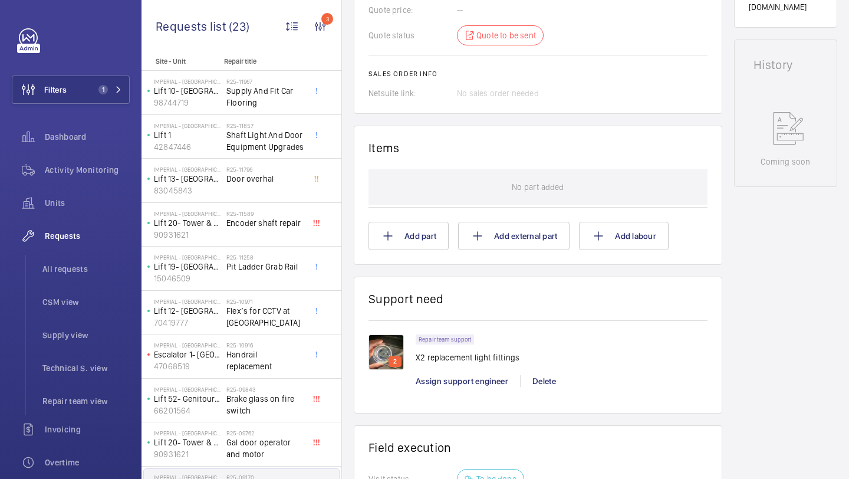
click at [387, 355] on img at bounding box center [385, 351] width 35 height 35
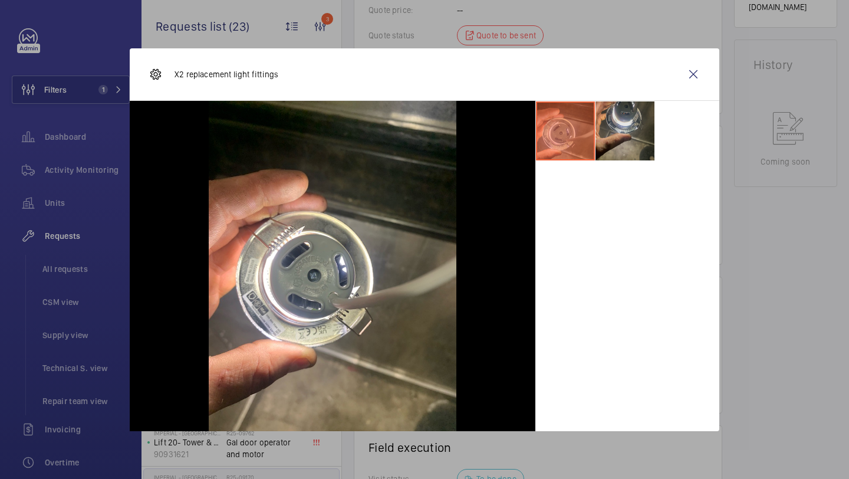
click at [612, 154] on li at bounding box center [624, 130] width 59 height 59
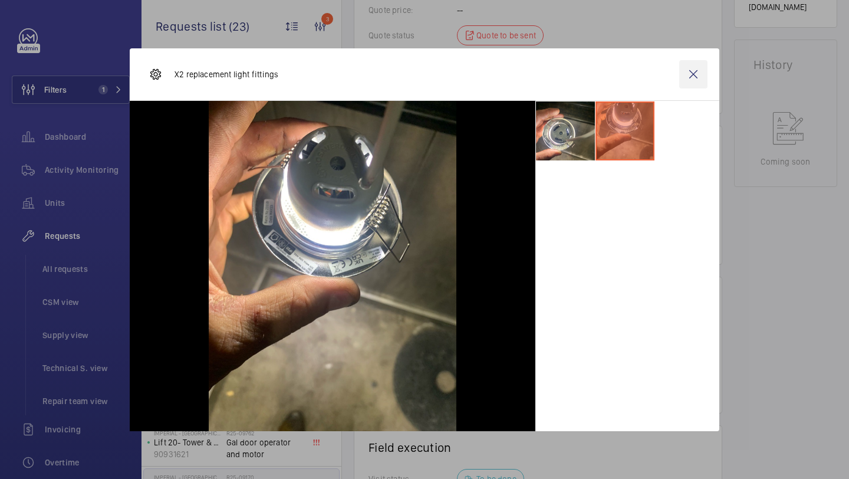
click at [694, 69] on wm-front-icon-button at bounding box center [693, 74] width 28 height 28
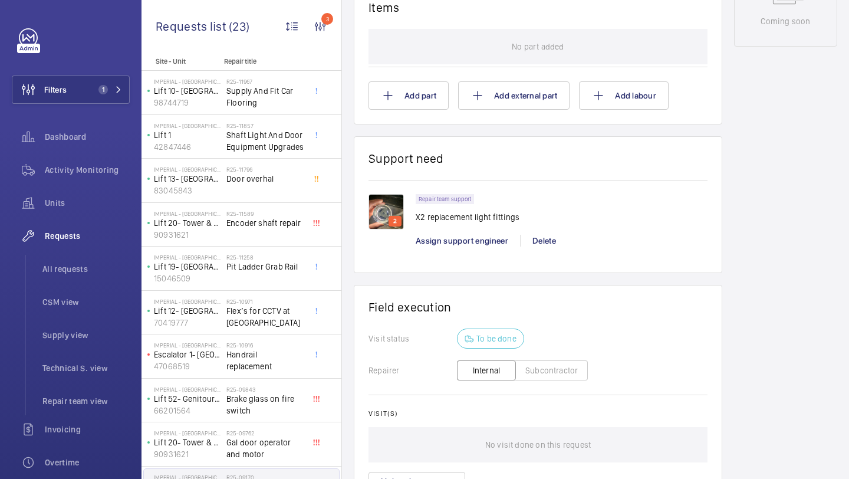
scroll to position [703, 0]
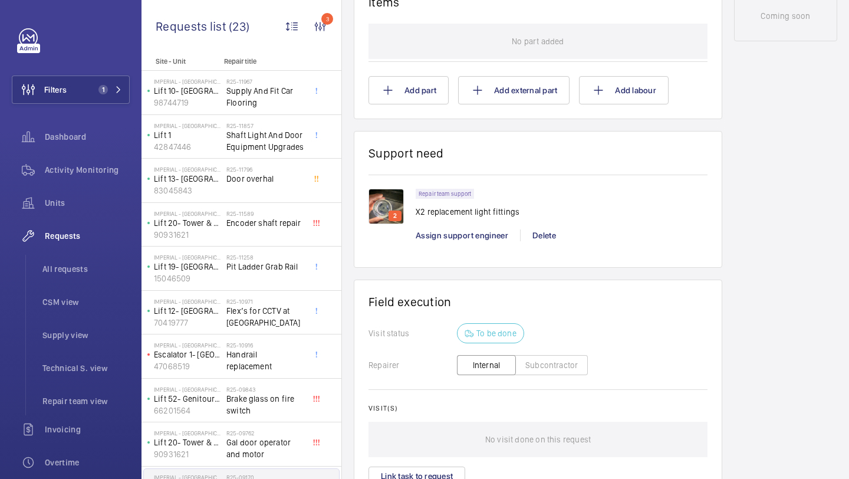
click at [392, 219] on img at bounding box center [385, 206] width 35 height 35
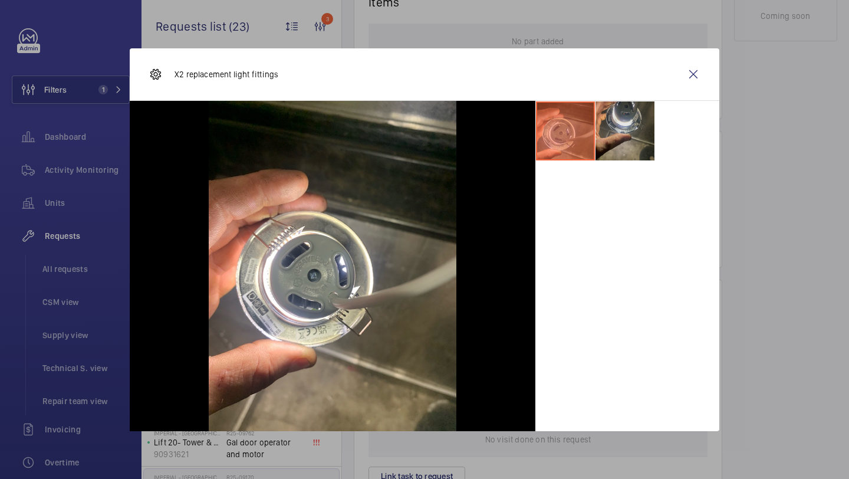
click at [650, 112] on li at bounding box center [624, 130] width 59 height 59
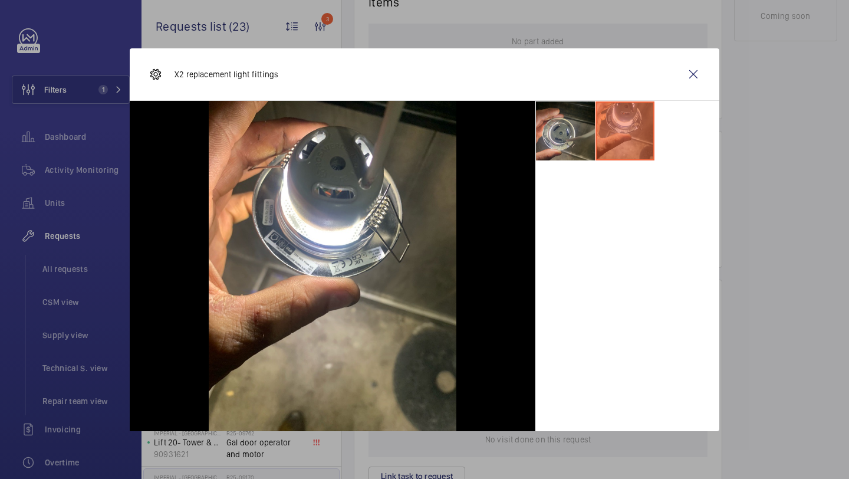
click at [571, 140] on li at bounding box center [565, 130] width 59 height 59
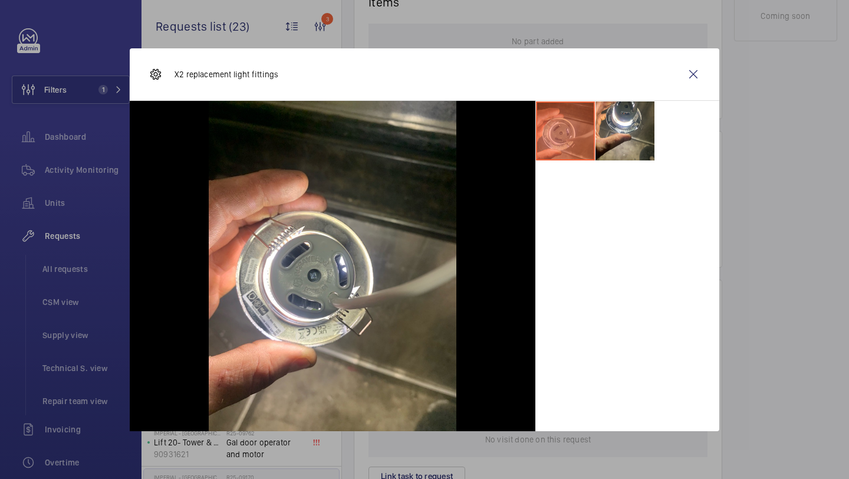
click at [676, 62] on div "X2 replacement light fittings" at bounding box center [424, 74] width 589 height 52
click at [690, 74] on wm-front-icon-button at bounding box center [693, 74] width 28 height 28
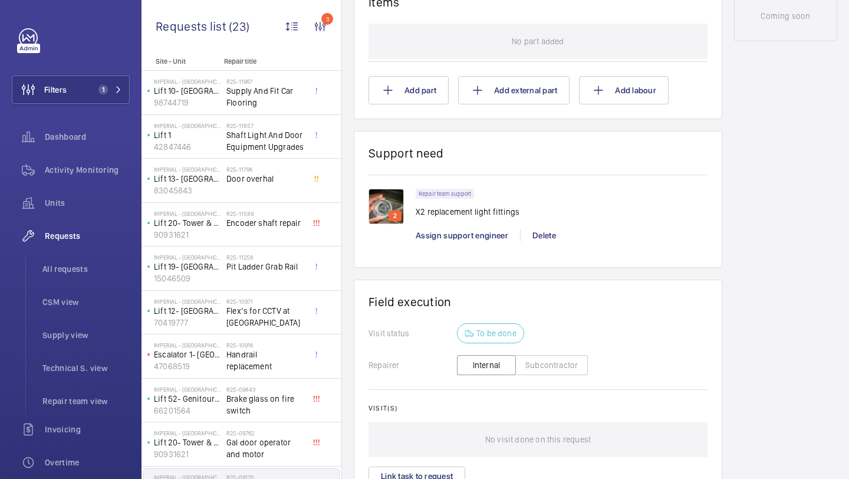
scroll to position [685, 0]
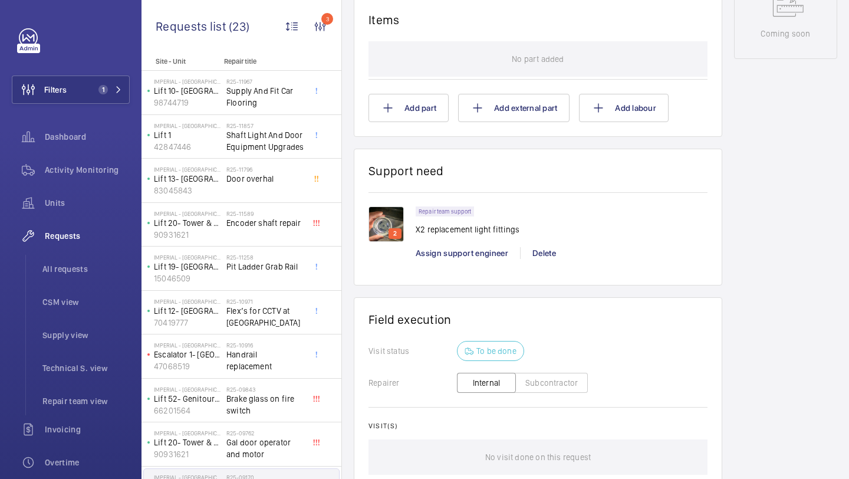
click at [388, 239] on div "2" at bounding box center [394, 233] width 13 height 11
click at [391, 228] on img at bounding box center [385, 223] width 35 height 35
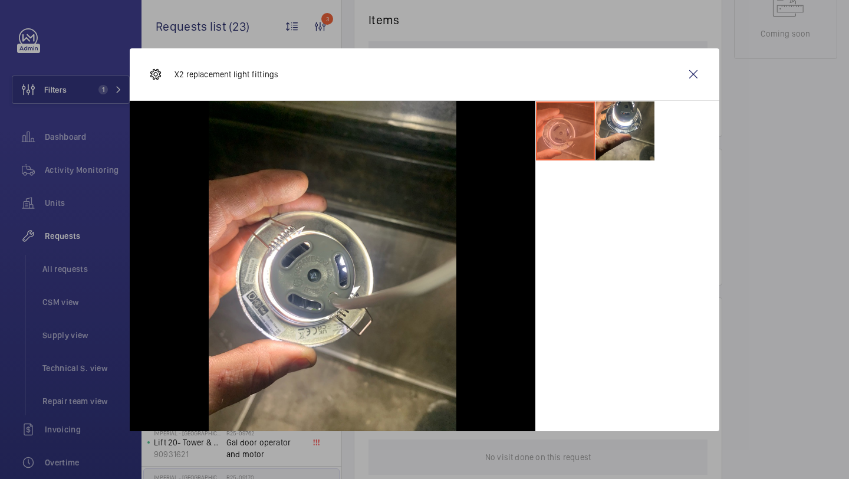
click at [611, 96] on div "X2 replacement light fittings" at bounding box center [424, 74] width 589 height 52
click at [617, 113] on li at bounding box center [624, 130] width 59 height 59
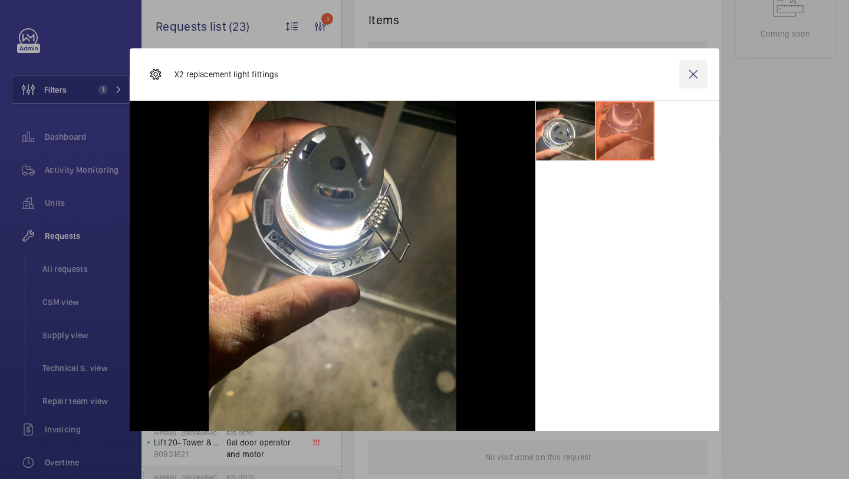
click at [686, 72] on wm-front-icon-button at bounding box center [693, 74] width 28 height 28
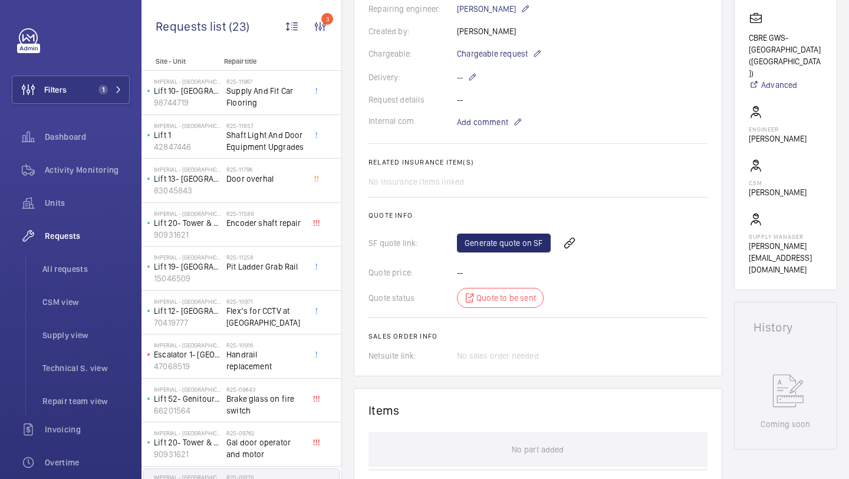
scroll to position [289, 0]
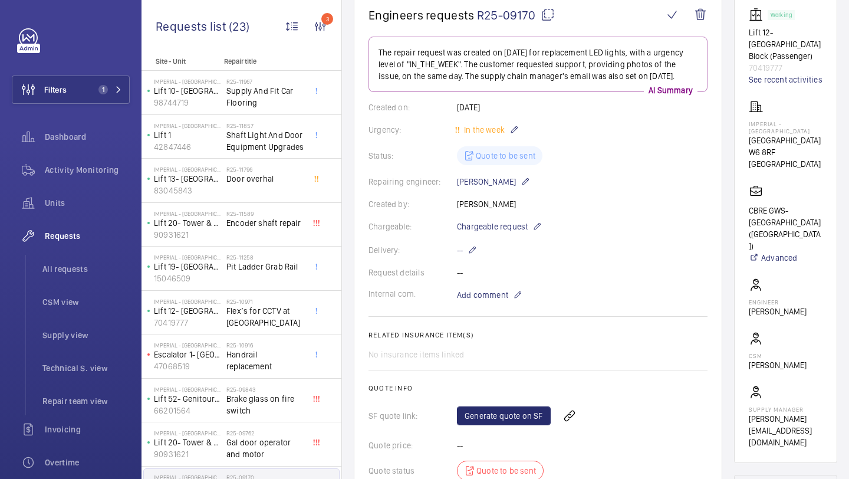
scroll to position [121, 0]
click at [812, 90] on wm-front-card-body "Working Lift 12- Tower & Laboratory Block (Passenger) 70419777 See recent activ…" at bounding box center [786, 229] width 74 height 440
click at [801, 87] on link "See recent activities" at bounding box center [786, 81] width 74 height 12
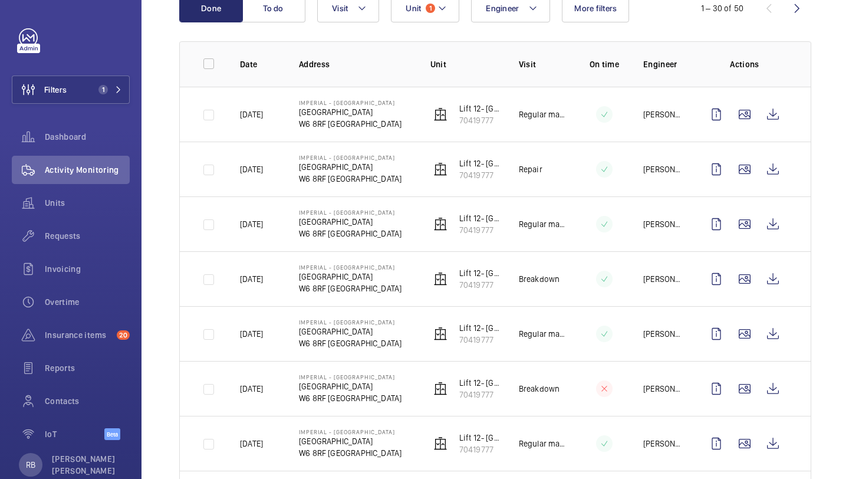
scroll to position [142, 0]
click at [741, 226] on wm-front-icon-button at bounding box center [744, 224] width 28 height 28
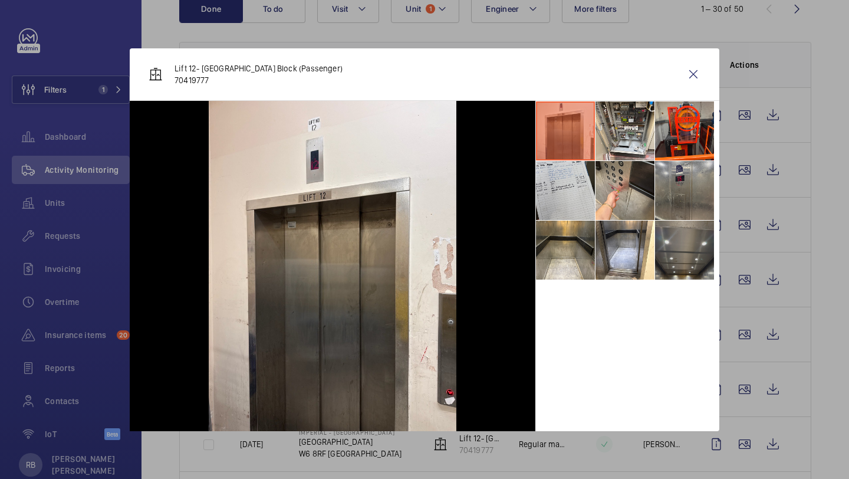
click at [678, 246] on li at bounding box center [684, 249] width 59 height 59
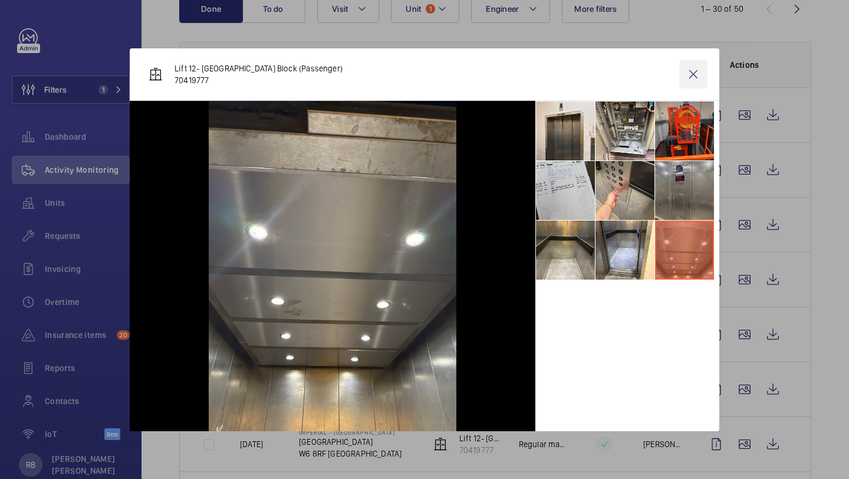
click at [688, 80] on wm-front-icon-button at bounding box center [693, 74] width 28 height 28
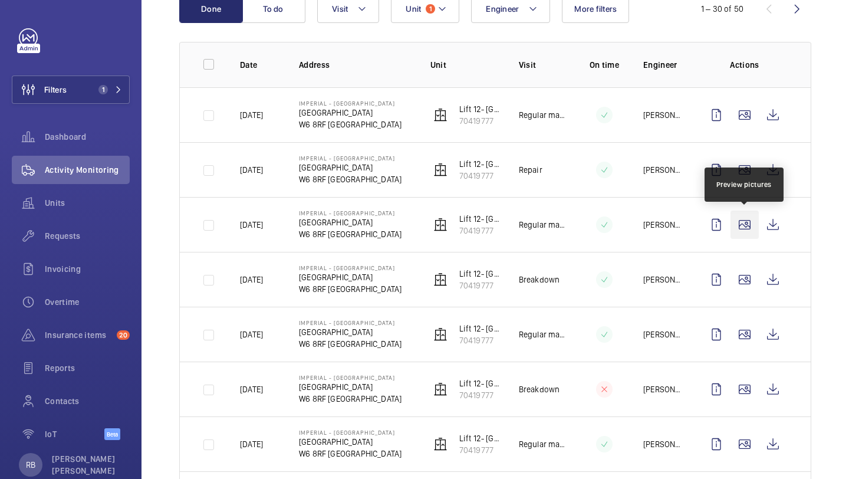
click at [737, 222] on wm-front-icon-button at bounding box center [744, 224] width 28 height 28
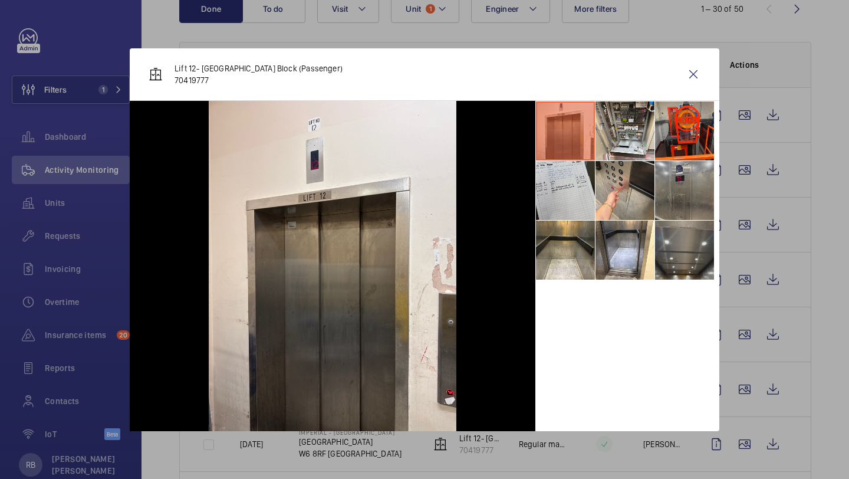
click at [656, 239] on li at bounding box center [684, 249] width 59 height 59
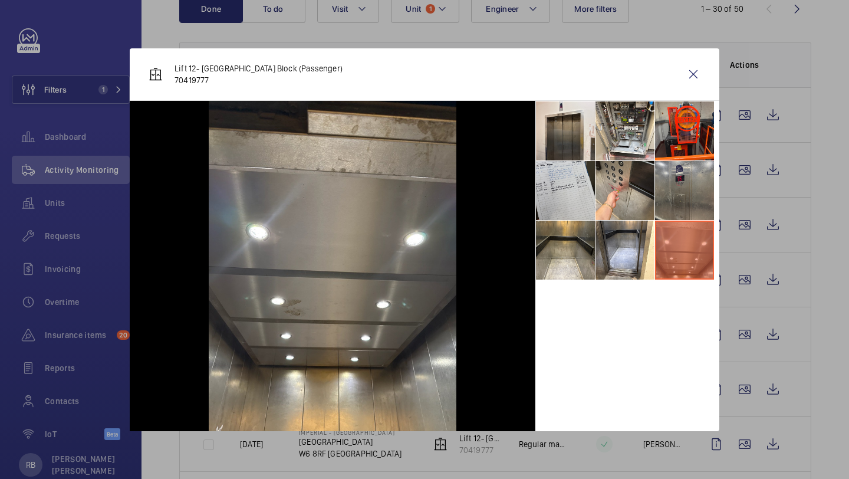
click at [711, 78] on div "Lift 12- Tower & Laboratory Block (Passenger) 70419777" at bounding box center [424, 74] width 589 height 52
click at [690, 73] on wm-front-icon-button at bounding box center [693, 74] width 28 height 28
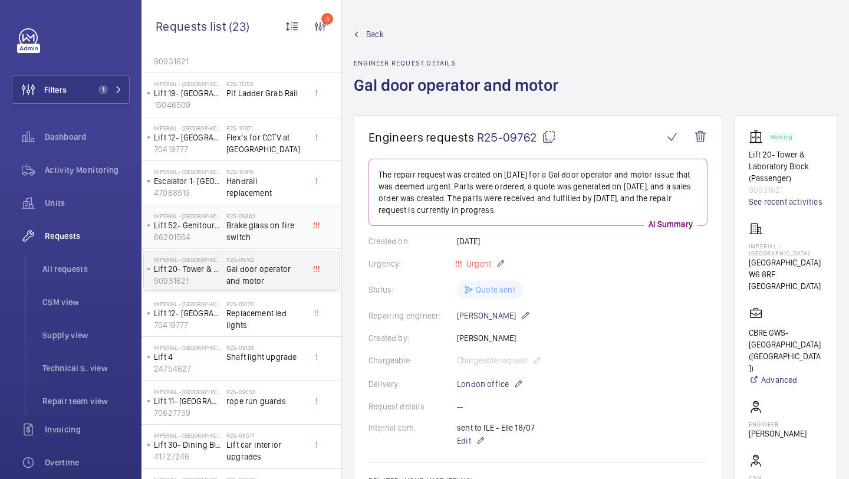
scroll to position [182, 0]
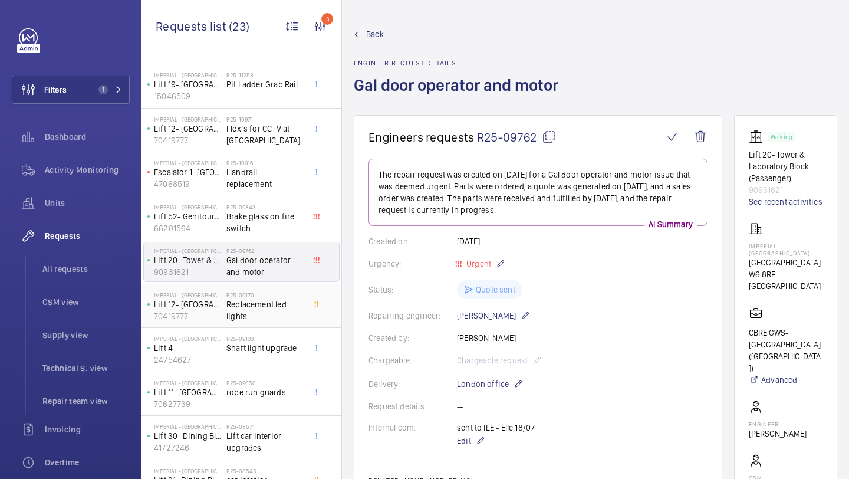
click at [292, 311] on span "Replacement led lights" at bounding box center [265, 310] width 78 height 24
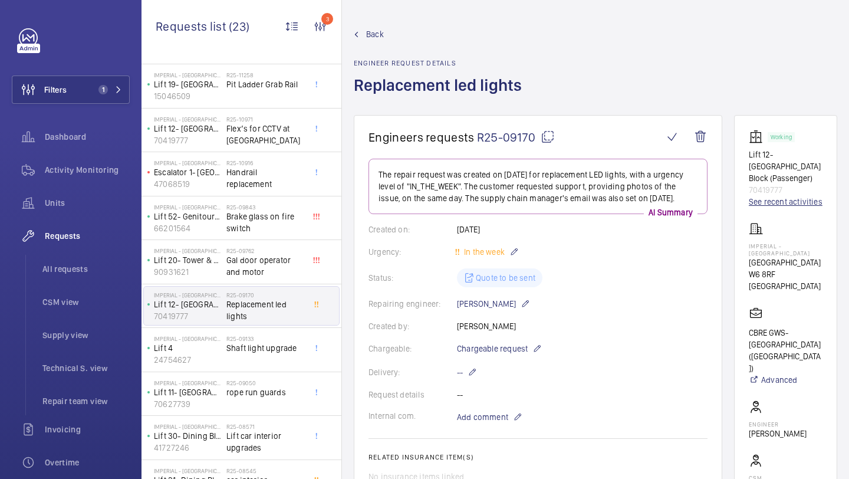
click at [806, 205] on link "See recent activities" at bounding box center [786, 202] width 74 height 12
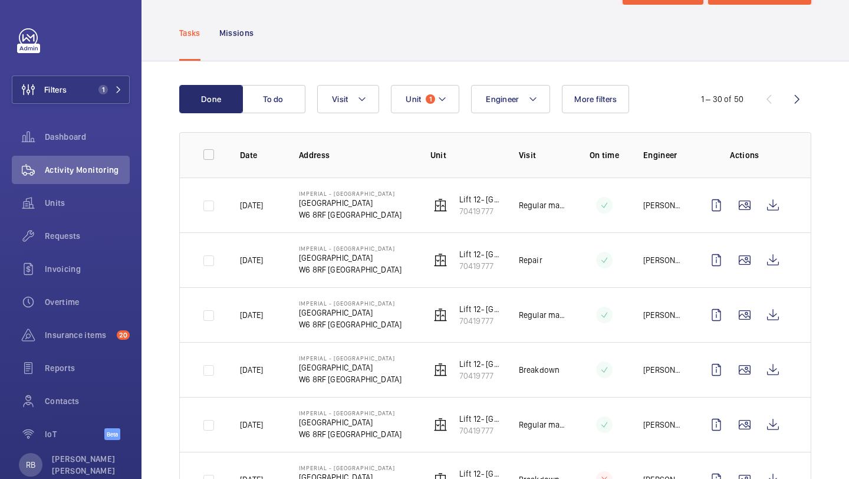
scroll to position [58, 0]
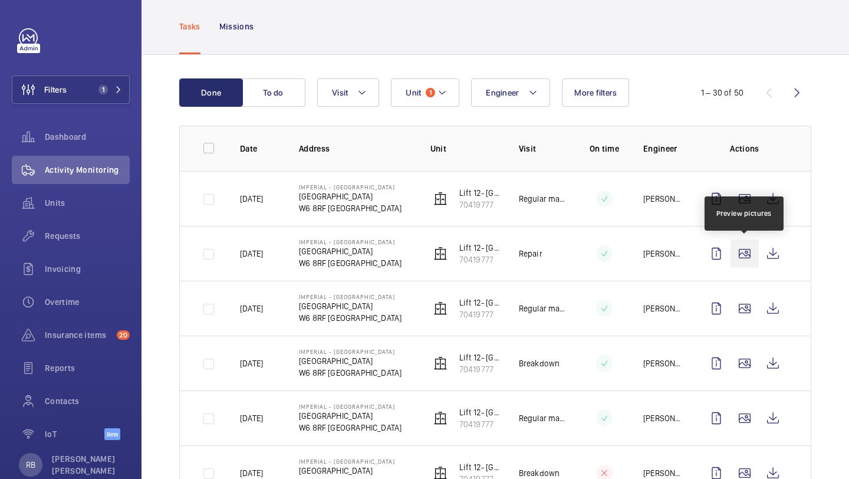
click at [747, 252] on wm-front-icon-button at bounding box center [744, 253] width 28 height 28
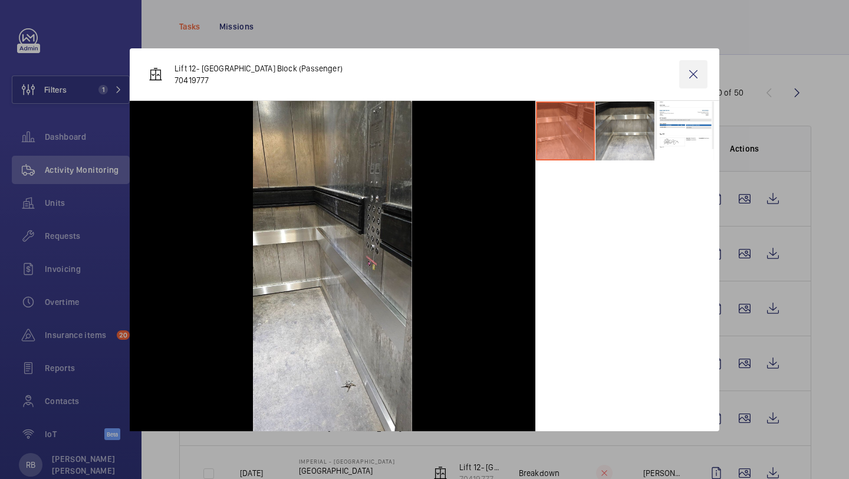
click at [699, 68] on wm-front-icon-button at bounding box center [693, 74] width 28 height 28
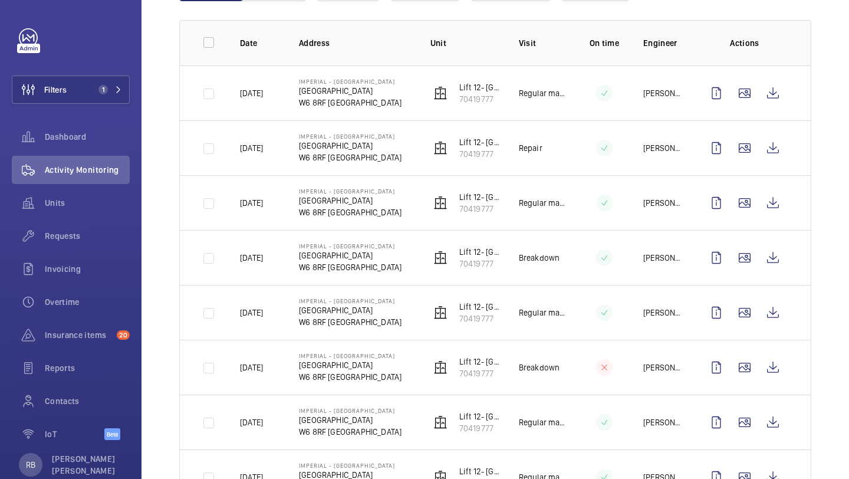
scroll to position [148, 0]
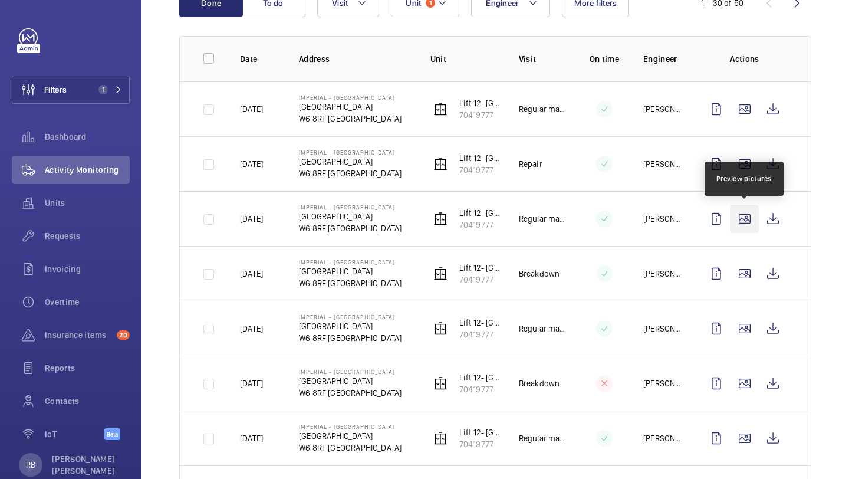
click at [750, 219] on wm-front-icon-button at bounding box center [744, 219] width 28 height 28
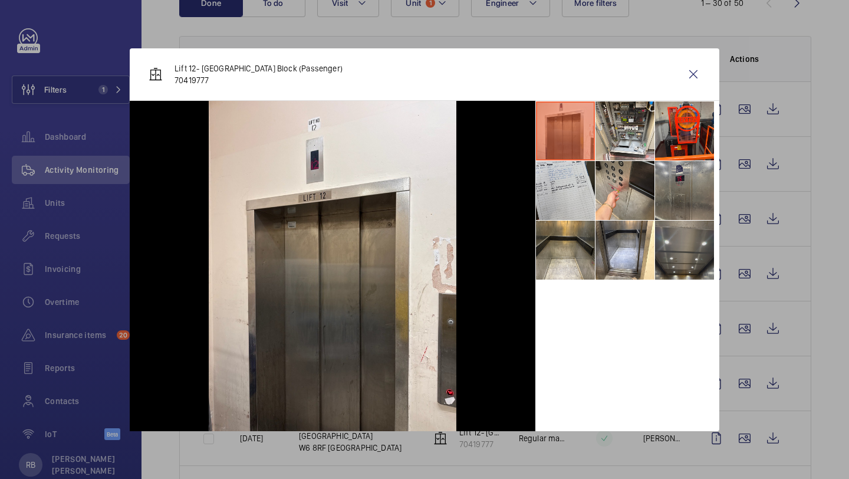
click at [667, 238] on li at bounding box center [684, 249] width 59 height 59
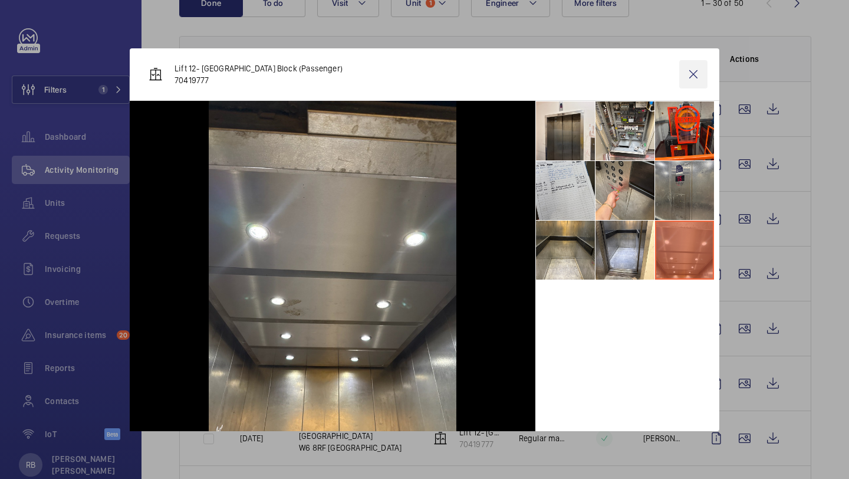
click at [693, 76] on wm-front-icon-button at bounding box center [693, 74] width 28 height 28
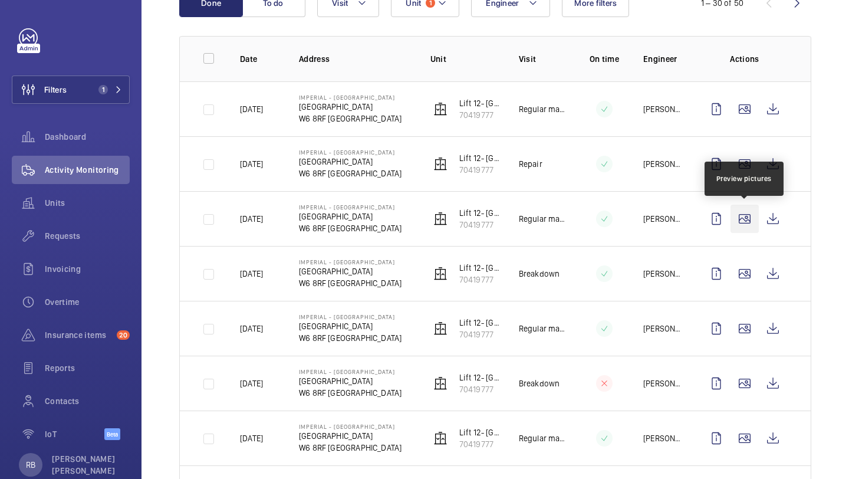
scroll to position [138, 0]
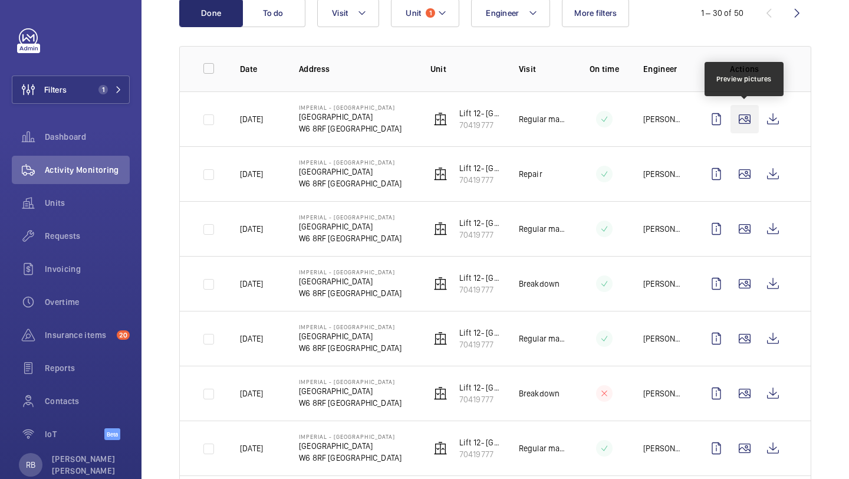
click at [742, 126] on wm-front-icon-button at bounding box center [744, 119] width 28 height 28
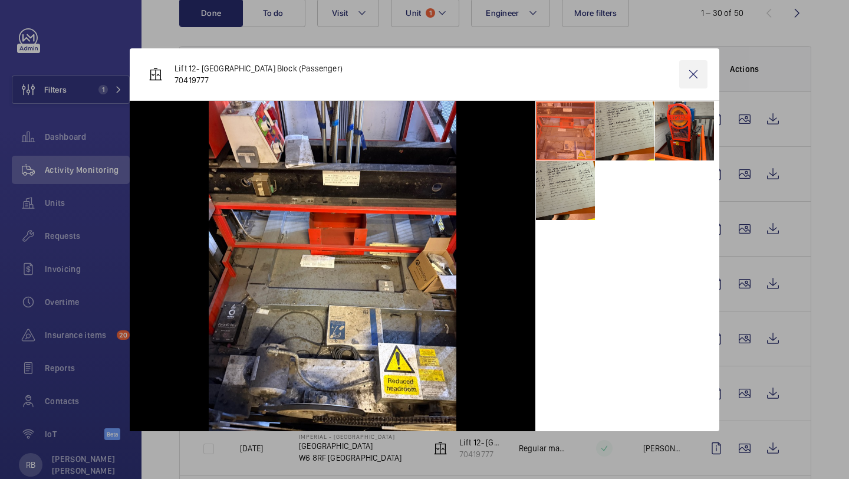
click at [695, 71] on wm-front-icon-button at bounding box center [693, 74] width 28 height 28
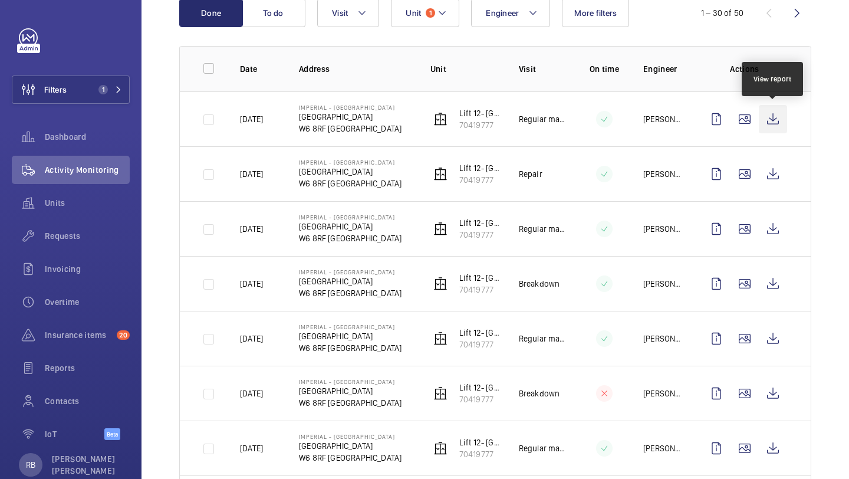
click at [771, 111] on wm-front-icon-button at bounding box center [773, 119] width 28 height 28
click at [744, 245] on td at bounding box center [746, 228] width 127 height 55
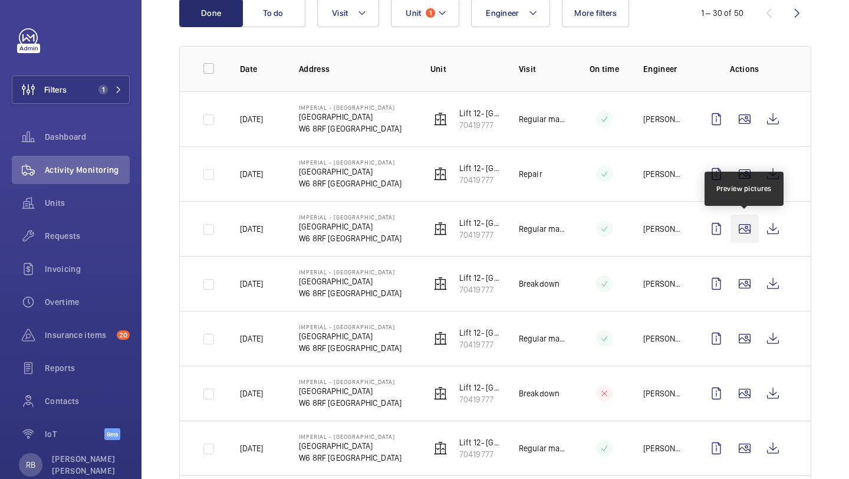
click at [744, 235] on wm-front-icon-button at bounding box center [744, 229] width 28 height 28
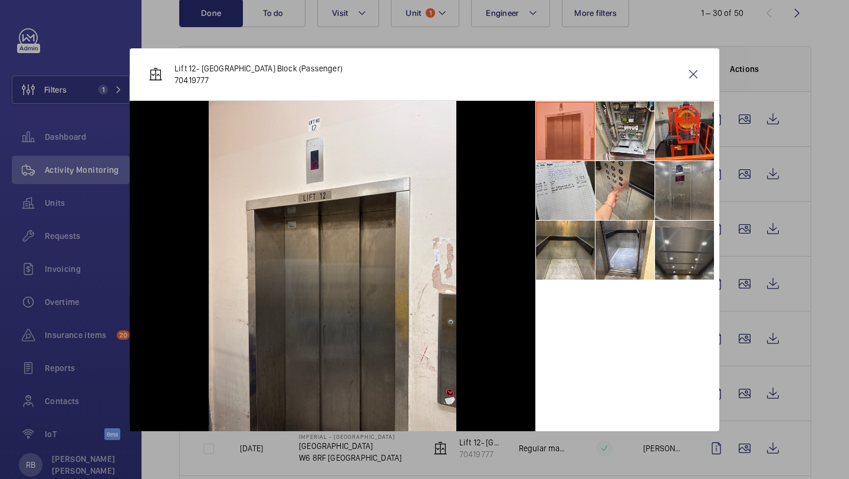
click at [677, 241] on li at bounding box center [684, 249] width 59 height 59
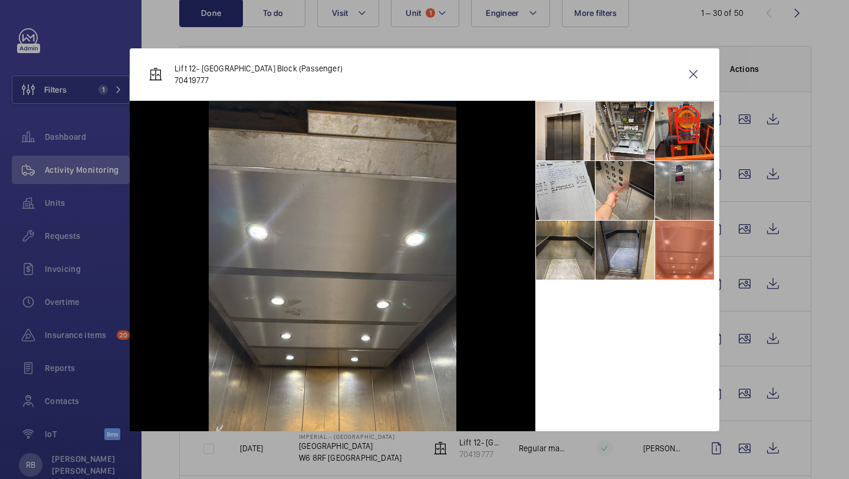
click at [614, 261] on li at bounding box center [624, 249] width 59 height 59
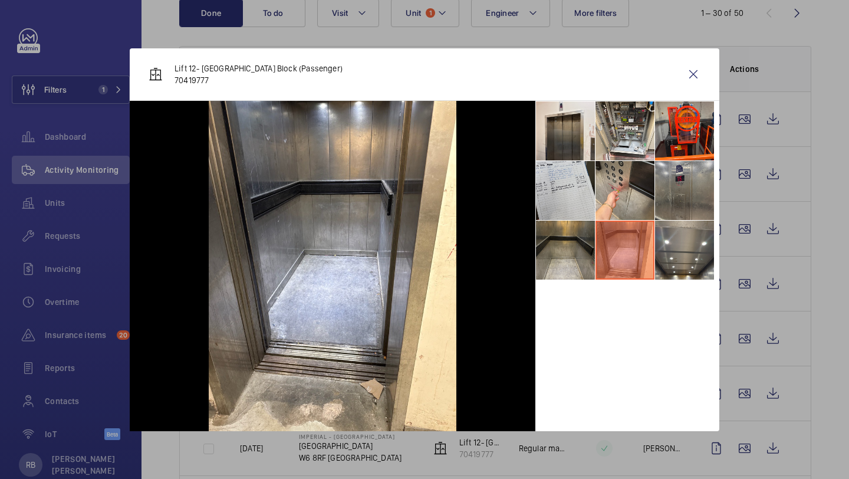
click at [552, 253] on li at bounding box center [565, 249] width 59 height 59
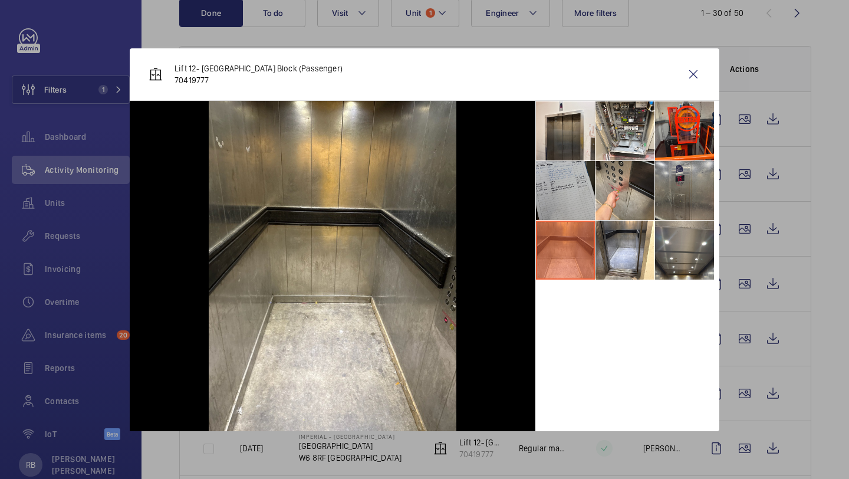
click at [572, 166] on li at bounding box center [565, 190] width 59 height 59
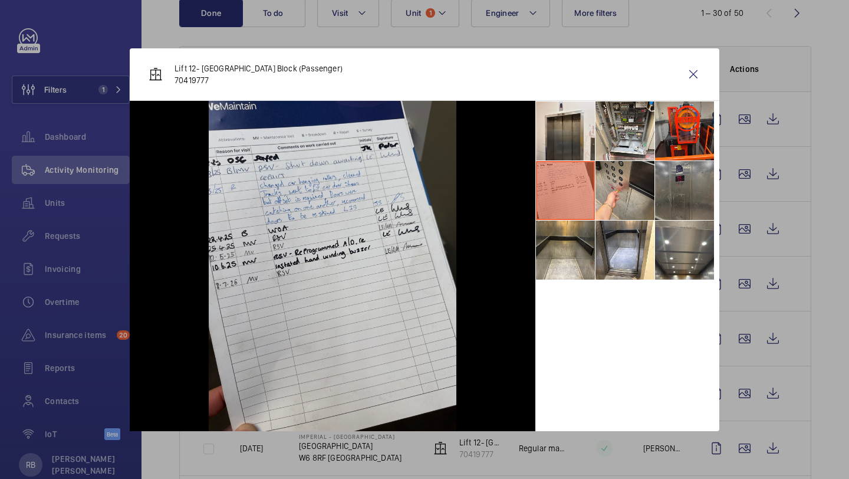
click at [664, 172] on li at bounding box center [684, 190] width 59 height 59
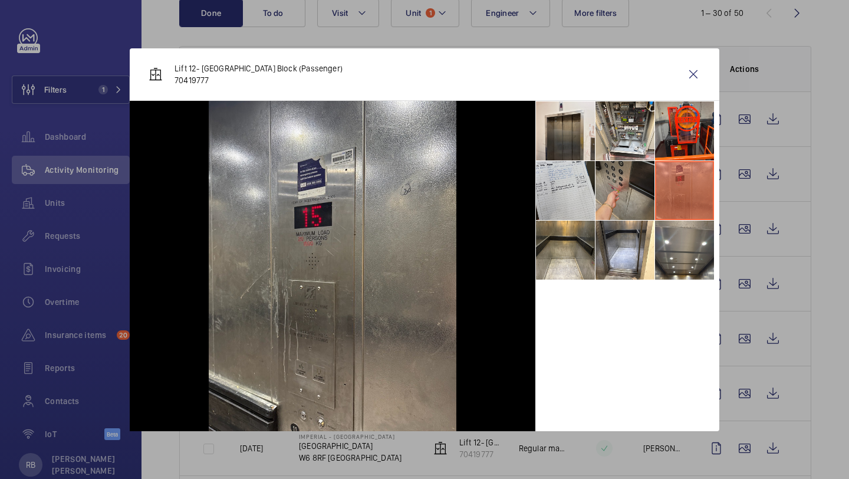
click at [648, 190] on li at bounding box center [624, 190] width 59 height 59
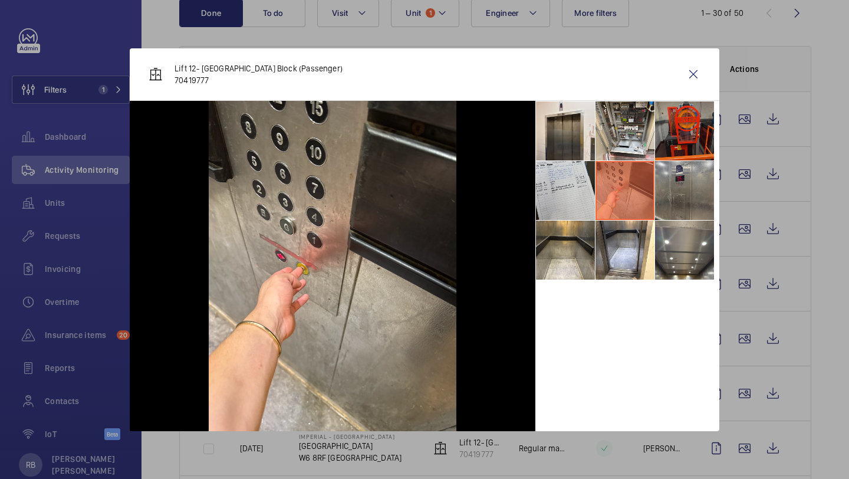
click at [687, 118] on li at bounding box center [684, 130] width 59 height 59
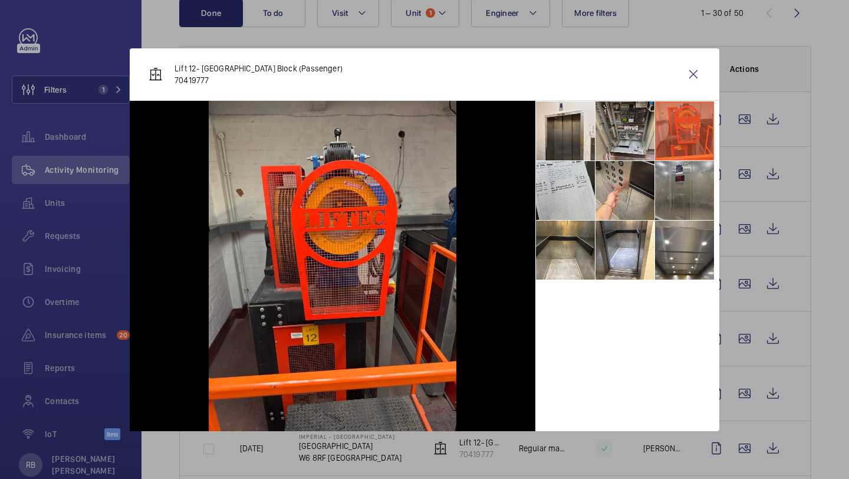
click at [606, 123] on li at bounding box center [624, 130] width 59 height 59
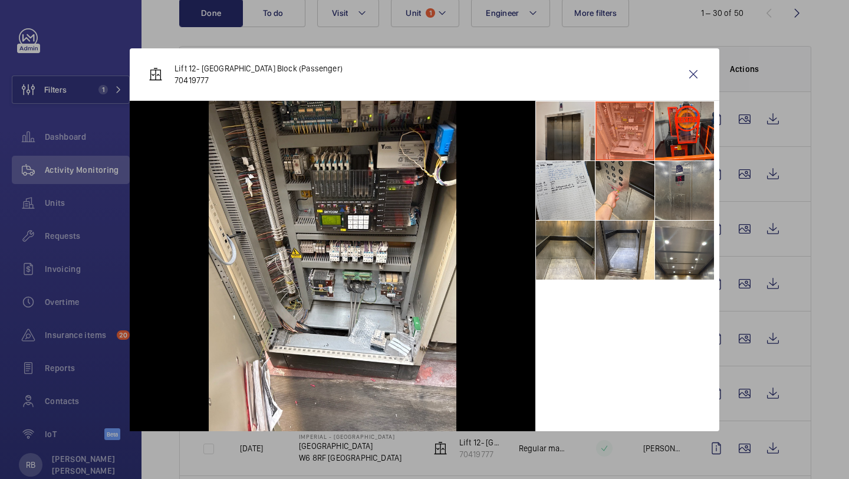
click at [549, 128] on li at bounding box center [565, 130] width 59 height 59
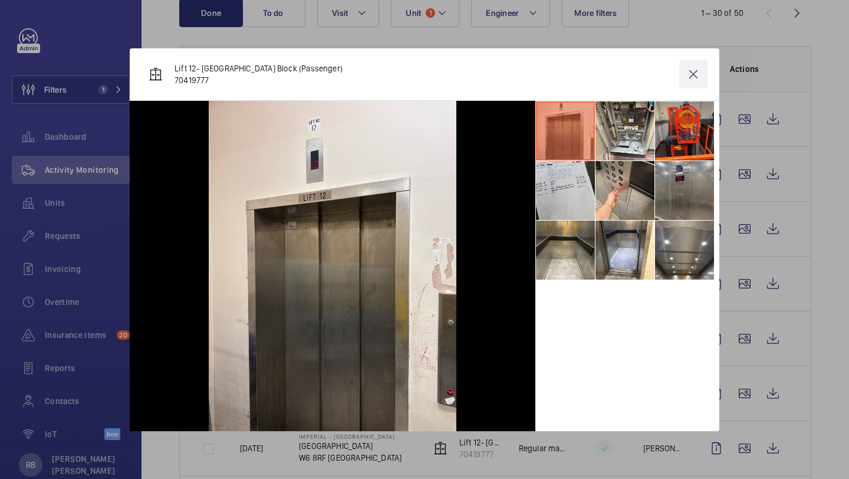
click at [700, 68] on wm-front-icon-button at bounding box center [693, 74] width 28 height 28
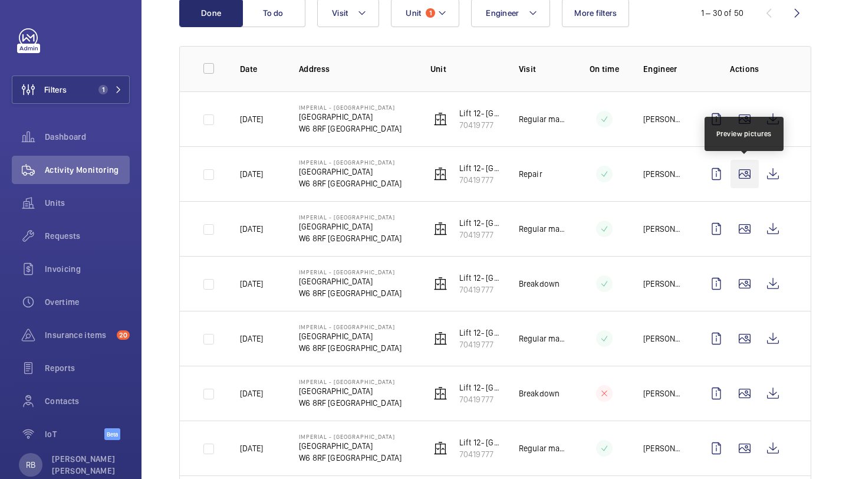
click at [747, 183] on wm-front-icon-button at bounding box center [744, 174] width 28 height 28
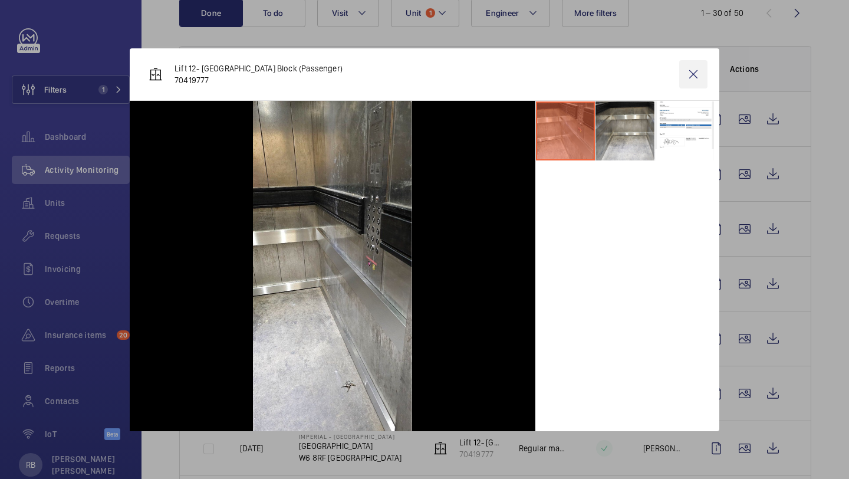
click at [682, 82] on wm-front-icon-button at bounding box center [693, 74] width 28 height 28
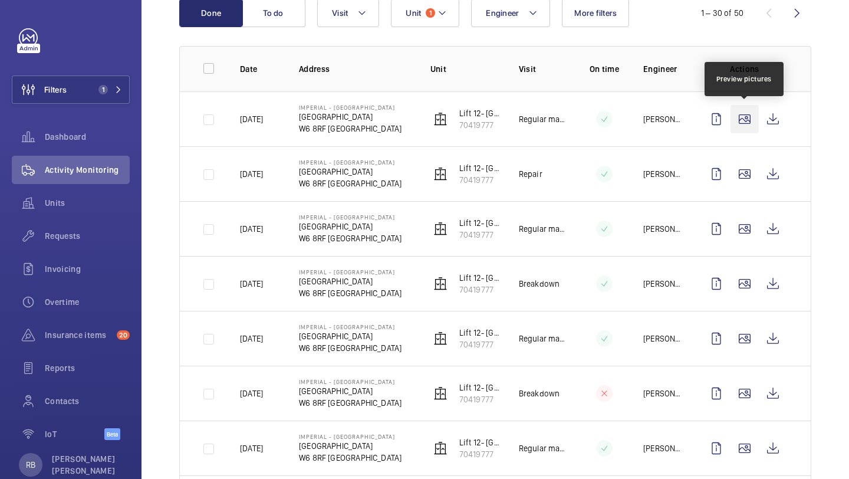
click at [739, 115] on wm-front-icon-button at bounding box center [744, 119] width 28 height 28
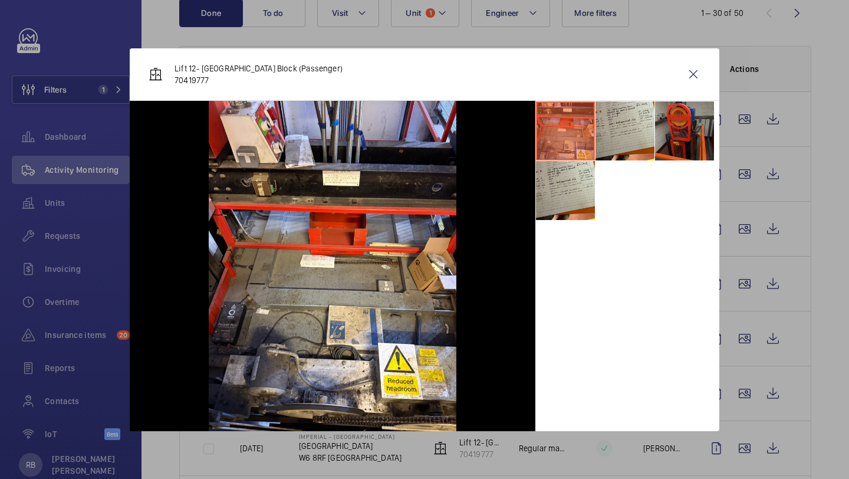
click at [663, 124] on li at bounding box center [684, 130] width 59 height 59
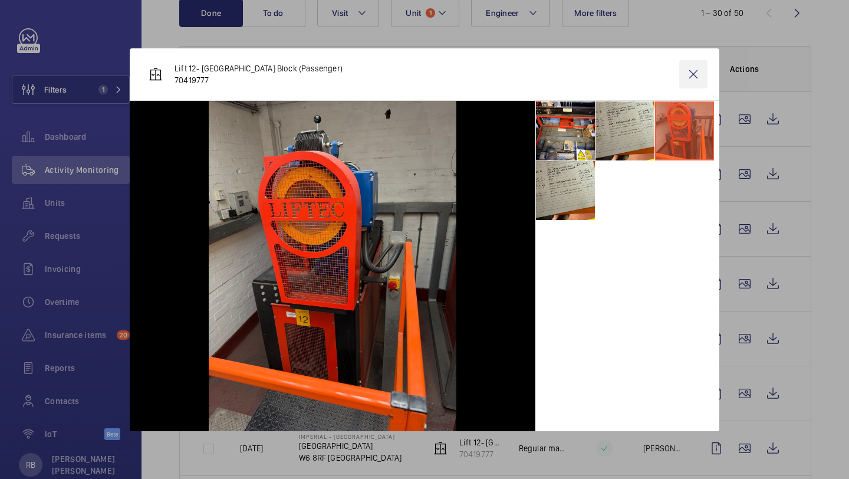
click at [686, 79] on wm-front-icon-button at bounding box center [693, 74] width 28 height 28
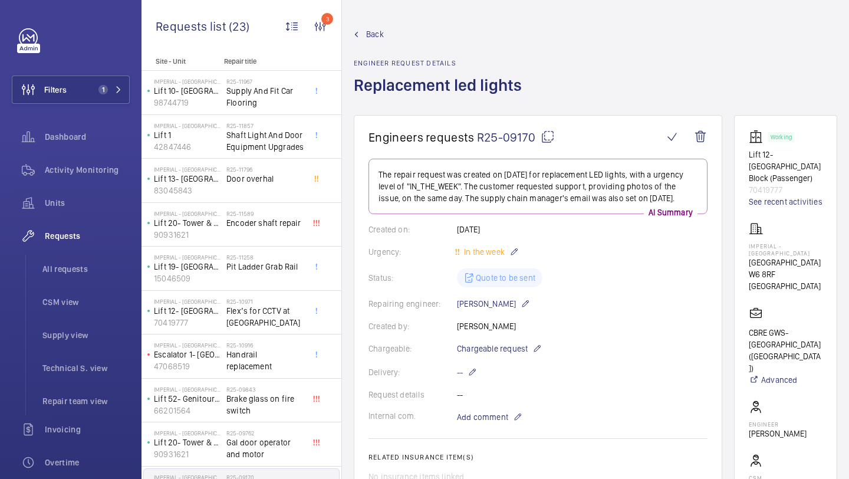
scroll to position [47, 0]
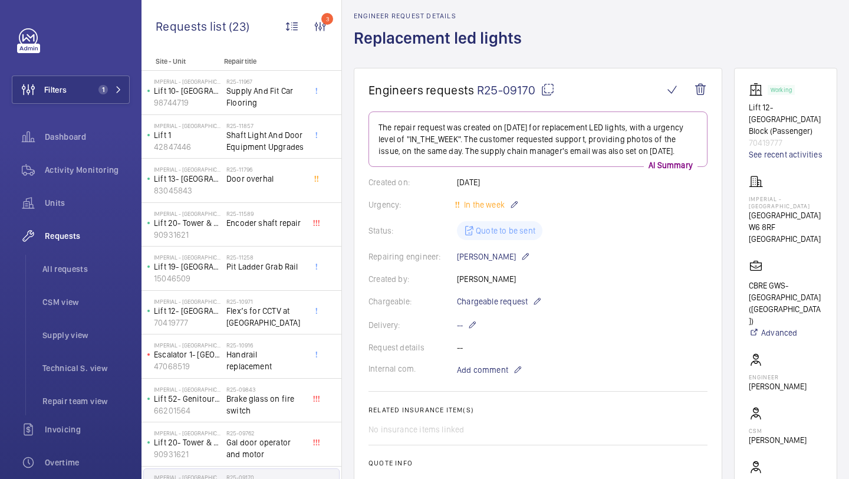
click at [708, 68] on wm-front-card "Engineers requests R25-09170 The repair request was created on 2025-07-07 for r…" at bounding box center [538, 346] width 368 height 556
click at [704, 85] on wm-front-icon-button at bounding box center [700, 89] width 28 height 28
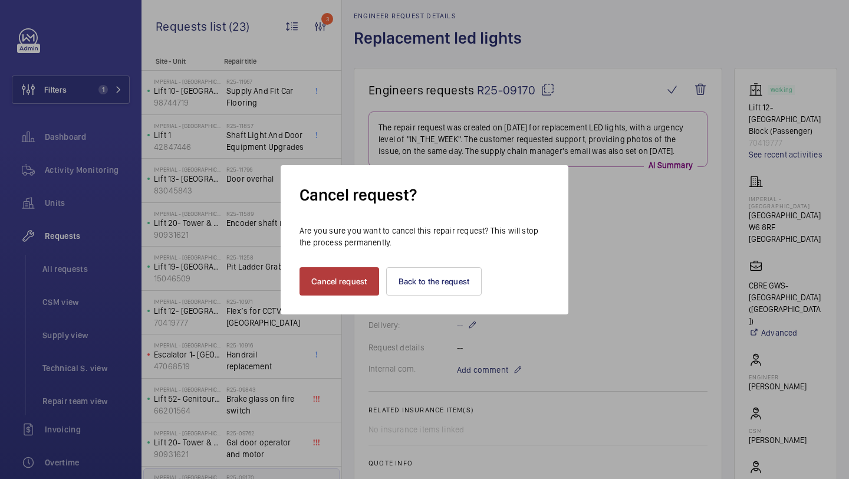
click at [344, 284] on button "Cancel request" at bounding box center [339, 281] width 80 height 28
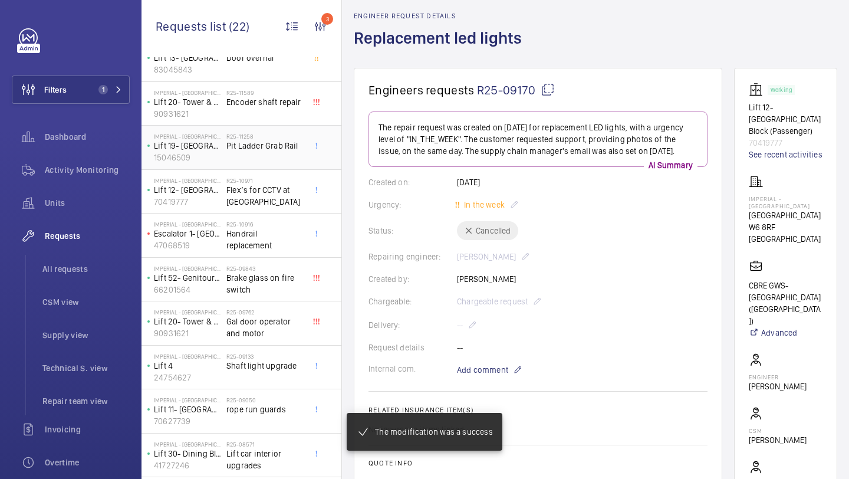
scroll to position [128, 0]
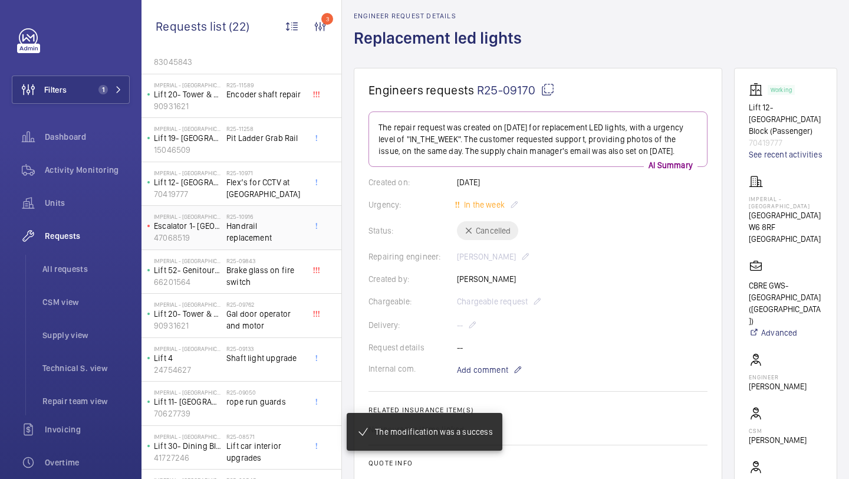
click at [269, 230] on span "Handrail replacement" at bounding box center [265, 232] width 78 height 24
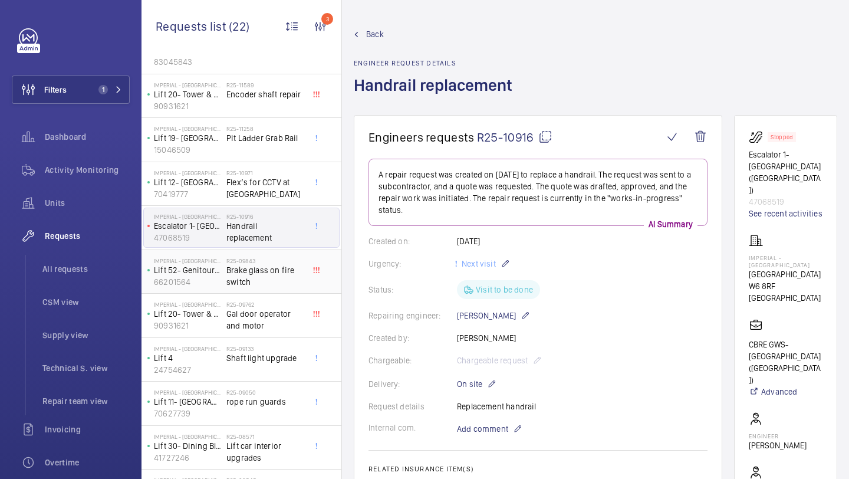
click at [261, 264] on span "Brake glass on fire switch" at bounding box center [265, 276] width 78 height 24
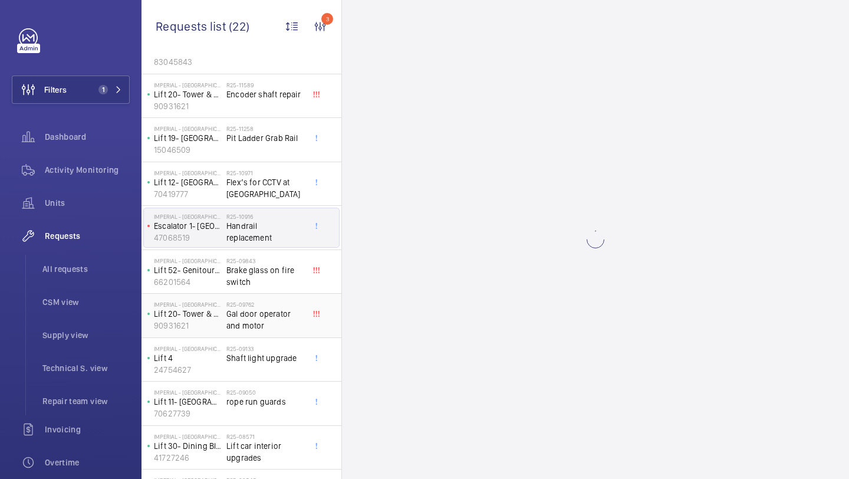
click at [255, 311] on span "Gal door operator and motor" at bounding box center [265, 320] width 78 height 24
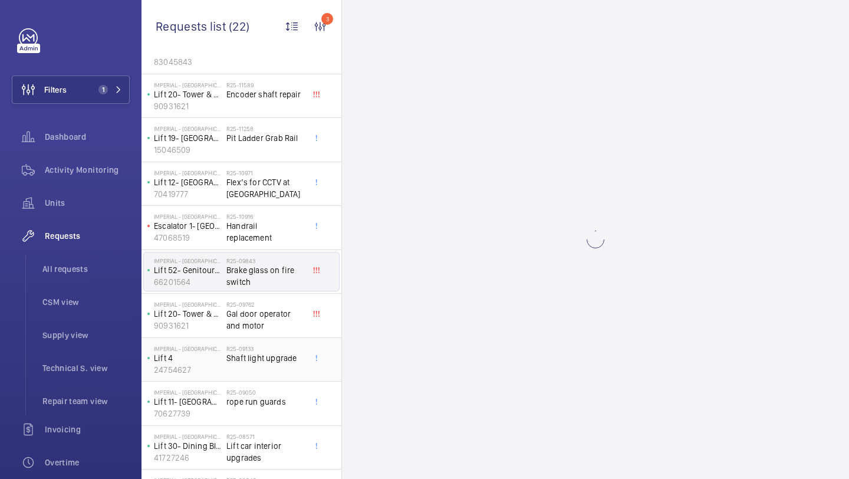
click at [250, 371] on div "R25-09133 Shaft light upgrade" at bounding box center [265, 362] width 78 height 34
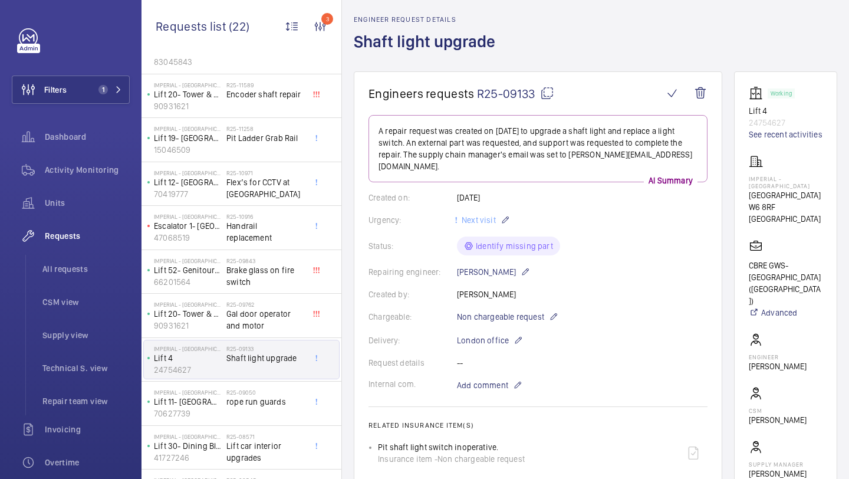
scroll to position [28, 0]
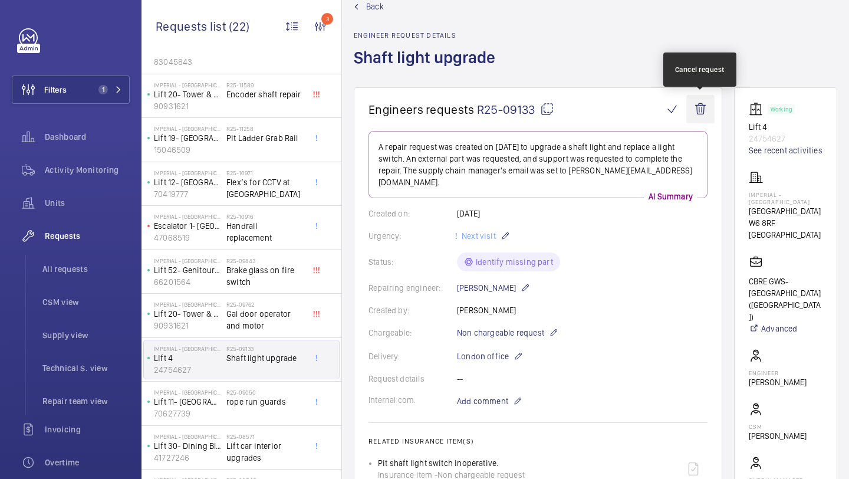
click at [704, 111] on wm-front-icon-button at bounding box center [700, 109] width 28 height 28
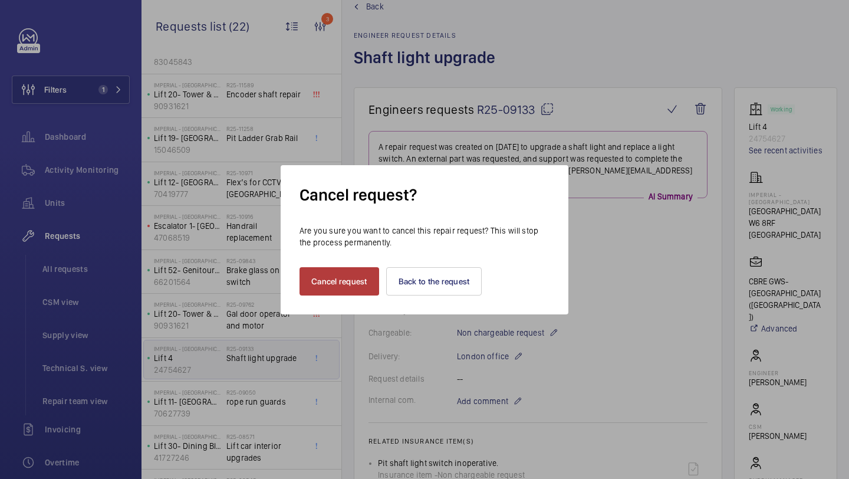
click at [323, 280] on button "Cancel request" at bounding box center [339, 281] width 80 height 28
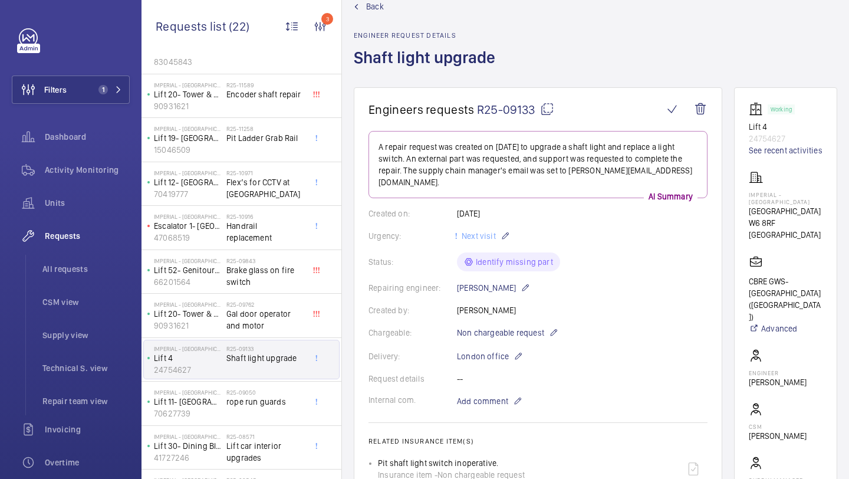
scroll to position [0, 0]
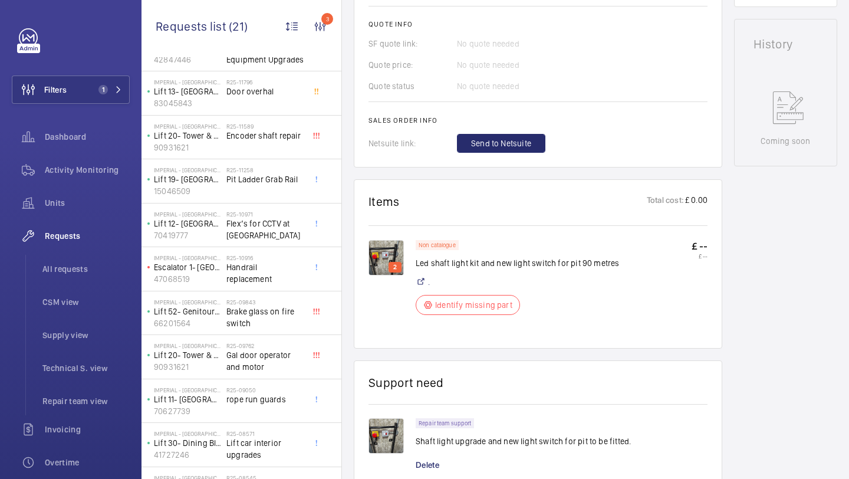
scroll to position [559, 0]
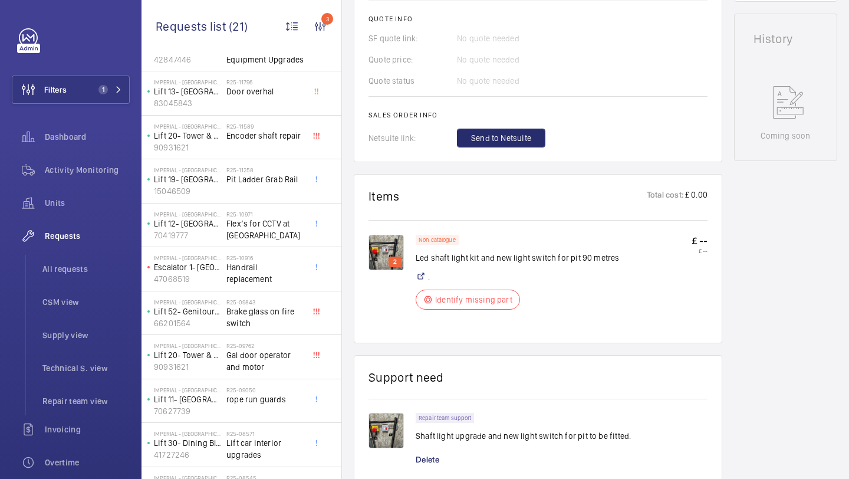
click at [391, 238] on img at bounding box center [385, 252] width 35 height 35
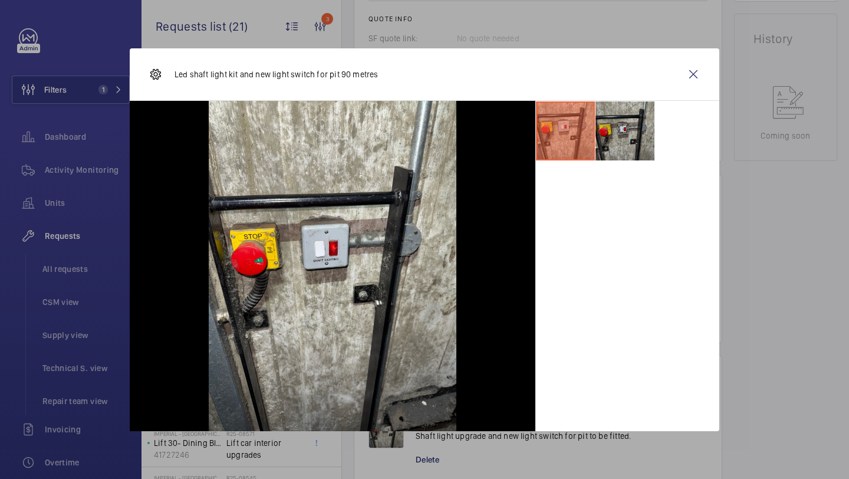
click at [622, 128] on li at bounding box center [624, 130] width 59 height 59
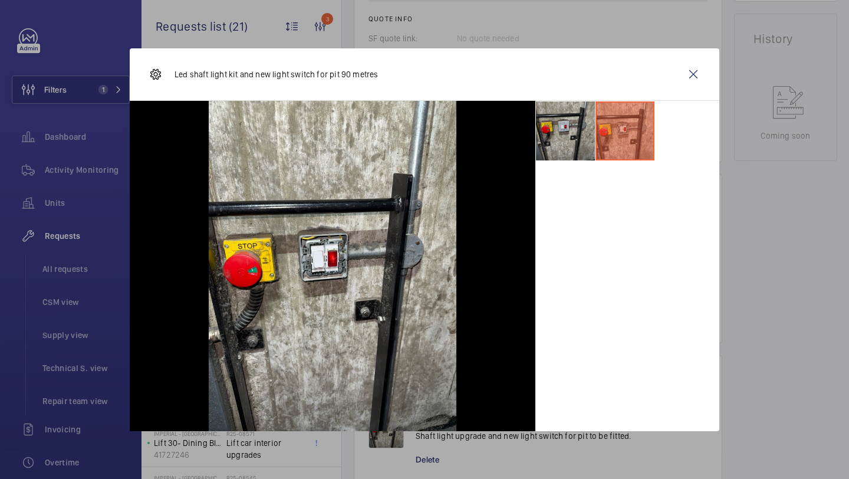
click at [563, 133] on li at bounding box center [565, 130] width 59 height 59
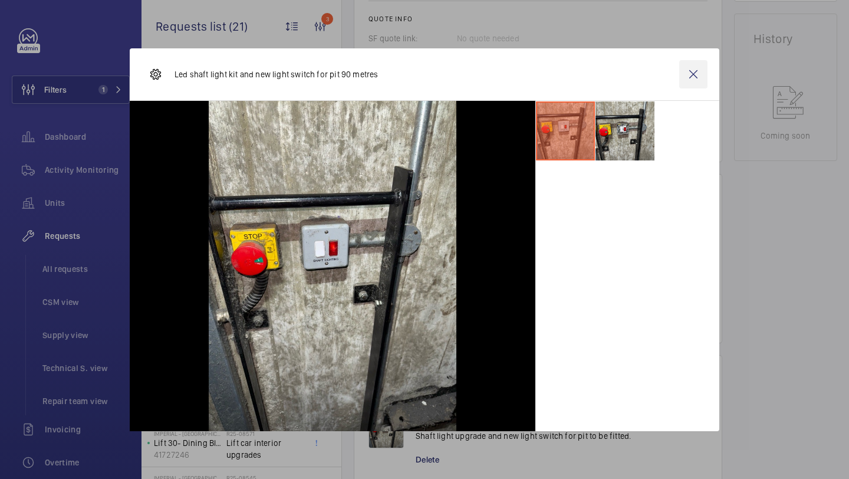
click at [691, 78] on wm-front-icon-button at bounding box center [693, 74] width 28 height 28
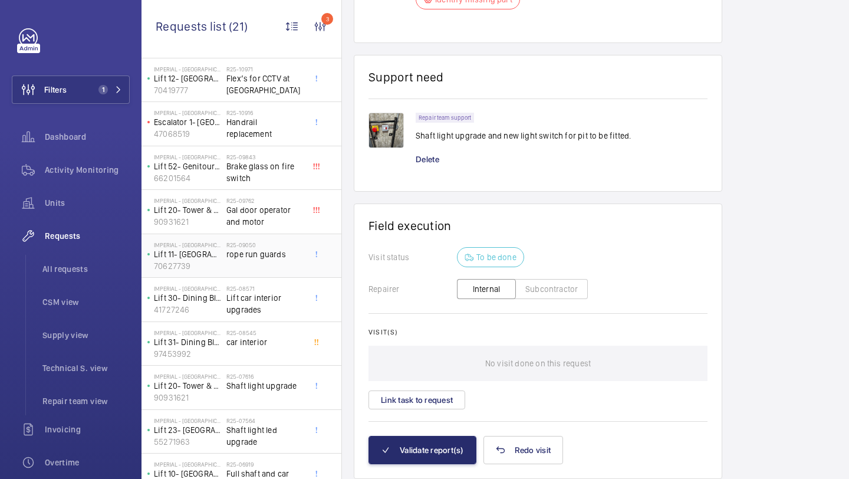
scroll to position [215, 0]
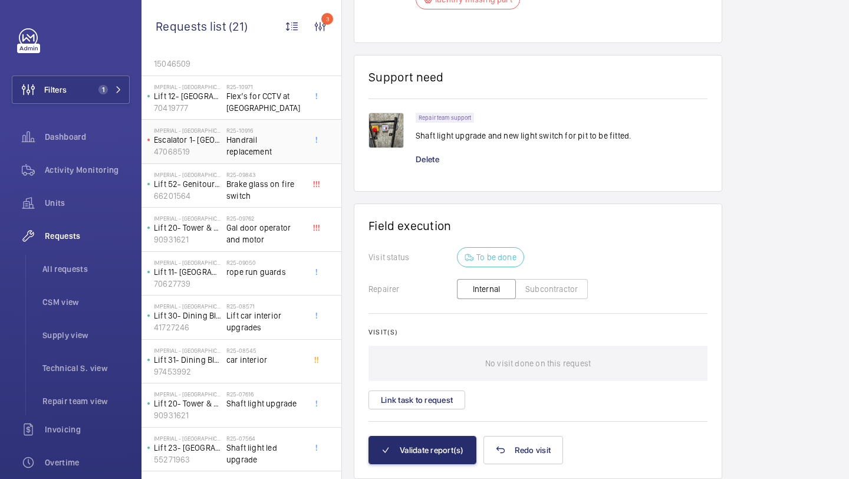
click at [258, 153] on span "Handrail replacement" at bounding box center [265, 146] width 78 height 24
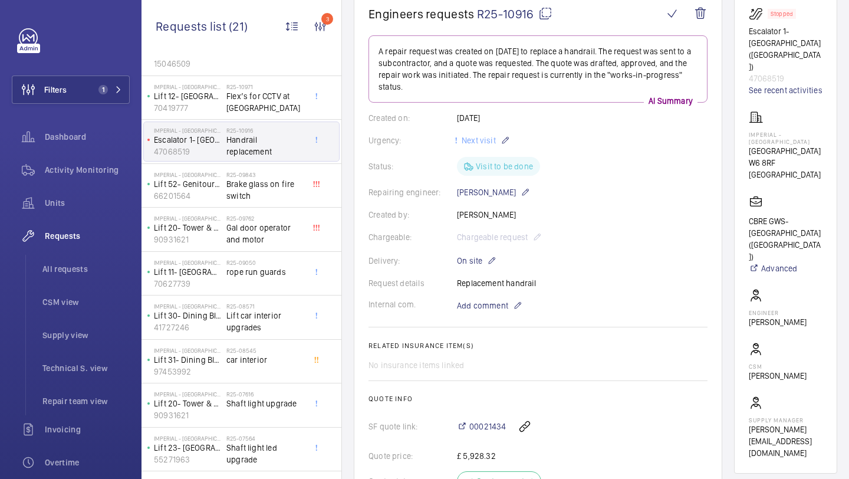
scroll to position [137, 0]
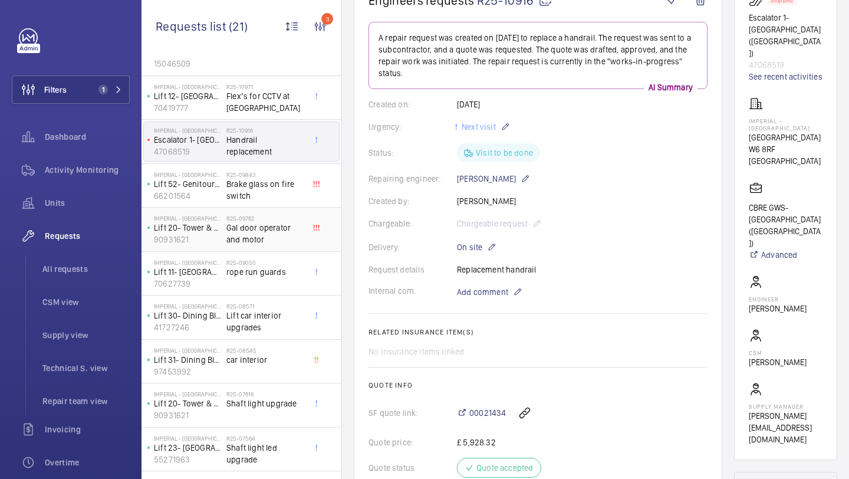
click at [301, 216] on h2 "R25-09762" at bounding box center [265, 218] width 78 height 7
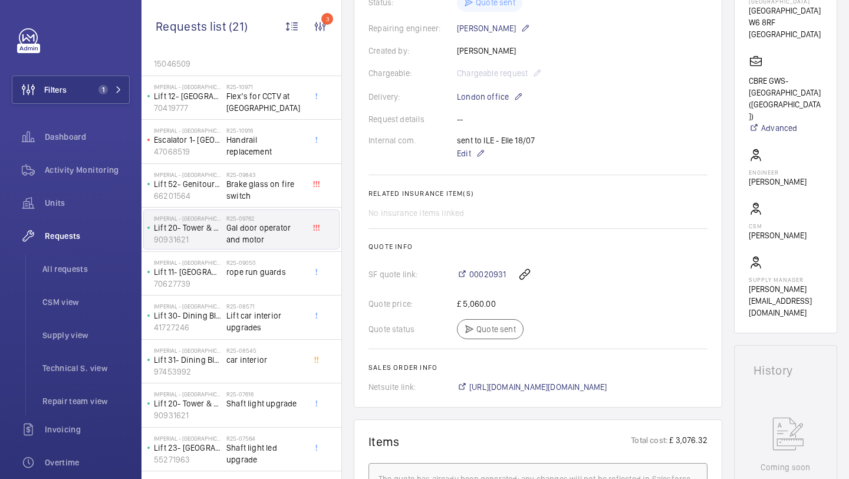
scroll to position [306, 0]
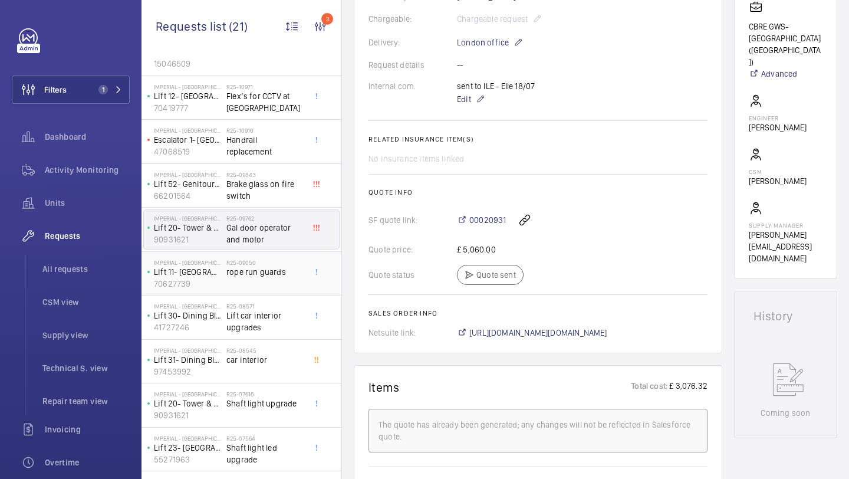
click at [247, 266] on span "rope run guards" at bounding box center [265, 272] width 78 height 12
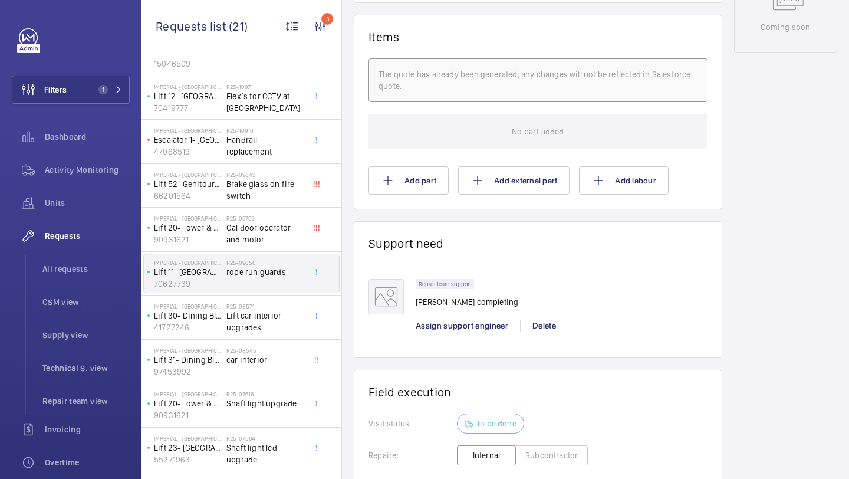
scroll to position [331, 0]
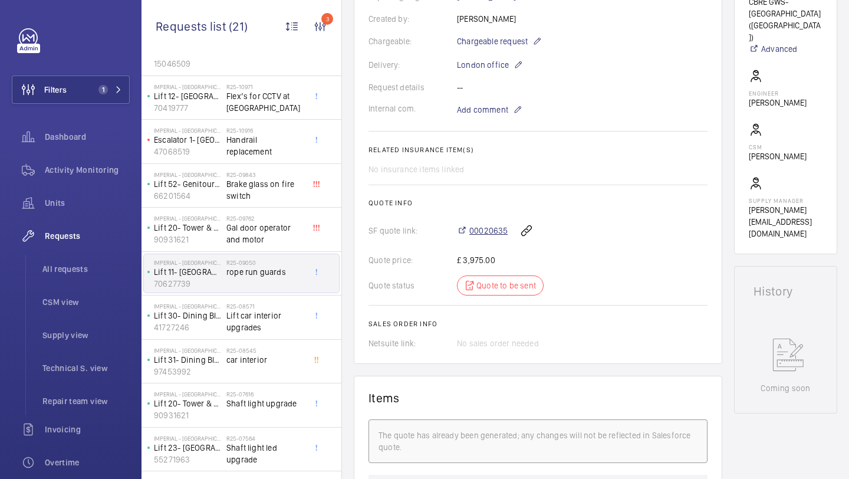
click at [482, 225] on span "00020635" at bounding box center [488, 231] width 38 height 12
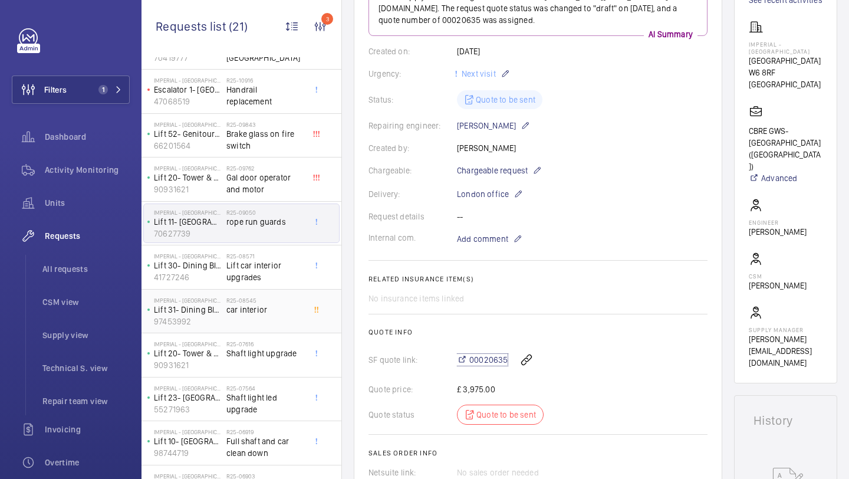
scroll to position [281, 0]
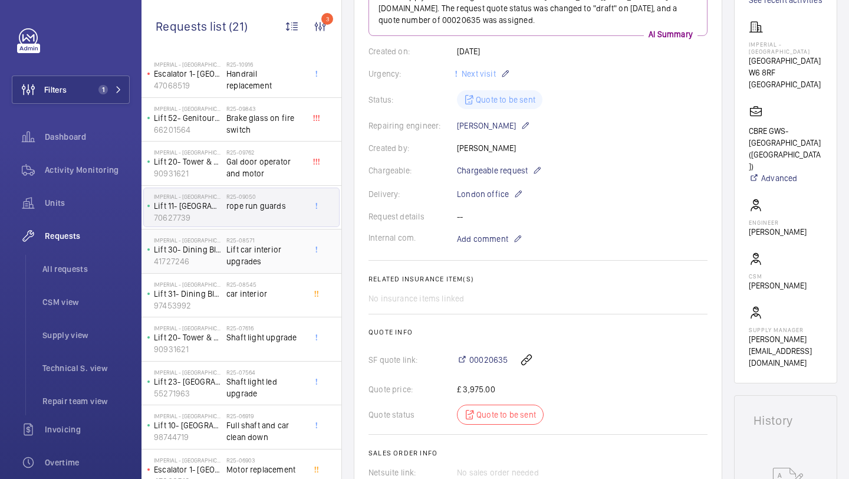
click at [275, 269] on div "R25-08571 Lift car interior upgrades" at bounding box center [265, 253] width 78 height 34
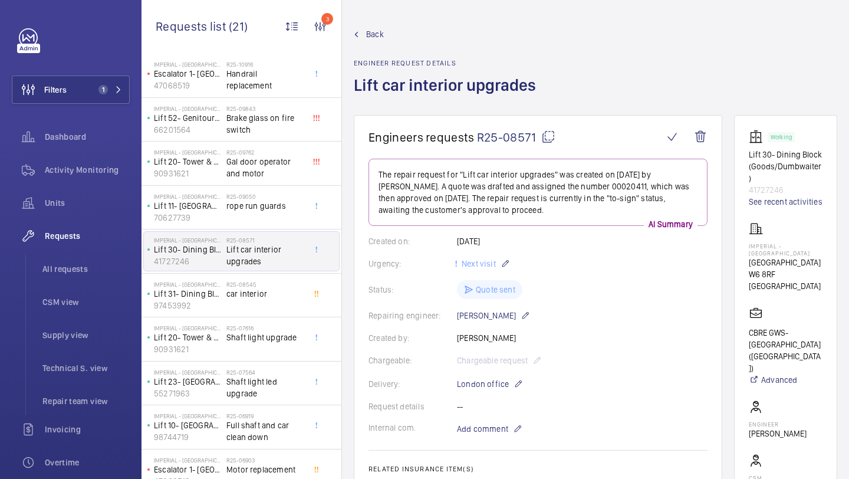
scroll to position [36, 0]
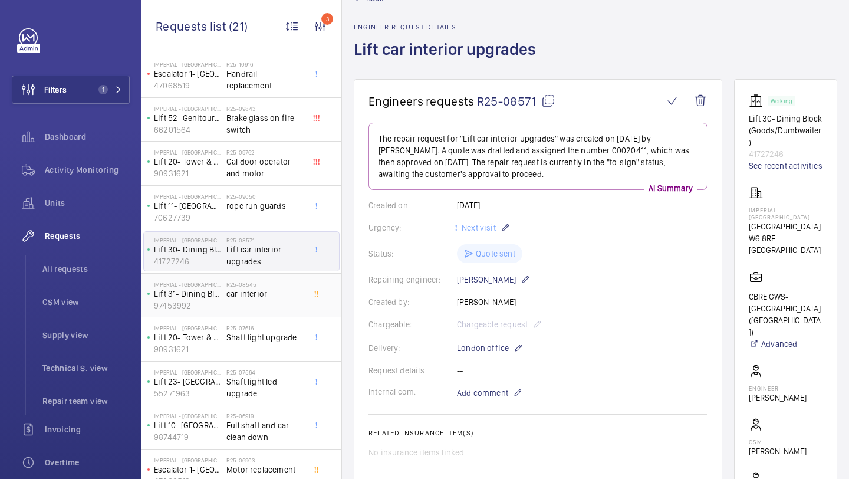
click at [266, 300] on div "R25-08545 car interior" at bounding box center [265, 298] width 78 height 34
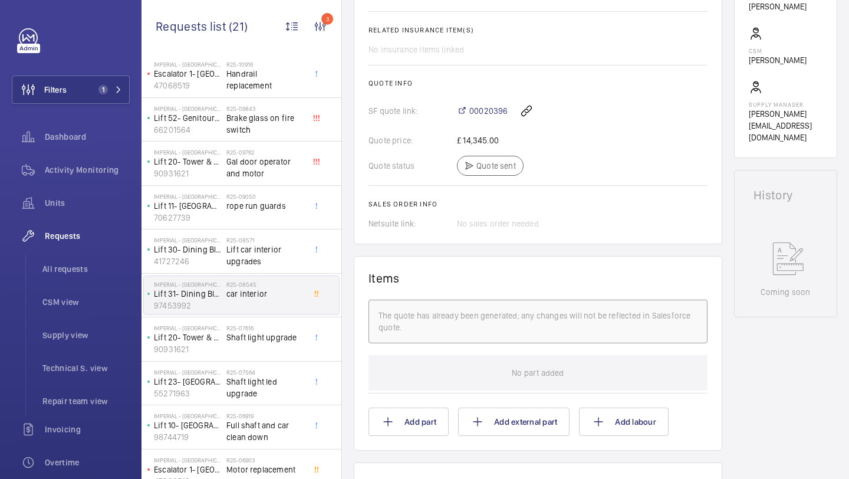
scroll to position [397, 0]
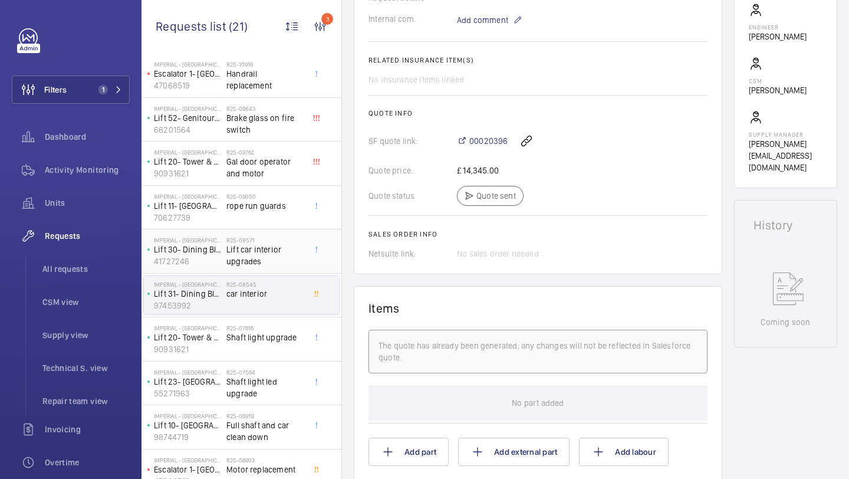
click at [282, 253] on span "Lift car interior upgrades" at bounding box center [265, 255] width 78 height 24
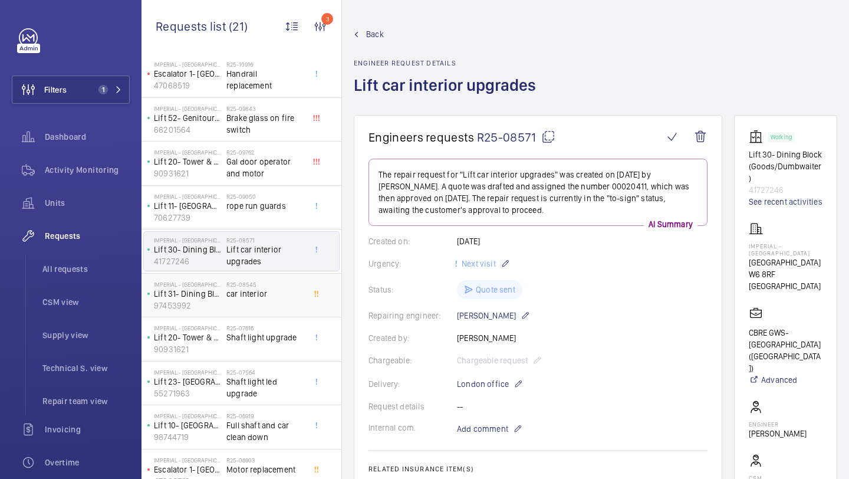
click at [292, 285] on h2 "R25-08545" at bounding box center [265, 284] width 78 height 7
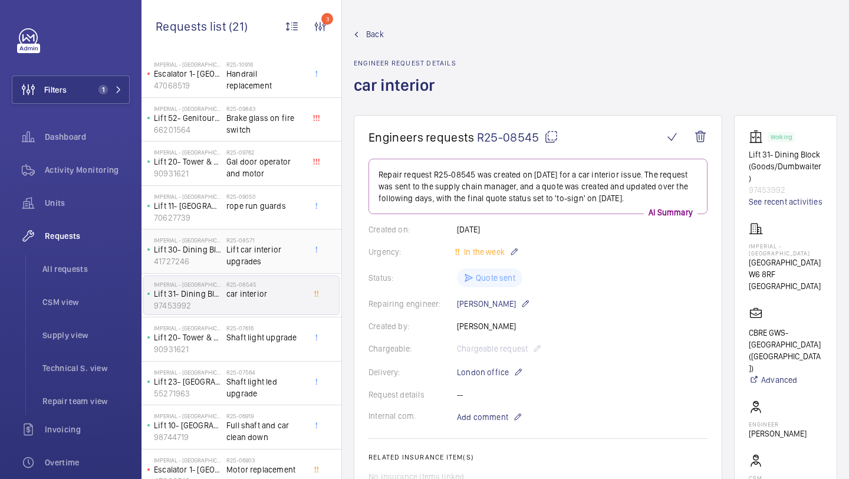
click at [272, 252] on span "Lift car interior upgrades" at bounding box center [265, 255] width 78 height 24
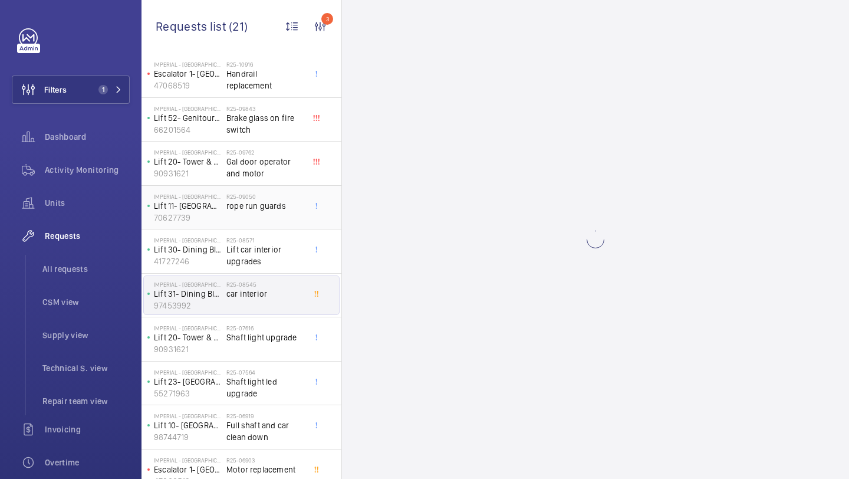
click at [267, 210] on span "rope run guards" at bounding box center [265, 206] width 78 height 12
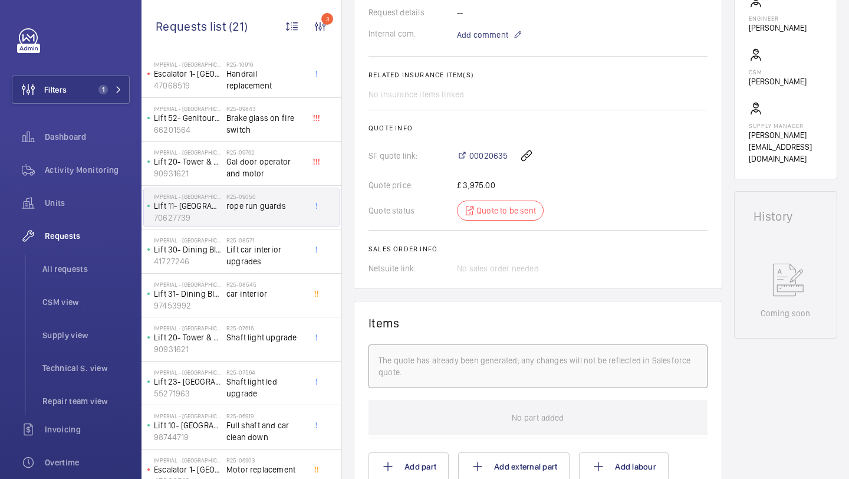
scroll to position [406, 0]
click at [285, 255] on span "Lift car interior upgrades" at bounding box center [265, 255] width 78 height 24
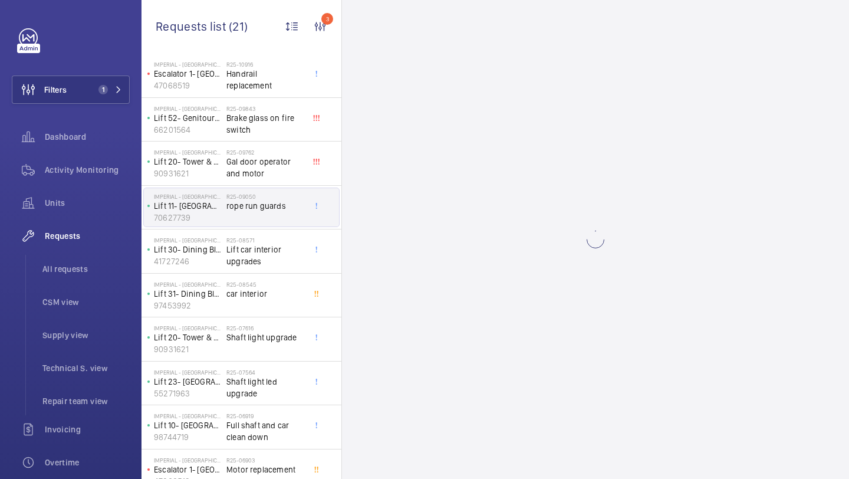
click at [285, 209] on span "rope run guards" at bounding box center [265, 206] width 78 height 12
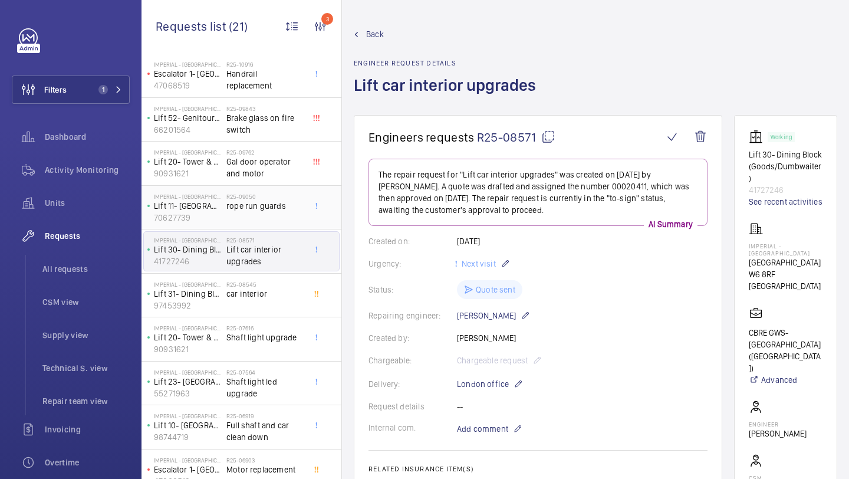
click at [285, 209] on span "rope run guards" at bounding box center [265, 206] width 78 height 12
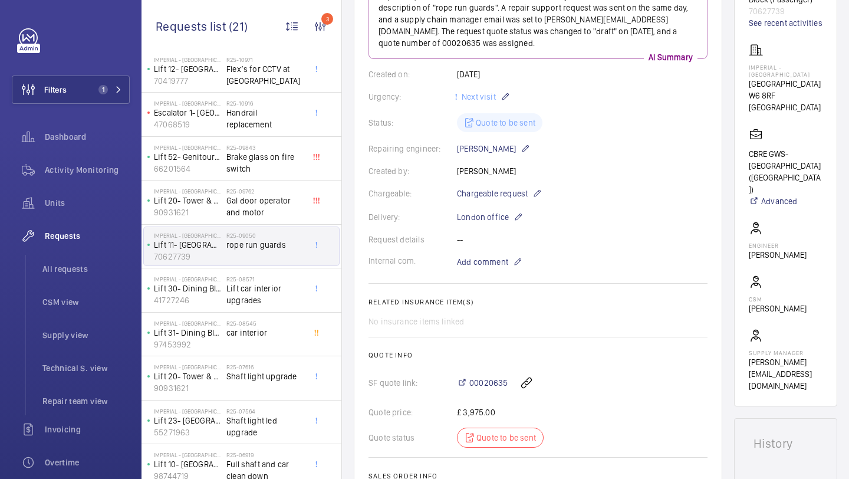
scroll to position [196, 0]
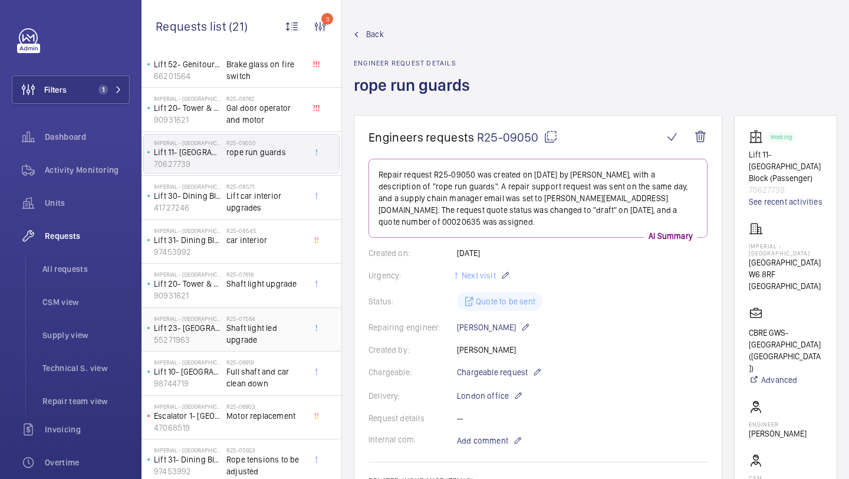
scroll to position [334, 0]
click at [284, 200] on span "Lift car interior upgrades" at bounding box center [265, 202] width 78 height 24
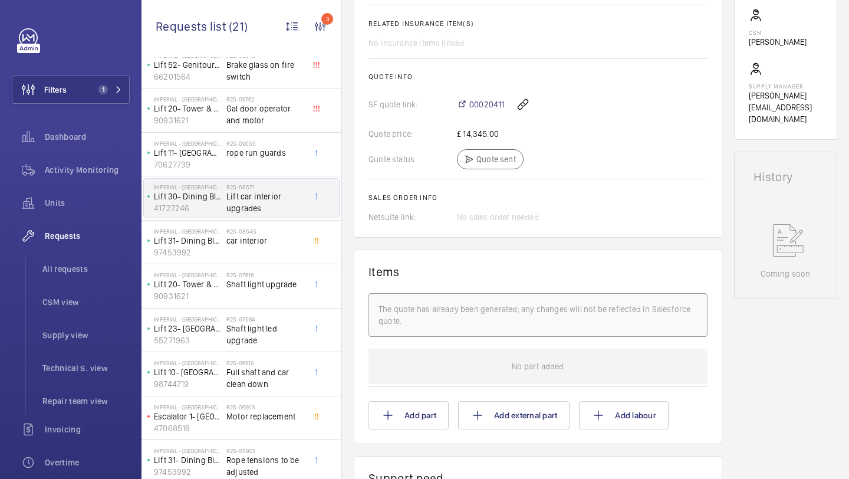
scroll to position [415, 0]
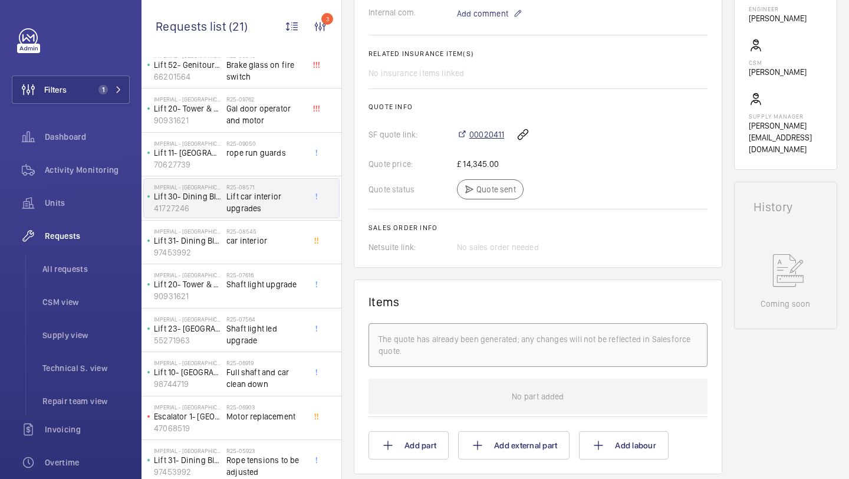
click at [489, 135] on span "00020411" at bounding box center [486, 134] width 35 height 12
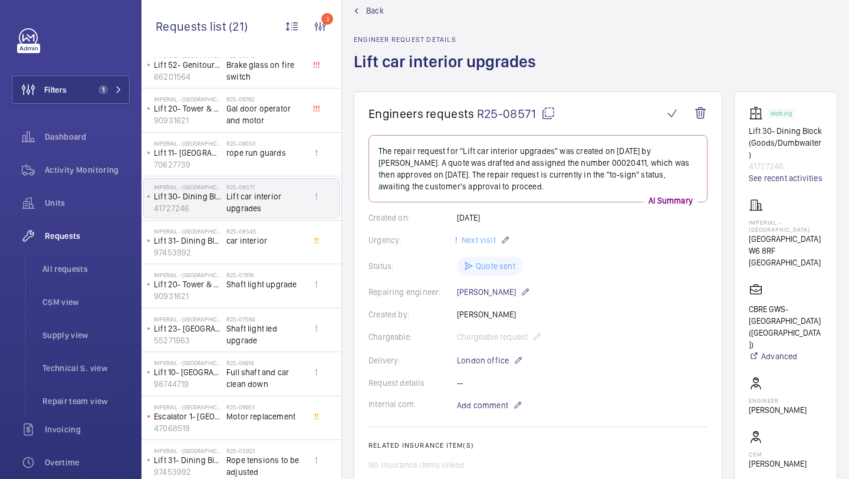
scroll to position [0, 0]
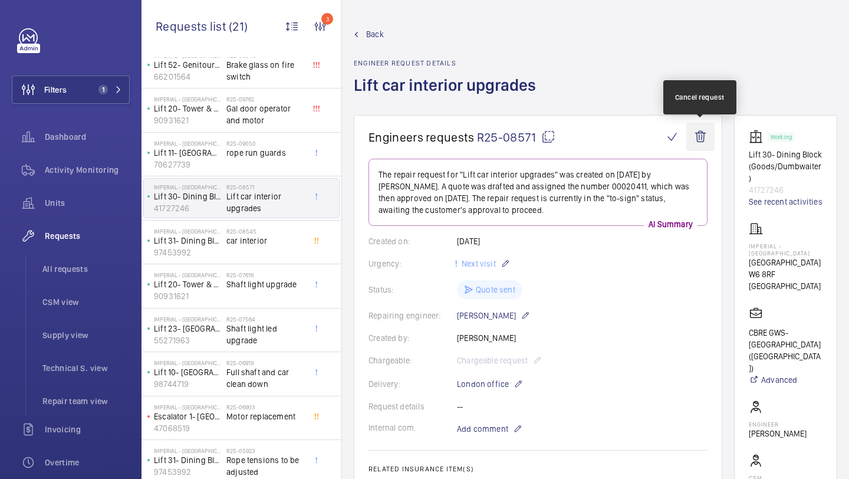
click at [708, 139] on wm-front-icon-button at bounding box center [700, 137] width 28 height 28
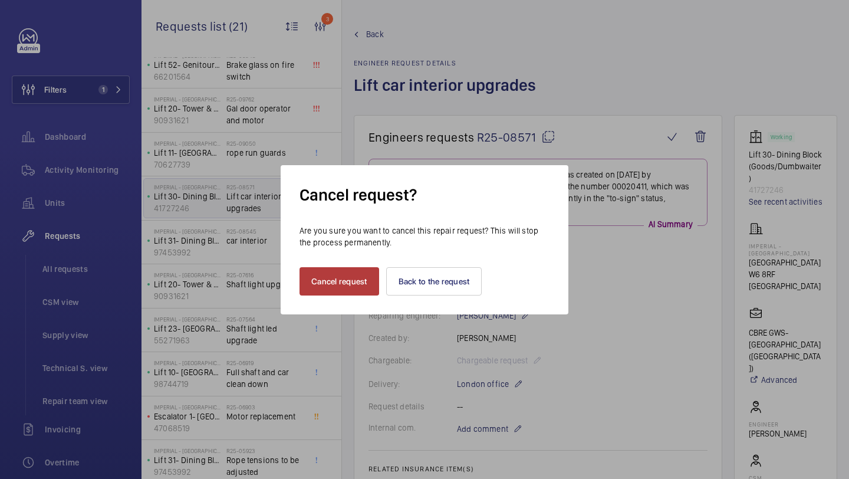
click at [355, 281] on button "Cancel request" at bounding box center [339, 281] width 80 height 28
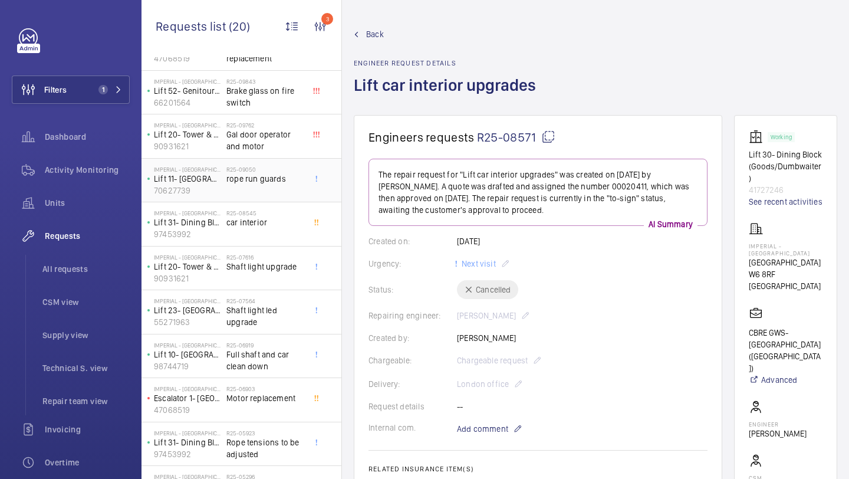
scroll to position [304, 0]
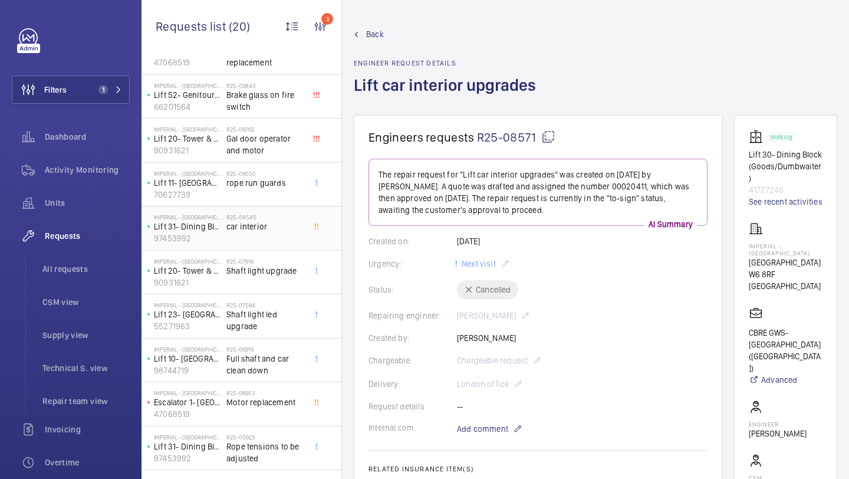
click at [272, 235] on div "R25-08545 car interior" at bounding box center [265, 230] width 78 height 34
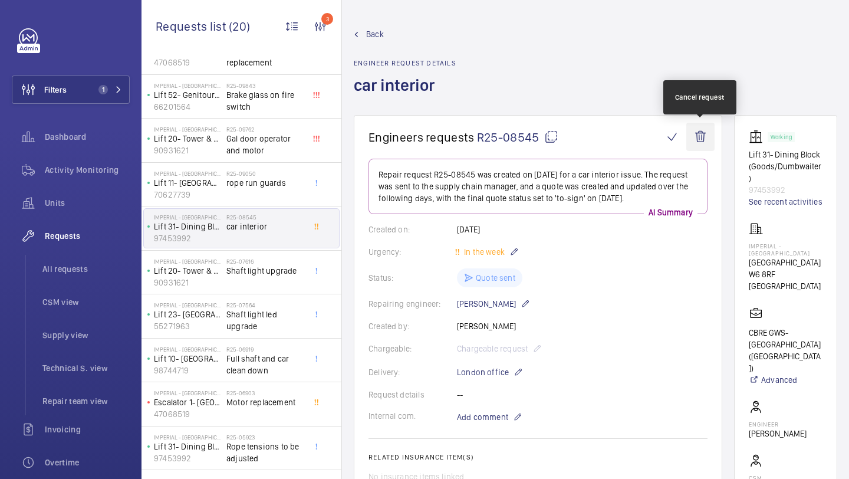
click at [699, 140] on wm-front-icon-button at bounding box center [700, 137] width 28 height 28
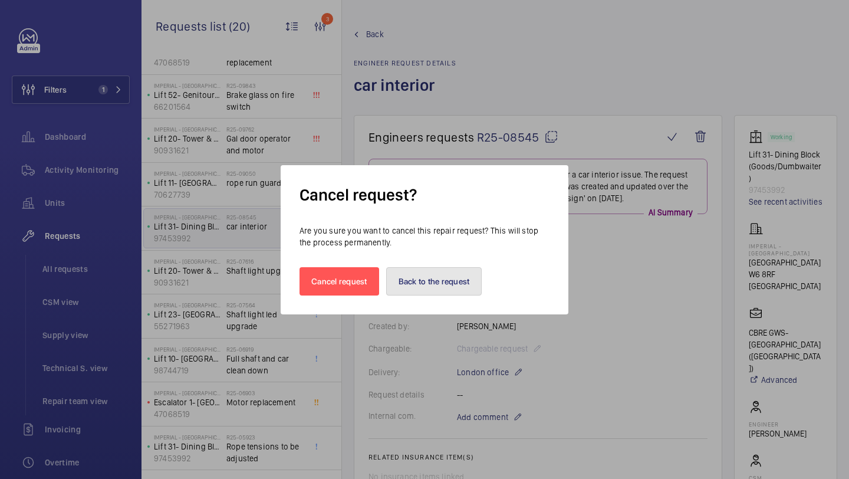
click at [443, 278] on button "Back to the request" at bounding box center [434, 281] width 96 height 28
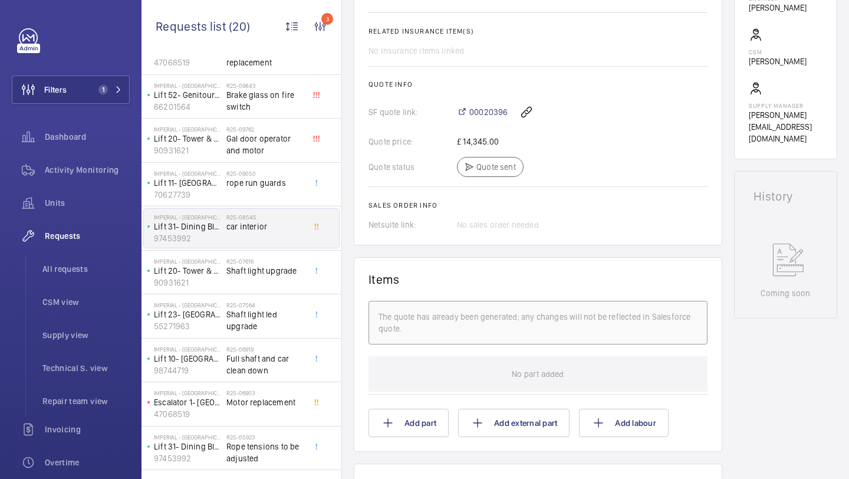
scroll to position [381, 0]
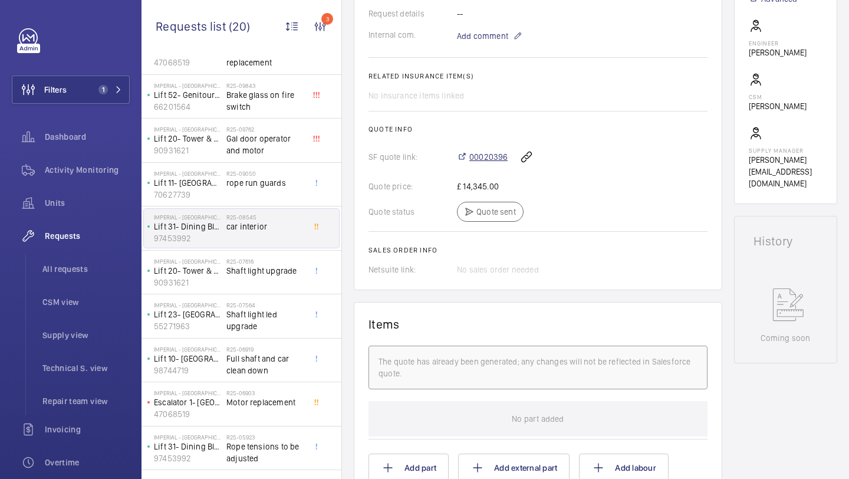
click at [487, 158] on span "00020396" at bounding box center [488, 157] width 38 height 12
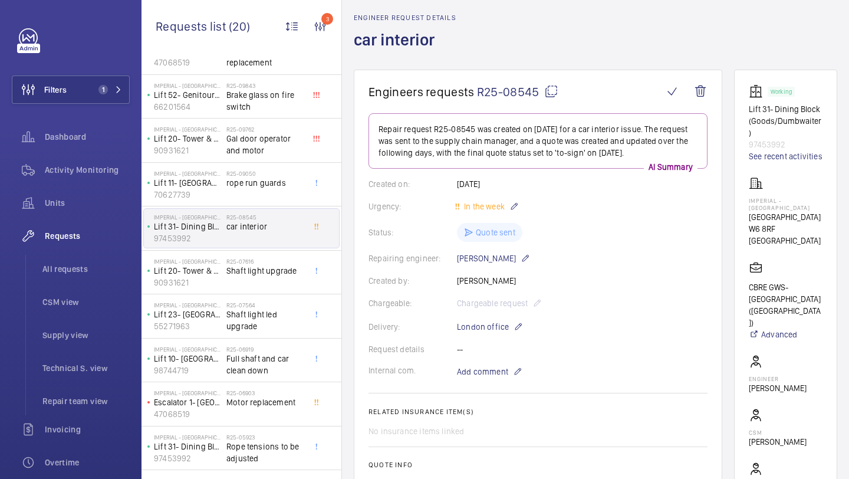
scroll to position [0, 0]
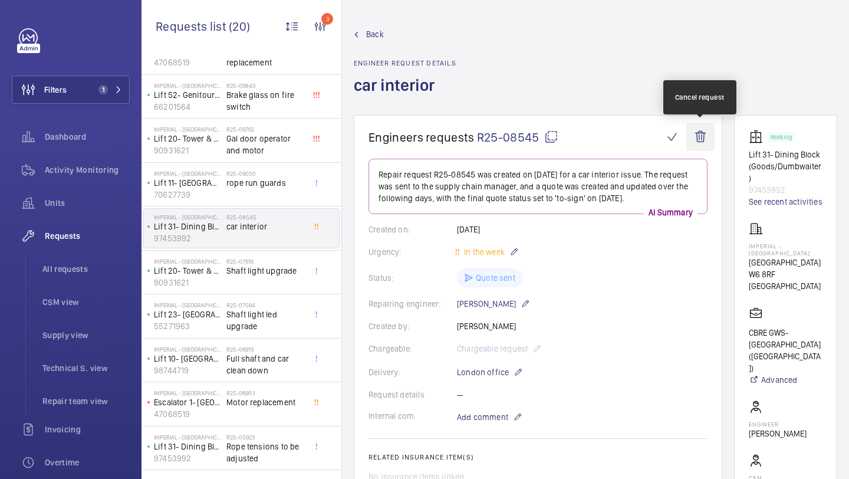
click at [698, 132] on wm-front-icon-button at bounding box center [700, 137] width 28 height 28
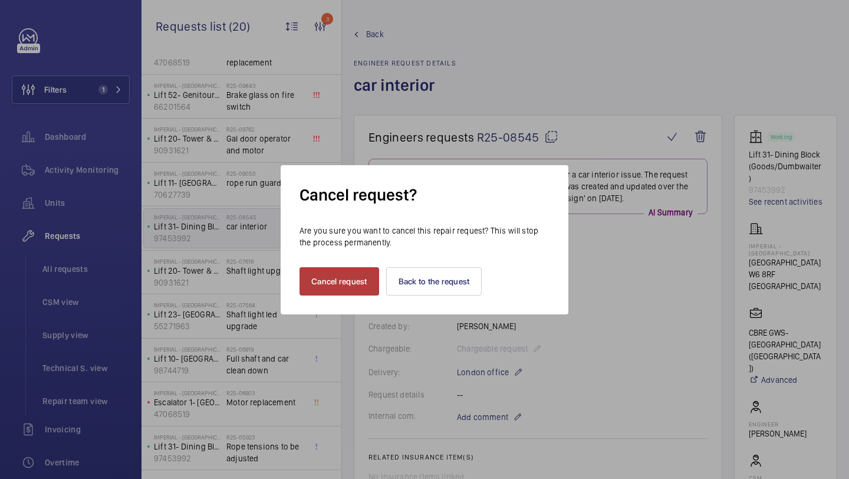
click at [325, 275] on button "Cancel request" at bounding box center [339, 281] width 80 height 28
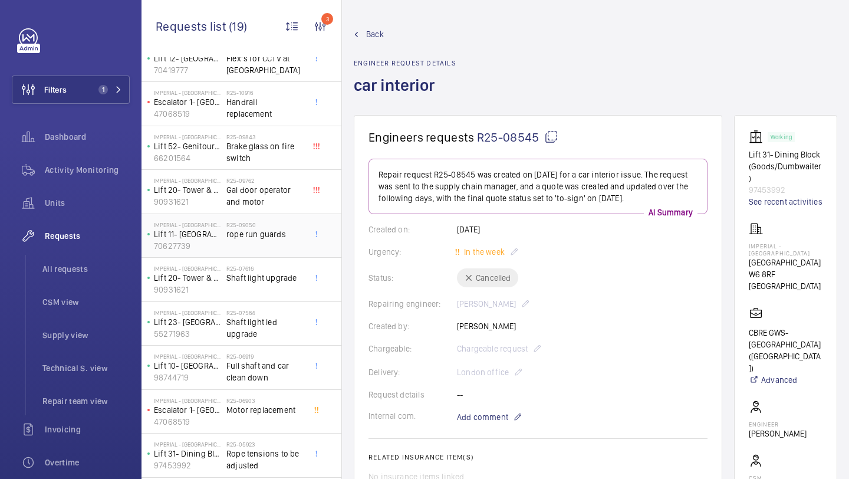
scroll to position [328, 0]
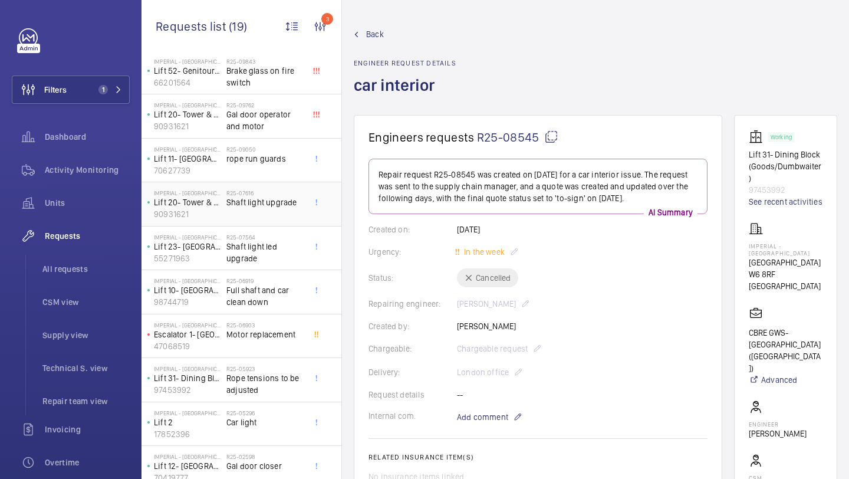
click at [279, 206] on span "Shaft light upgrade" at bounding box center [265, 202] width 78 height 12
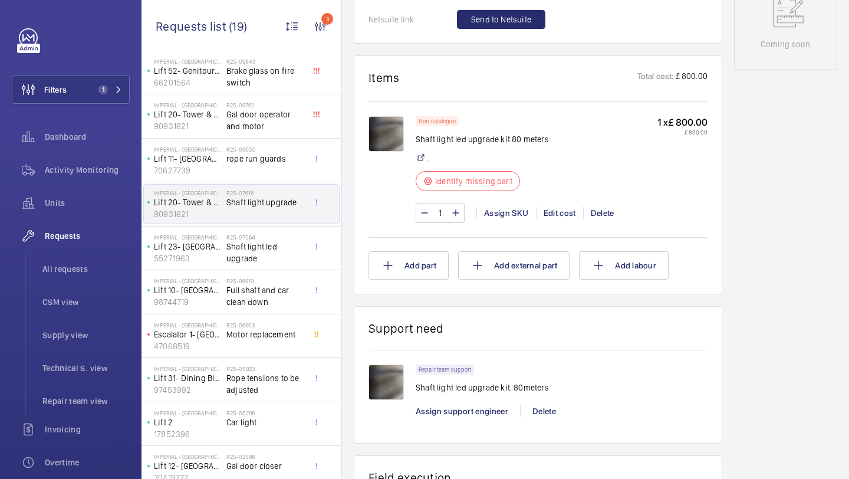
scroll to position [645, 0]
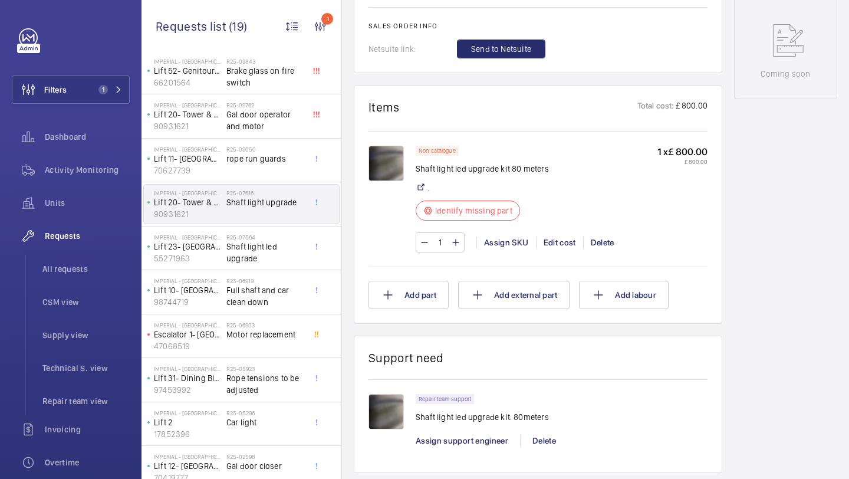
click at [385, 162] on img at bounding box center [385, 163] width 35 height 35
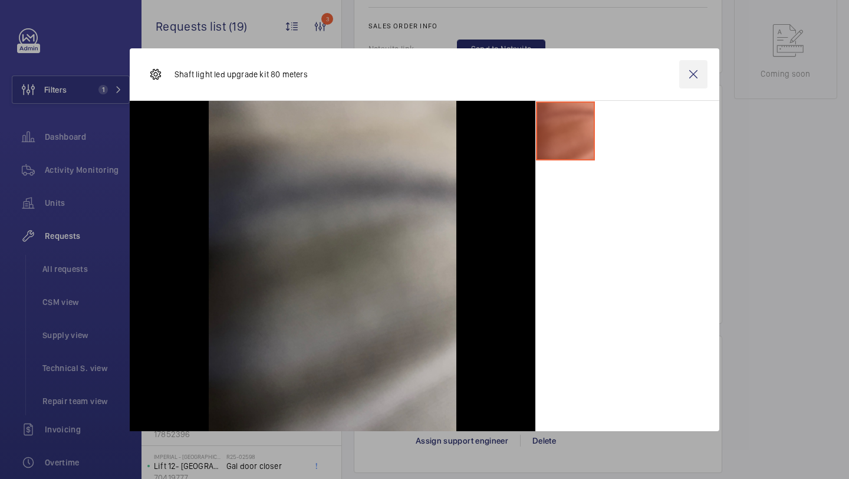
click at [697, 72] on wm-front-icon-button at bounding box center [693, 74] width 28 height 28
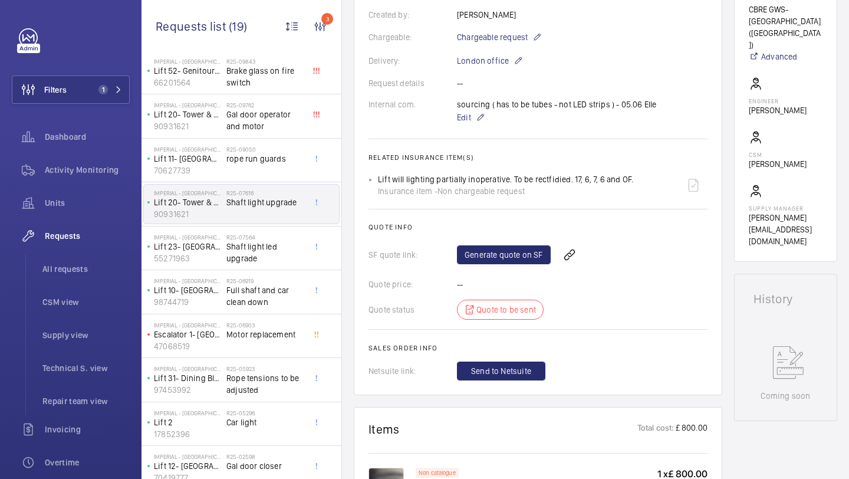
scroll to position [311, 0]
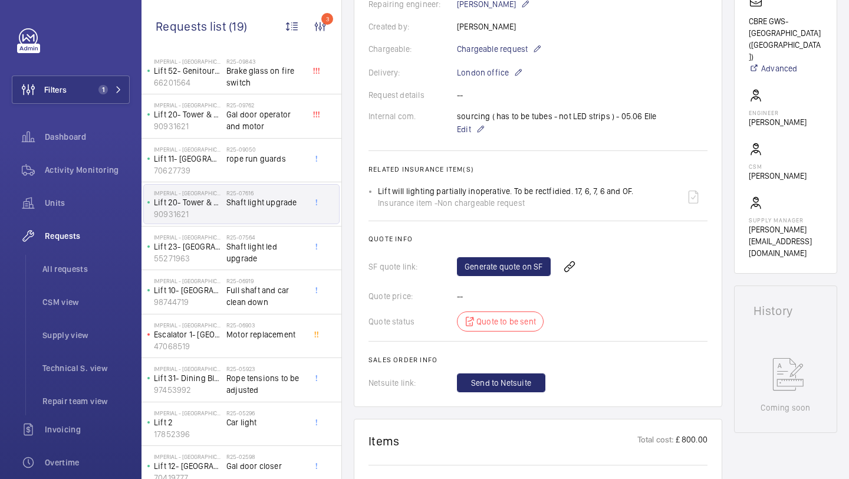
click at [538, 112] on div "sourcing ( has to be tubes - not LED strips ) - 05.06 Elle Edit" at bounding box center [557, 123] width 200 height 26
click at [566, 112] on div "sourcing ( has to be tubes - not LED strips ) - 05.06 Elle Edit" at bounding box center [557, 123] width 200 height 26
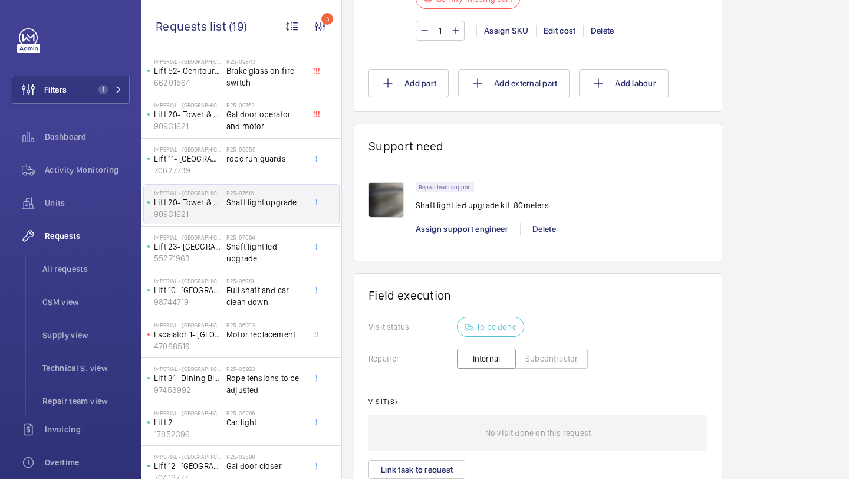
scroll to position [965, 0]
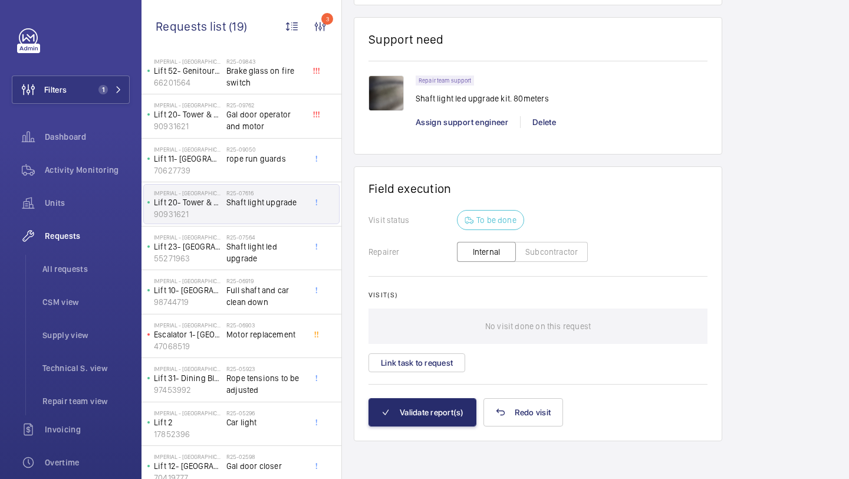
click at [430, 373] on wm-front-card-body "Visit status To be done Repairer Internal Subcontractor Visit(s) No visit done …" at bounding box center [537, 304] width 339 height 188
click at [435, 362] on button "Link task to request" at bounding box center [416, 362] width 97 height 19
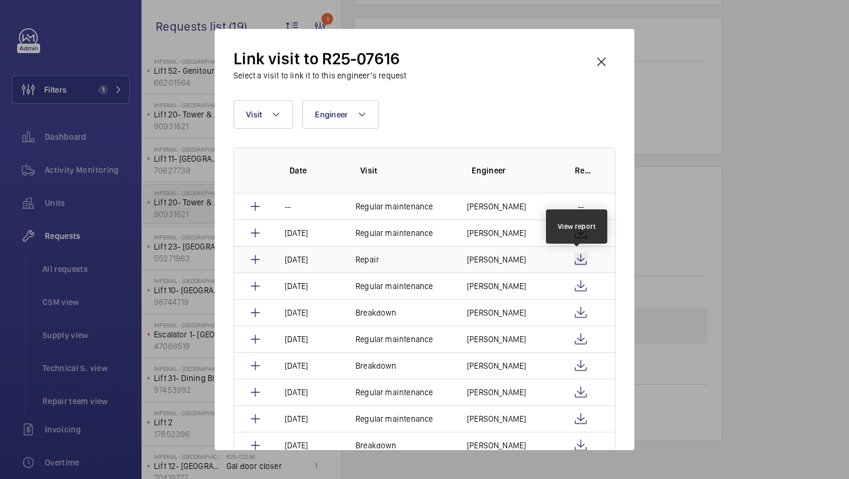
click at [573, 261] on wm-front-icon-button at bounding box center [580, 259] width 14 height 14
click at [606, 72] on wm-front-icon-button at bounding box center [601, 62] width 28 height 28
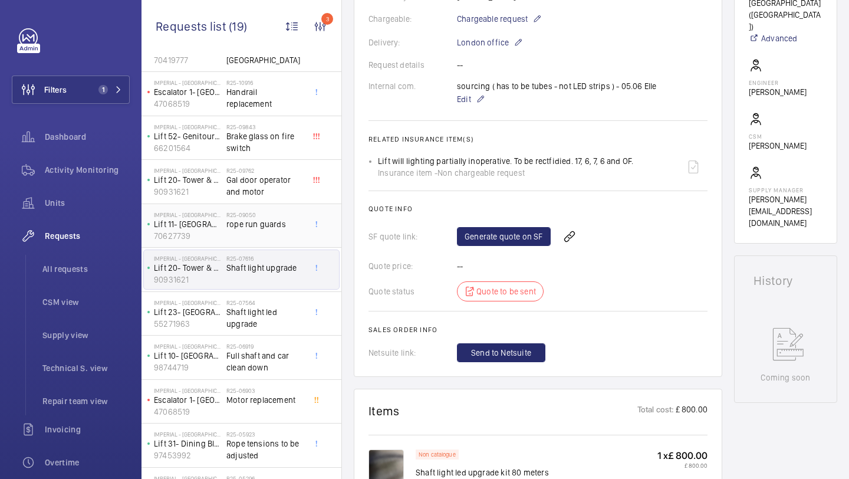
scroll to position [269, 0]
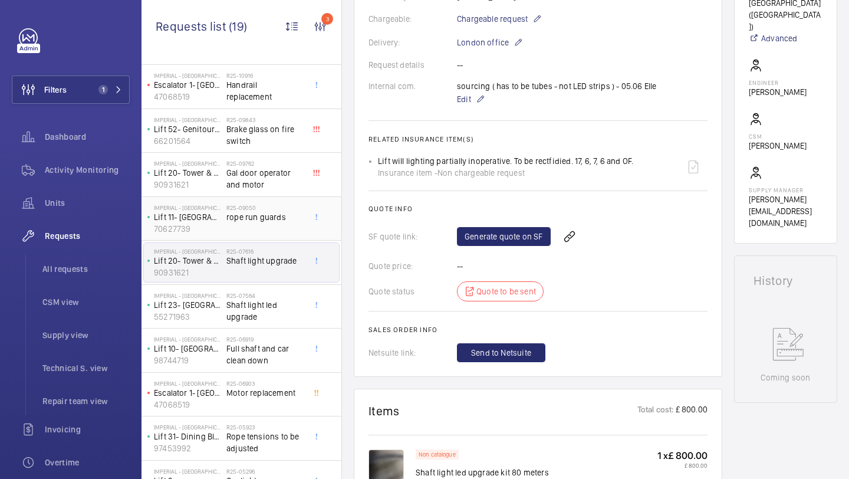
click at [293, 217] on span "rope run guards" at bounding box center [265, 217] width 78 height 12
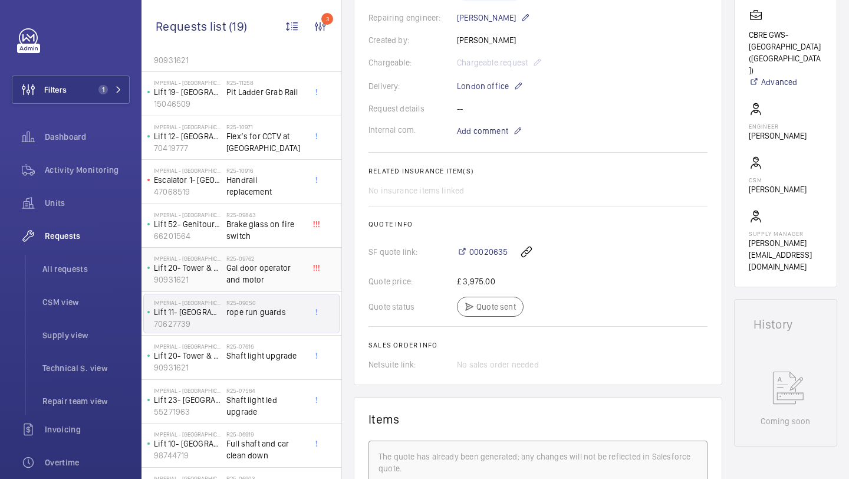
scroll to position [173, 0]
click at [273, 149] on span "Flex’s for CCTV at [GEOGRAPHIC_DATA]" at bounding box center [265, 144] width 78 height 24
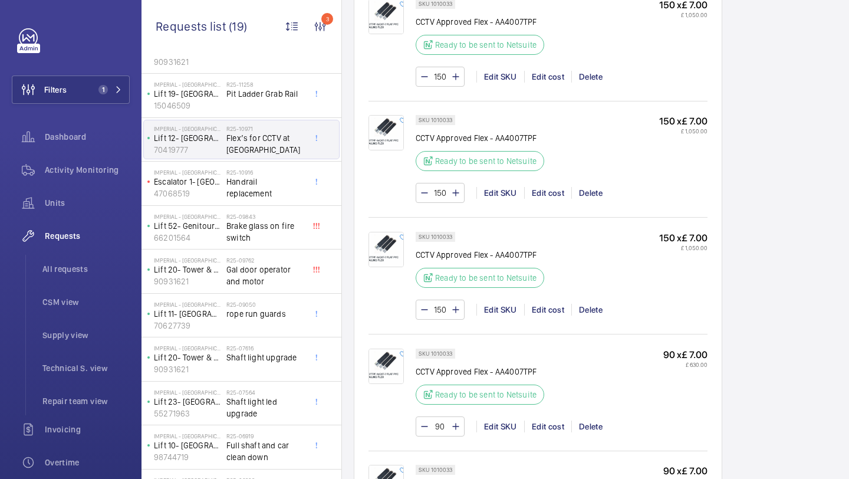
scroll to position [866, 0]
click at [282, 187] on span "Handrail replacement" at bounding box center [265, 188] width 78 height 24
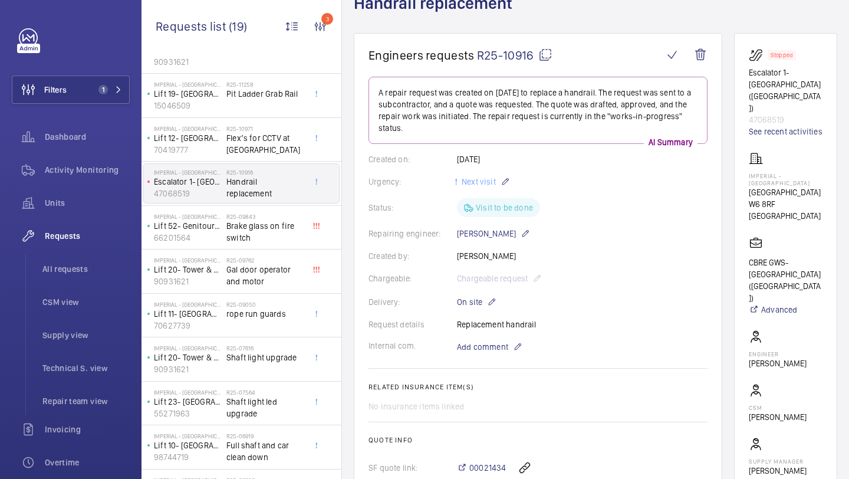
scroll to position [165, 0]
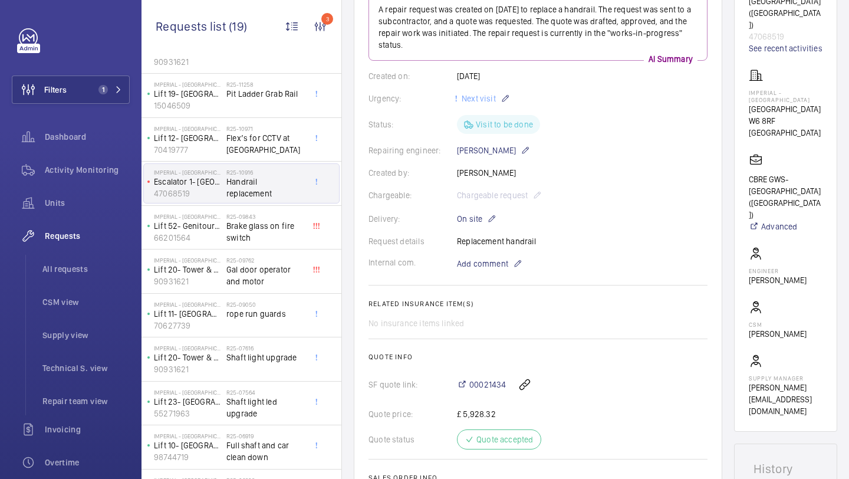
click at [495, 242] on div "Request details Replacement handrail" at bounding box center [537, 241] width 339 height 12
click at [506, 241] on div "Request details Replacement handrail" at bounding box center [537, 241] width 339 height 12
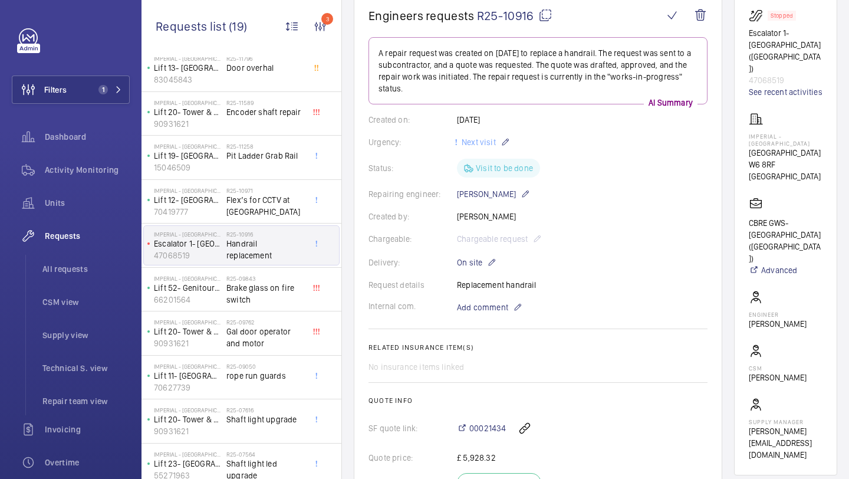
scroll to position [150, 0]
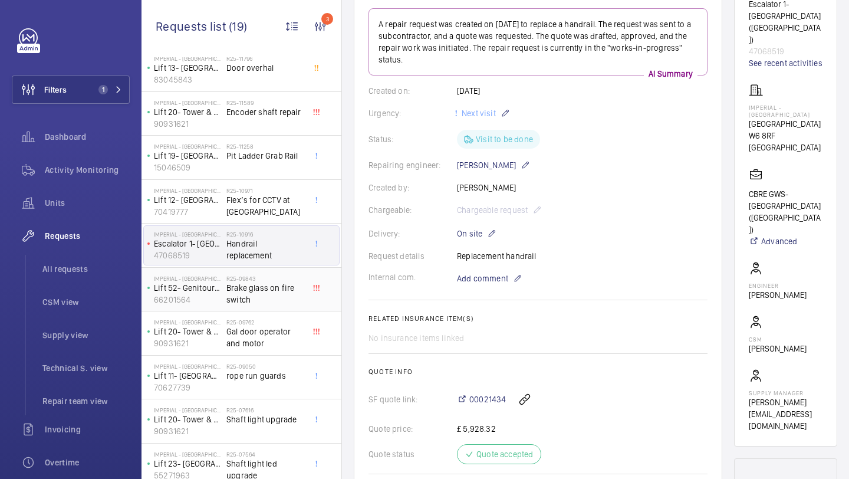
click at [270, 291] on span "Brake glass on fire switch" at bounding box center [265, 294] width 78 height 24
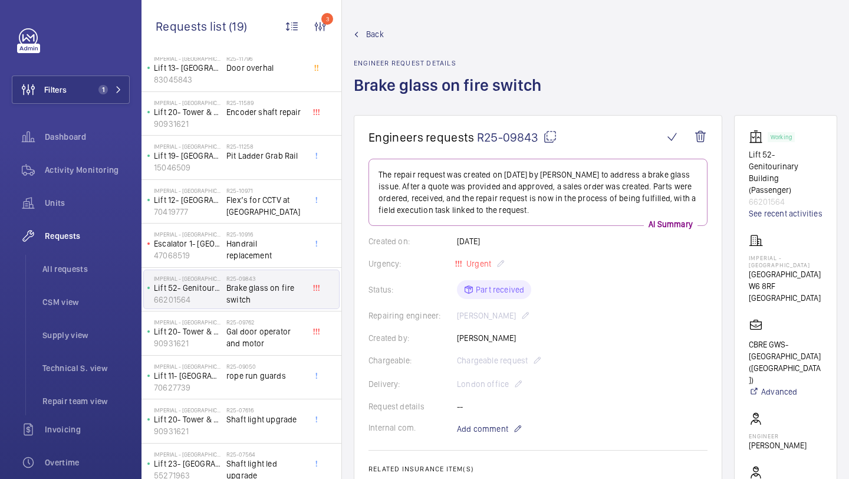
click at [472, 266] on div "Urgency: Urgent" at bounding box center [537, 263] width 339 height 14
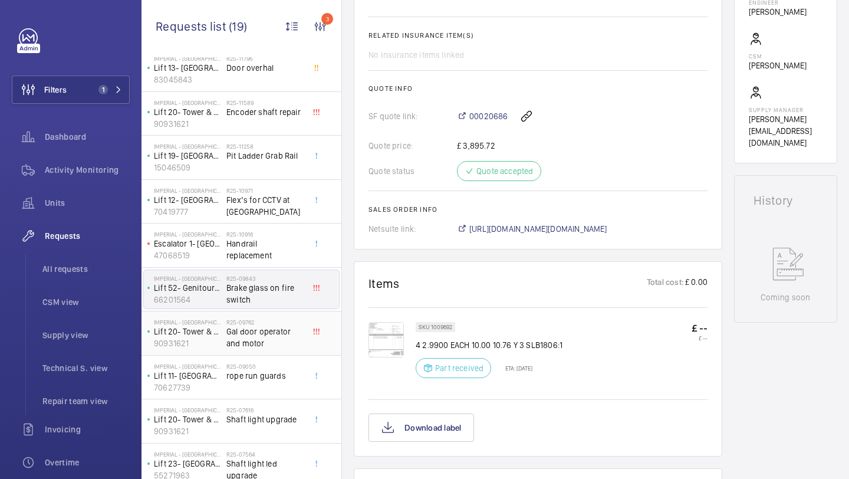
scroll to position [173, 0]
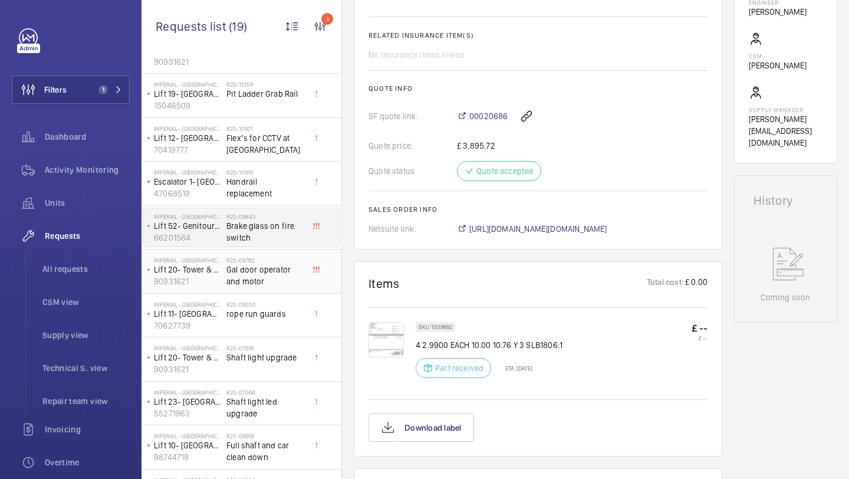
click at [272, 272] on span "Gal door operator and motor" at bounding box center [265, 275] width 78 height 24
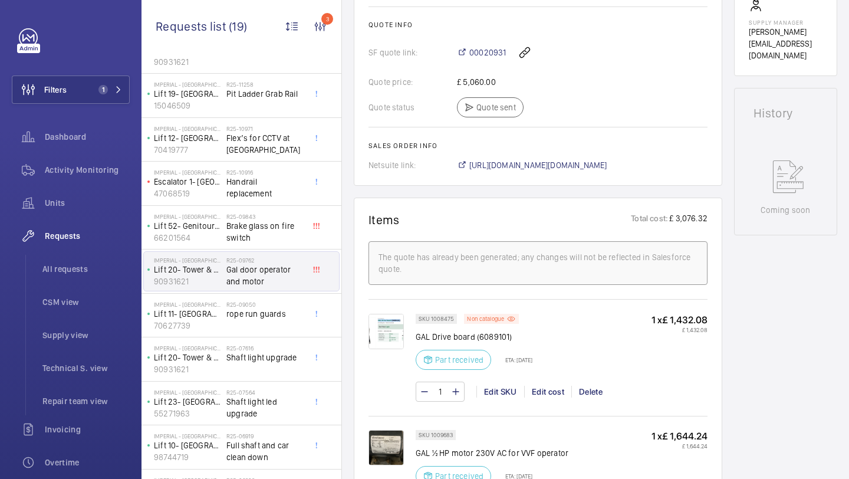
scroll to position [512, 0]
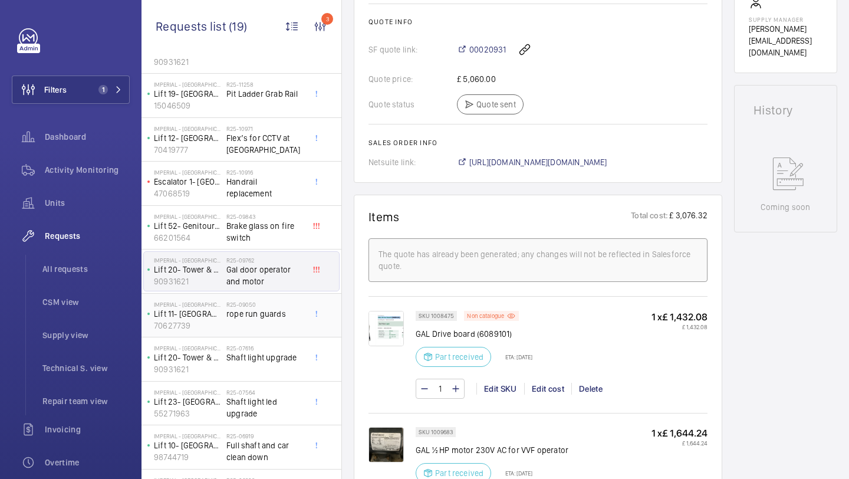
click at [273, 308] on span "rope run guards" at bounding box center [265, 314] width 78 height 12
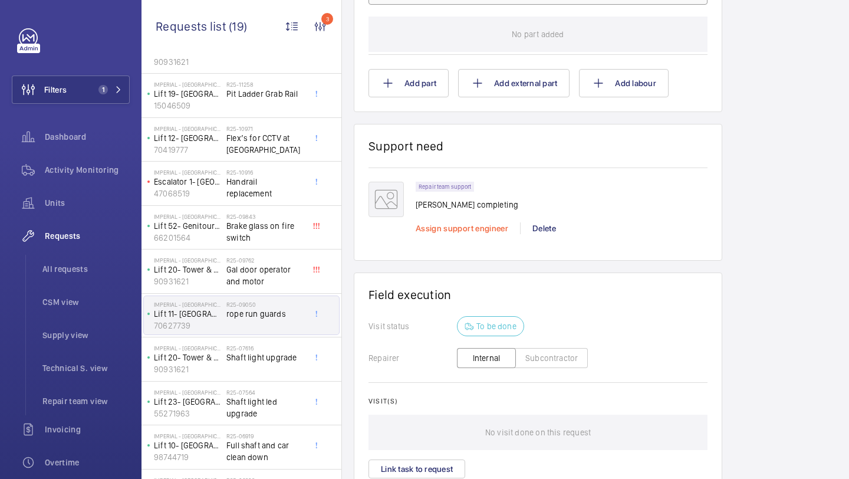
scroll to position [784, 0]
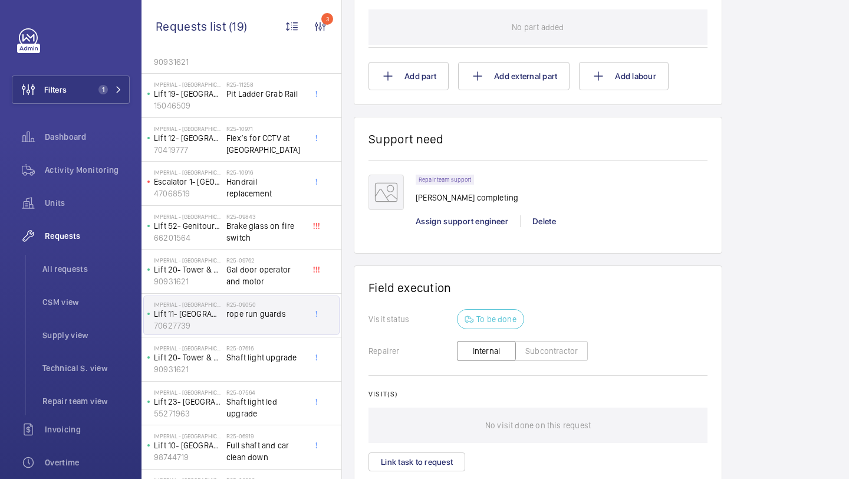
click at [447, 200] on p "[PERSON_NAME] completing" at bounding box center [467, 198] width 103 height 12
click at [456, 200] on p "[PERSON_NAME] completing" at bounding box center [467, 198] width 103 height 12
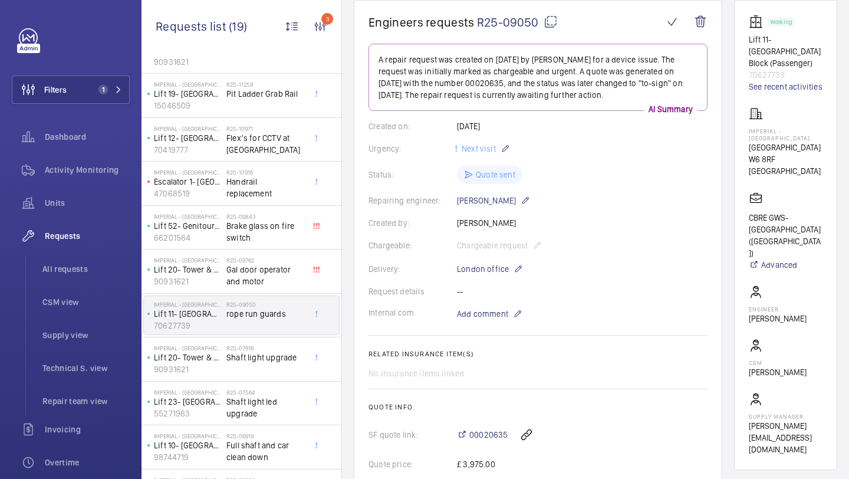
scroll to position [116, 0]
drag, startPoint x: 747, startPoint y: 127, endPoint x: 810, endPoint y: 173, distance: 78.5
click at [810, 173] on wm-front-card "Working Lift 11- [GEOGRAPHIC_DATA] Block (Passenger) 70627739 See recent activi…" at bounding box center [785, 234] width 103 height 470
click at [810, 173] on p "W6 8RF [GEOGRAPHIC_DATA]" at bounding box center [786, 164] width 74 height 24
click at [770, 150] on p "[GEOGRAPHIC_DATA]" at bounding box center [786, 146] width 74 height 12
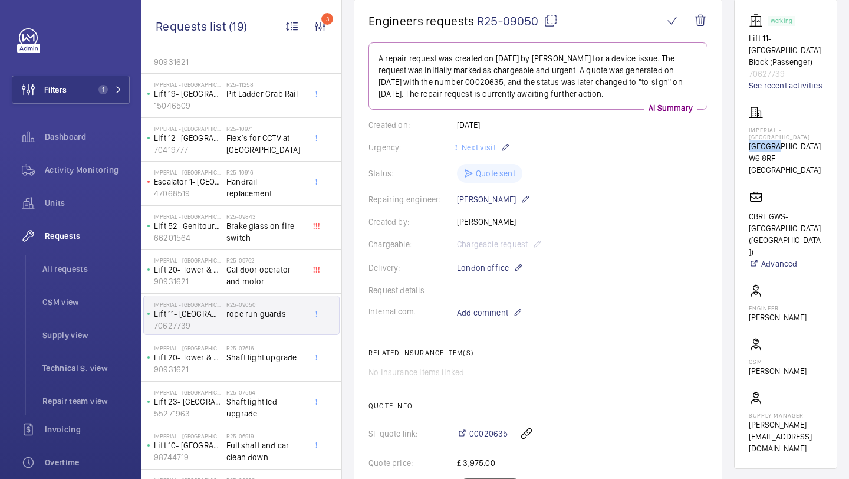
click at [770, 150] on p "[GEOGRAPHIC_DATA]" at bounding box center [786, 146] width 74 height 12
drag, startPoint x: 744, startPoint y: 124, endPoint x: 821, endPoint y: 178, distance: 94.0
click at [821, 178] on wm-front-card "Working Lift 11- [GEOGRAPHIC_DATA] Block (Passenger) 70627739 See recent activi…" at bounding box center [785, 234] width 103 height 470
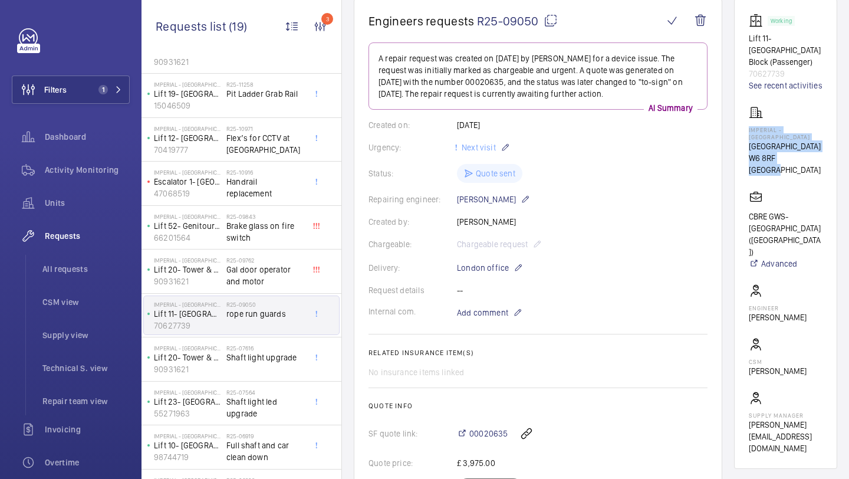
click at [821, 178] on wm-front-card-body "Working Lift 11- [GEOGRAPHIC_DATA] Block (Passenger) 70627739 See recent activi…" at bounding box center [786, 234] width 74 height 440
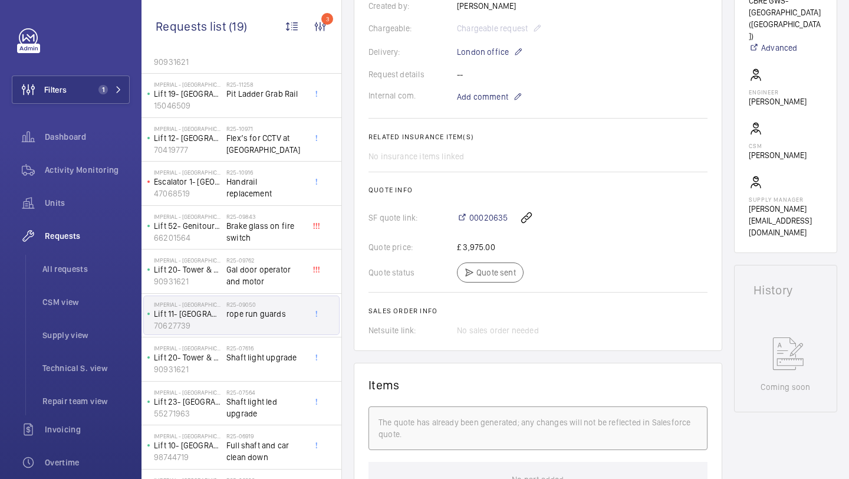
scroll to position [332, 0]
click at [276, 370] on div "R25-07616 Shaft light upgrade" at bounding box center [265, 361] width 78 height 34
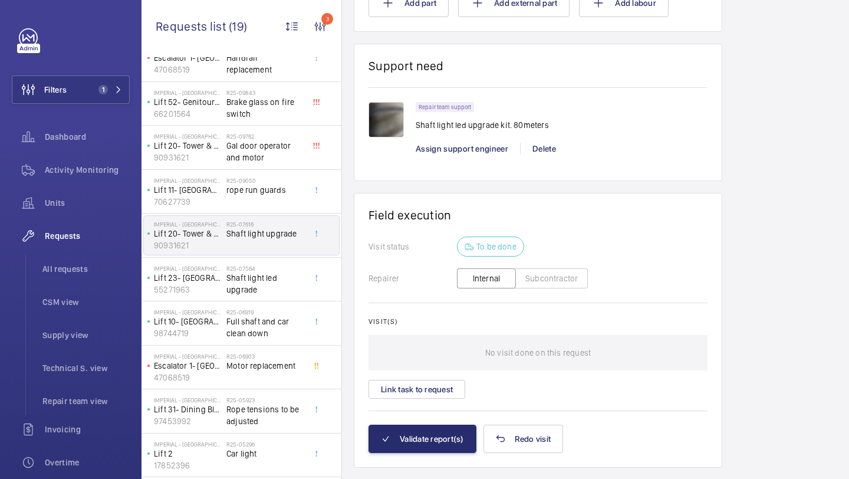
scroll to position [965, 0]
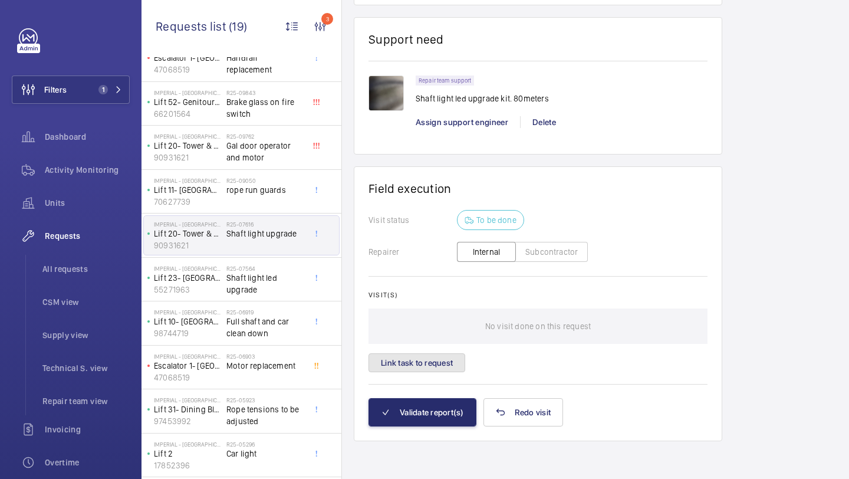
click at [434, 360] on button "Link task to request" at bounding box center [416, 362] width 97 height 19
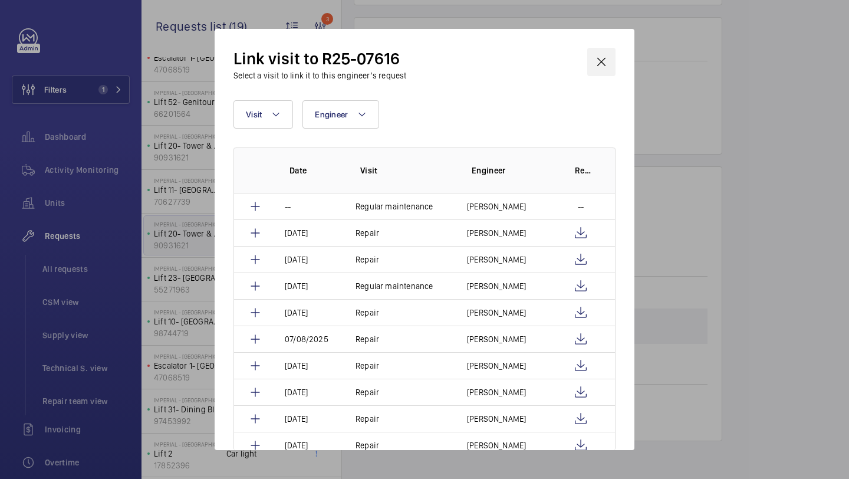
click at [606, 59] on wm-front-icon-button at bounding box center [601, 62] width 28 height 28
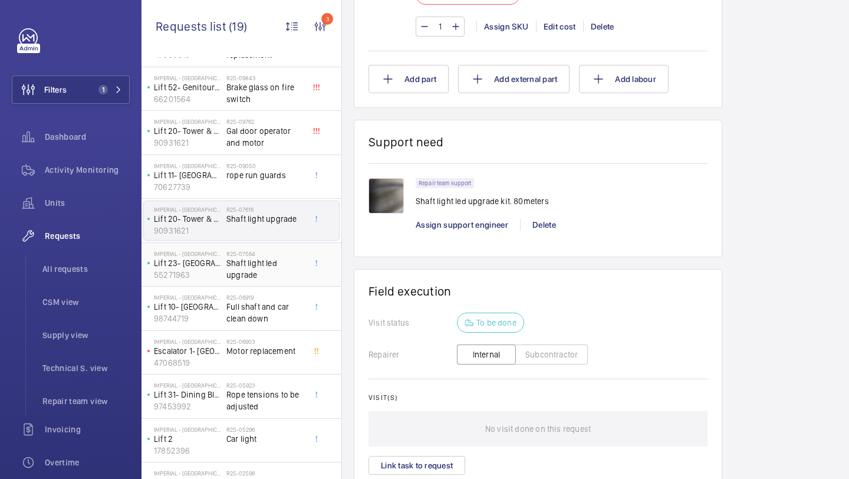
scroll to position [313, 0]
click at [282, 264] on span "Shaft light led upgrade" at bounding box center [265, 267] width 78 height 24
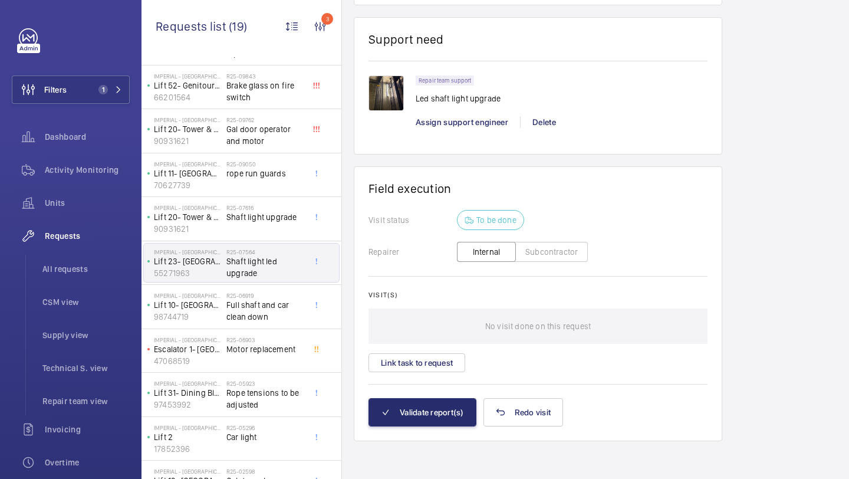
scroll to position [778, 0]
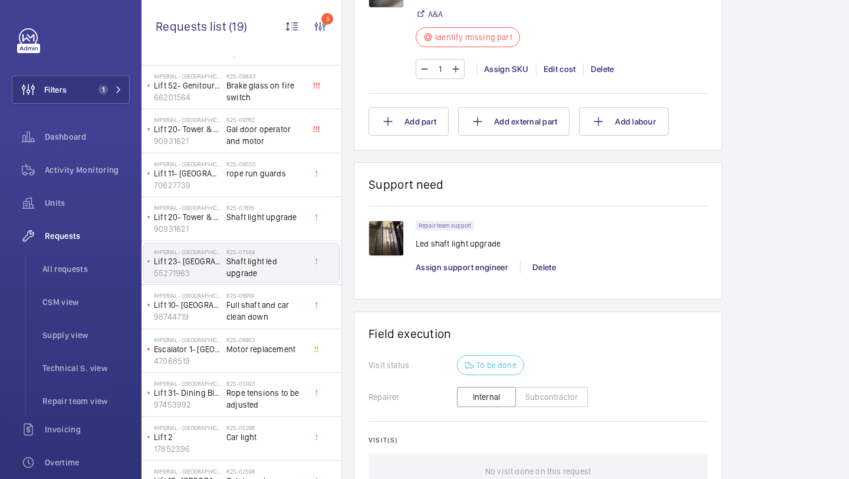
click at [389, 229] on img at bounding box center [385, 237] width 35 height 35
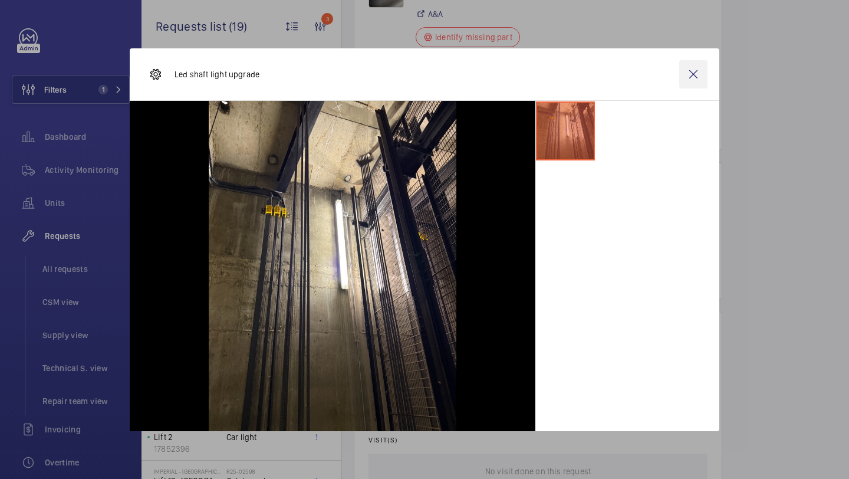
click at [693, 73] on wm-front-icon-button at bounding box center [693, 74] width 28 height 28
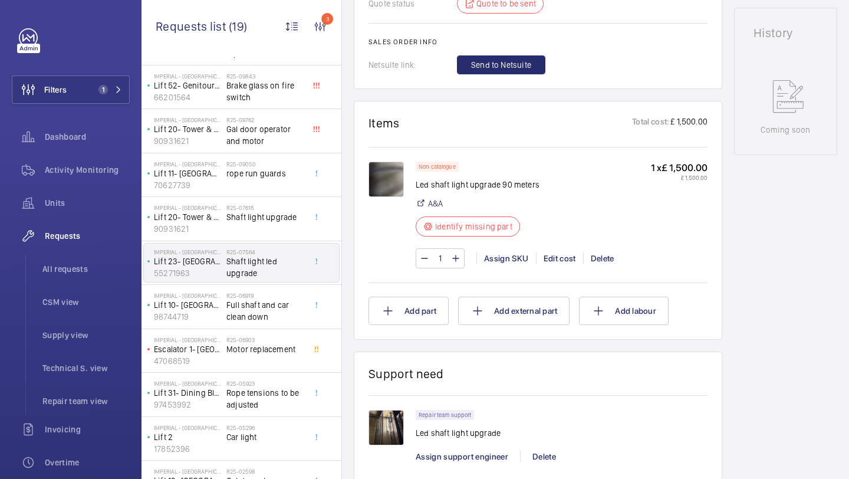
scroll to position [566, 0]
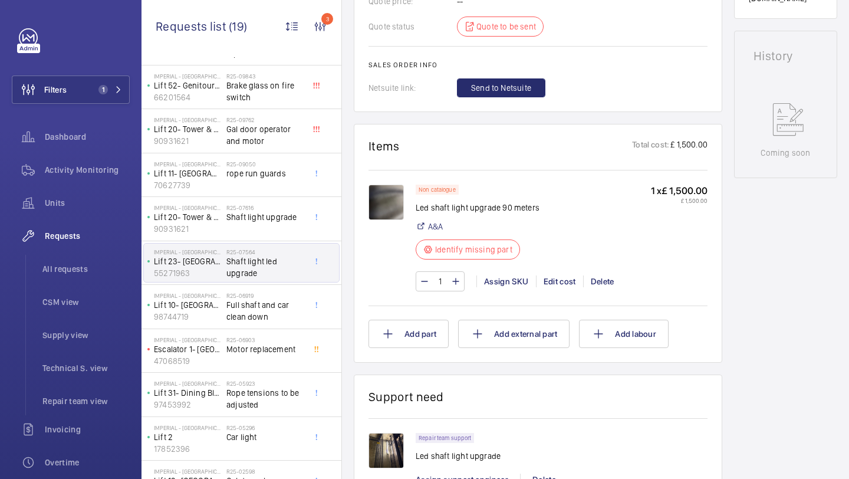
click at [388, 203] on img at bounding box center [385, 201] width 35 height 35
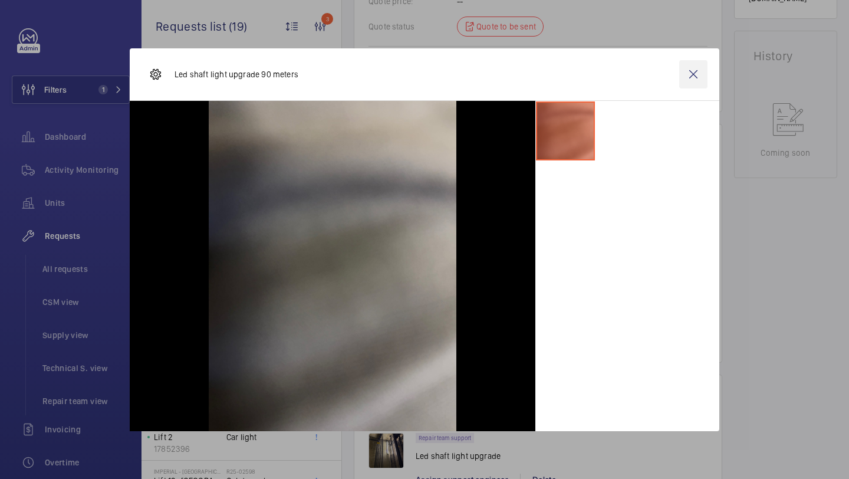
click at [695, 60] on wm-front-icon-button at bounding box center [693, 74] width 28 height 28
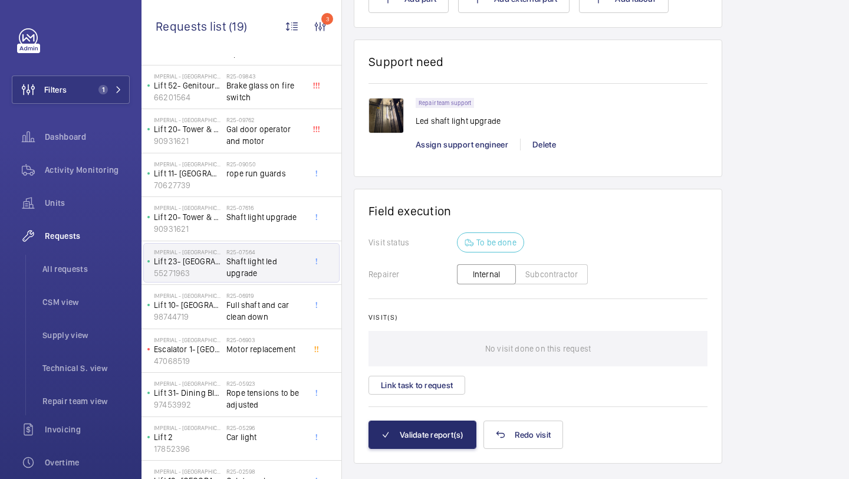
scroll to position [651, 0]
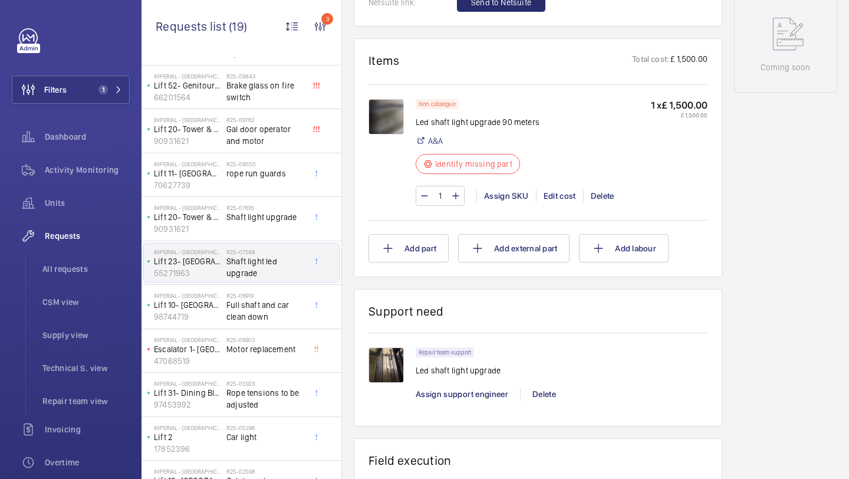
click at [495, 115] on div "Non catalogue Led shaft light upgrade 90 meters A&A Identify missing part" at bounding box center [478, 140] width 124 height 82
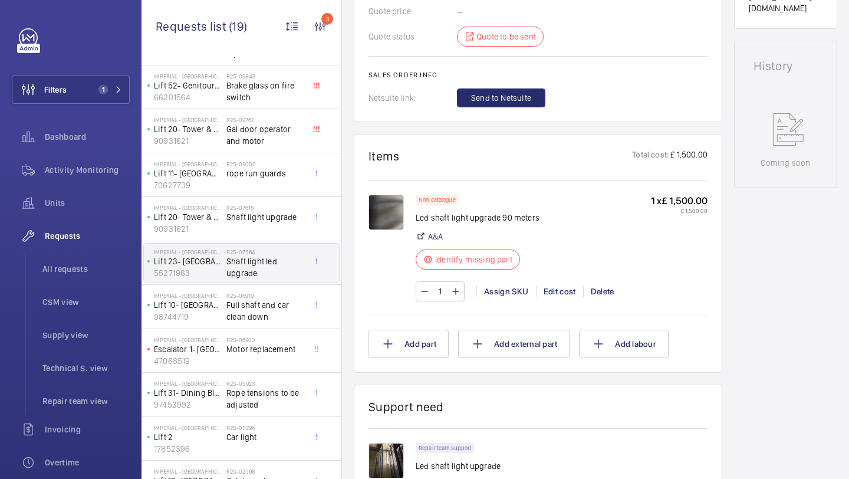
scroll to position [556, 0]
click at [595, 285] on div "Delete" at bounding box center [602, 291] width 38 height 12
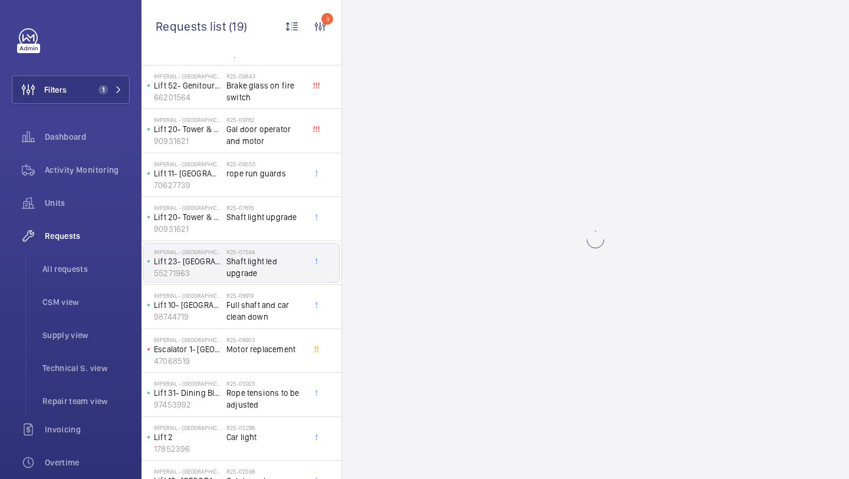
scroll to position [0, 0]
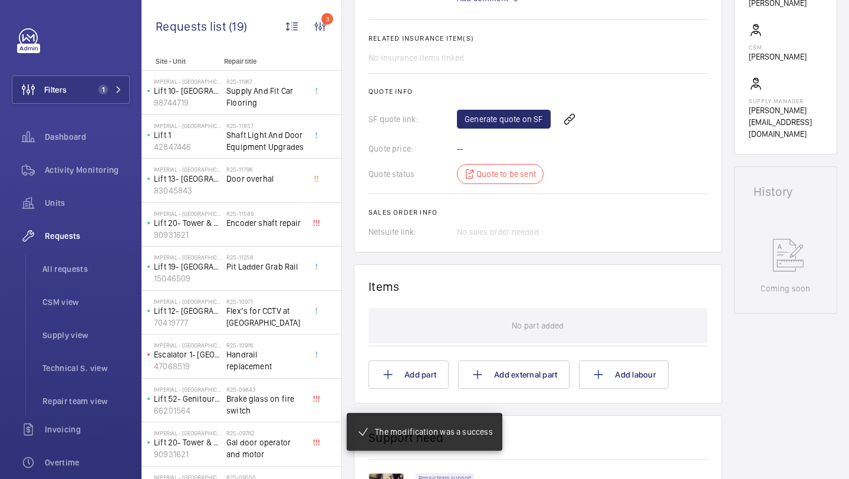
scroll to position [596, 0]
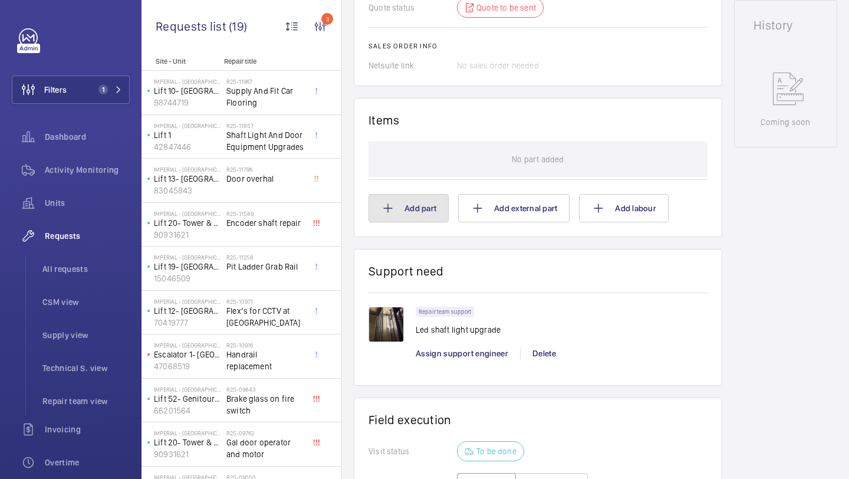
click at [412, 204] on button "Add part" at bounding box center [408, 208] width 80 height 28
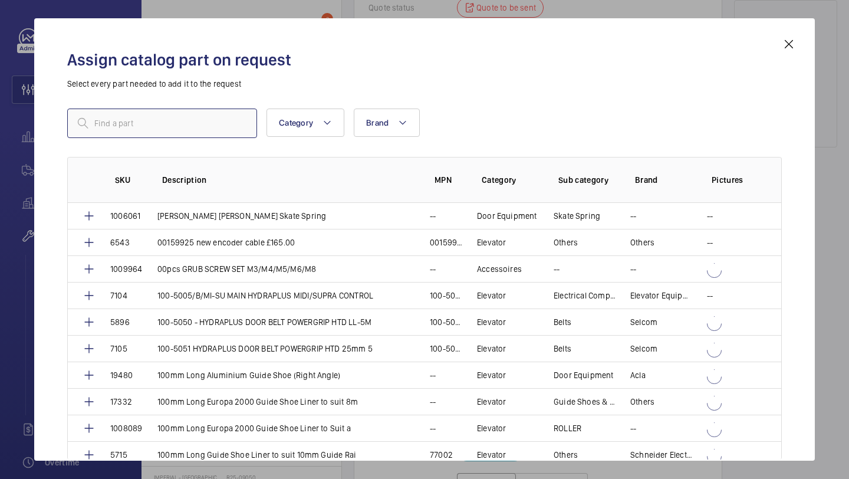
click at [227, 127] on input "text" at bounding box center [162, 122] width 190 height 29
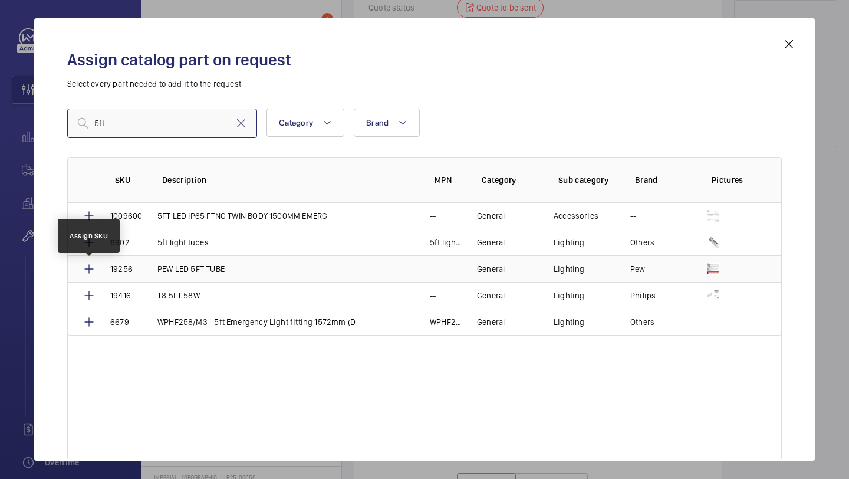
type input "5ft"
click at [90, 267] on mat-icon at bounding box center [89, 269] width 14 height 14
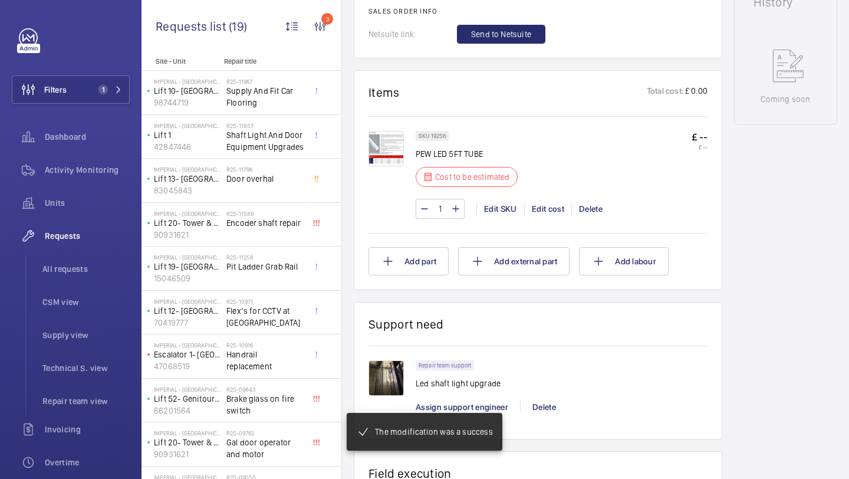
scroll to position [626, 0]
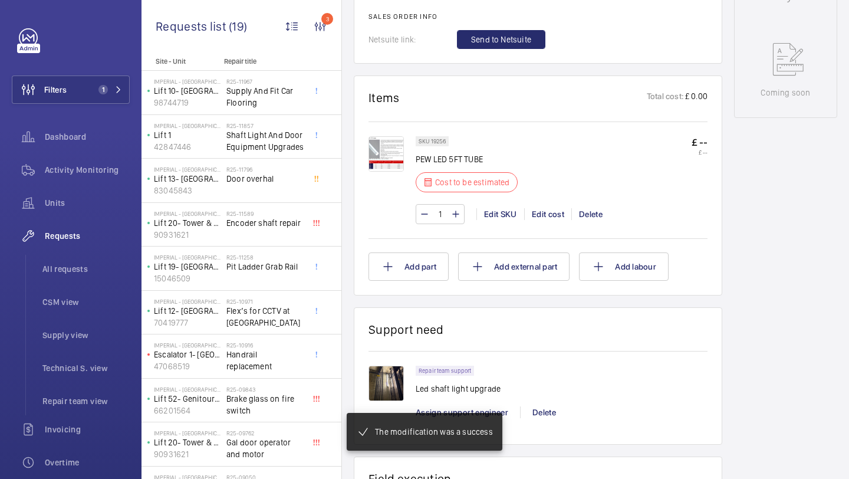
click at [388, 149] on img at bounding box center [385, 153] width 35 height 35
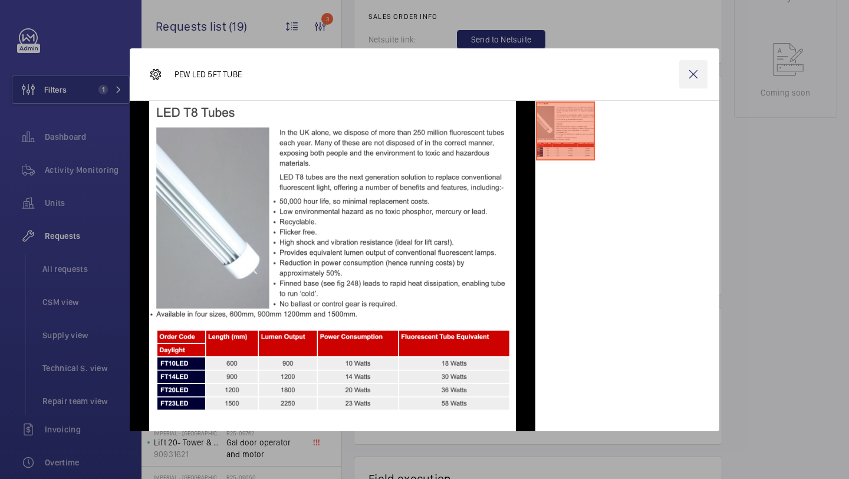
click at [685, 80] on wm-front-icon-button at bounding box center [693, 74] width 28 height 28
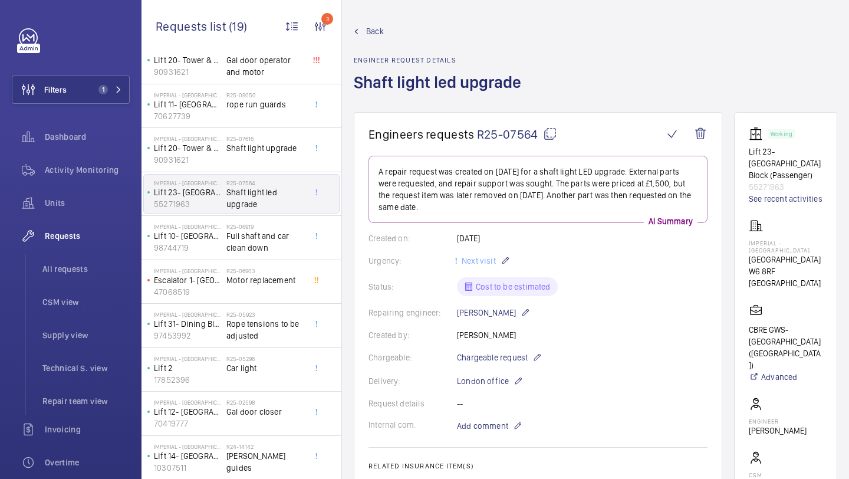
scroll to position [9, 0]
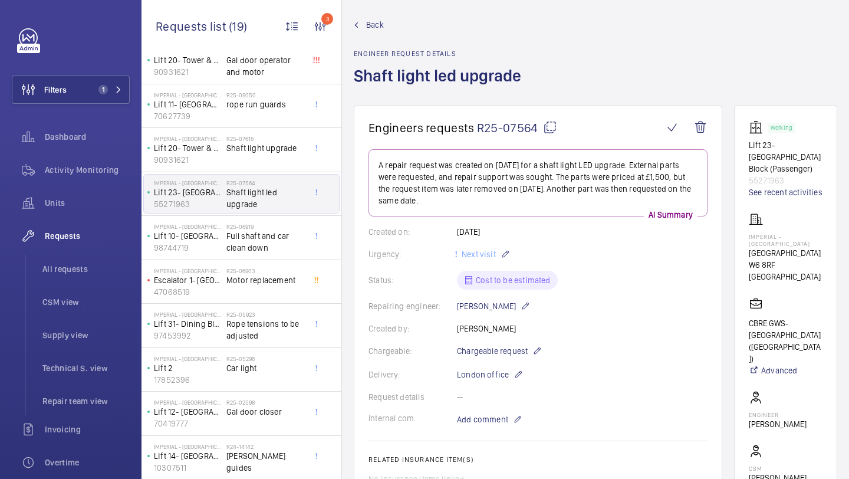
click at [462, 74] on h1 "Shaft light led upgrade" at bounding box center [441, 85] width 174 height 41
click at [481, 74] on h1 "Shaft light led upgrade" at bounding box center [441, 85] width 174 height 41
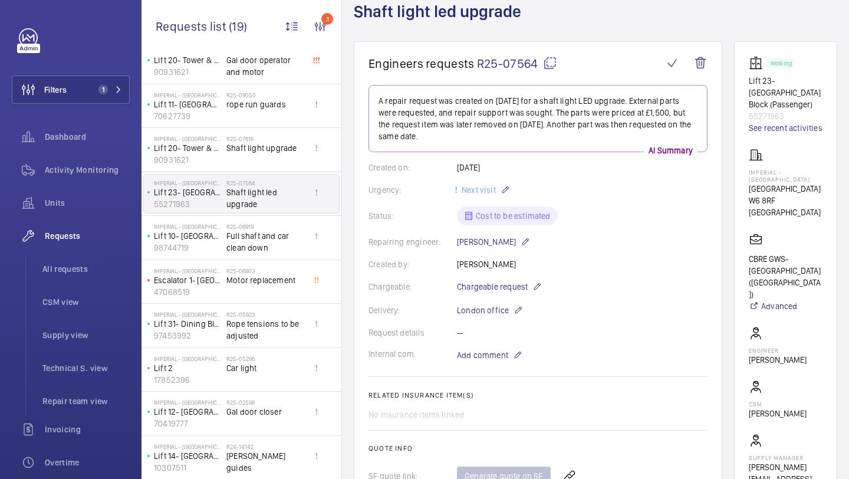
scroll to position [72, 0]
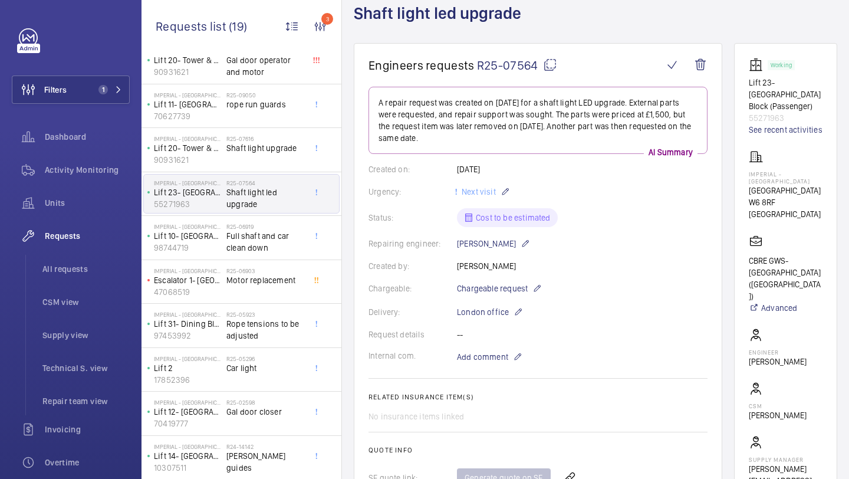
click at [581, 179] on wm-front-card-body "A repair request was created on [DATE] for a shaft light LED upgrade. External …" at bounding box center [537, 345] width 339 height 516
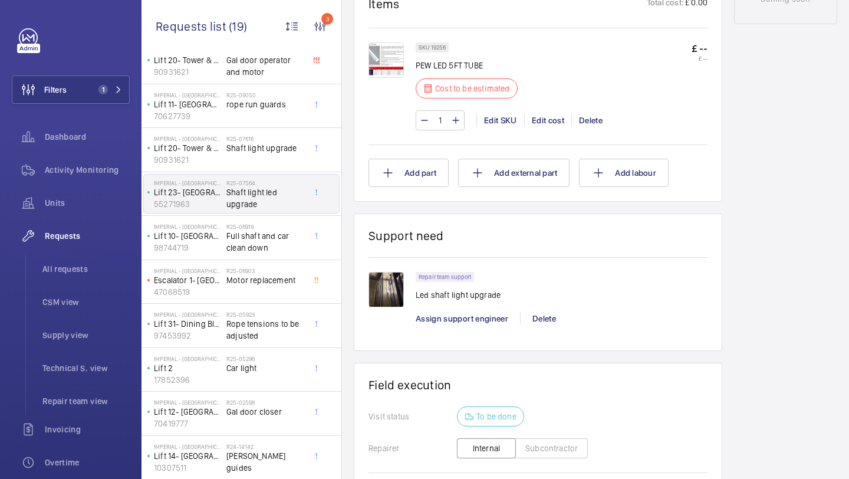
scroll to position [685, 0]
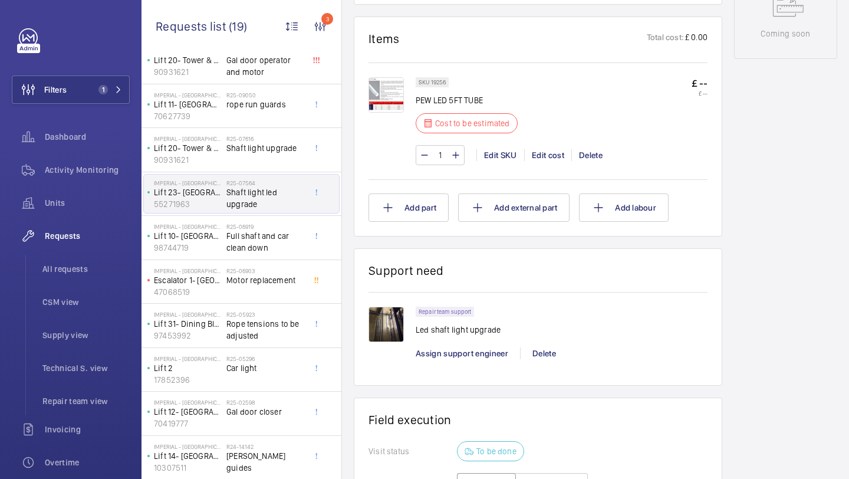
click at [444, 154] on input "1" at bounding box center [440, 155] width 22 height 19
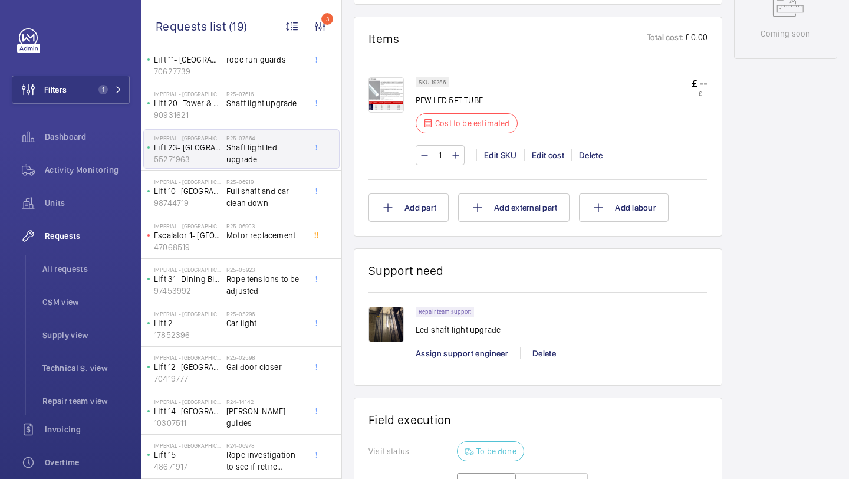
scroll to position [695, 0]
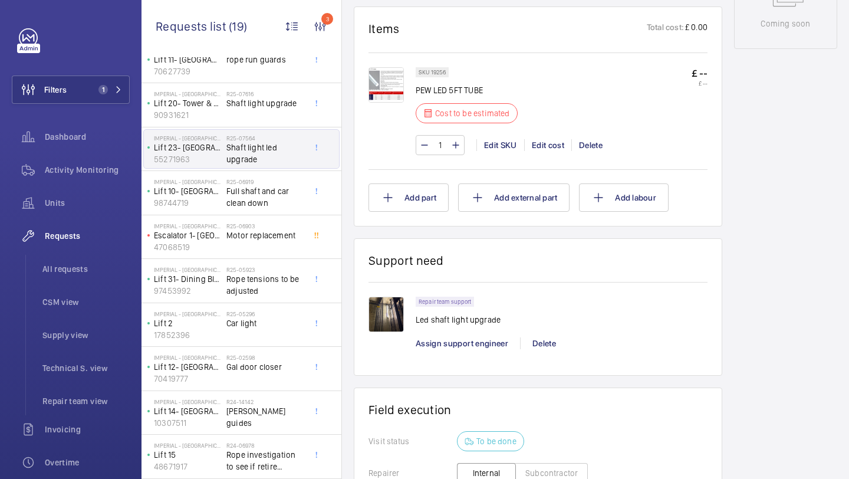
type input "19"
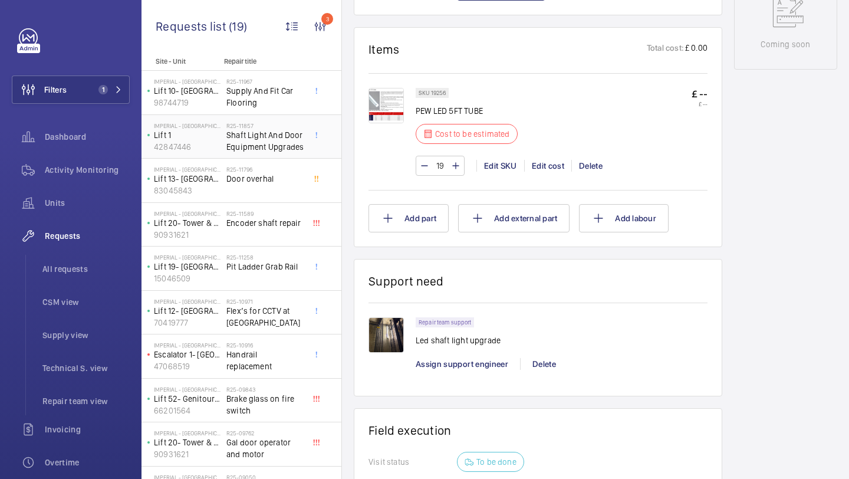
scroll to position [2, 0]
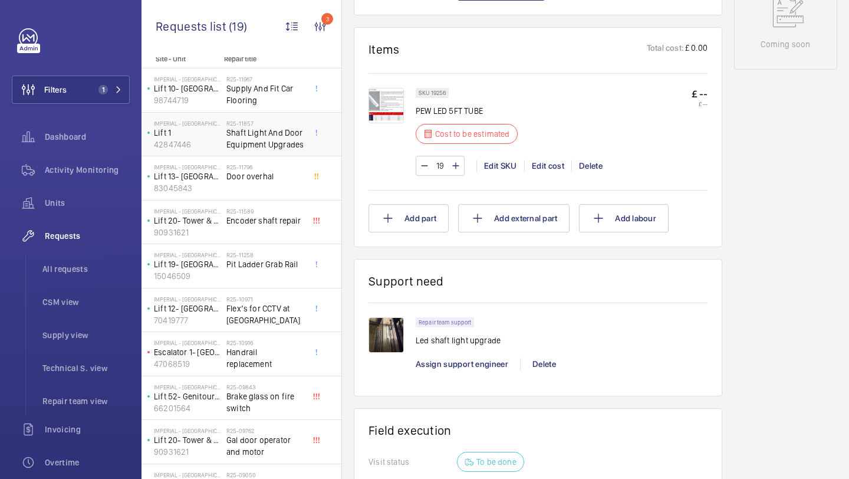
click at [276, 139] on span "Shaft Light And Door Equipment Upgrades" at bounding box center [265, 139] width 78 height 24
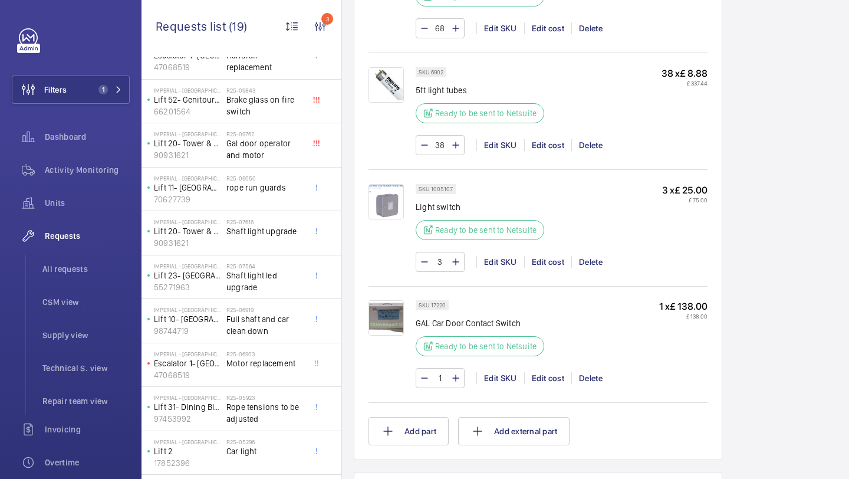
scroll to position [306, 0]
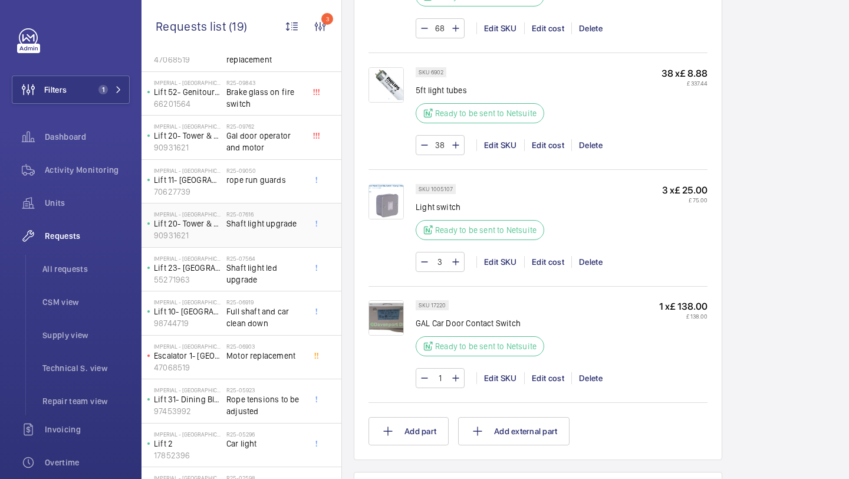
click at [268, 222] on span "Shaft light upgrade" at bounding box center [265, 223] width 78 height 12
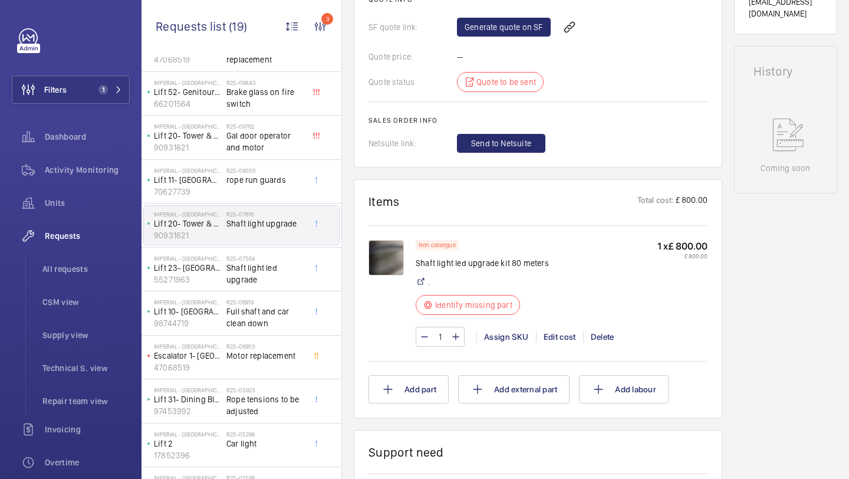
scroll to position [552, 0]
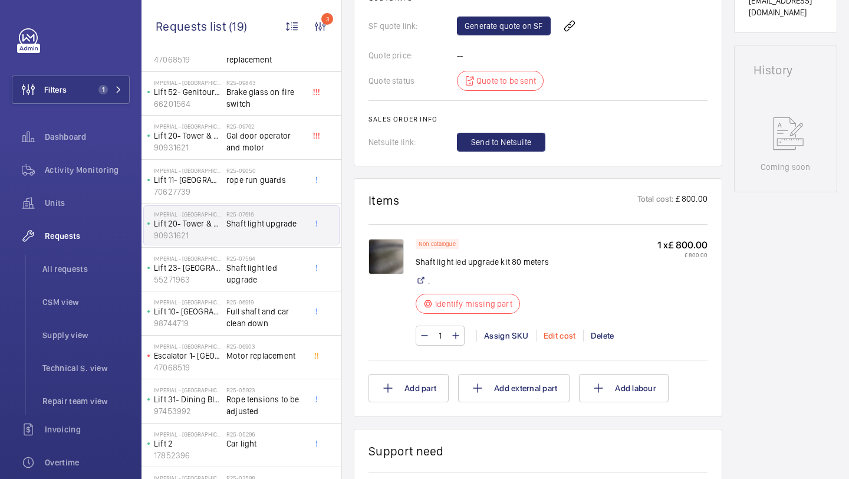
click at [563, 341] on div "Edit cost" at bounding box center [559, 335] width 47 height 12
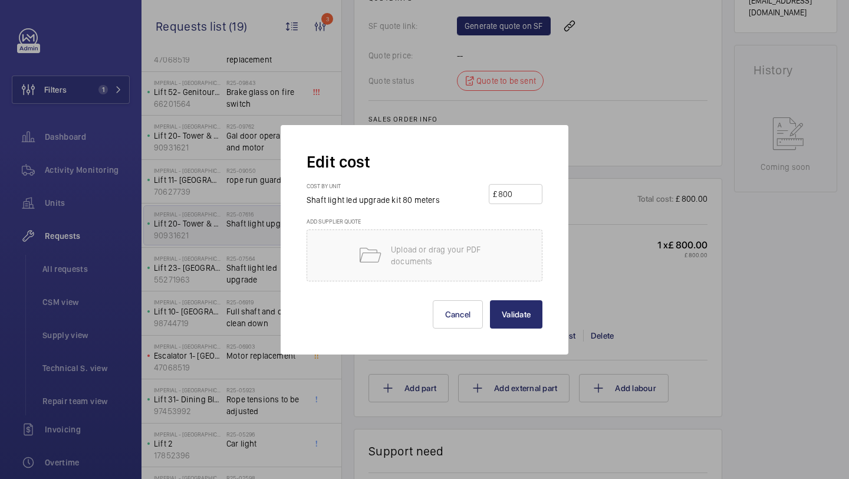
click at [515, 193] on input "800" at bounding box center [517, 193] width 41 height 19
type input "8.88"
click at [527, 310] on button "Validate" at bounding box center [516, 314] width 52 height 28
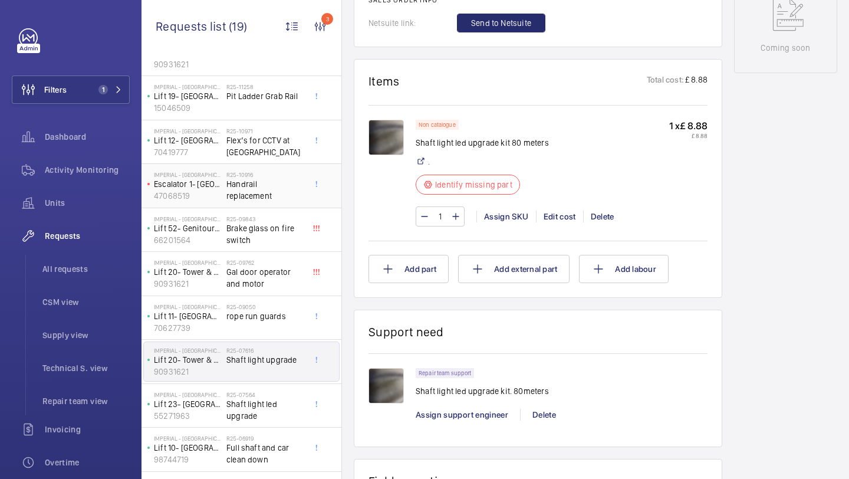
scroll to position [179, 0]
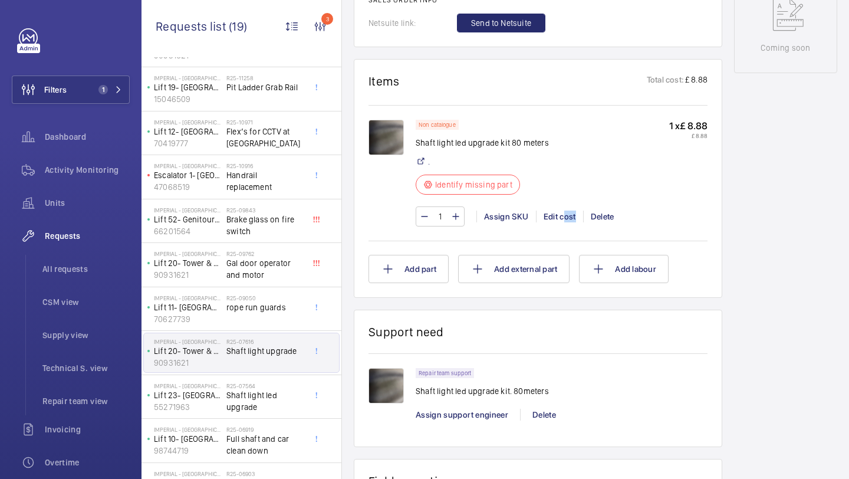
drag, startPoint x: 565, startPoint y: 216, endPoint x: 533, endPoint y: 225, distance: 32.6
click at [534, 225] on div "1 Assign SKU Edit cost Delete" at bounding box center [562, 216] width 292 height 20
click at [602, 211] on div "Delete" at bounding box center [602, 216] width 38 height 12
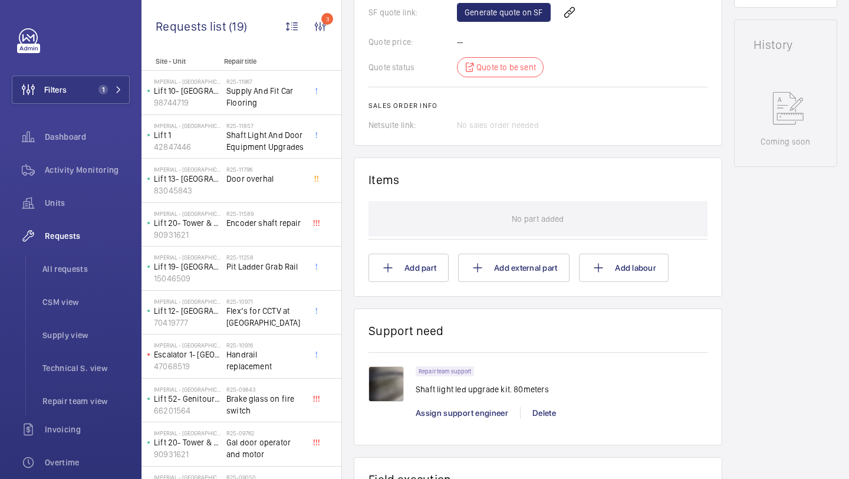
scroll to position [589, 0]
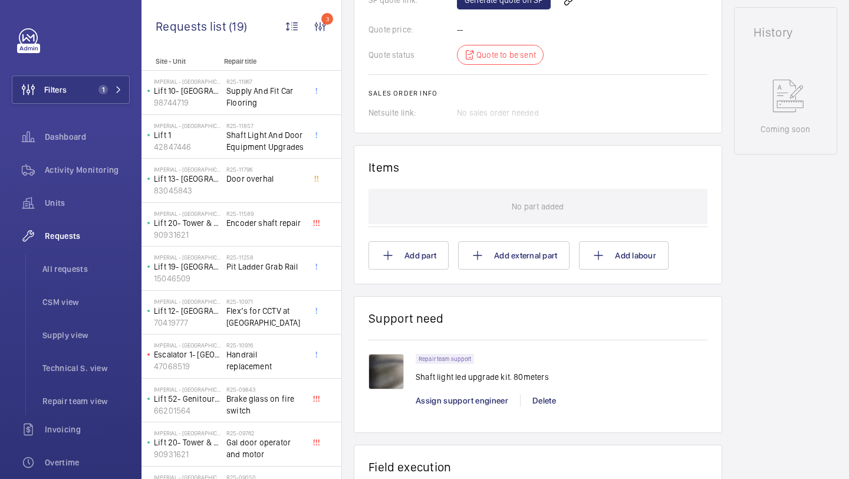
click at [426, 298] on div "Engineers requests R25-07616 A repair request was created on 2025-06-04 for a s…" at bounding box center [538, 123] width 368 height 1194
click at [428, 258] on button "Add part" at bounding box center [408, 255] width 80 height 28
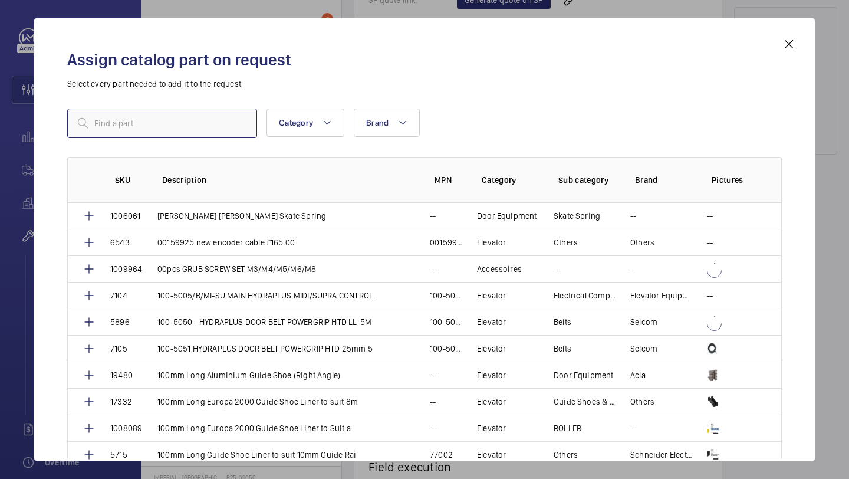
click at [217, 125] on input "text" at bounding box center [162, 122] width 190 height 29
type input "f"
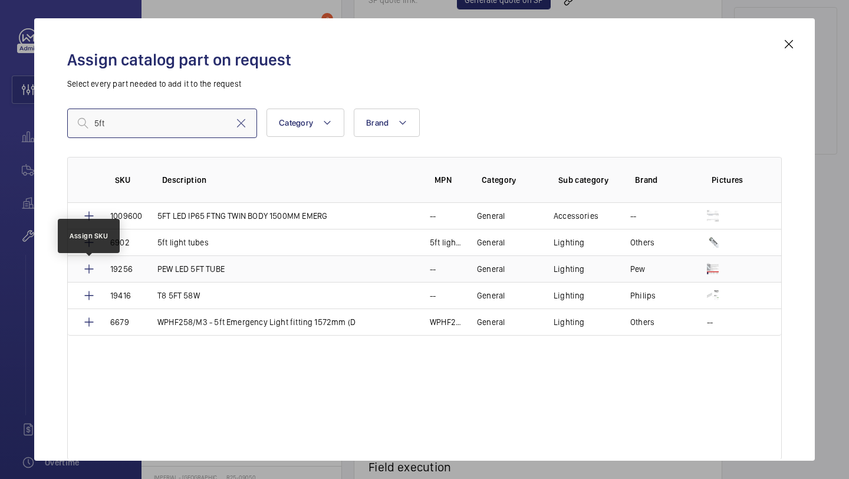
type input "5ft"
click at [89, 268] on mat-icon at bounding box center [89, 269] width 14 height 14
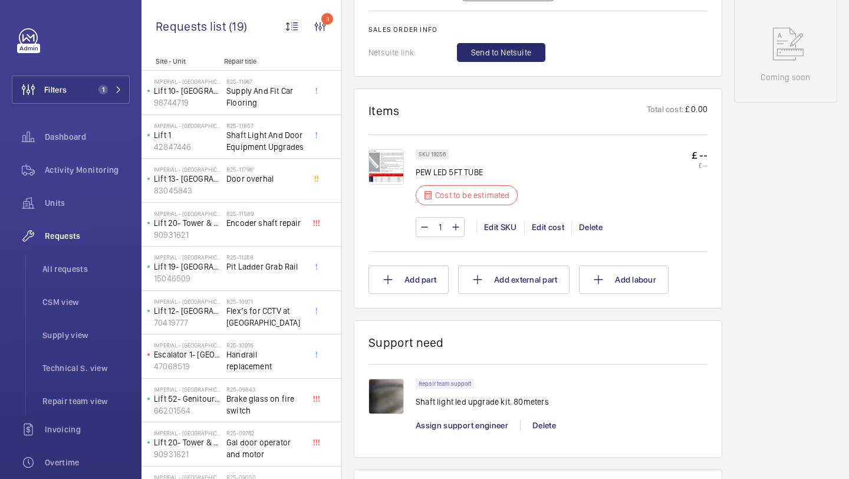
scroll to position [650, 0]
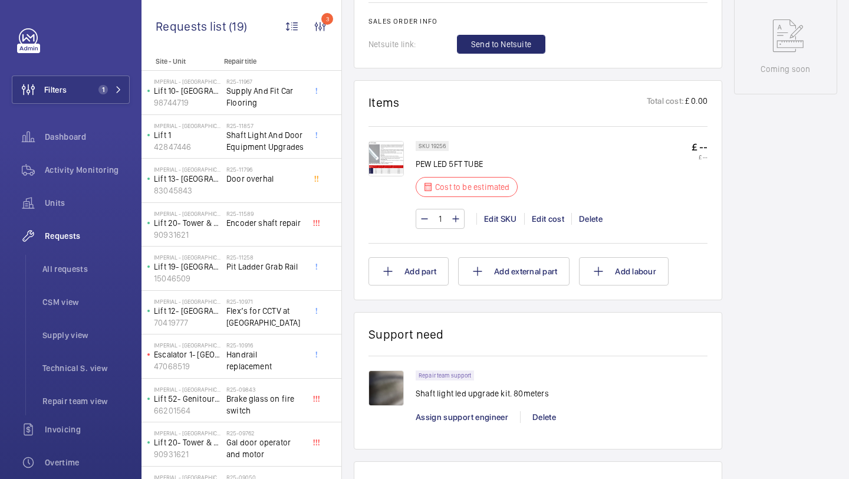
click at [446, 228] on input "1" at bounding box center [440, 218] width 22 height 19
type input "19"
click at [546, 224] on div "19 Edit SKU Edit cost Delete" at bounding box center [562, 219] width 292 height 20
click at [542, 225] on div "Edit cost" at bounding box center [547, 219] width 47 height 12
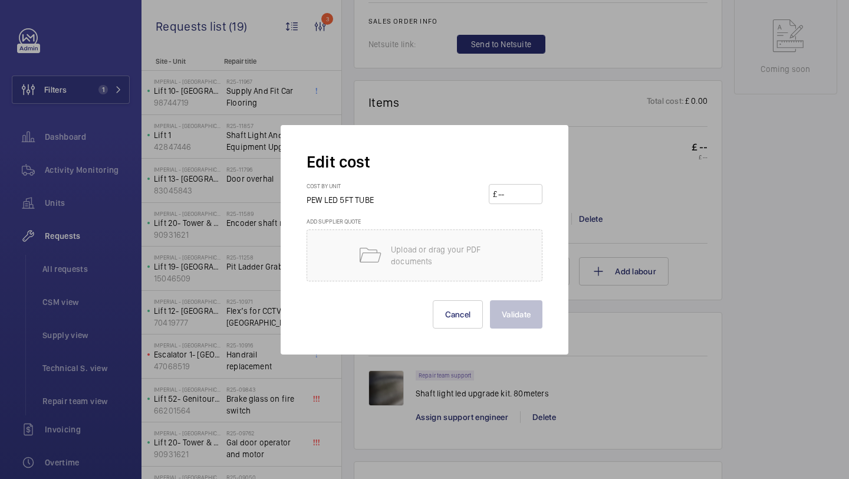
click at [529, 196] on input "number" at bounding box center [517, 193] width 41 height 19
type input "8.88"
click at [510, 322] on button "Validate" at bounding box center [516, 314] width 52 height 28
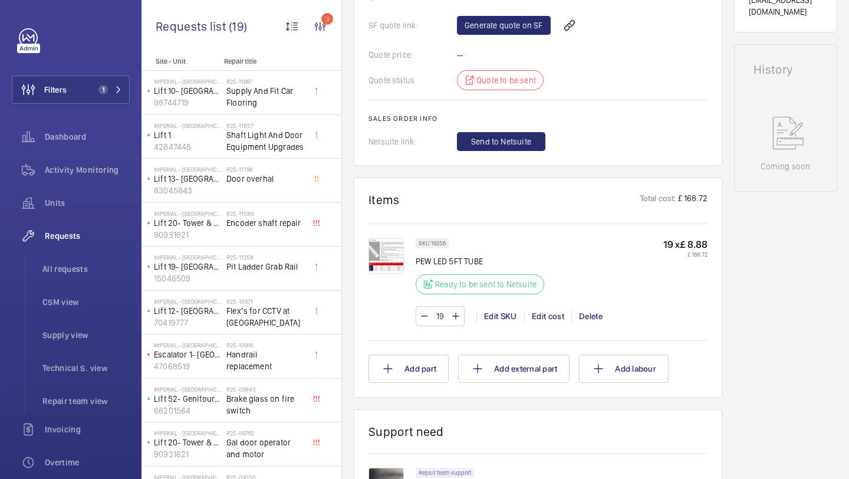
scroll to position [552, 0]
click at [423, 360] on button "Add part" at bounding box center [408, 369] width 80 height 28
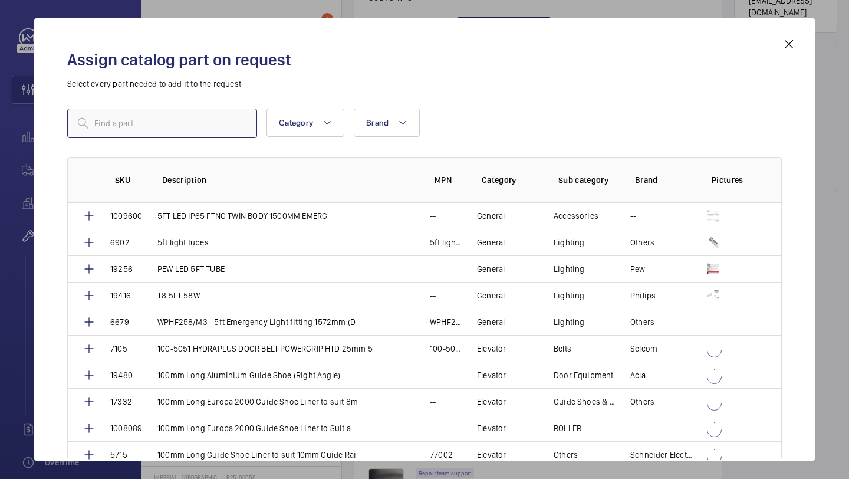
click at [177, 137] on input "text" at bounding box center [162, 122] width 190 height 29
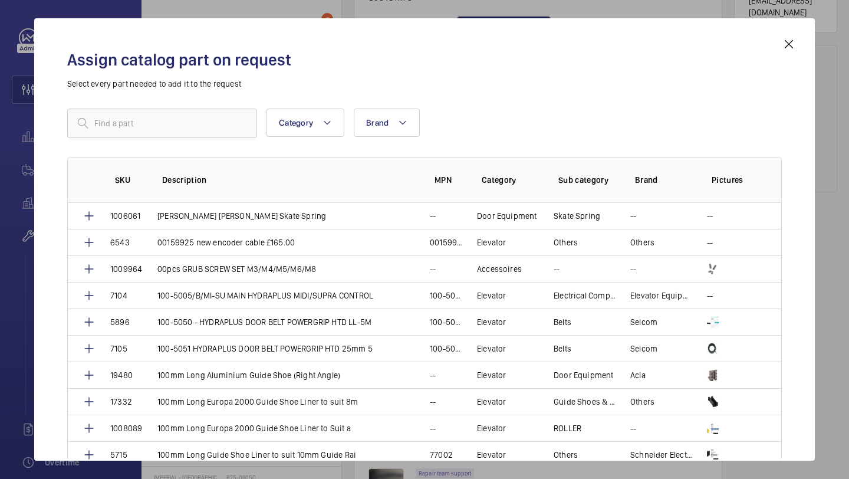
click at [780, 42] on div "Assign catalog part on request Select every part needed to add it to the reques…" at bounding box center [424, 248] width 743 height 423
click at [224, 103] on div "Assign catalog part on request Select every part needed to add it to the reques…" at bounding box center [424, 248] width 743 height 423
click at [217, 110] on input "text" at bounding box center [162, 122] width 190 height 29
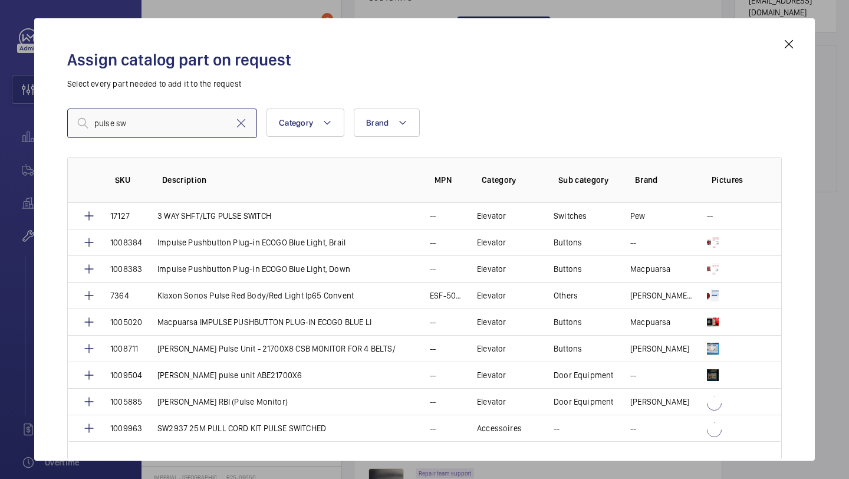
click at [172, 137] on input "pulse sw" at bounding box center [162, 122] width 190 height 29
click at [177, 127] on input "pulse sw" at bounding box center [162, 122] width 190 height 29
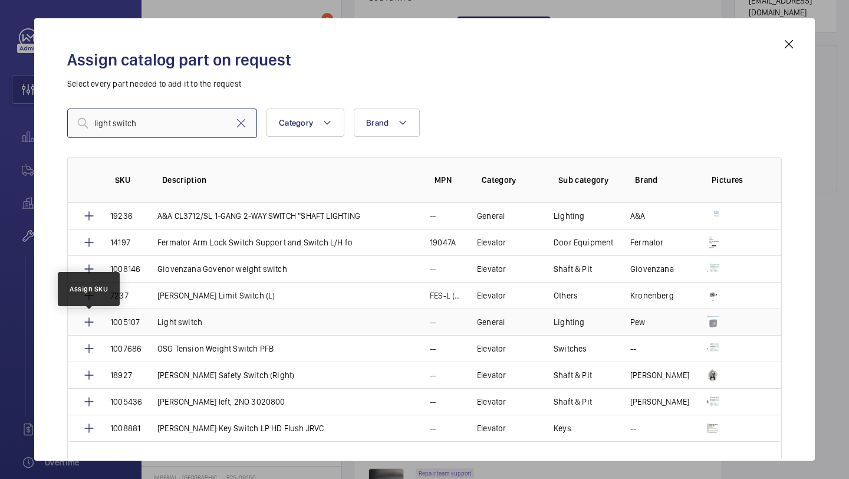
type input "light switch"
click at [88, 323] on mat-icon at bounding box center [89, 322] width 14 height 14
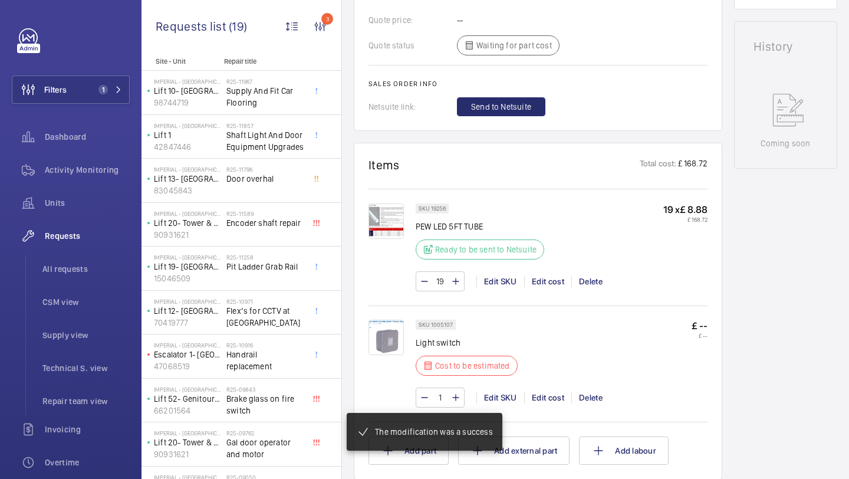
click at [456, 394] on mat-snack-bar-container "The modification was a success" at bounding box center [424, 431] width 202 height 85
click at [456, 400] on mat-snack-bar-container "The modification was a success" at bounding box center [424, 431] width 202 height 85
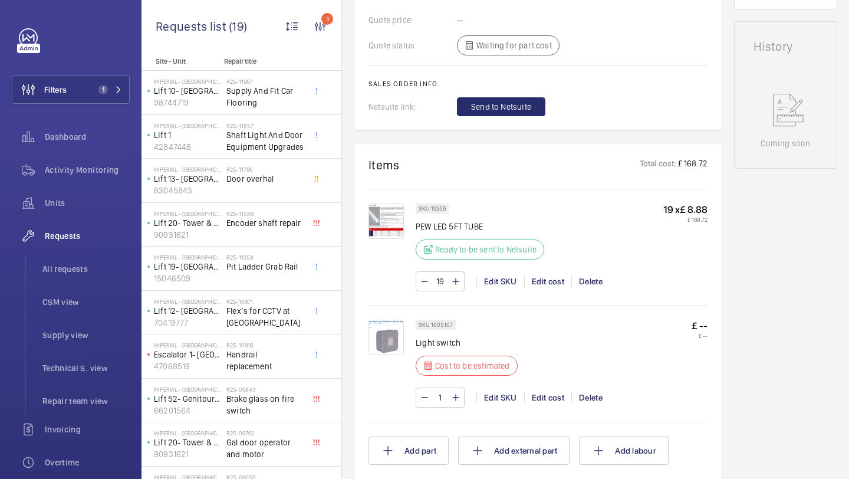
scroll to position [602, 0]
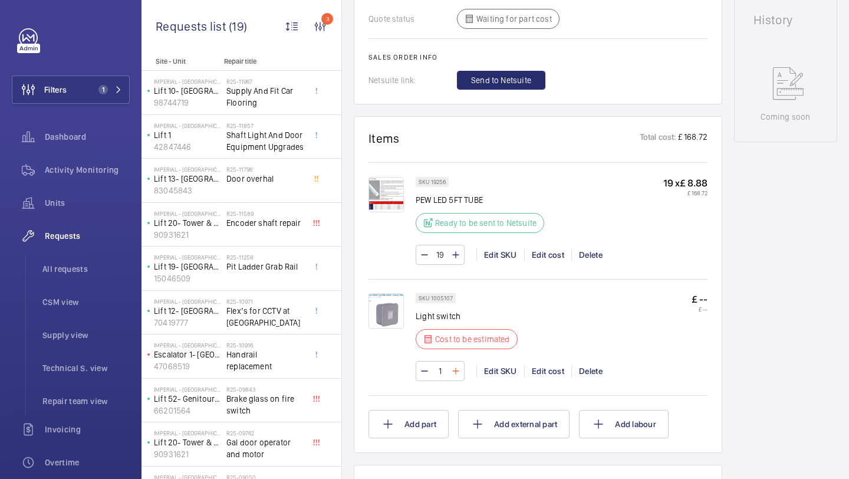
click at [456, 373] on mat-icon at bounding box center [455, 371] width 9 height 14
type input "3"
click at [282, 140] on span "Shaft Light And Door Equipment Upgrades" at bounding box center [265, 141] width 78 height 24
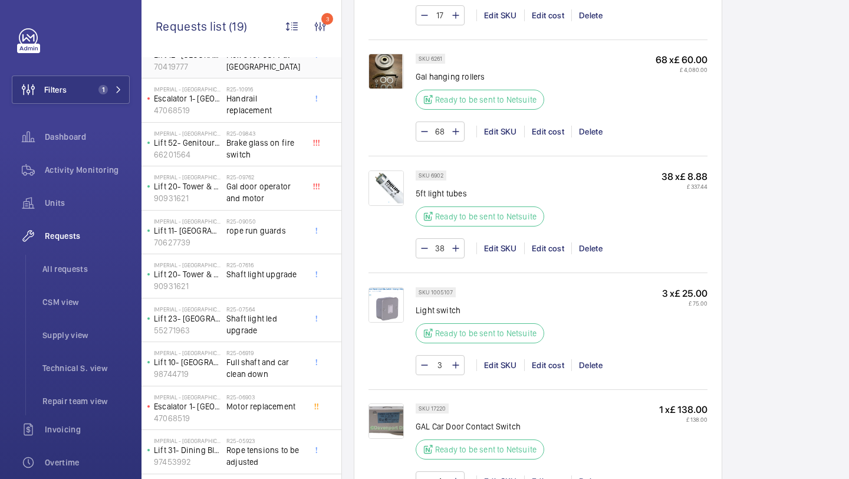
scroll to position [260, 0]
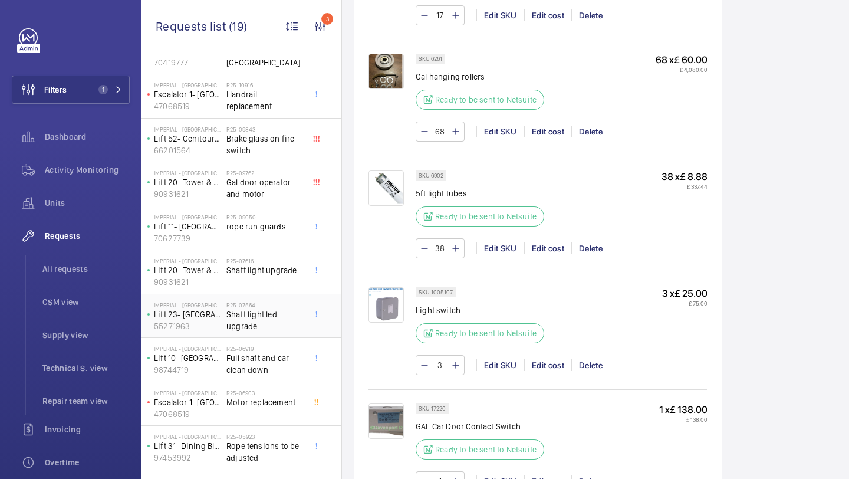
click at [275, 309] on span "Shaft light led upgrade" at bounding box center [265, 320] width 78 height 24
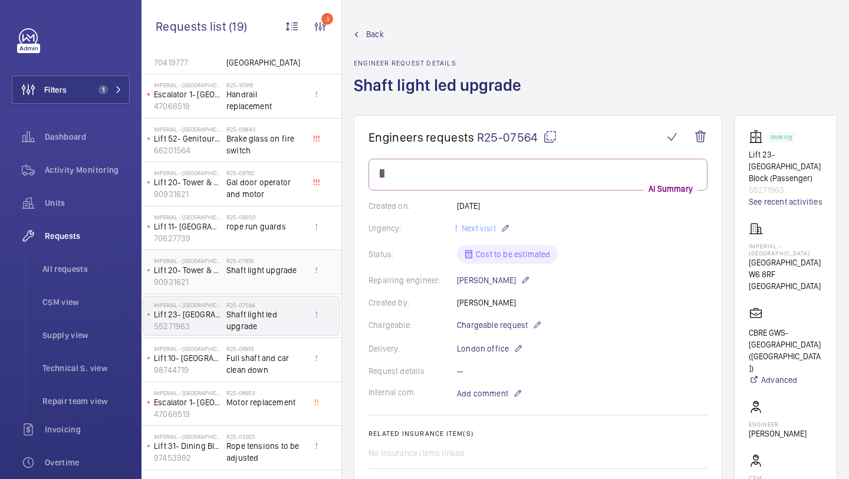
click at [275, 269] on span "Shaft light upgrade" at bounding box center [265, 270] width 78 height 12
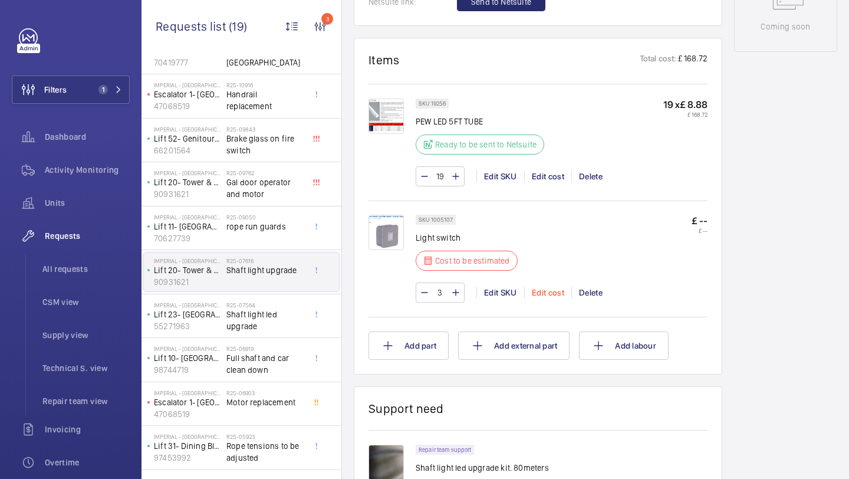
click at [540, 292] on div "Edit cost" at bounding box center [547, 292] width 47 height 12
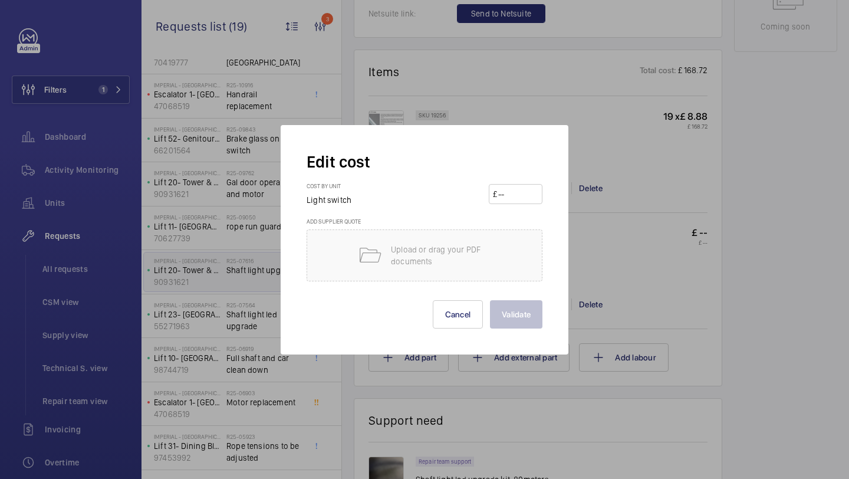
scroll to position [704, 0]
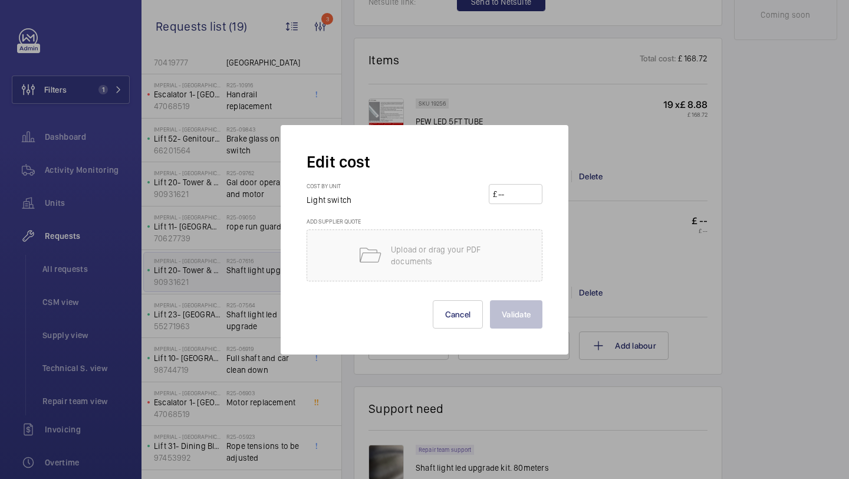
click at [519, 197] on input "number" at bounding box center [517, 193] width 41 height 19
type input "25"
click at [514, 323] on button "Validate" at bounding box center [516, 314] width 52 height 28
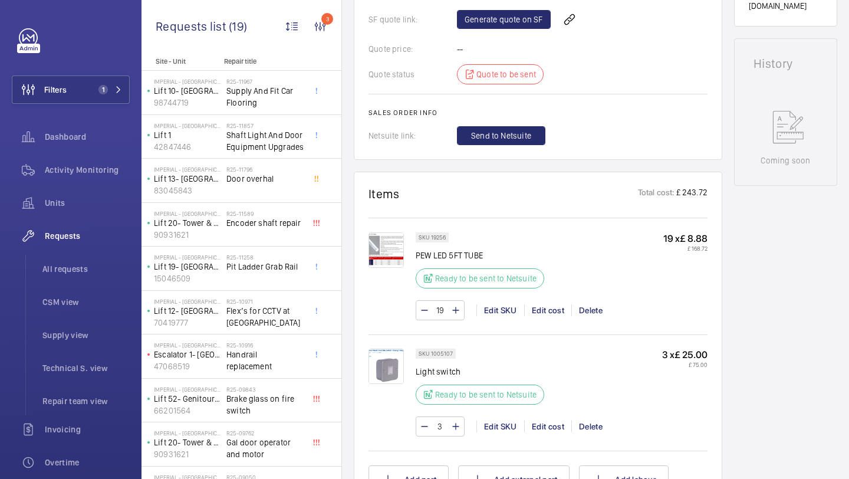
scroll to position [574, 0]
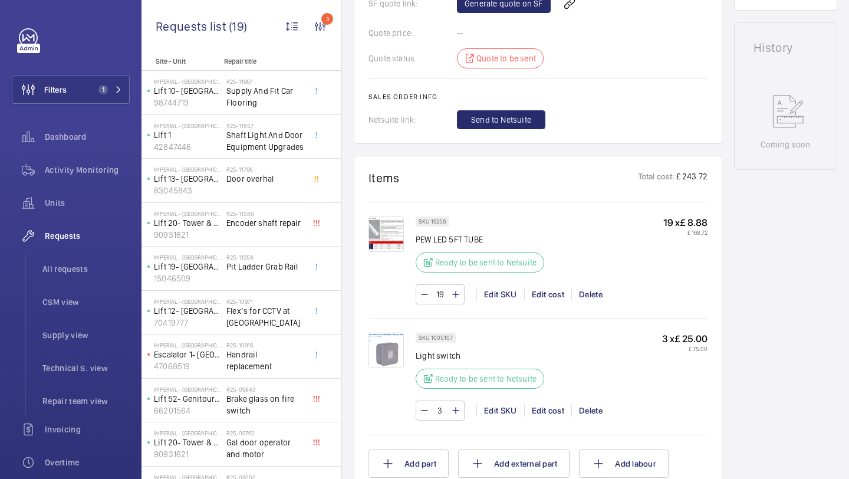
click at [397, 242] on img at bounding box center [385, 233] width 35 height 35
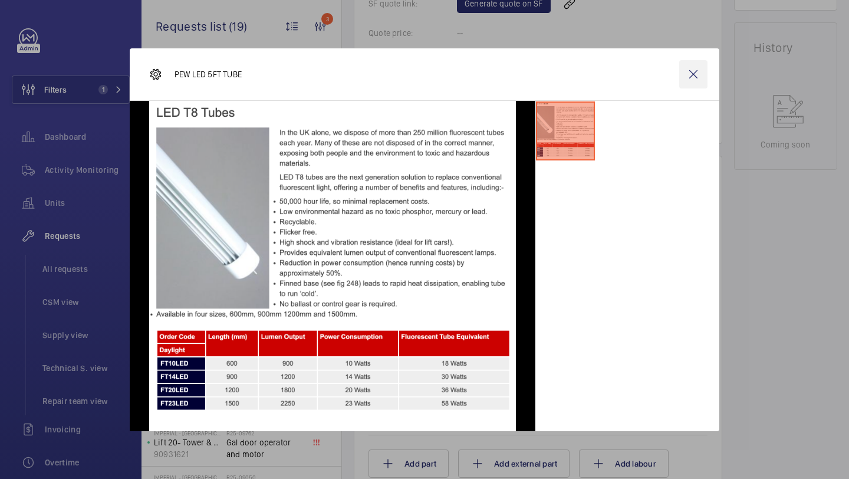
click at [696, 72] on wm-front-icon-button at bounding box center [693, 74] width 28 height 28
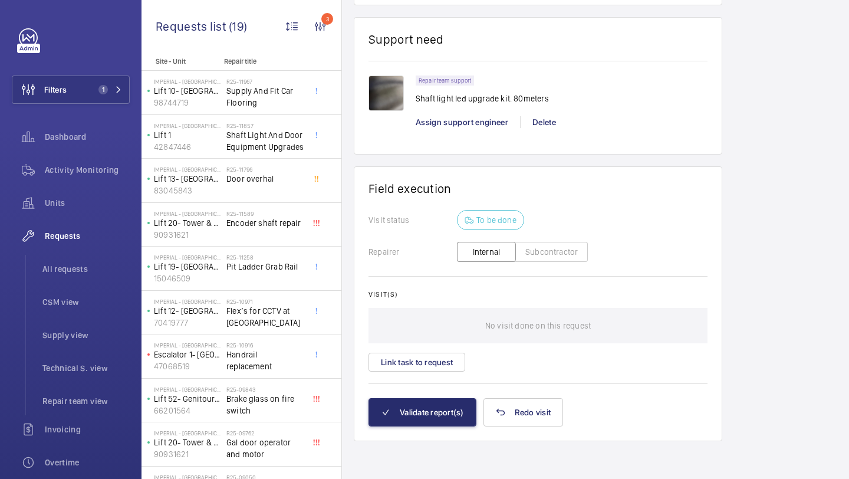
scroll to position [1062, 0]
click at [389, 87] on img at bounding box center [385, 92] width 35 height 35
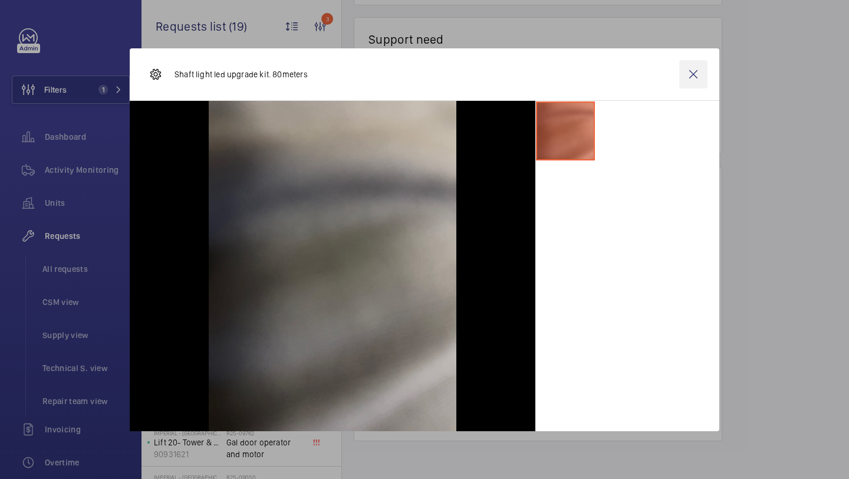
click at [691, 69] on wm-front-icon-button at bounding box center [693, 74] width 28 height 28
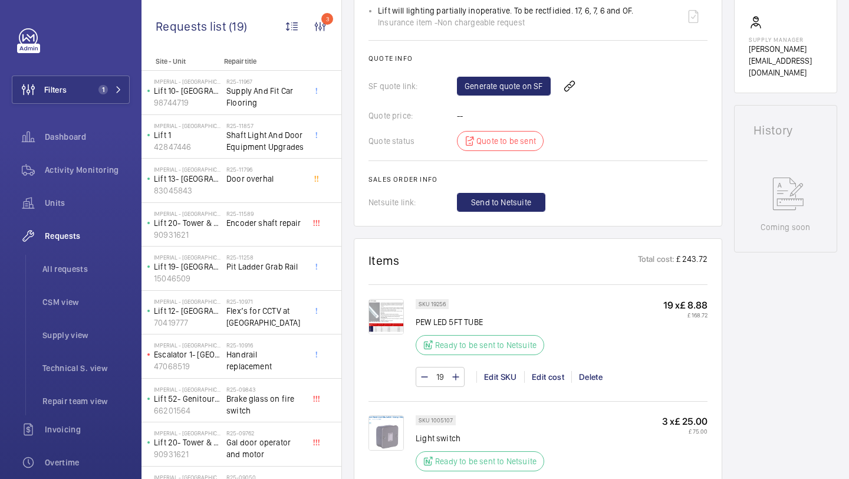
scroll to position [665, 0]
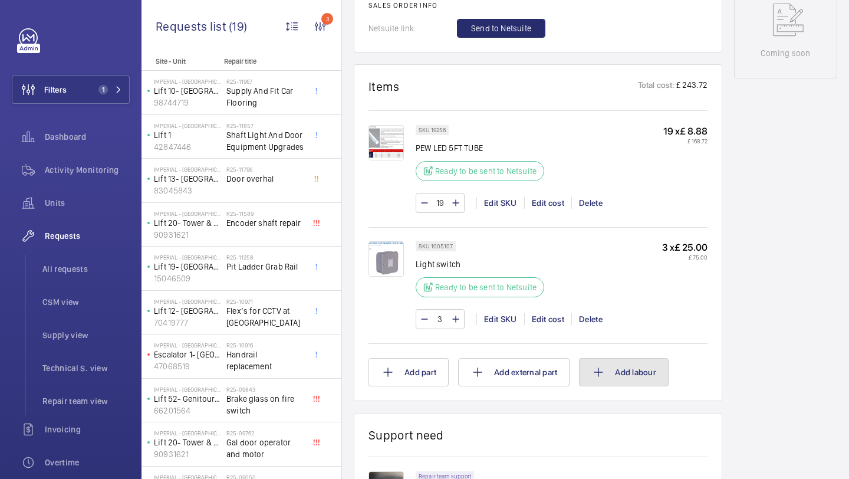
click at [604, 373] on mat-icon at bounding box center [598, 372] width 14 height 14
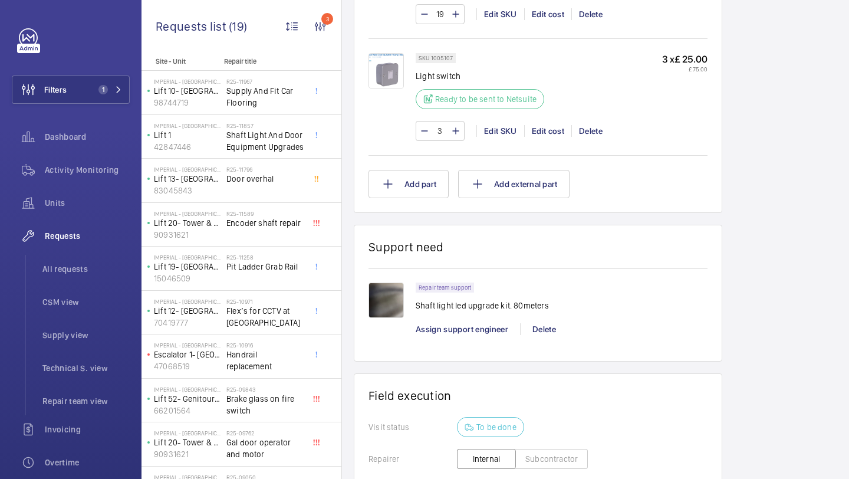
scroll to position [572, 0]
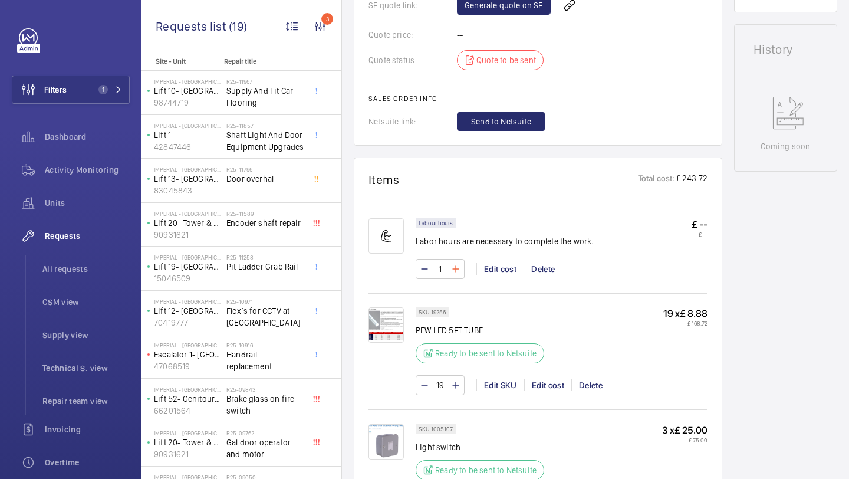
click at [457, 273] on mat-icon at bounding box center [455, 269] width 9 height 14
type input "4"
click at [455, 273] on mat-icon at bounding box center [455, 269] width 9 height 14
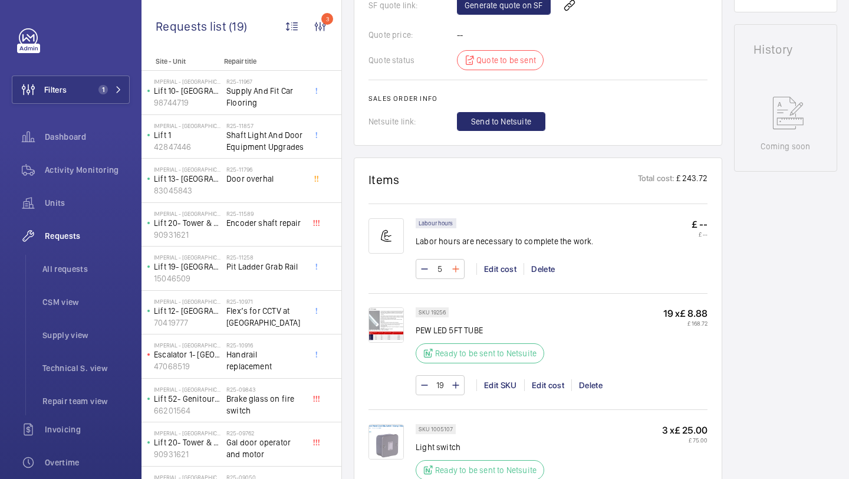
click at [455, 273] on mat-icon at bounding box center [455, 269] width 9 height 14
type input "6"
click at [455, 273] on mat-icon at bounding box center [455, 269] width 9 height 14
type input "8"
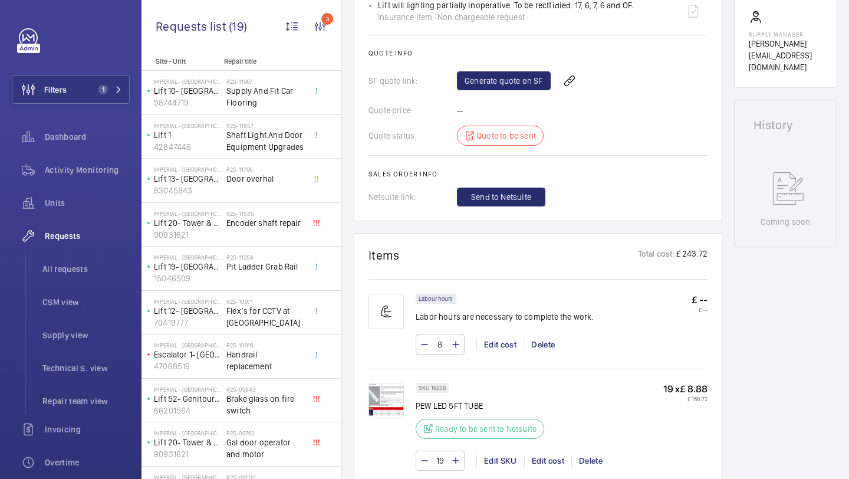
scroll to position [321, 0]
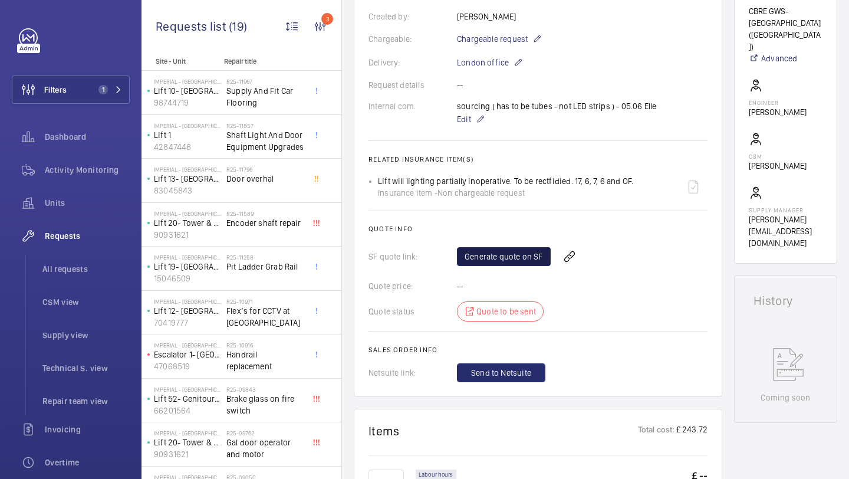
click at [477, 256] on link "Generate quote on SF" at bounding box center [504, 256] width 94 height 19
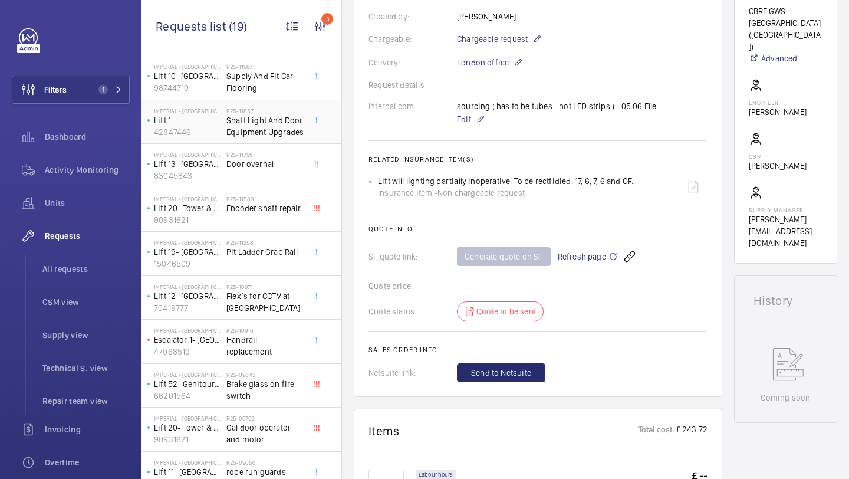
click at [294, 132] on span "Shaft Light And Door Equipment Upgrades" at bounding box center [265, 126] width 78 height 24
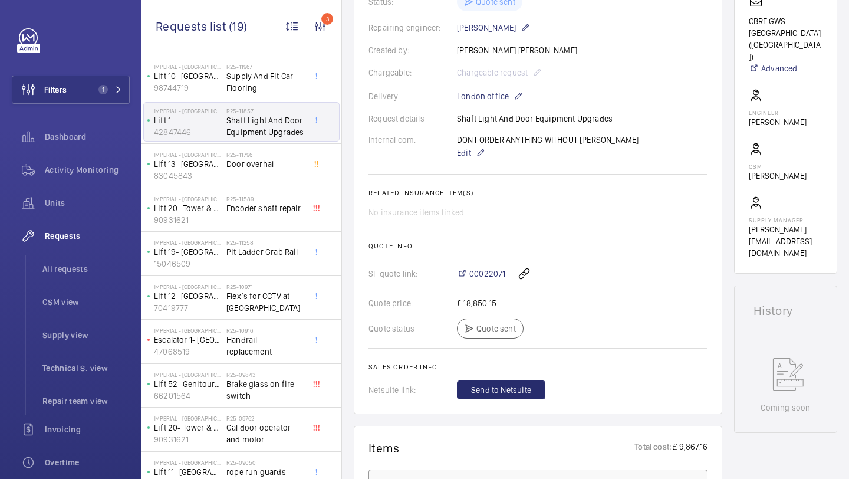
scroll to position [288, 0]
click at [487, 275] on span "00022071" at bounding box center [487, 273] width 36 height 12
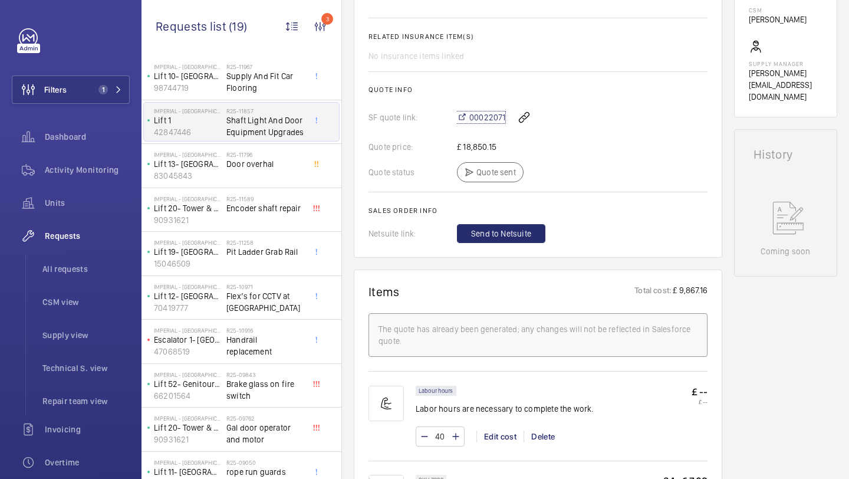
scroll to position [404, 0]
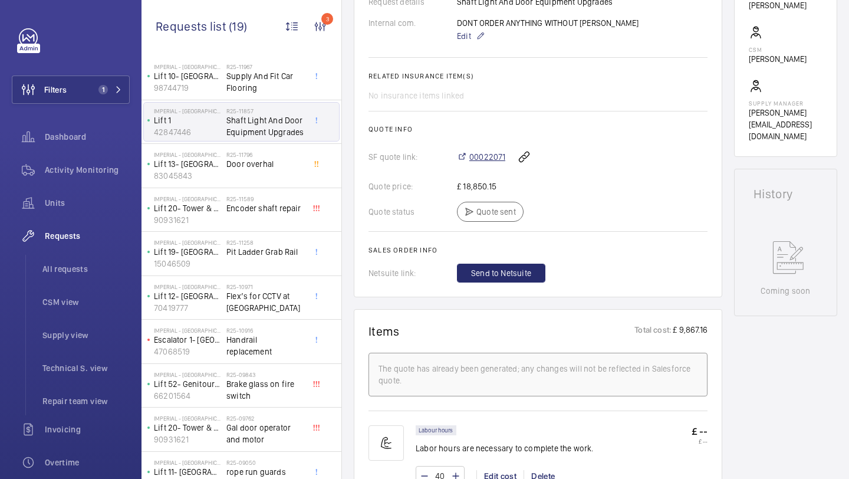
click at [490, 158] on span "00022071" at bounding box center [487, 157] width 36 height 12
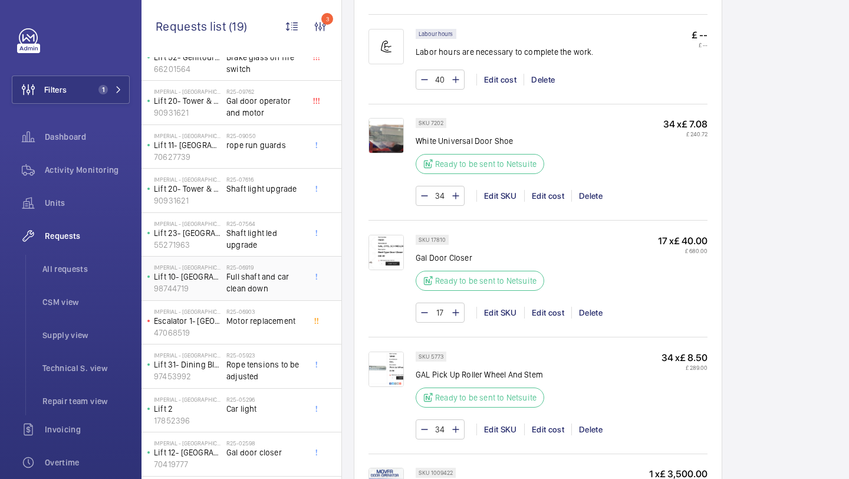
scroll to position [344, 0]
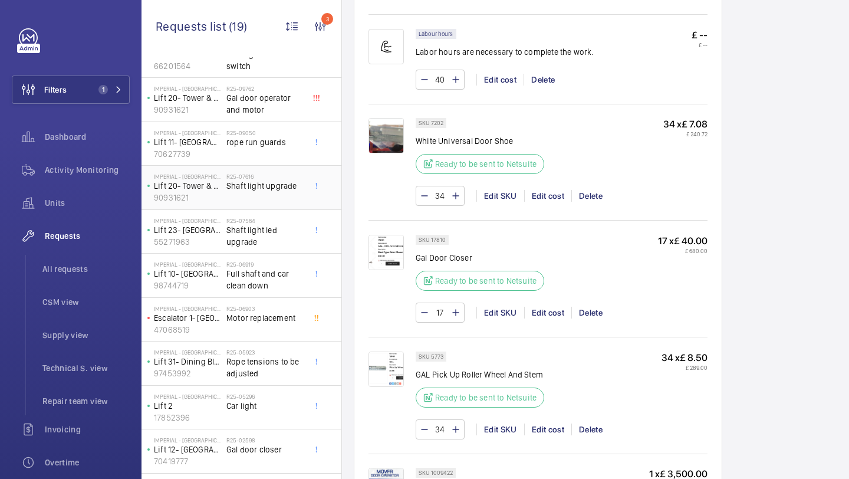
click at [282, 193] on div "R25-07616 Shaft light upgrade" at bounding box center [265, 190] width 78 height 34
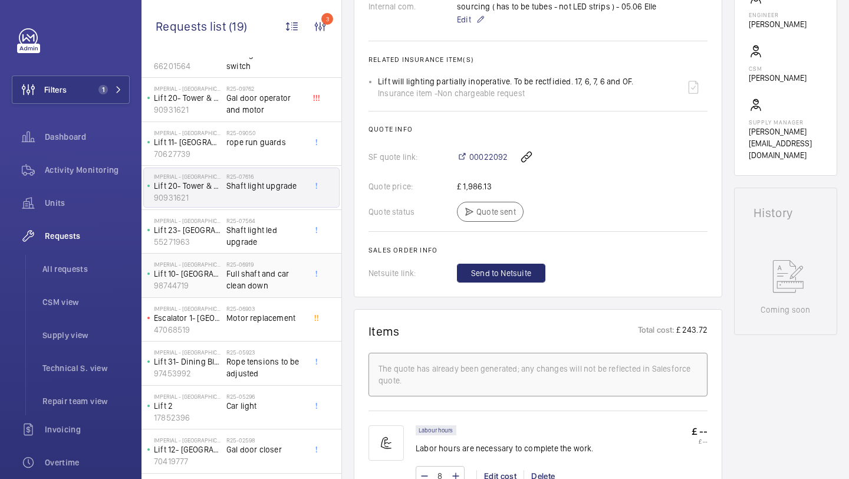
scroll to position [421, 0]
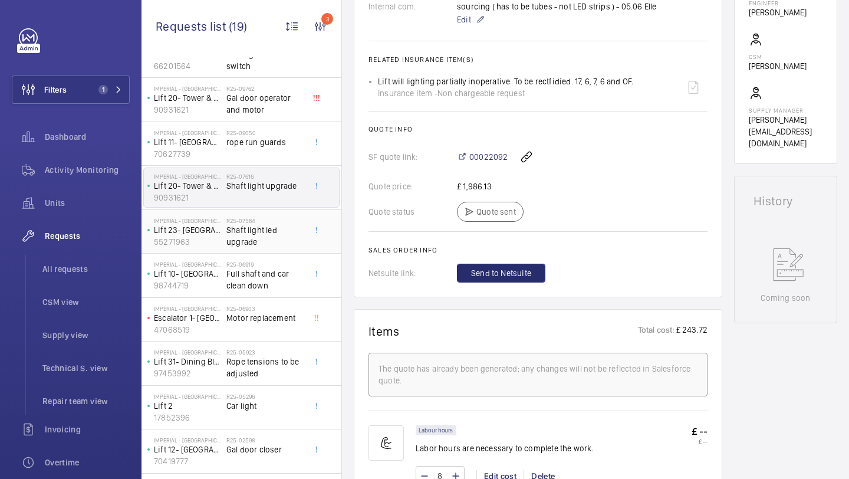
click at [286, 235] on span "Shaft light led upgrade" at bounding box center [265, 236] width 78 height 24
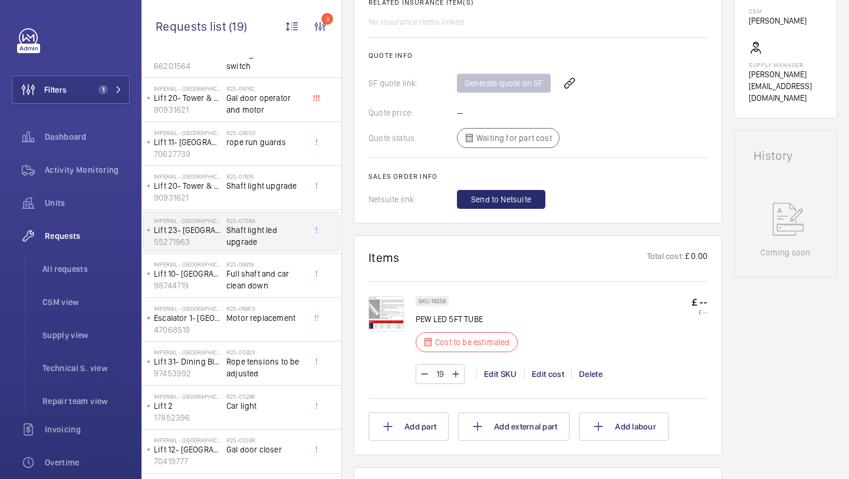
scroll to position [513, 0]
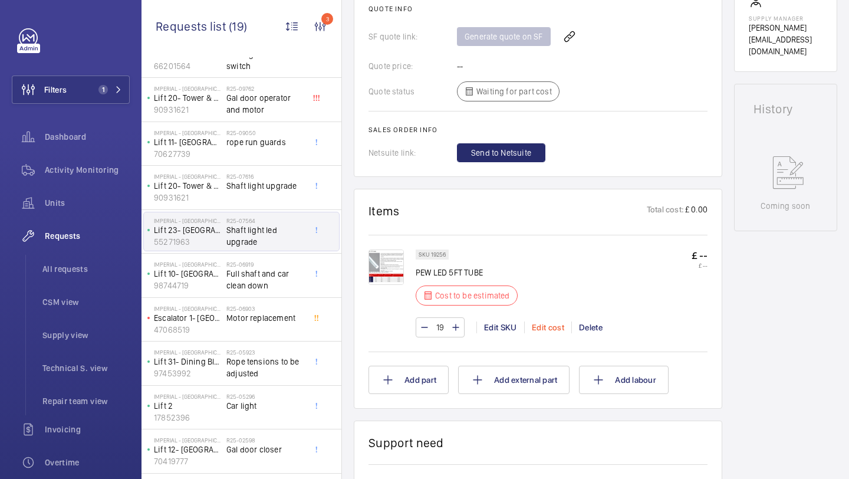
click at [536, 327] on div "Edit cost" at bounding box center [547, 327] width 47 height 12
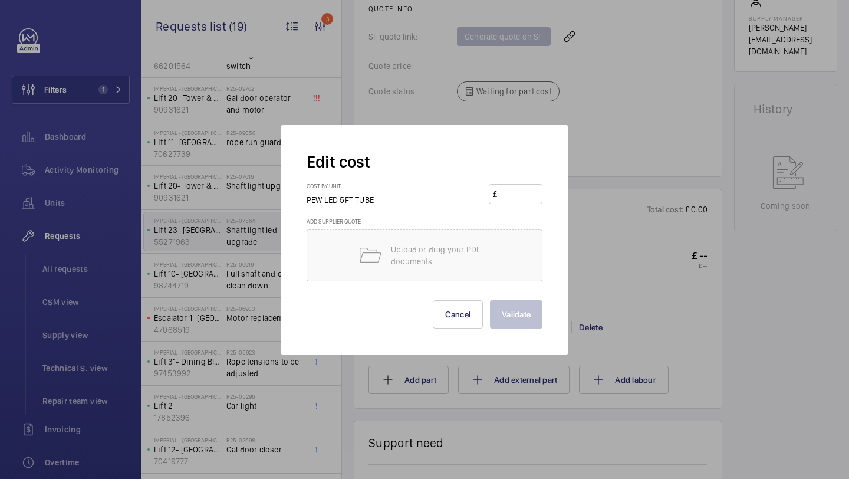
click at [514, 185] on input "number" at bounding box center [517, 193] width 41 height 19
click at [514, 188] on input "number" at bounding box center [517, 193] width 41 height 19
type input "8.88"
click at [520, 301] on button "Validate" at bounding box center [516, 314] width 52 height 28
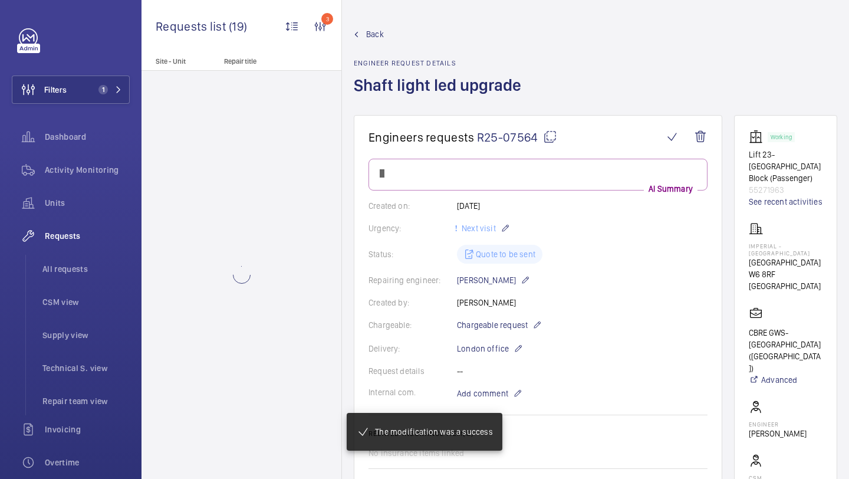
scroll to position [0, 0]
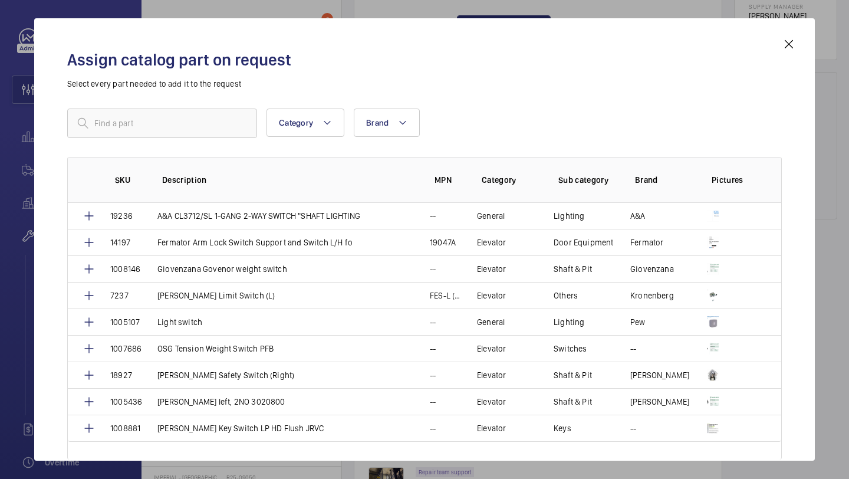
scroll to position [548, 0]
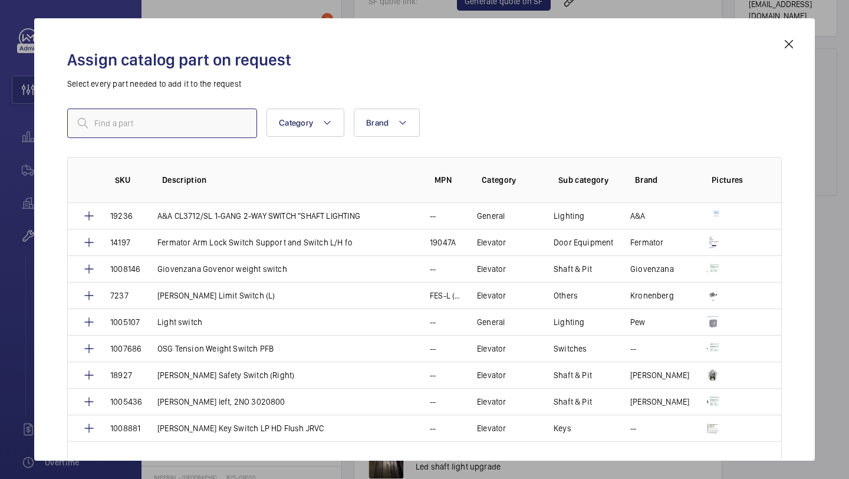
click at [174, 126] on input "text" at bounding box center [162, 122] width 190 height 29
type input "light switch"
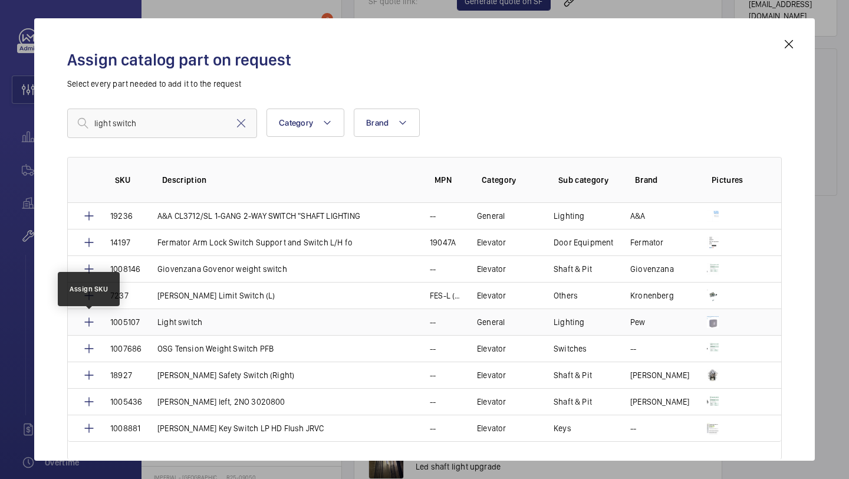
click at [86, 321] on mat-icon at bounding box center [89, 322] width 14 height 14
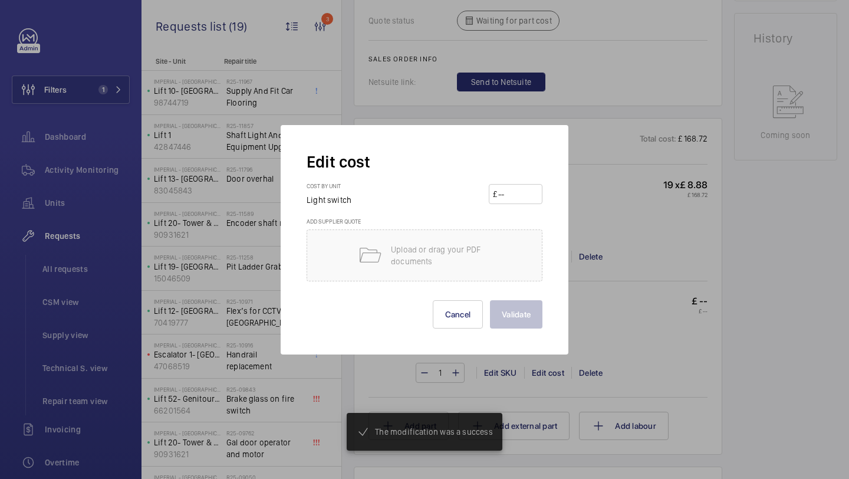
scroll to position [595, 0]
click at [503, 205] on div "Cost by unit Light switch £" at bounding box center [424, 199] width 236 height 35
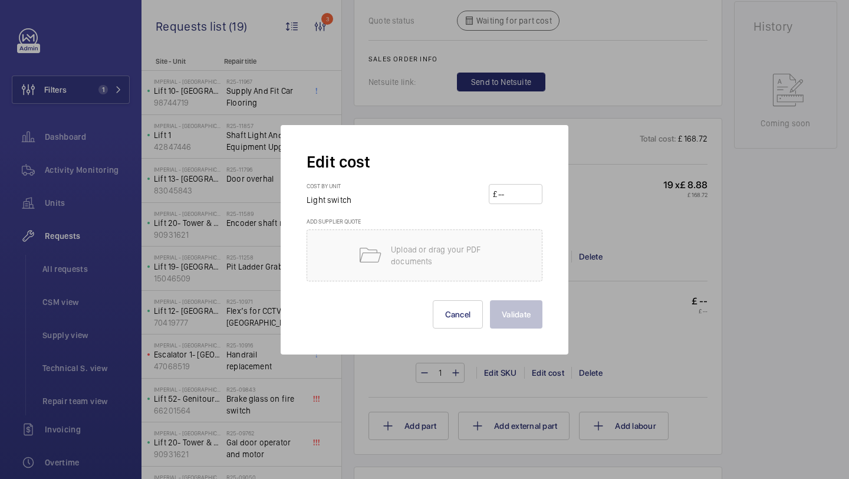
click at [509, 194] on input "number" at bounding box center [517, 193] width 41 height 19
type input "25"
click at [526, 310] on button "Validate" at bounding box center [516, 314] width 52 height 28
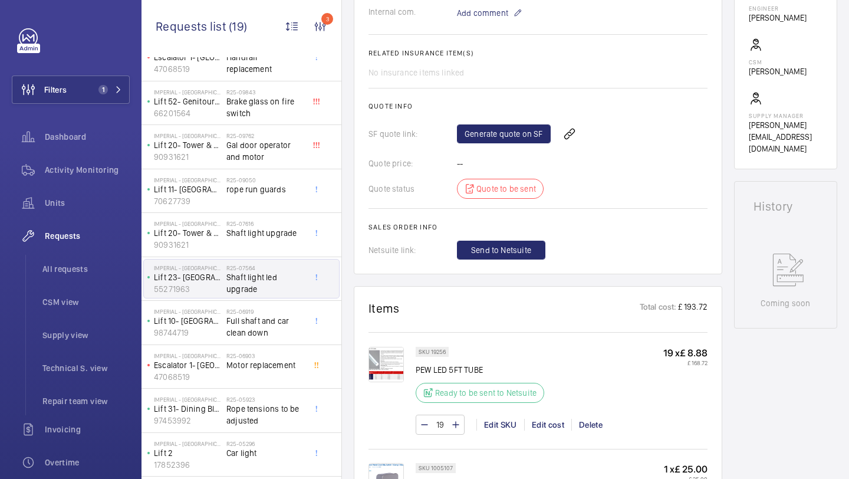
scroll to position [341, 0]
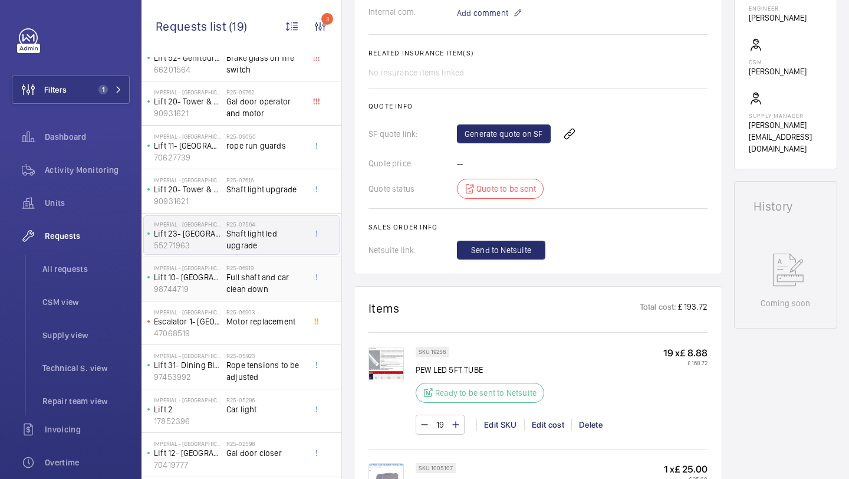
click at [290, 282] on span "Full shaft and car clean down" at bounding box center [265, 283] width 78 height 24
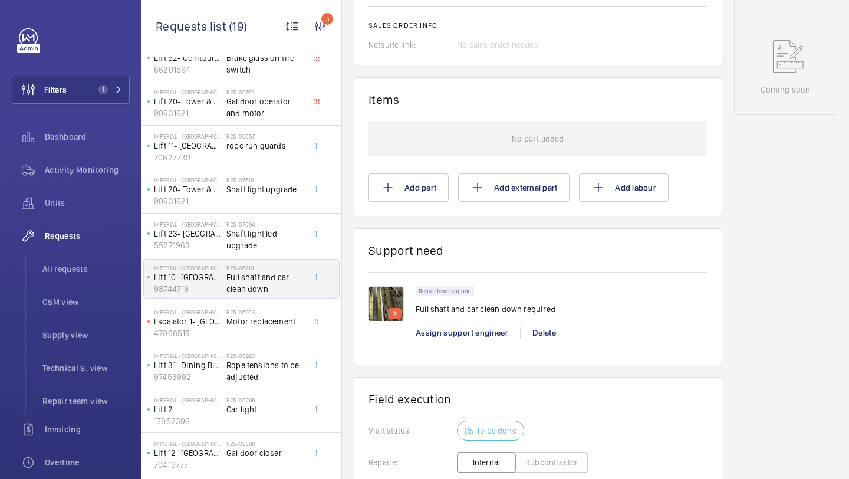
scroll to position [648, 0]
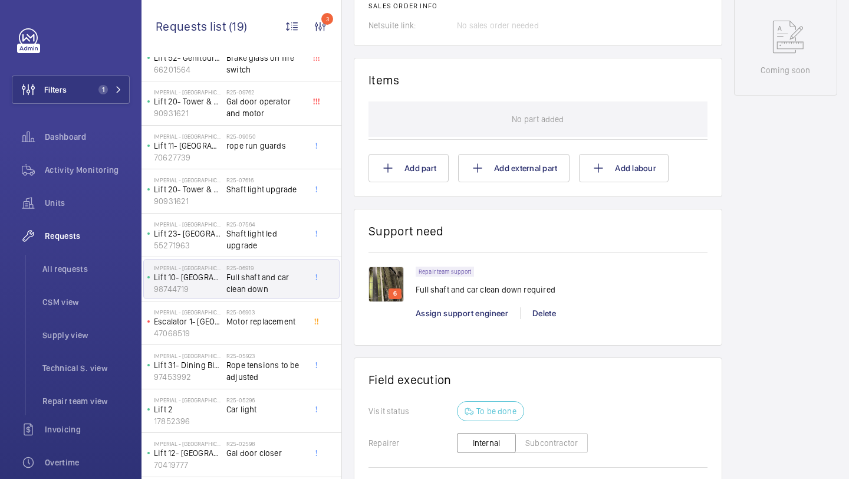
click at [394, 275] on img at bounding box center [385, 283] width 35 height 35
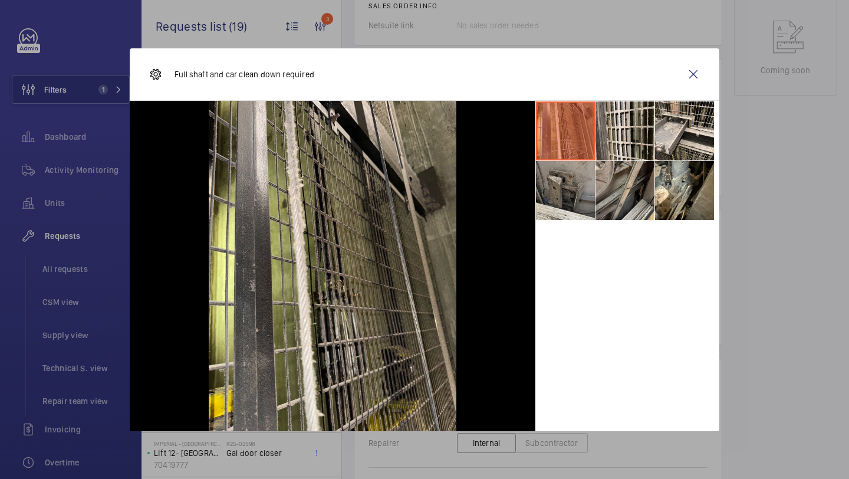
click at [616, 194] on li at bounding box center [624, 190] width 59 height 59
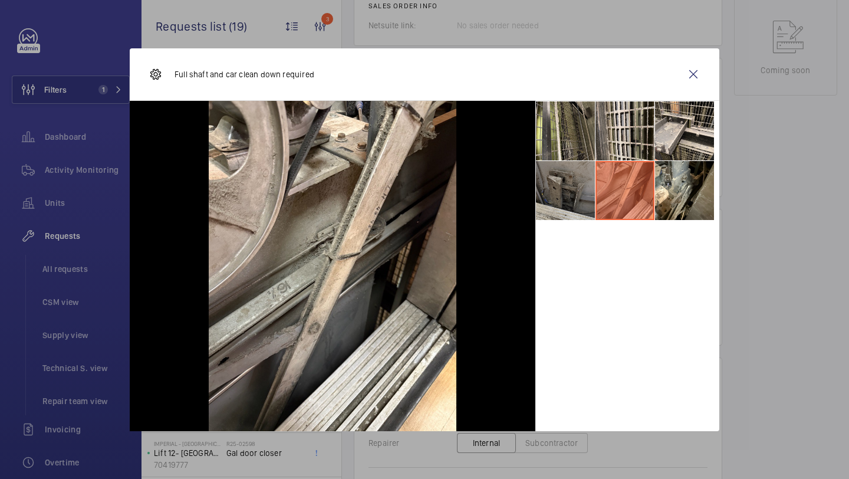
click at [579, 192] on li at bounding box center [565, 190] width 59 height 59
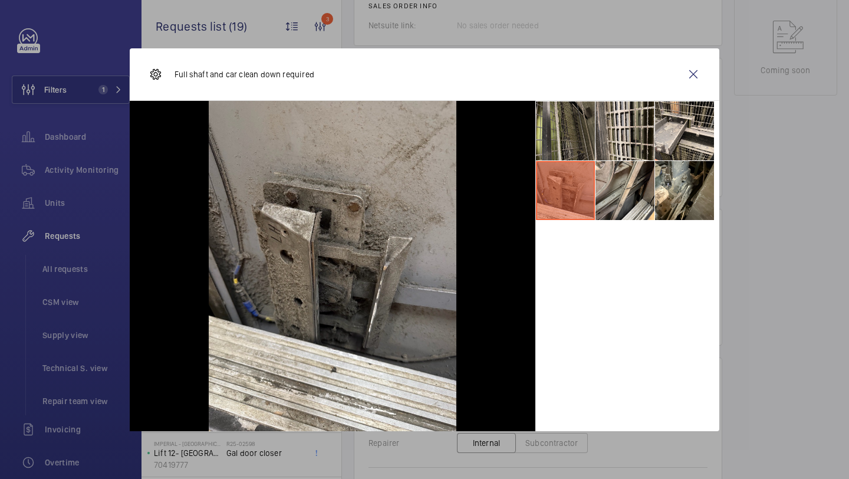
click at [579, 146] on li at bounding box center [565, 130] width 59 height 59
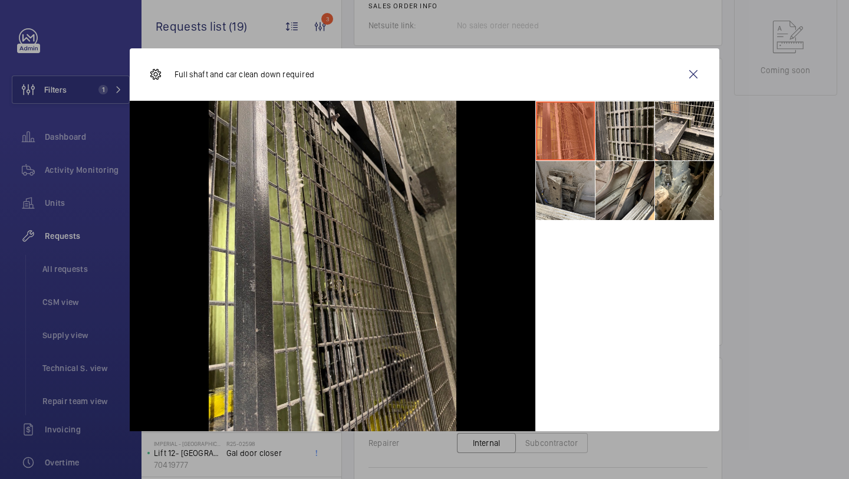
click at [618, 146] on li at bounding box center [624, 130] width 59 height 59
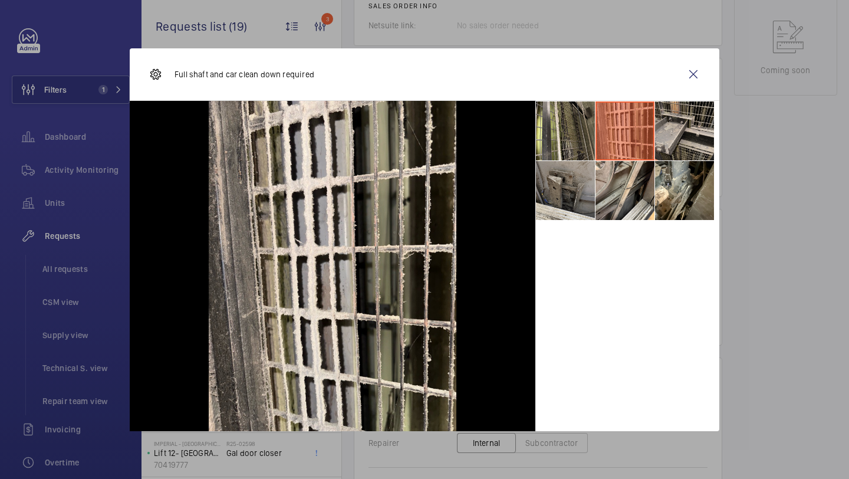
click at [664, 141] on li at bounding box center [684, 130] width 59 height 59
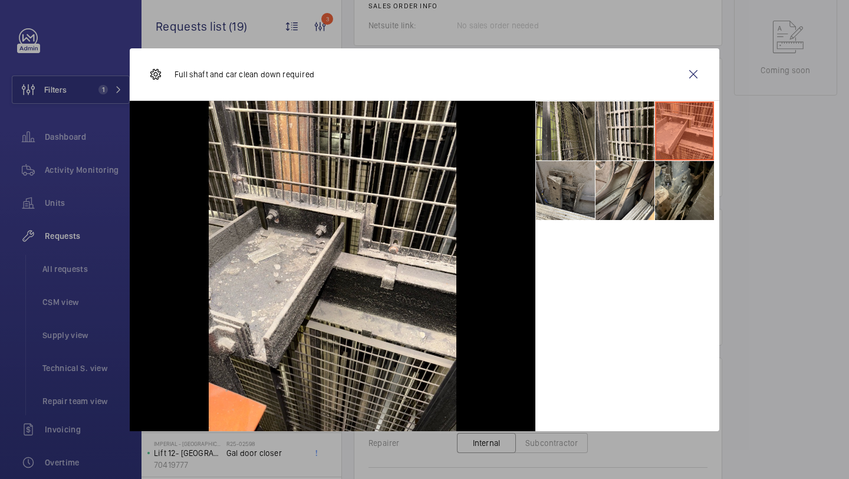
click at [664, 186] on li at bounding box center [684, 190] width 59 height 59
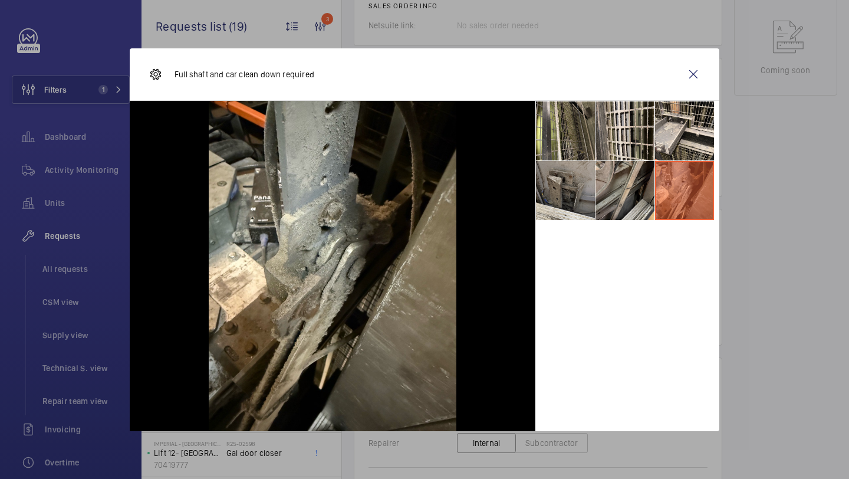
click at [622, 189] on li at bounding box center [624, 190] width 59 height 59
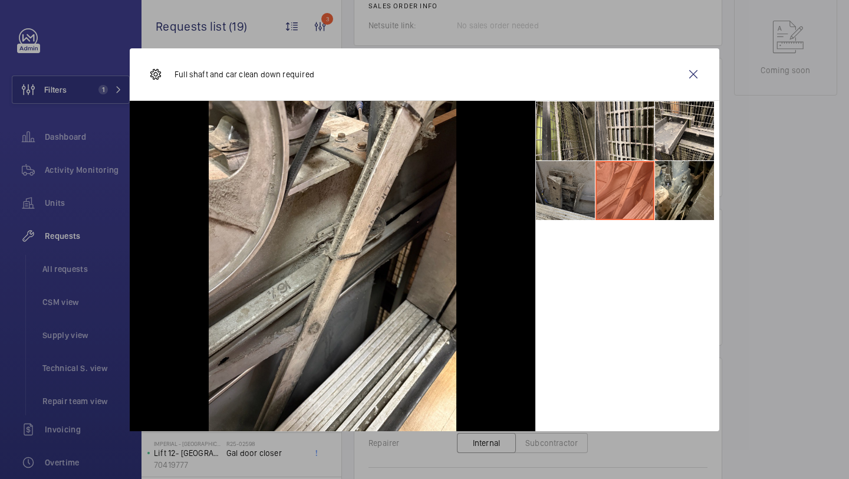
click at [578, 190] on li at bounding box center [565, 190] width 59 height 59
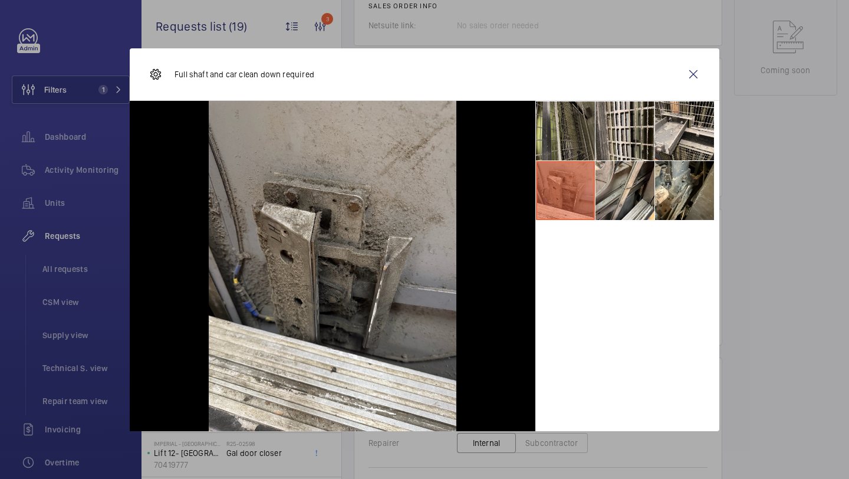
click at [575, 147] on li at bounding box center [565, 130] width 59 height 59
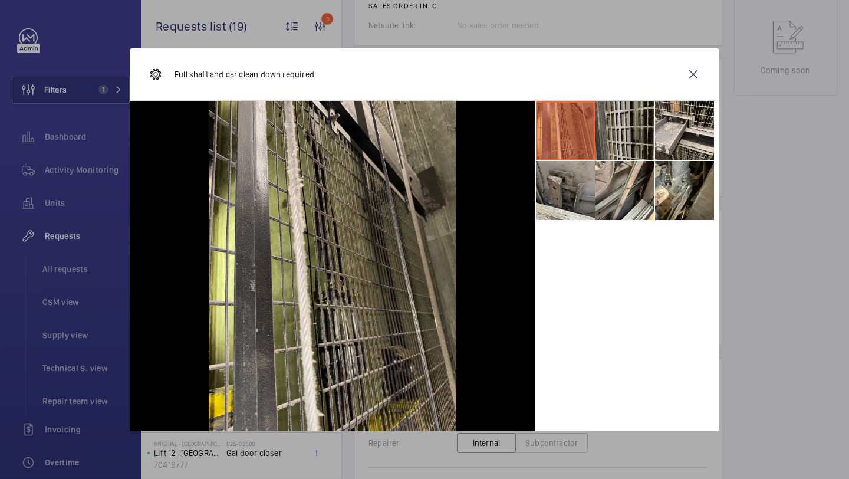
click at [630, 139] on li at bounding box center [624, 130] width 59 height 59
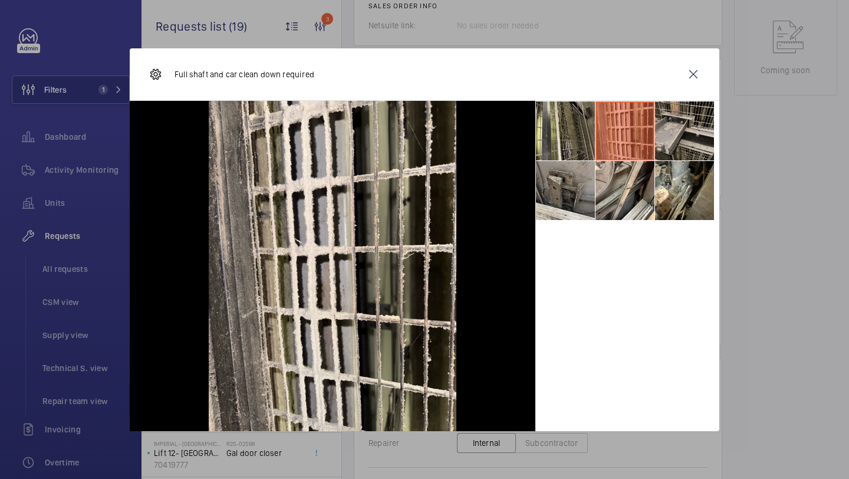
click at [668, 127] on li at bounding box center [684, 130] width 59 height 59
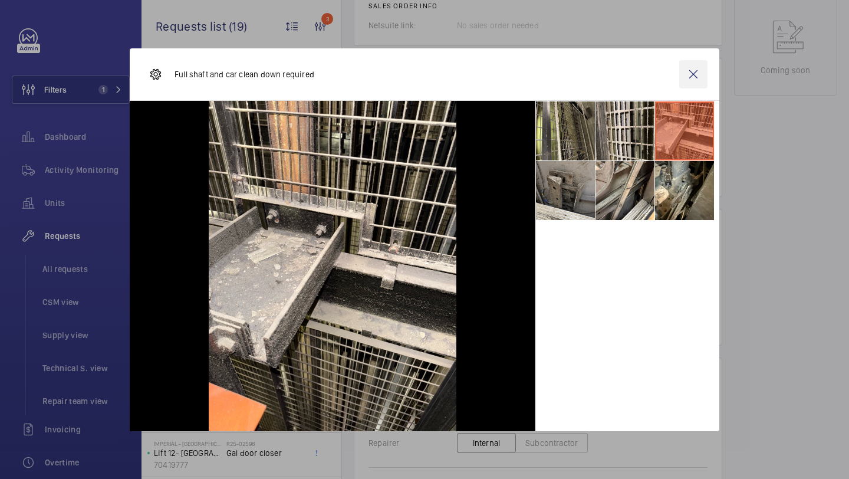
click at [689, 87] on wm-front-icon-button at bounding box center [693, 74] width 28 height 28
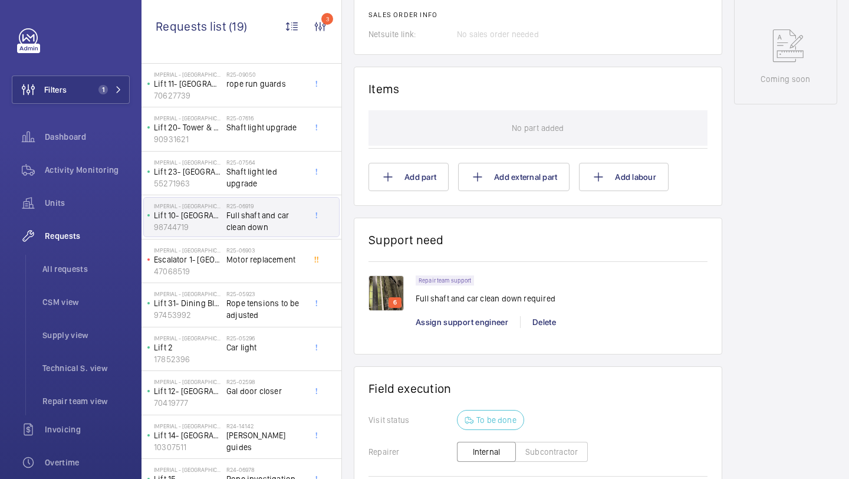
scroll to position [24, 0]
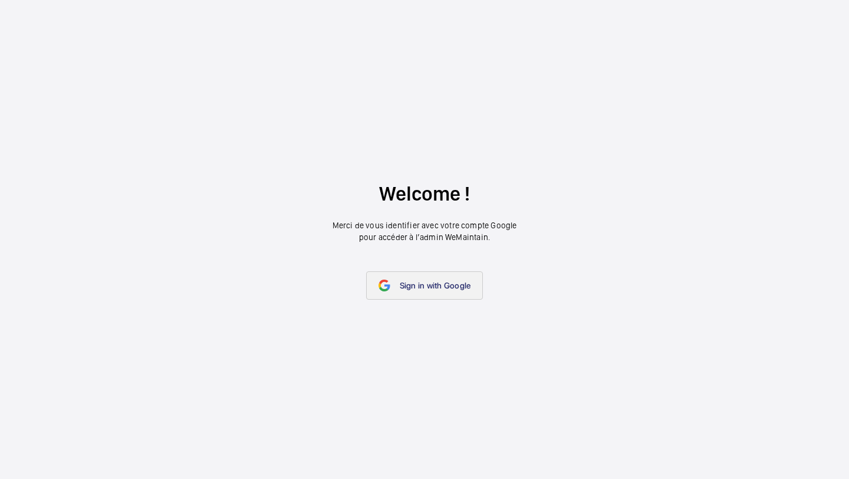
click at [419, 272] on link "Sign in with Google" at bounding box center [424, 285] width 117 height 28
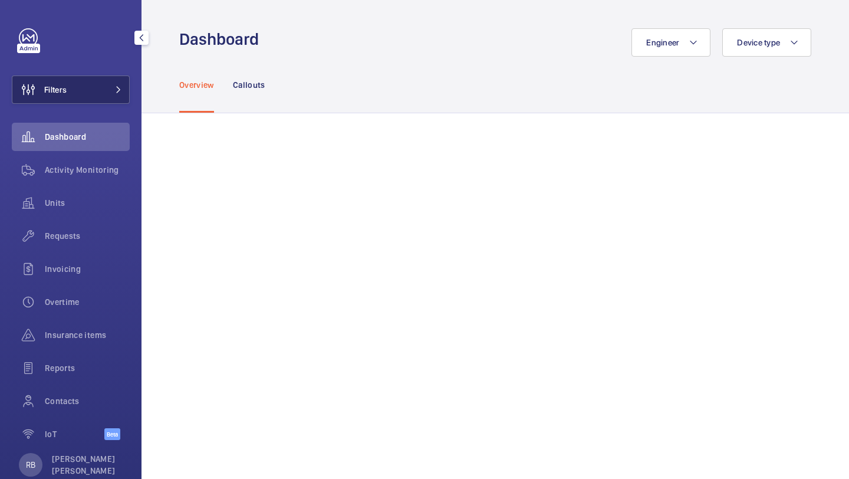
click at [102, 98] on button "Filters" at bounding box center [71, 89] width 118 height 28
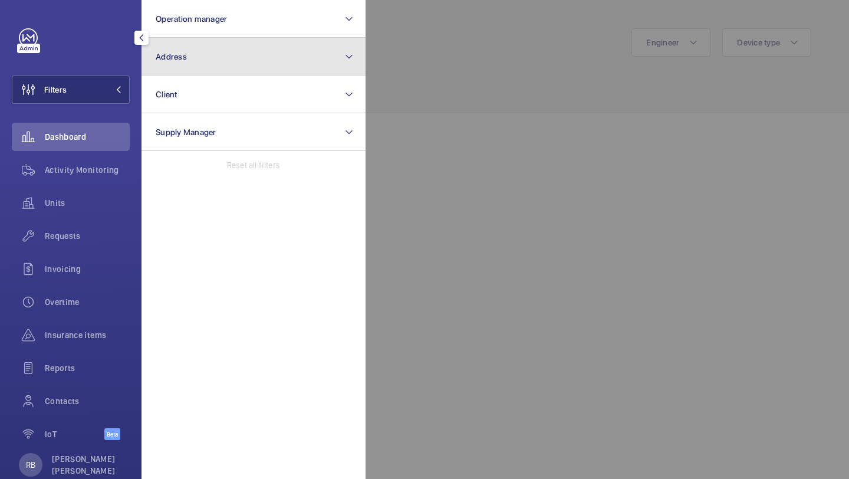
click at [171, 50] on button "Address" at bounding box center [253, 57] width 224 height 38
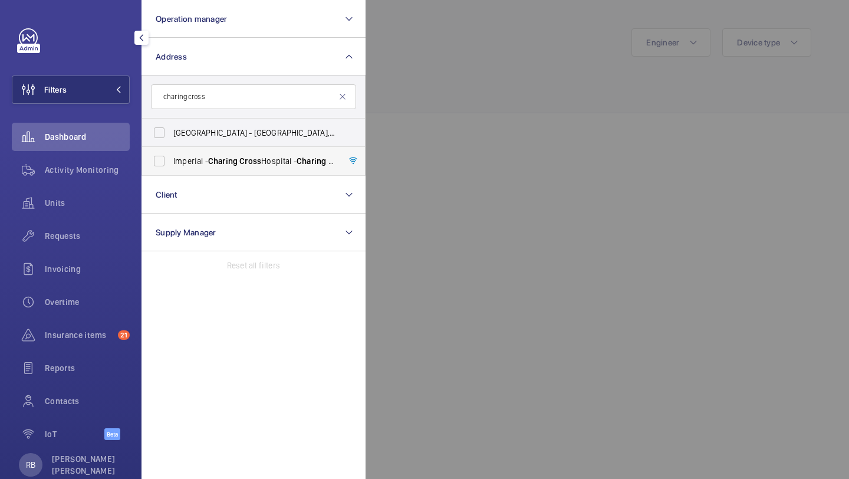
type input "charing cross"
click at [207, 162] on span "[GEOGRAPHIC_DATA] - [GEOGRAPHIC_DATA]" at bounding box center [254, 161] width 162 height 12
click at [171, 162] on input "[GEOGRAPHIC_DATA] - [GEOGRAPHIC_DATA]" at bounding box center [159, 161] width 24 height 24
checkbox input "true"
click at [420, 100] on div at bounding box center [789, 239] width 849 height 479
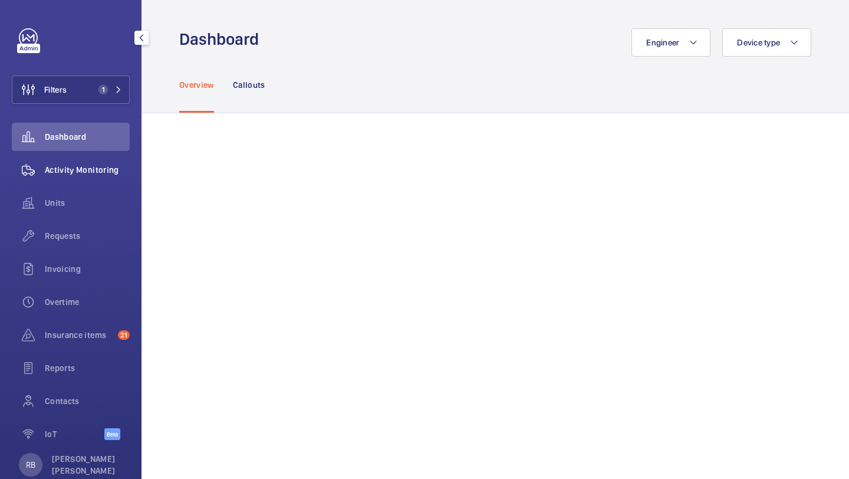
click at [107, 169] on span "Activity Monitoring" at bounding box center [87, 170] width 85 height 12
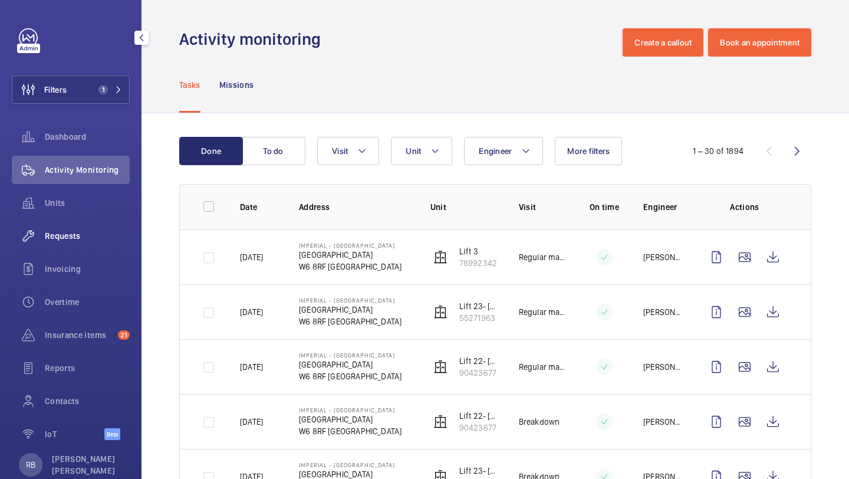
click at [68, 233] on span "Requests" at bounding box center [87, 236] width 85 height 12
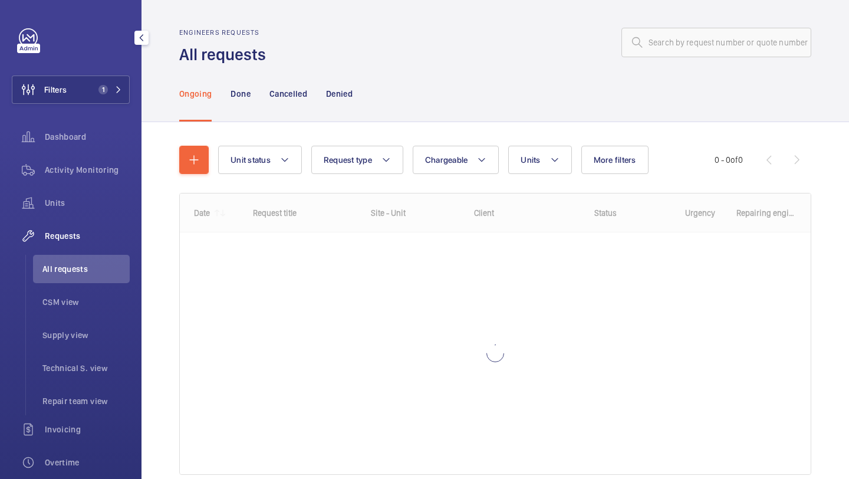
click at [110, 184] on div "Activity Monitoring" at bounding box center [71, 172] width 118 height 33
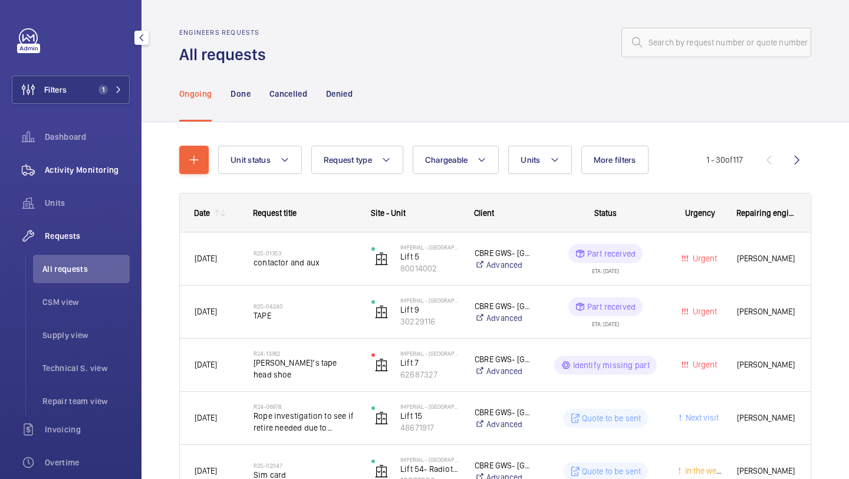
click at [111, 172] on span "Activity Monitoring" at bounding box center [87, 170] width 85 height 12
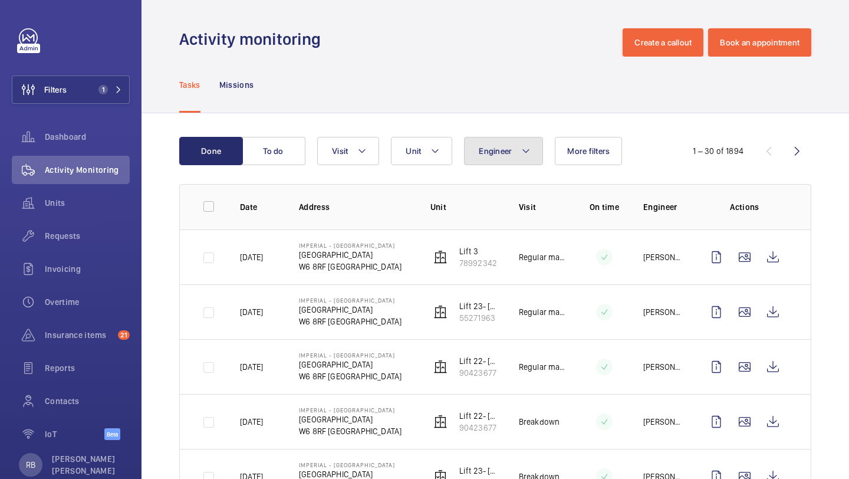
click at [513, 150] on button "Engineer" at bounding box center [503, 151] width 79 height 28
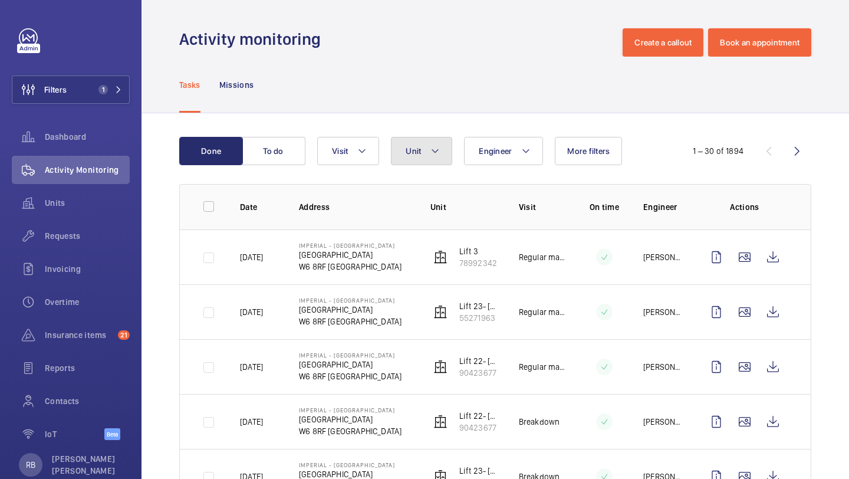
click at [430, 152] on button "Unit" at bounding box center [421, 151] width 61 height 28
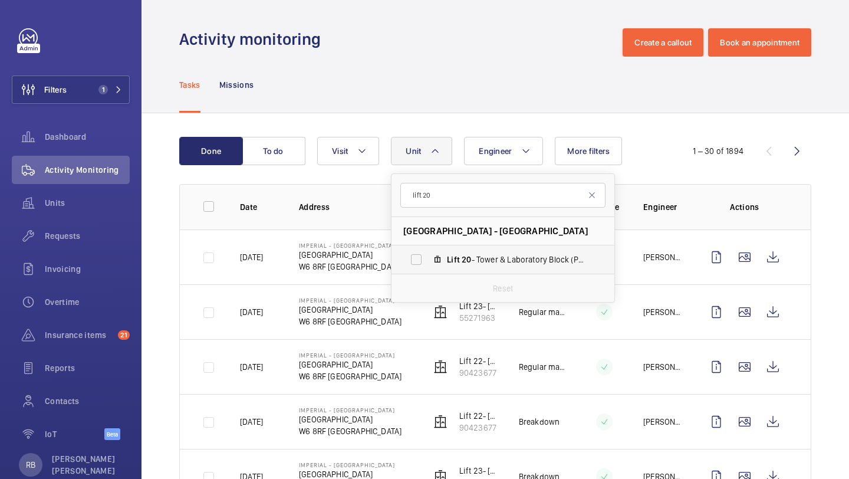
type input "lift 20"
click at [418, 268] on label "Lift 20 - Tower & Laboratory Block (Passenger), 90931621" at bounding box center [493, 259] width 204 height 28
click at [418, 268] on input "Lift 20 - Tower & Laboratory Block (Passenger), 90931621" at bounding box center [416, 260] width 24 height 24
checkbox input "true"
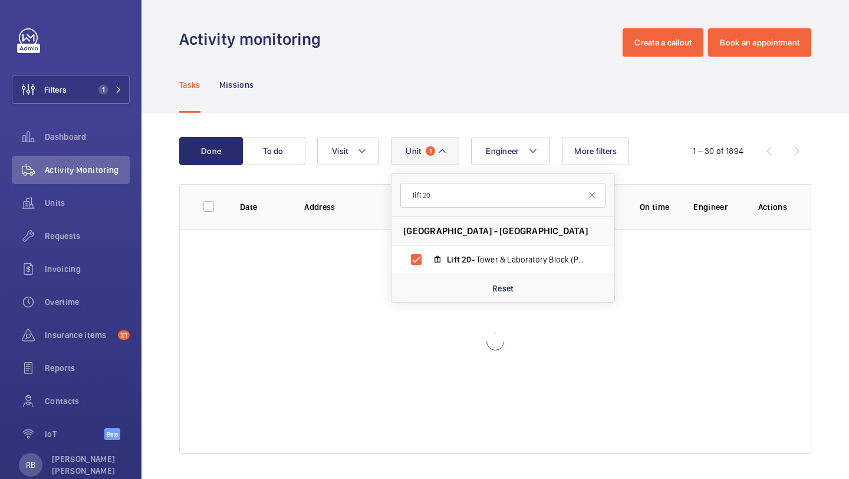
click at [812, 223] on div "Done To do Engineer Unit 1 lift 20 Imperial - [GEOGRAPHIC_DATA] - [GEOGRAPHIC_D…" at bounding box center [494, 297] width 707 height 368
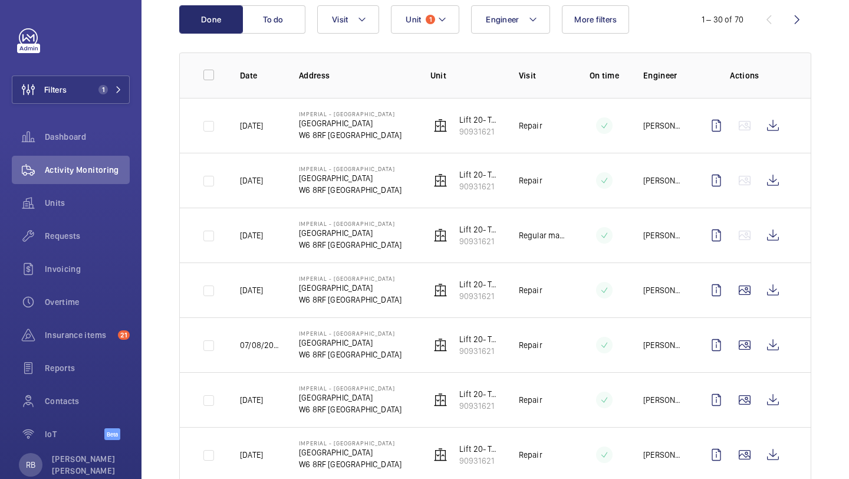
scroll to position [187, 0]
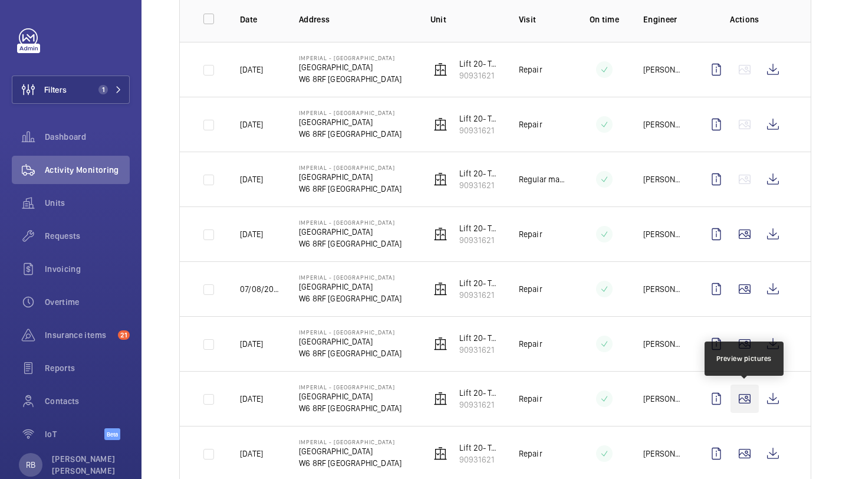
click at [741, 399] on wm-front-icon-button at bounding box center [744, 398] width 28 height 28
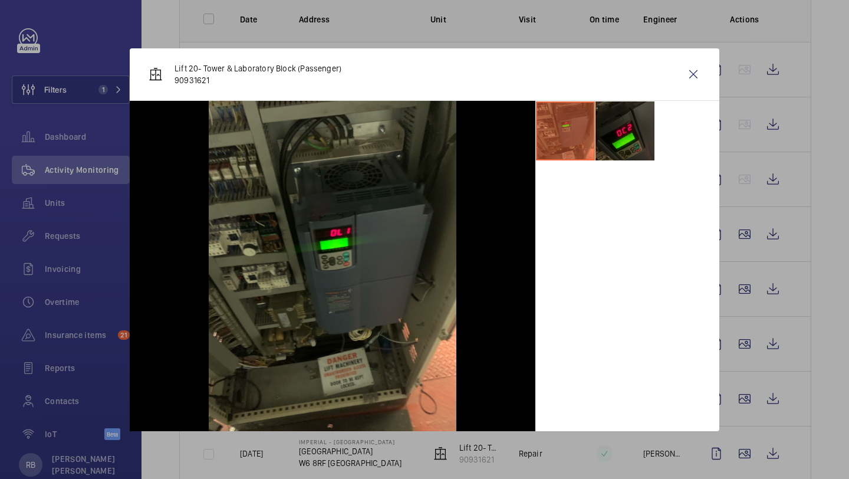
click at [641, 150] on li at bounding box center [624, 130] width 59 height 59
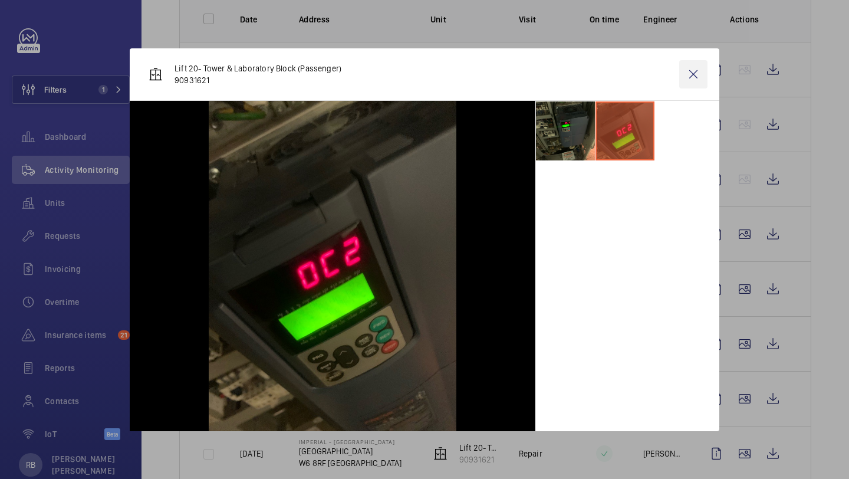
click at [688, 80] on wm-front-icon-button at bounding box center [693, 74] width 28 height 28
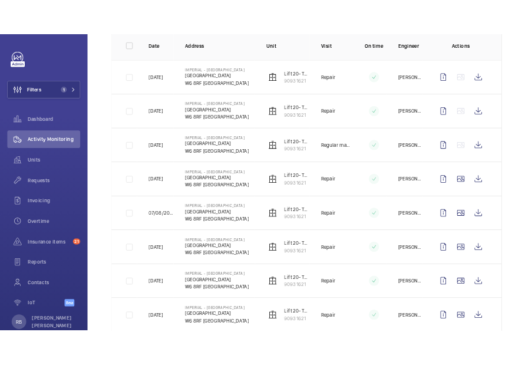
scroll to position [228, 0]
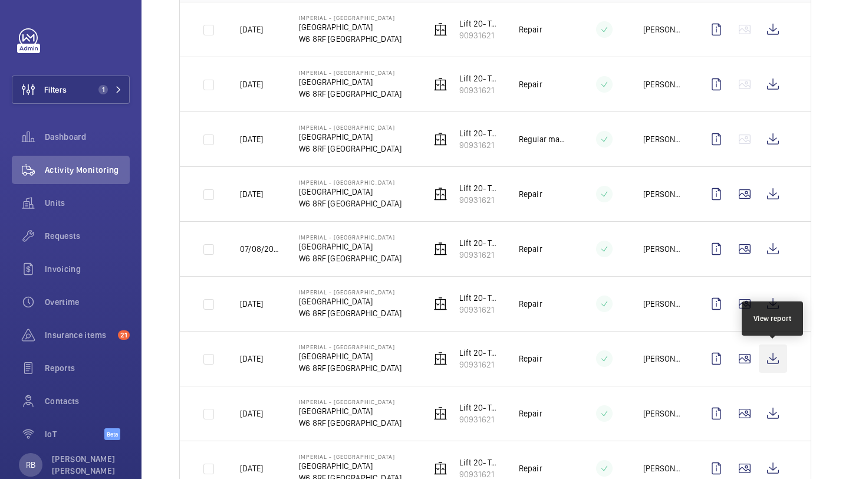
click at [776, 360] on wm-front-icon-button at bounding box center [773, 358] width 28 height 28
click at [763, 361] on wm-front-icon-button at bounding box center [773, 358] width 28 height 28
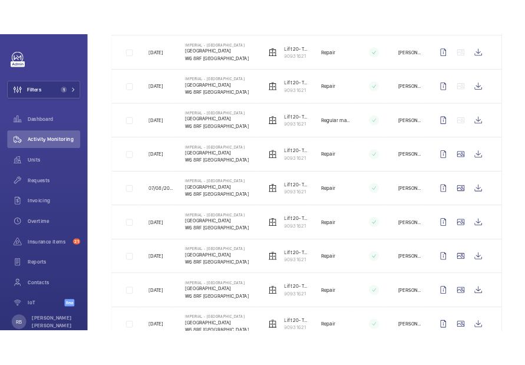
scroll to position [112, 0]
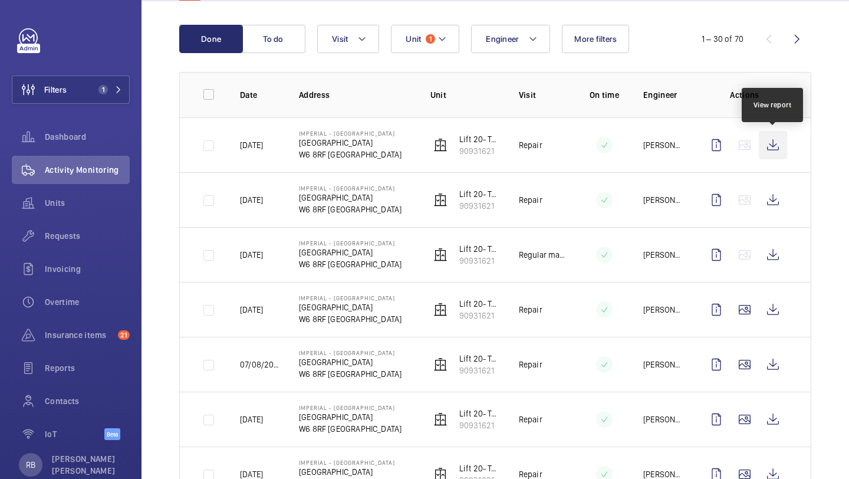
click at [778, 143] on wm-front-icon-button at bounding box center [773, 145] width 28 height 28
click at [764, 141] on wm-front-icon-button at bounding box center [773, 145] width 28 height 28
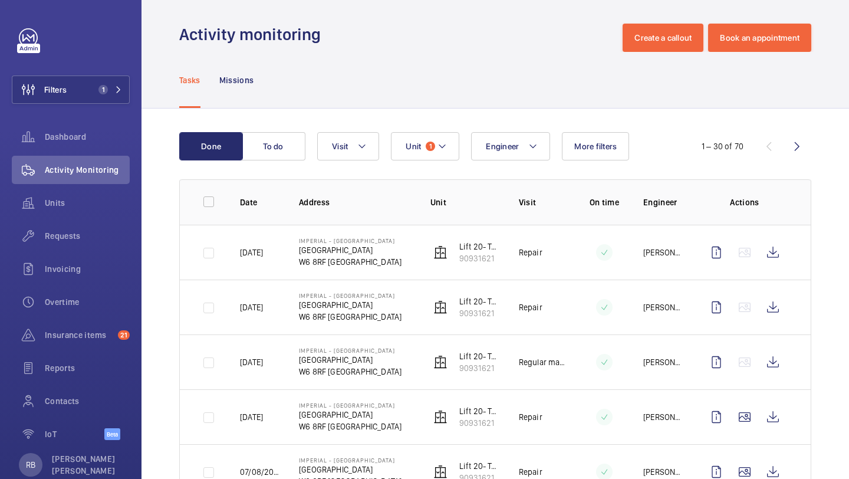
scroll to position [0, 0]
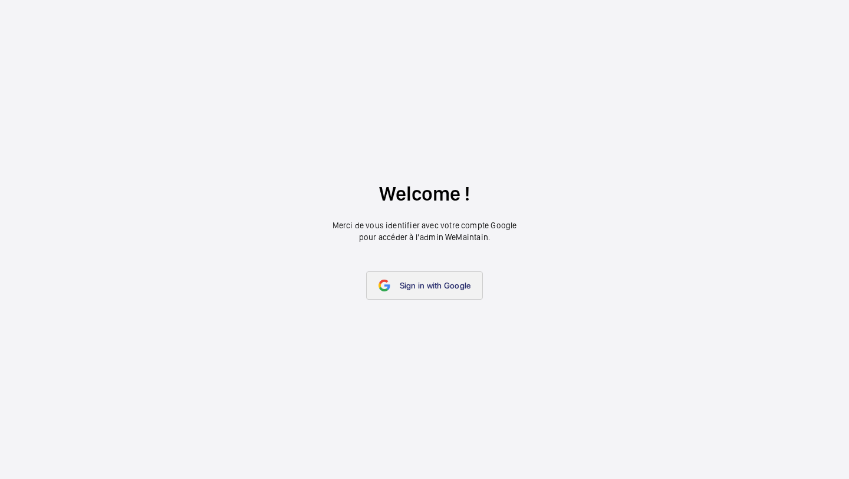
click at [420, 292] on link "Sign in with Google" at bounding box center [424, 285] width 117 height 28
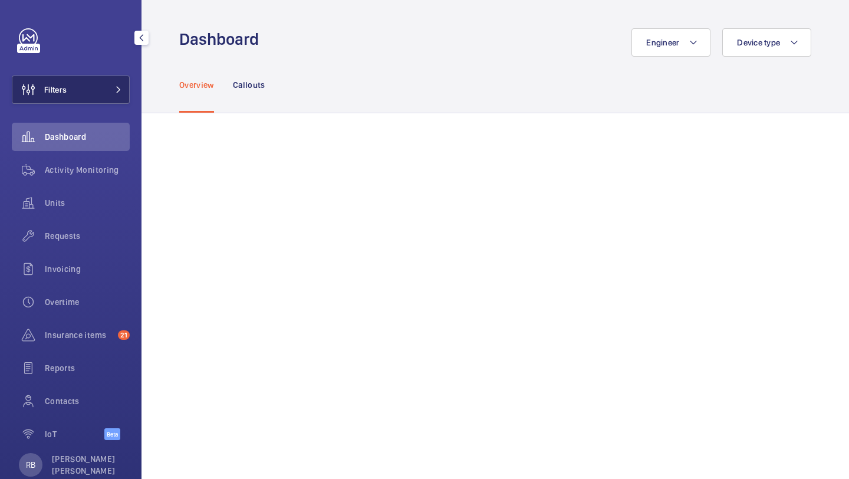
click at [114, 93] on button "Filters" at bounding box center [71, 89] width 118 height 28
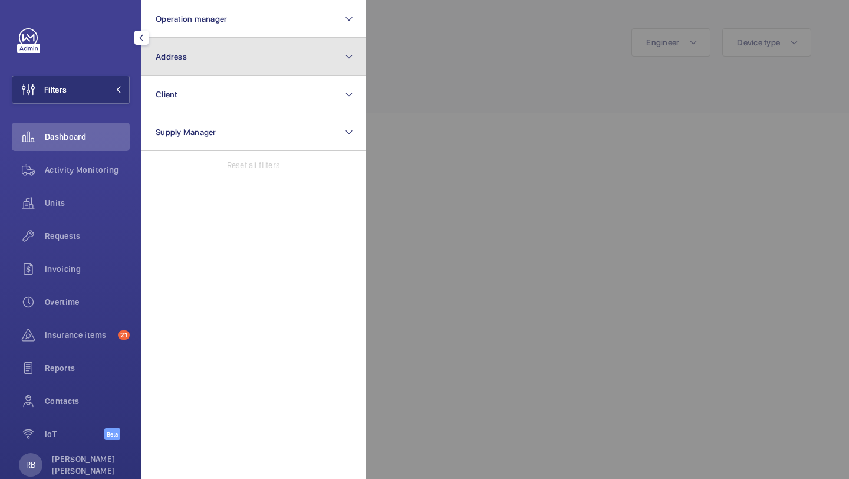
click at [202, 65] on button "Address" at bounding box center [253, 57] width 224 height 38
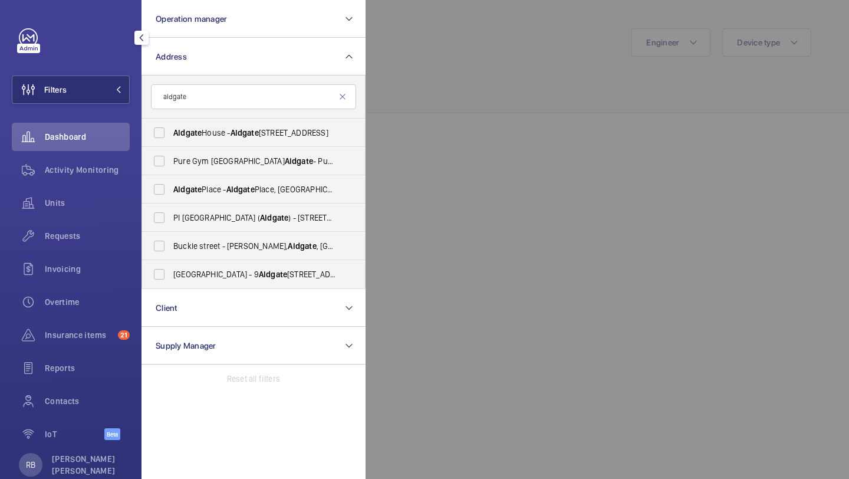
click at [235, 87] on input "aldgate" at bounding box center [253, 96] width 205 height 25
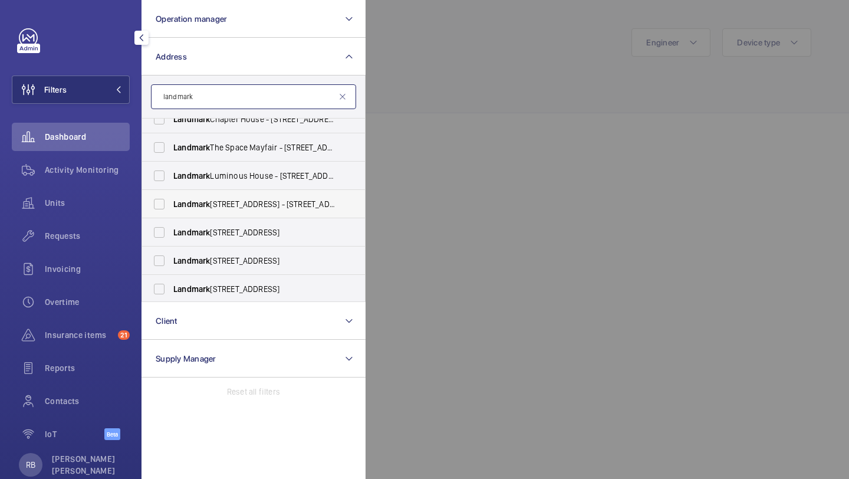
scroll to position [211, 0]
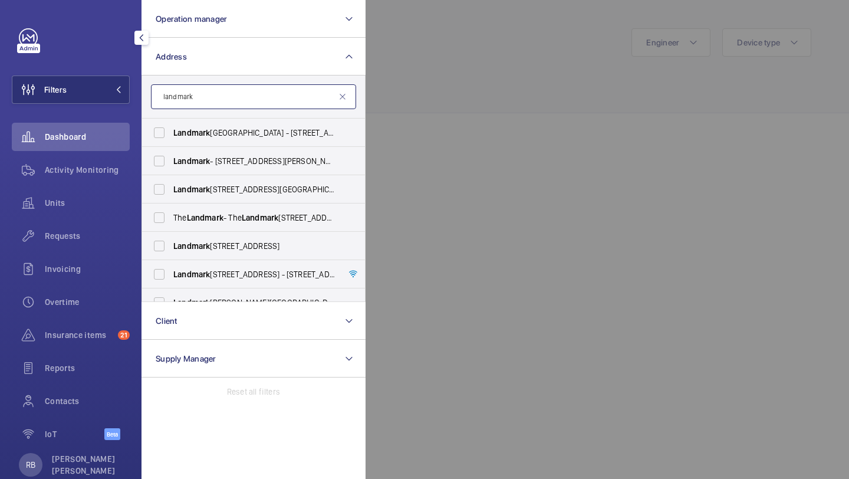
click at [227, 103] on input "landmark" at bounding box center [253, 96] width 205 height 25
click at [271, 99] on input "landmark" at bounding box center [253, 96] width 205 height 25
click at [292, 95] on input "landmark" at bounding box center [253, 96] width 205 height 25
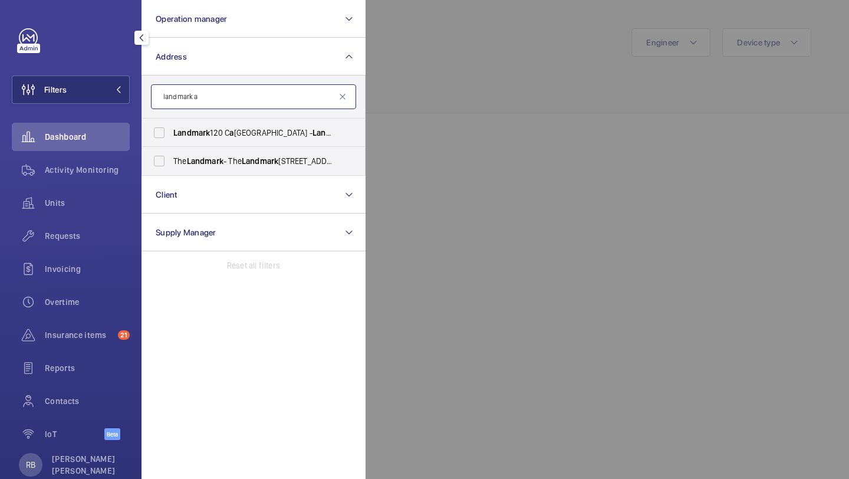
type input "landmark"
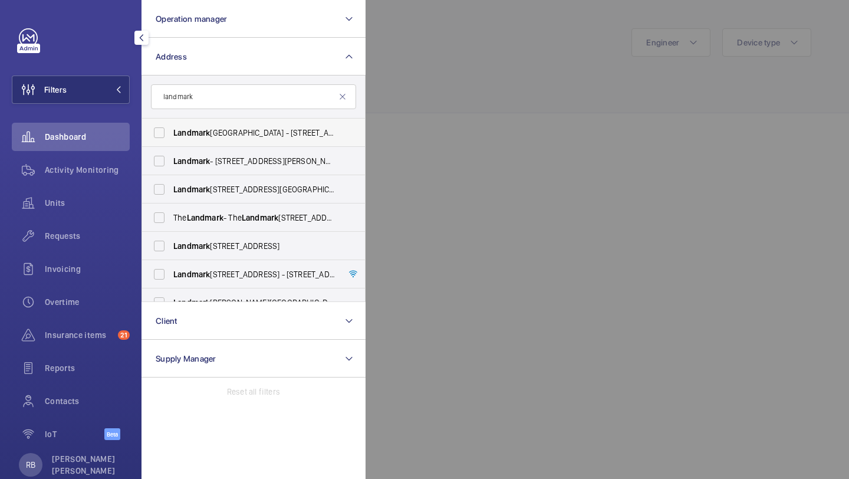
click at [272, 126] on label "Landmark [GEOGRAPHIC_DATA] - [STREET_ADDRESS]" at bounding box center [244, 132] width 205 height 28
click at [171, 126] on input "Landmark [GEOGRAPHIC_DATA] - [STREET_ADDRESS]" at bounding box center [159, 133] width 24 height 24
checkbox input "true"
click at [418, 58] on div at bounding box center [789, 239] width 849 height 479
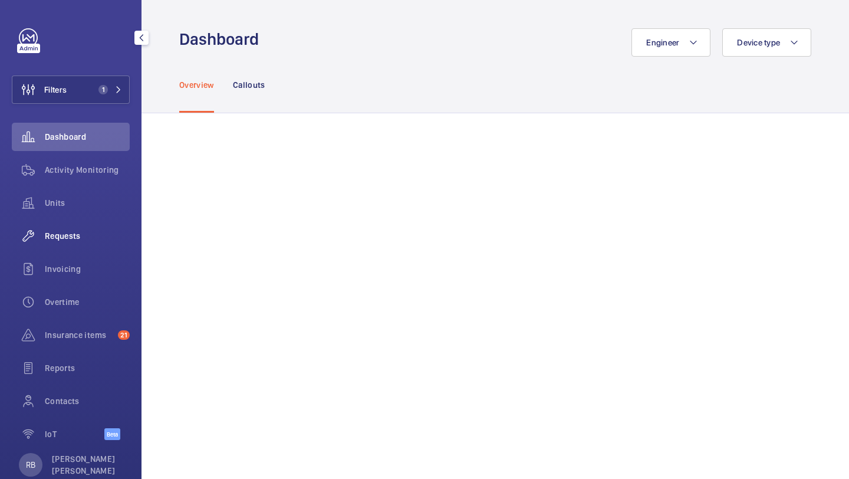
click at [91, 233] on span "Requests" at bounding box center [87, 236] width 85 height 12
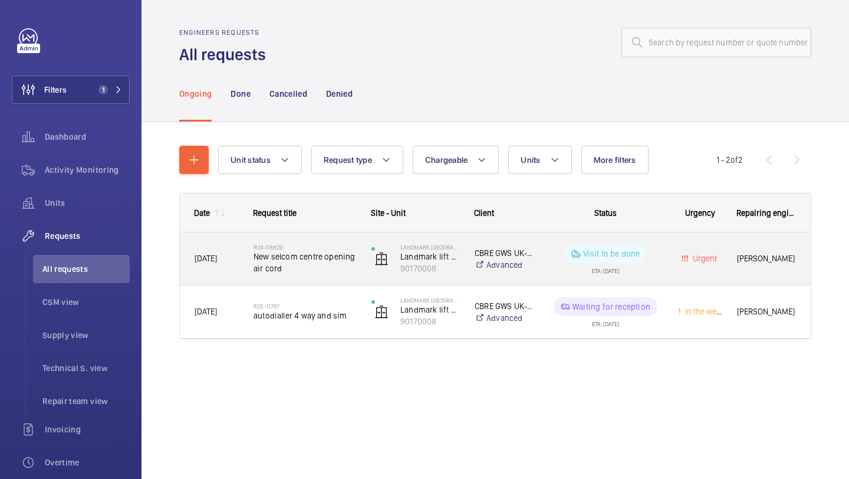
click at [324, 262] on span "New selcom centre opening air cord" at bounding box center [304, 262] width 103 height 24
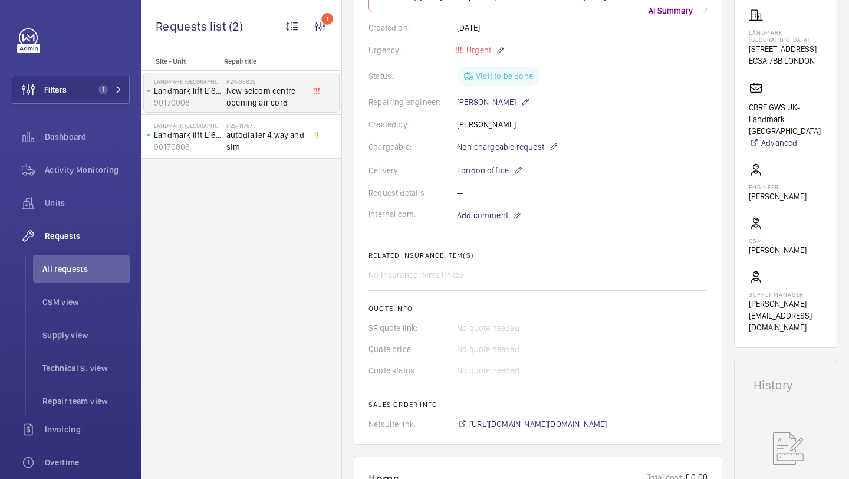
scroll to position [171, 0]
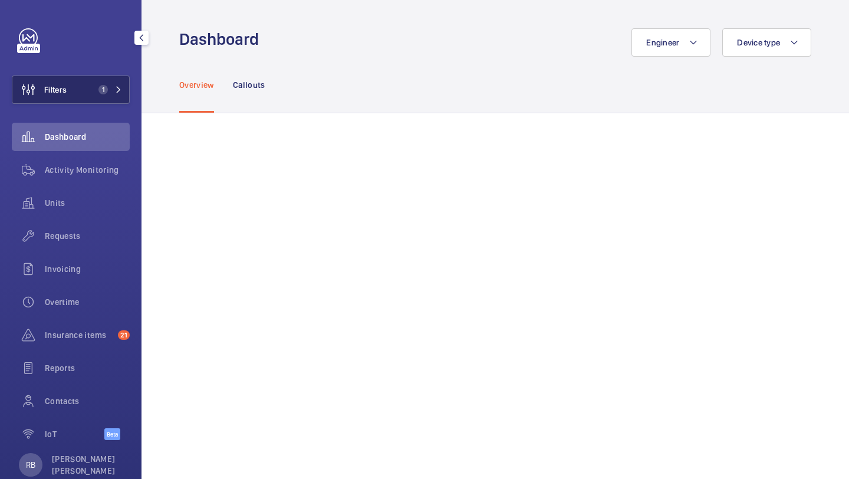
click at [117, 84] on button "Filters 1" at bounding box center [71, 89] width 118 height 28
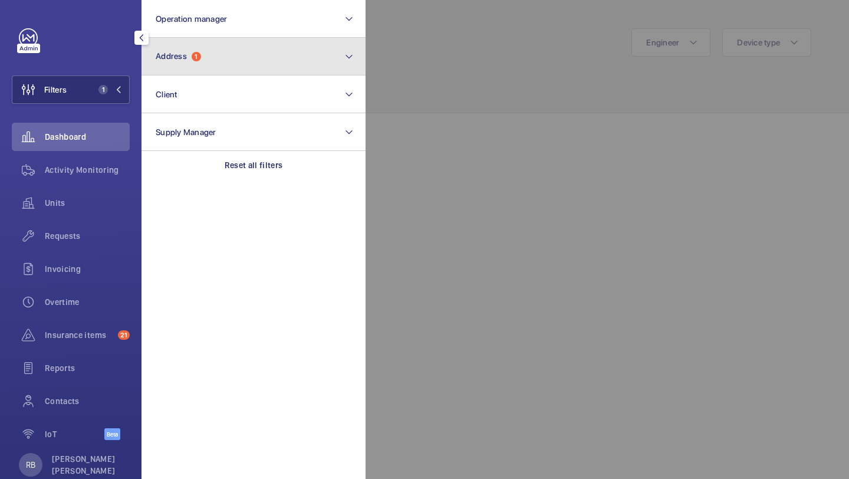
click at [151, 62] on button "Address 1" at bounding box center [253, 57] width 224 height 38
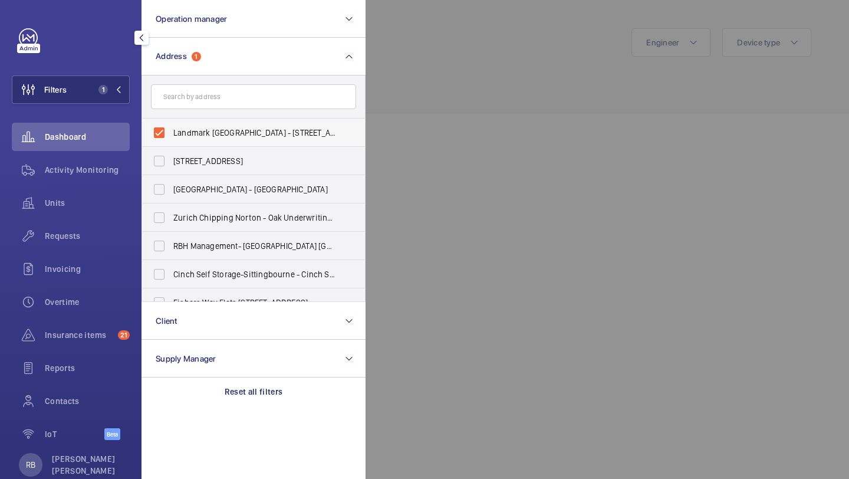
click at [193, 127] on span "Landmark [GEOGRAPHIC_DATA] - [STREET_ADDRESS]" at bounding box center [254, 133] width 162 height 12
click at [171, 127] on input "Landmark [GEOGRAPHIC_DATA] - [STREET_ADDRESS]" at bounding box center [159, 133] width 24 height 24
checkbox input "false"
click at [205, 96] on input "text" at bounding box center [253, 96] width 205 height 25
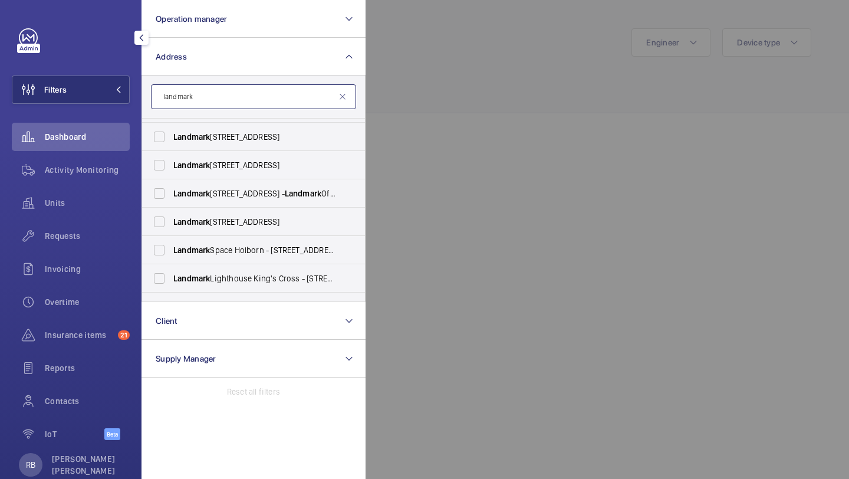
scroll to position [355, 0]
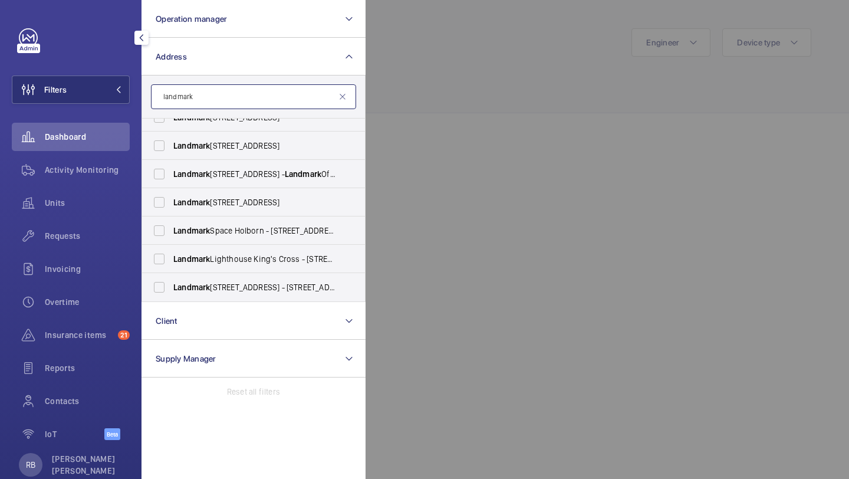
click at [212, 104] on input "landmark" at bounding box center [253, 96] width 205 height 25
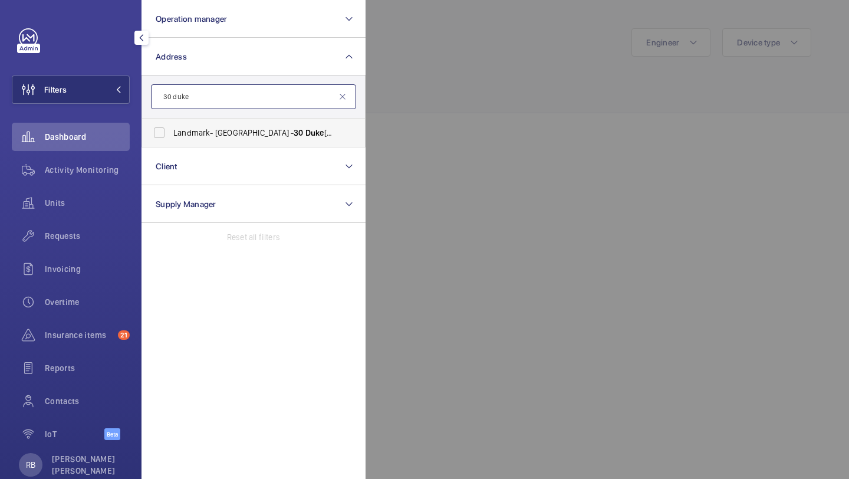
type input "30 duke"
click at [195, 128] on span "Landmark- [GEOGRAPHIC_DATA] - [STREET_ADDRESS]" at bounding box center [254, 133] width 162 height 12
click at [171, 128] on input "Landmark- [GEOGRAPHIC_DATA] - [STREET_ADDRESS]" at bounding box center [159, 133] width 24 height 24
checkbox input "true"
click at [441, 94] on div at bounding box center [789, 239] width 849 height 479
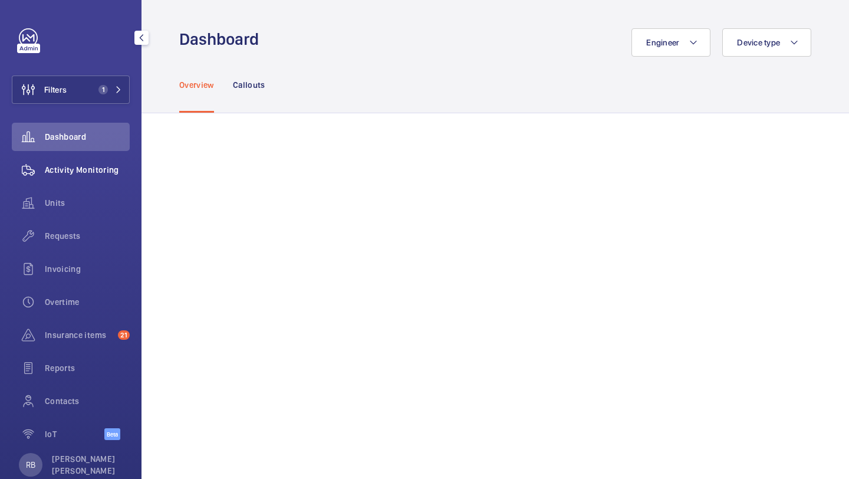
click at [128, 160] on div "Activity Monitoring" at bounding box center [71, 170] width 118 height 28
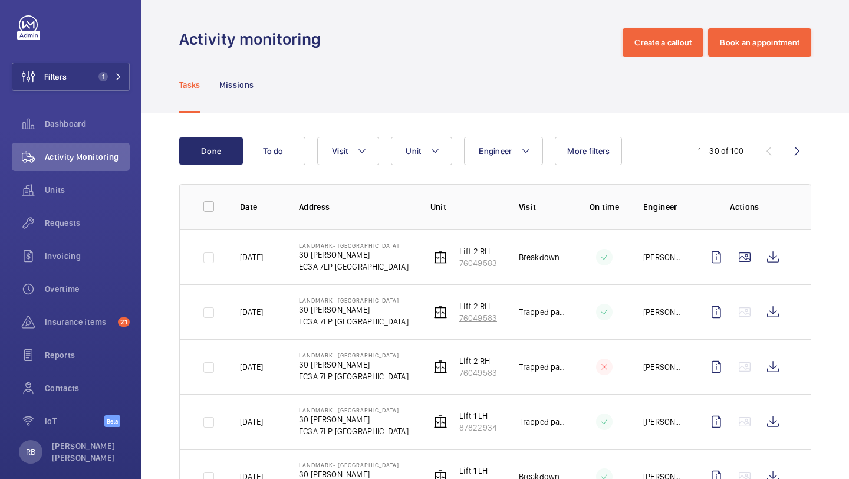
scroll to position [22, 0]
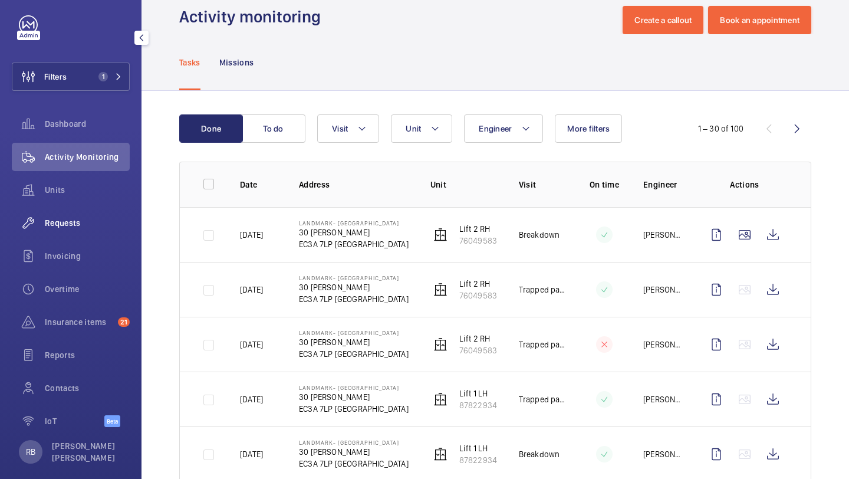
click at [81, 224] on span "Requests" at bounding box center [87, 223] width 85 height 12
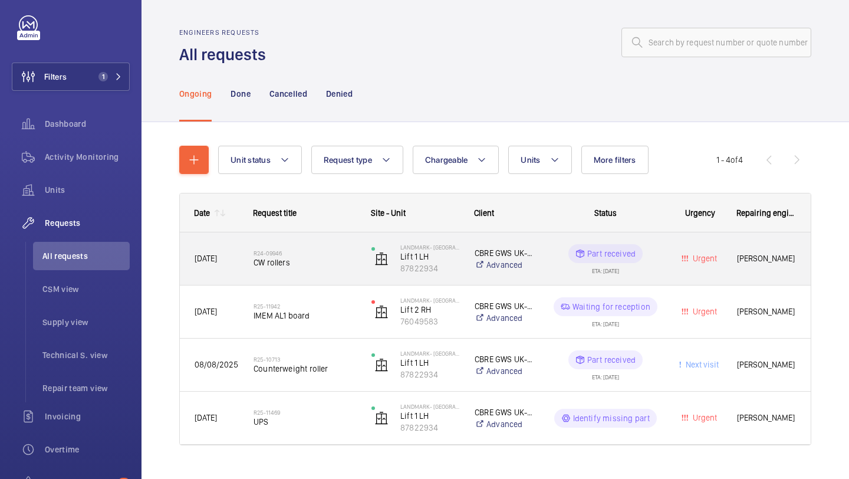
scroll to position [23, 0]
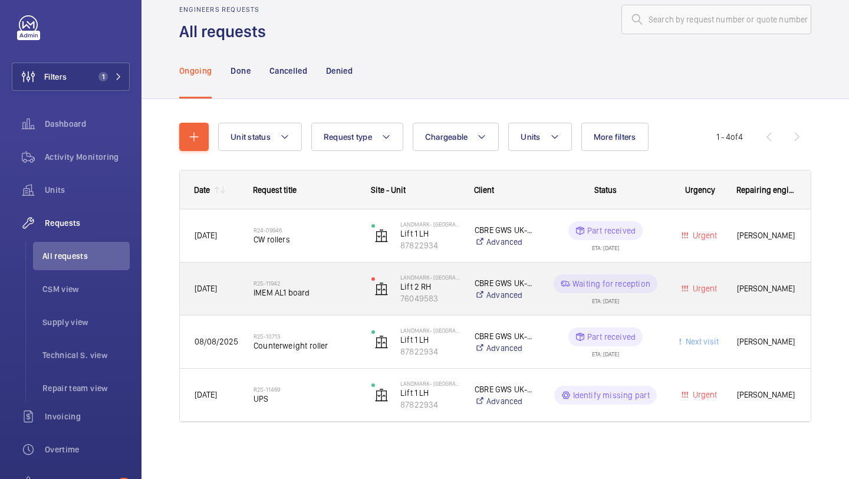
click at [328, 292] on span "IMEM AL1 board" at bounding box center [304, 292] width 103 height 12
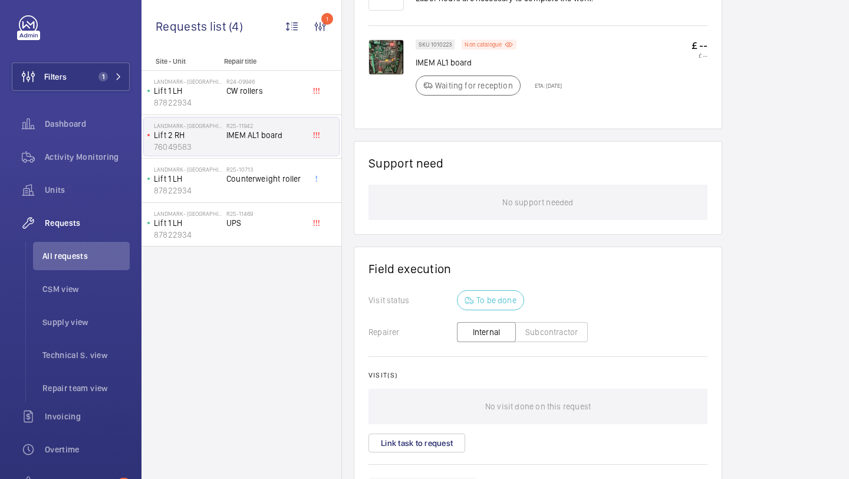
scroll to position [765, 0]
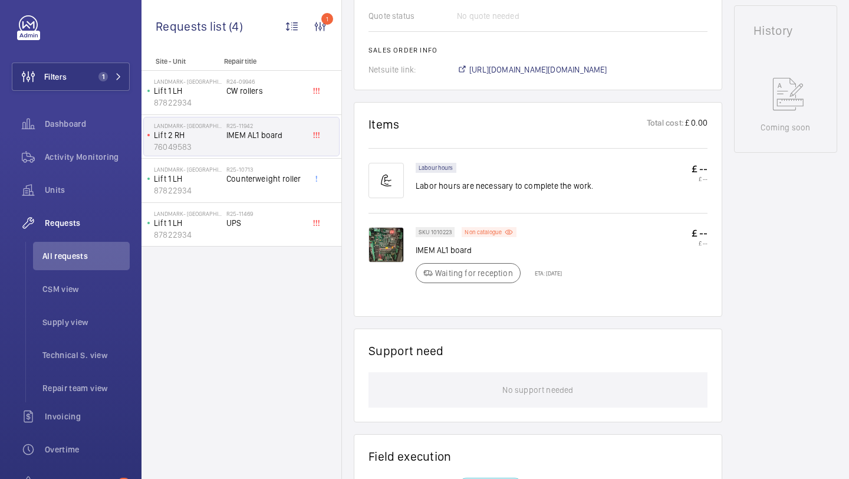
scroll to position [558, 0]
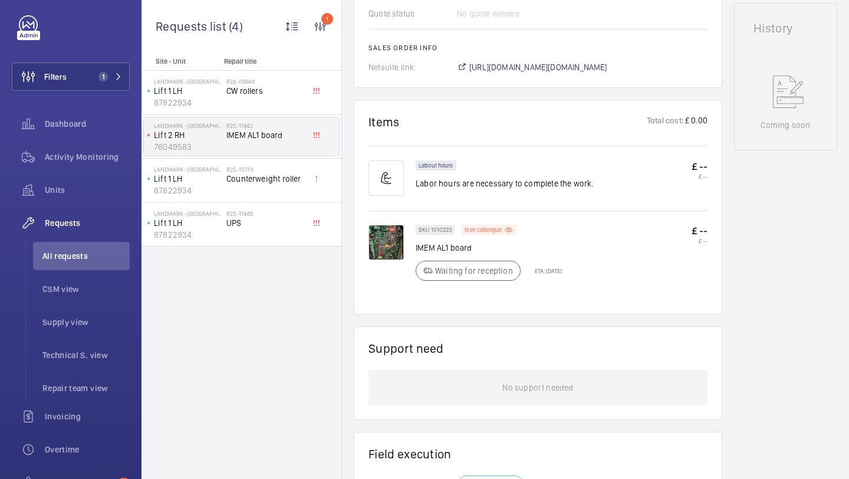
click at [395, 250] on img at bounding box center [385, 242] width 35 height 35
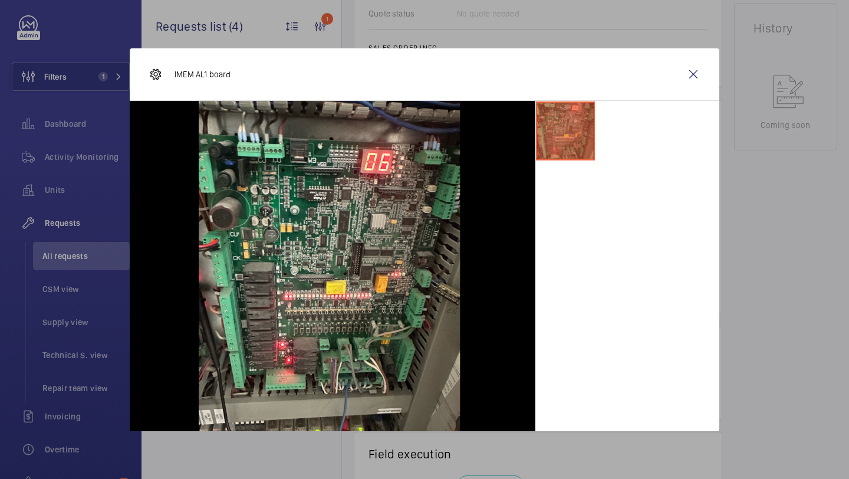
click at [558, 145] on li at bounding box center [565, 130] width 59 height 59
click at [694, 70] on wm-front-icon-button at bounding box center [693, 74] width 28 height 28
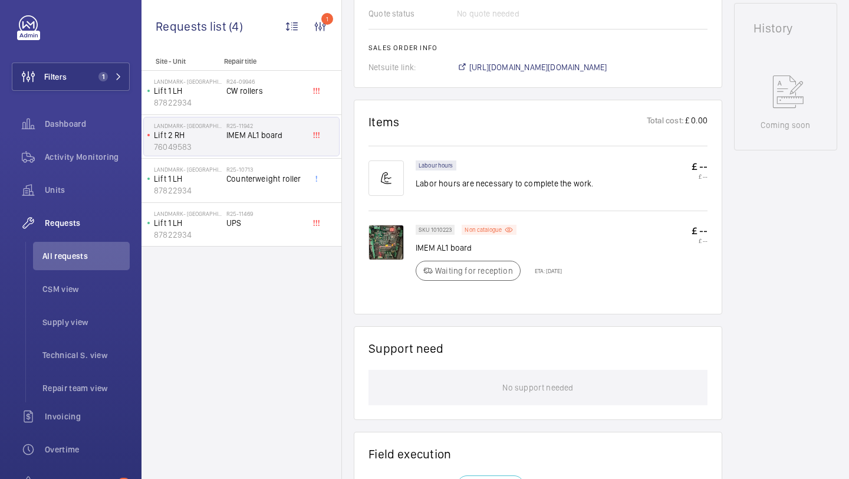
click at [276, 133] on span "IMEM AL1 board" at bounding box center [265, 135] width 78 height 12
click at [256, 136] on span "IMEM AL1 board" at bounding box center [265, 135] width 78 height 12
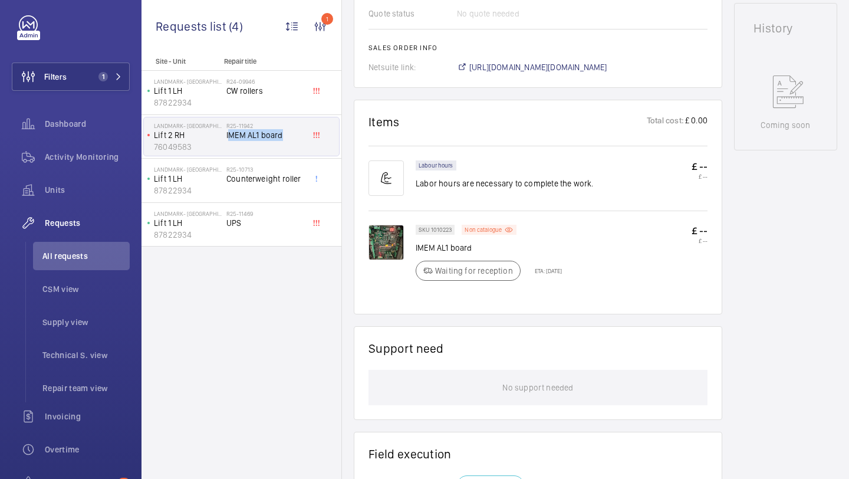
click at [256, 136] on span "IMEM AL1 board" at bounding box center [265, 135] width 78 height 12
click at [271, 137] on span "IMEM AL1 board" at bounding box center [265, 135] width 78 height 12
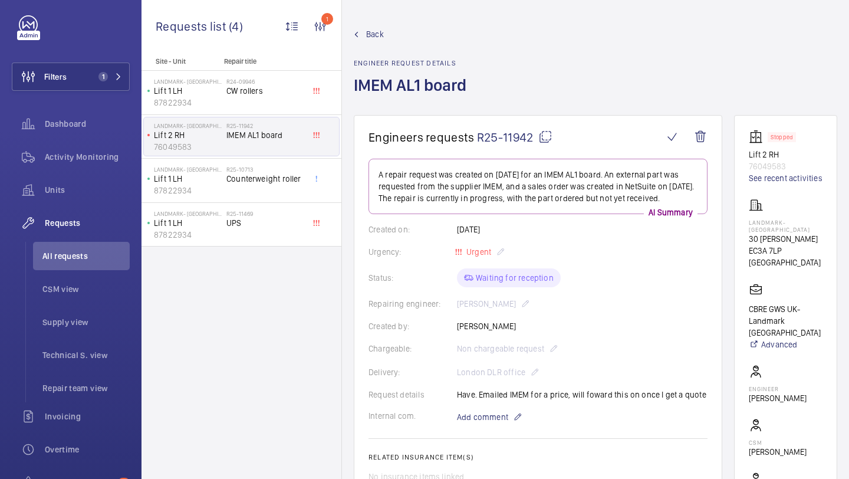
scroll to position [41, 0]
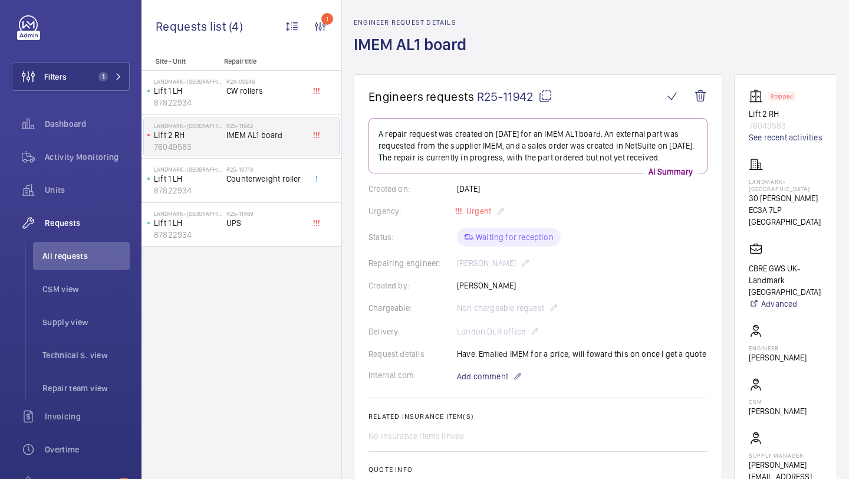
click at [543, 91] on mat-icon at bounding box center [545, 96] width 14 height 14
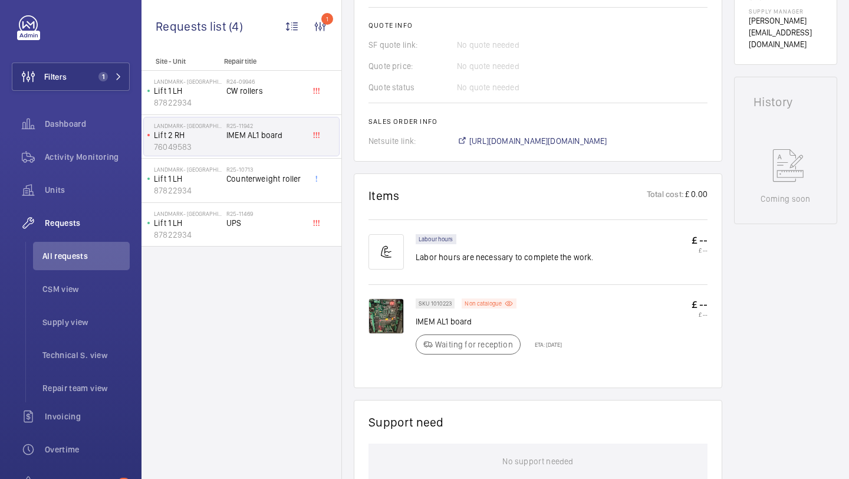
scroll to position [493, 0]
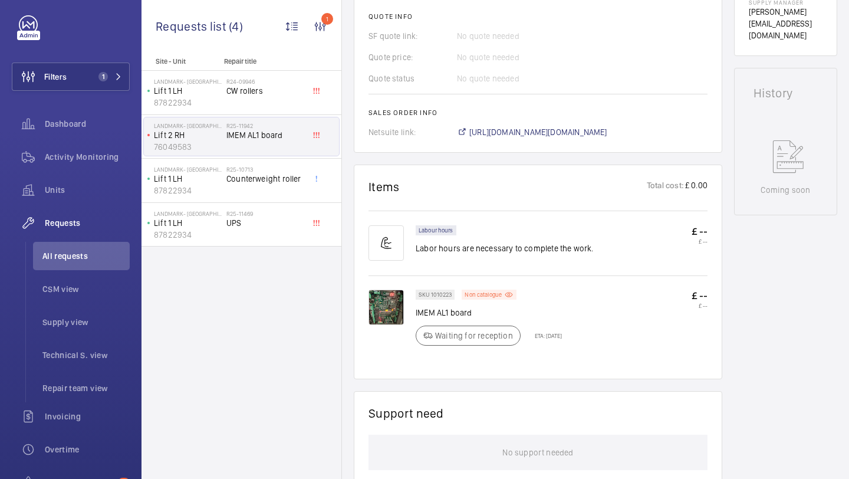
click at [398, 295] on img at bounding box center [385, 306] width 35 height 35
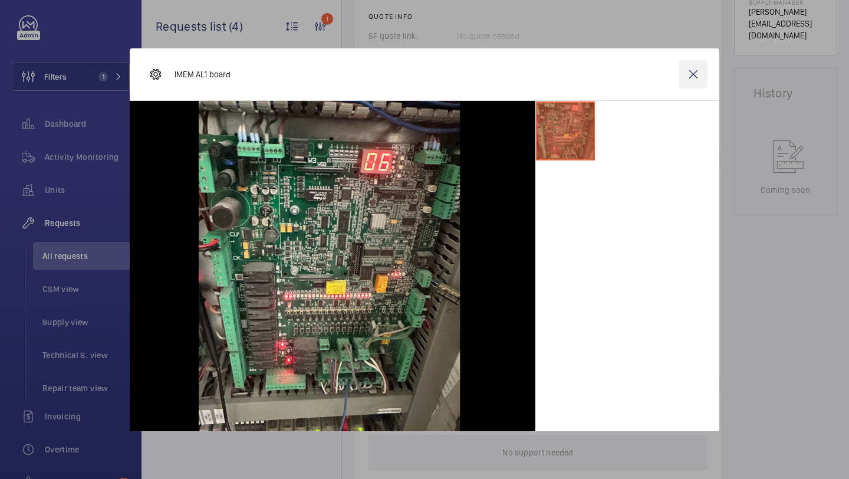
click at [695, 72] on wm-front-icon-button at bounding box center [693, 74] width 28 height 28
